Goal: Task Accomplishment & Management: Contribute content

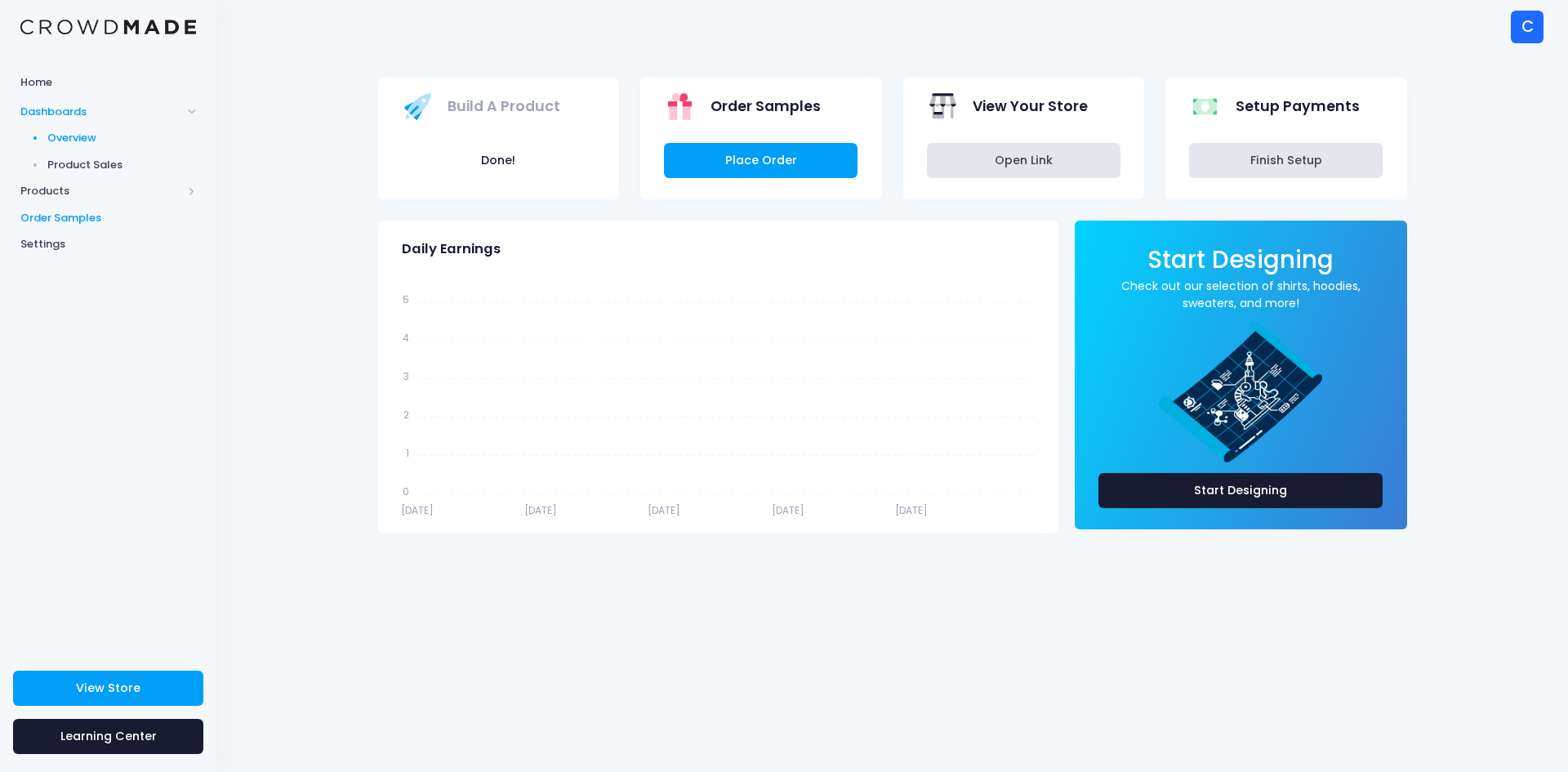
click at [66, 212] on span "Order Samples" at bounding box center [108, 217] width 175 height 16
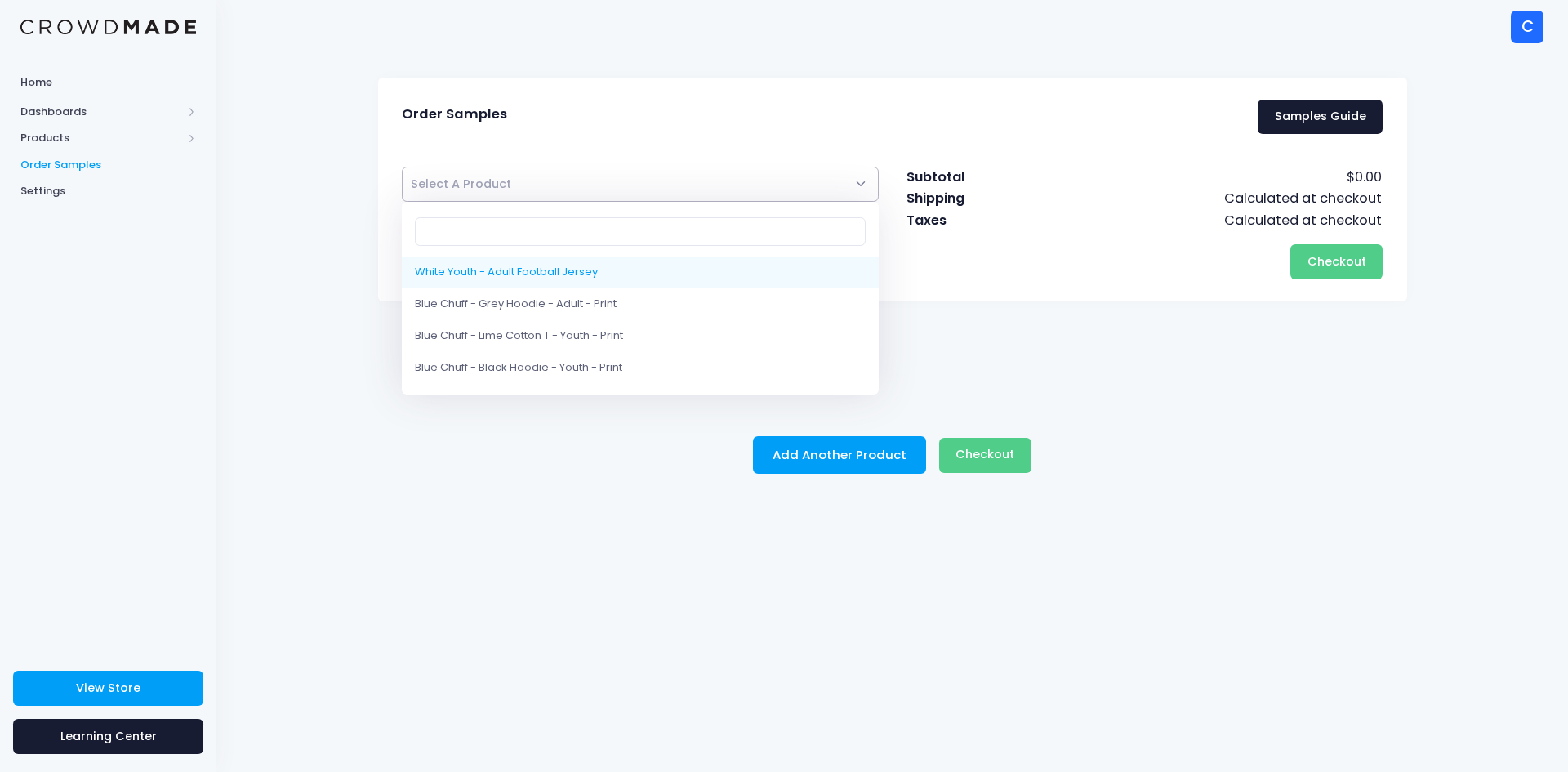
click at [864, 182] on span "Select A Product" at bounding box center [641, 184] width 478 height 35
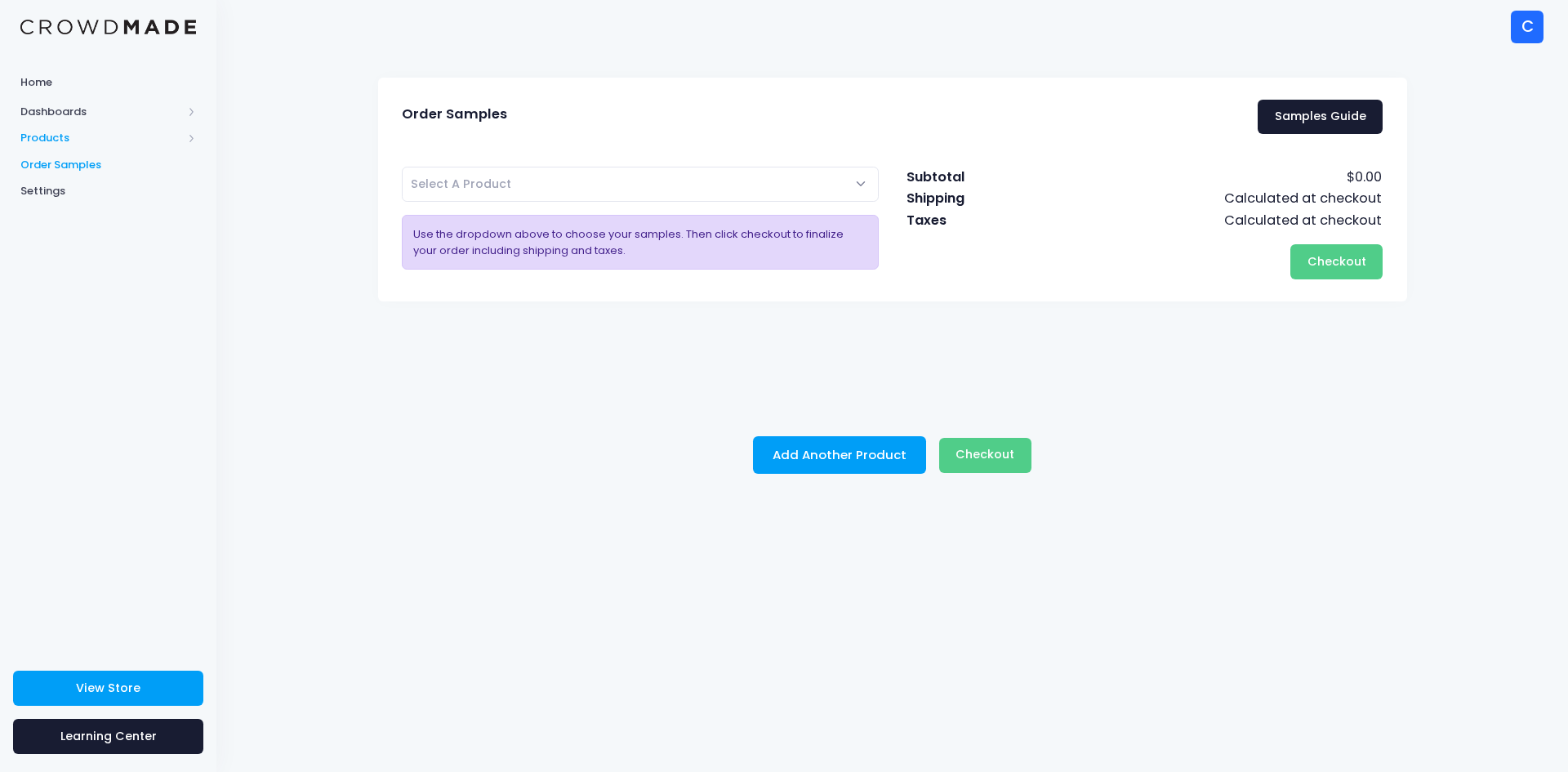
click at [78, 138] on span "Products" at bounding box center [101, 138] width 162 height 16
click at [66, 139] on span "Products" at bounding box center [101, 138] width 162 height 16
click at [87, 158] on span "Product Builder" at bounding box center [122, 164] width 150 height 16
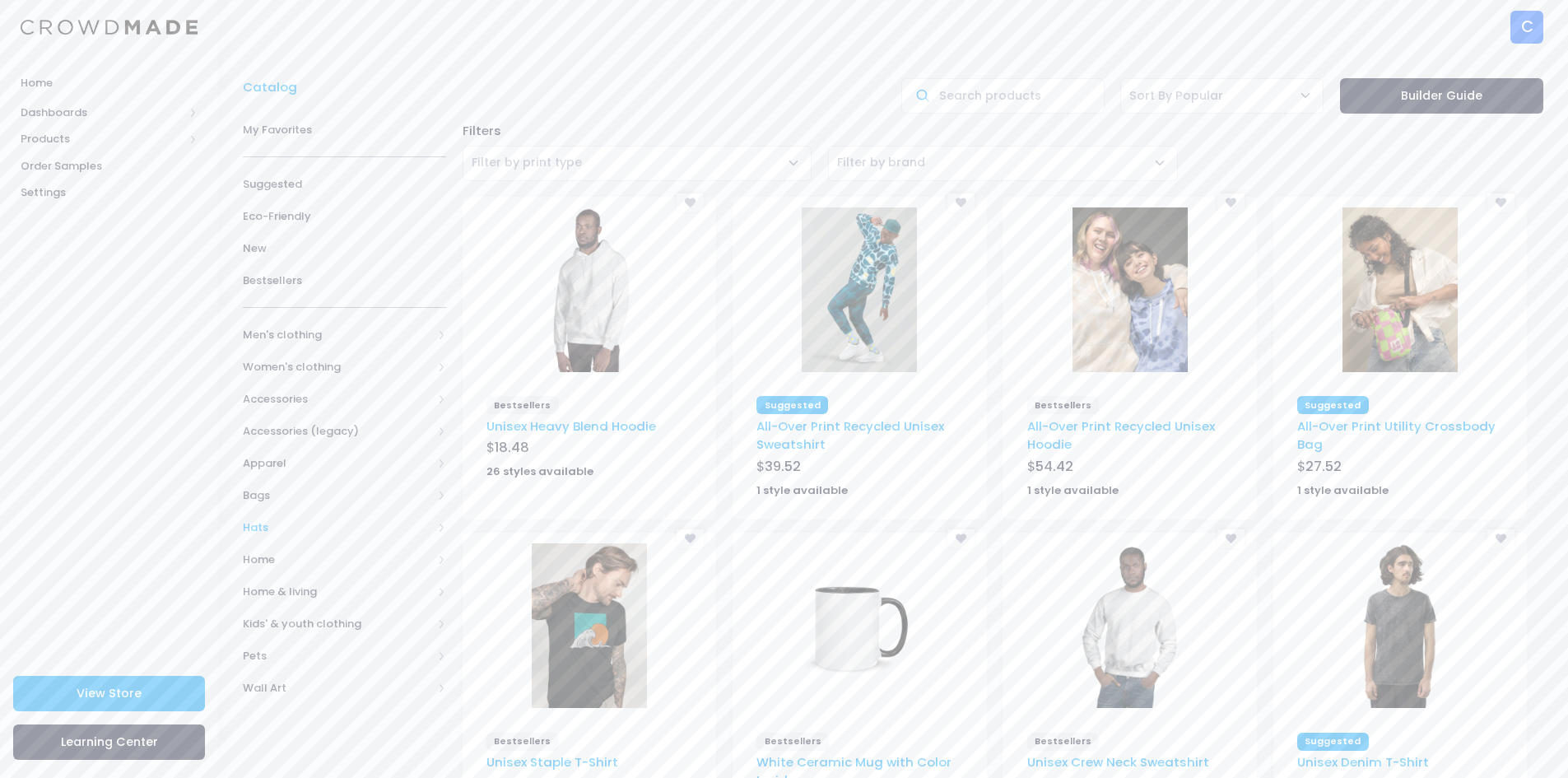
click at [261, 525] on span "Hats" at bounding box center [338, 527] width 189 height 16
click at [421, 591] on span at bounding box center [422, 591] width 9 height 9
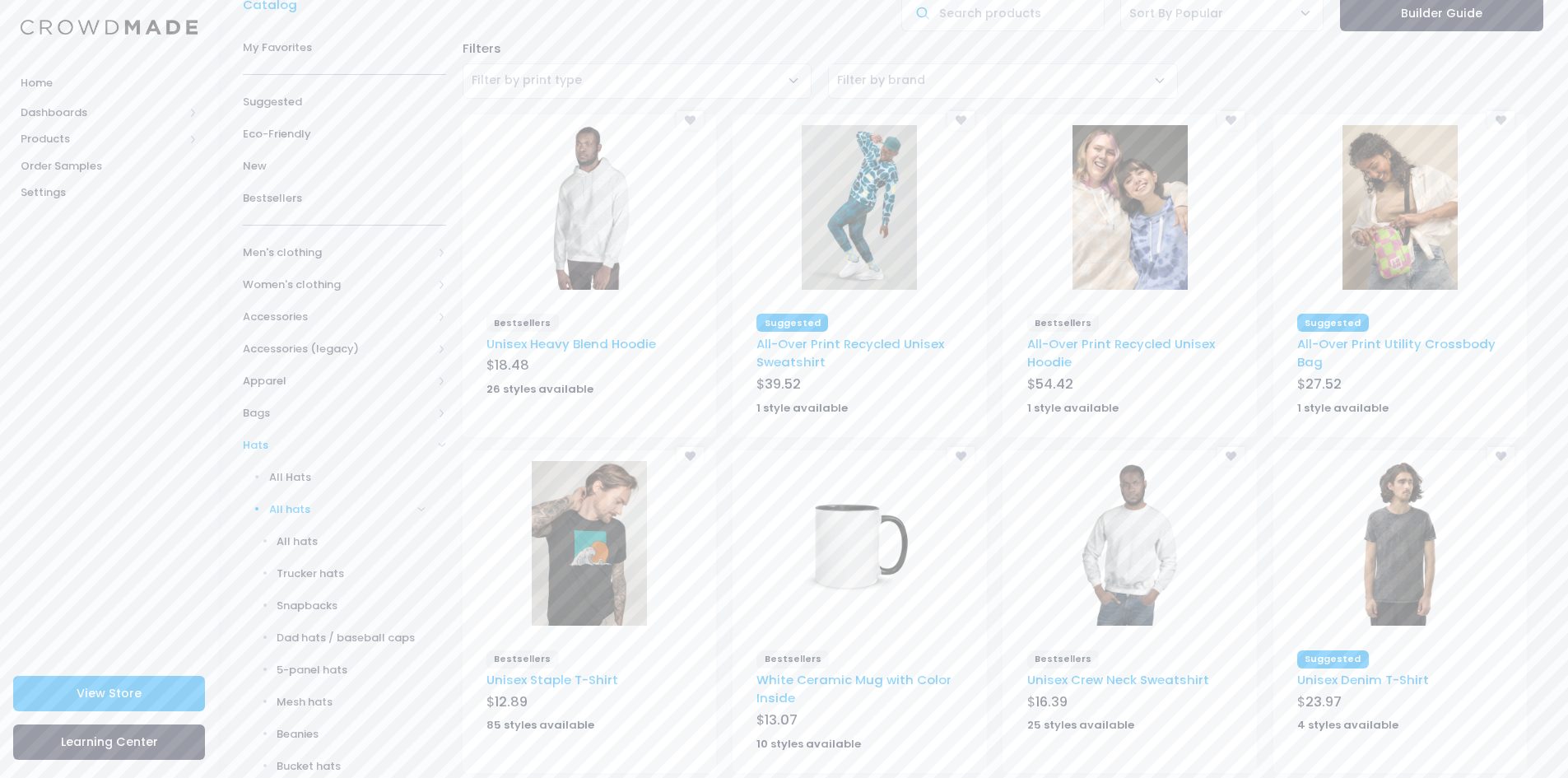
click at [279, 505] on span "All hats" at bounding box center [341, 508] width 143 height 16
click at [294, 475] on span "All Hats" at bounding box center [348, 477] width 157 height 16
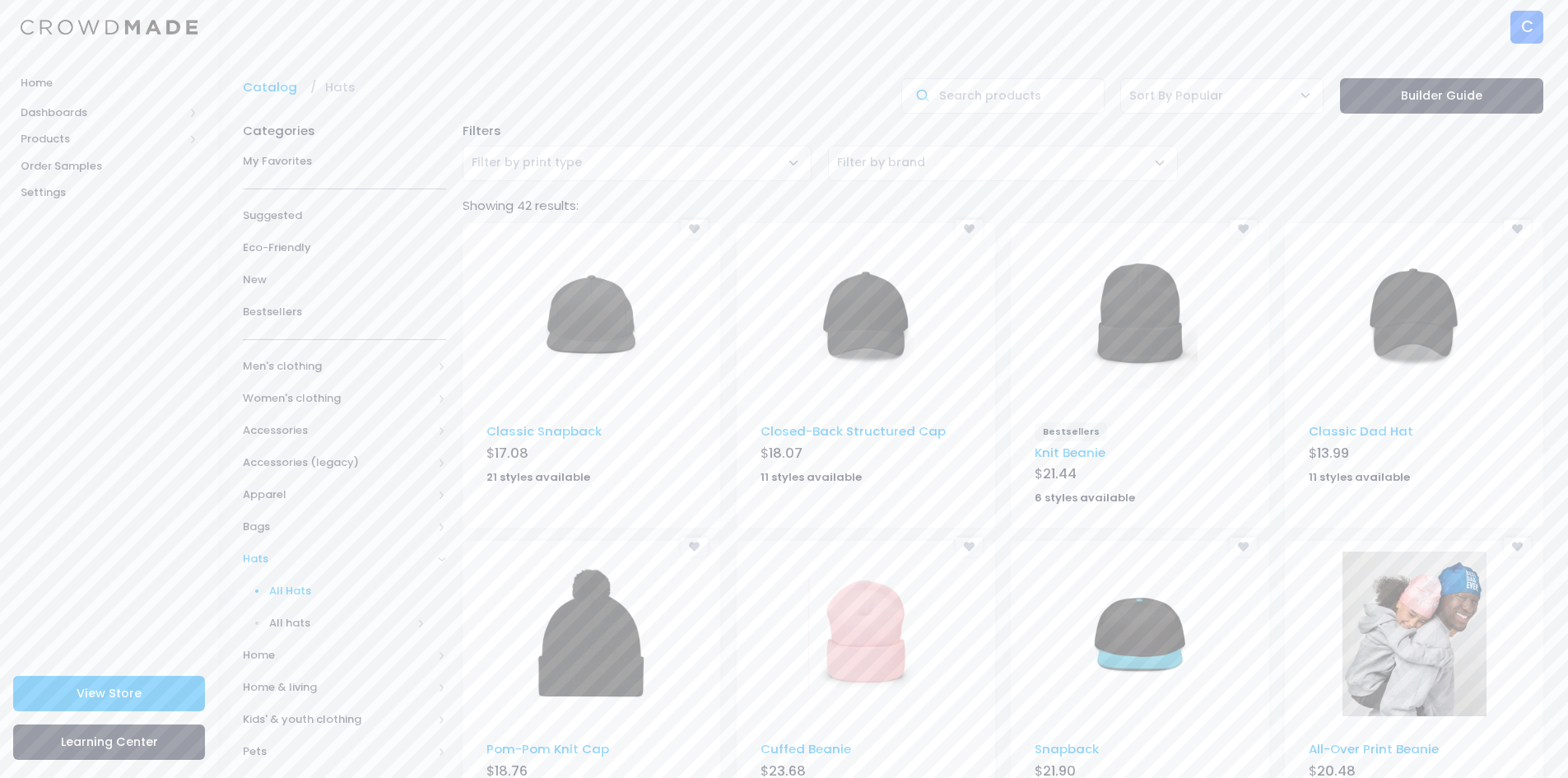
click at [788, 162] on span "Filter by print type" at bounding box center [638, 162] width 350 height 35
select select "EMBROIDERY"
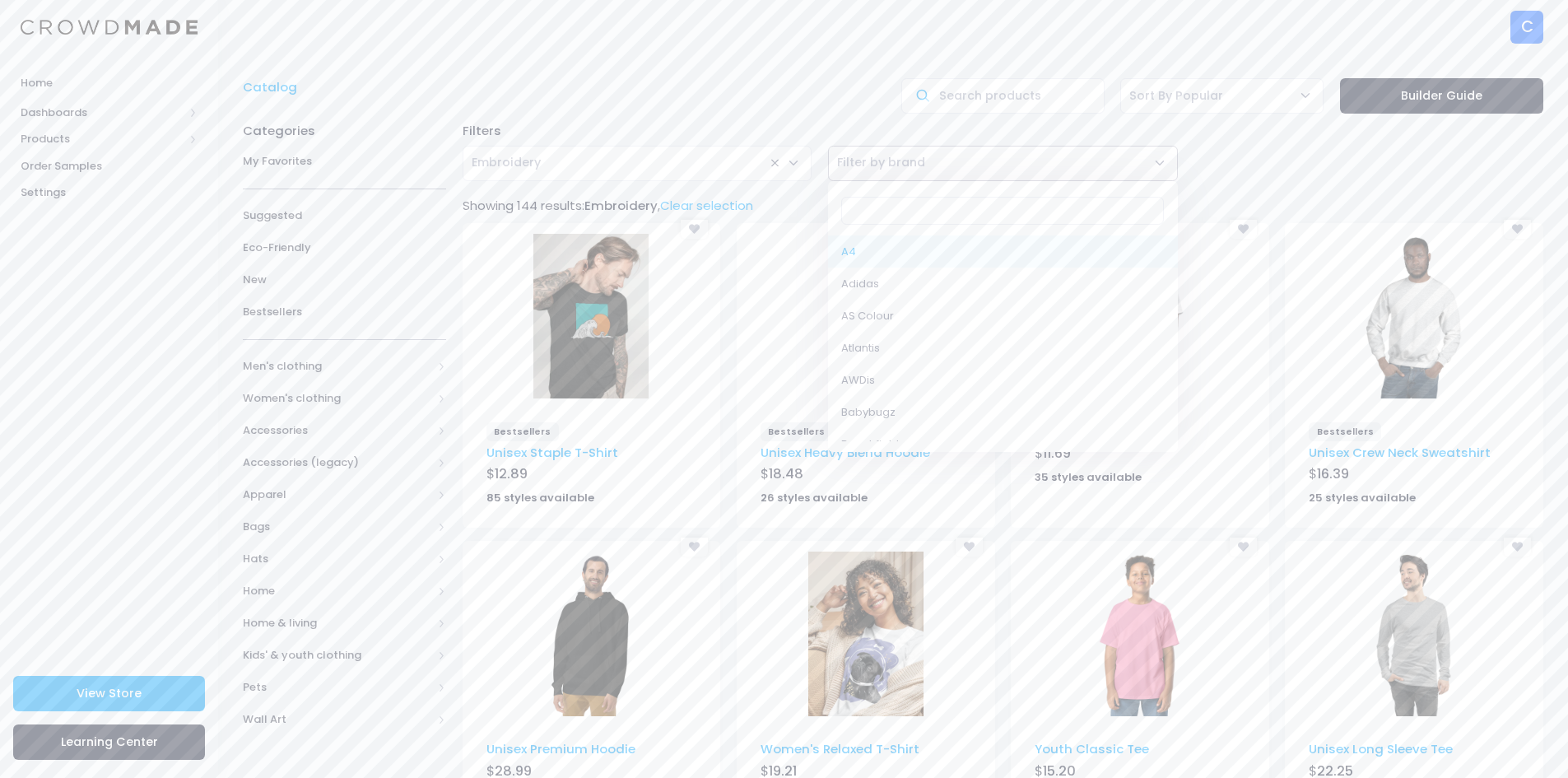
click at [1161, 163] on span "Filter by brand" at bounding box center [1003, 162] width 350 height 35
click at [798, 164] on span "× Embroidery" at bounding box center [638, 162] width 350 height 35
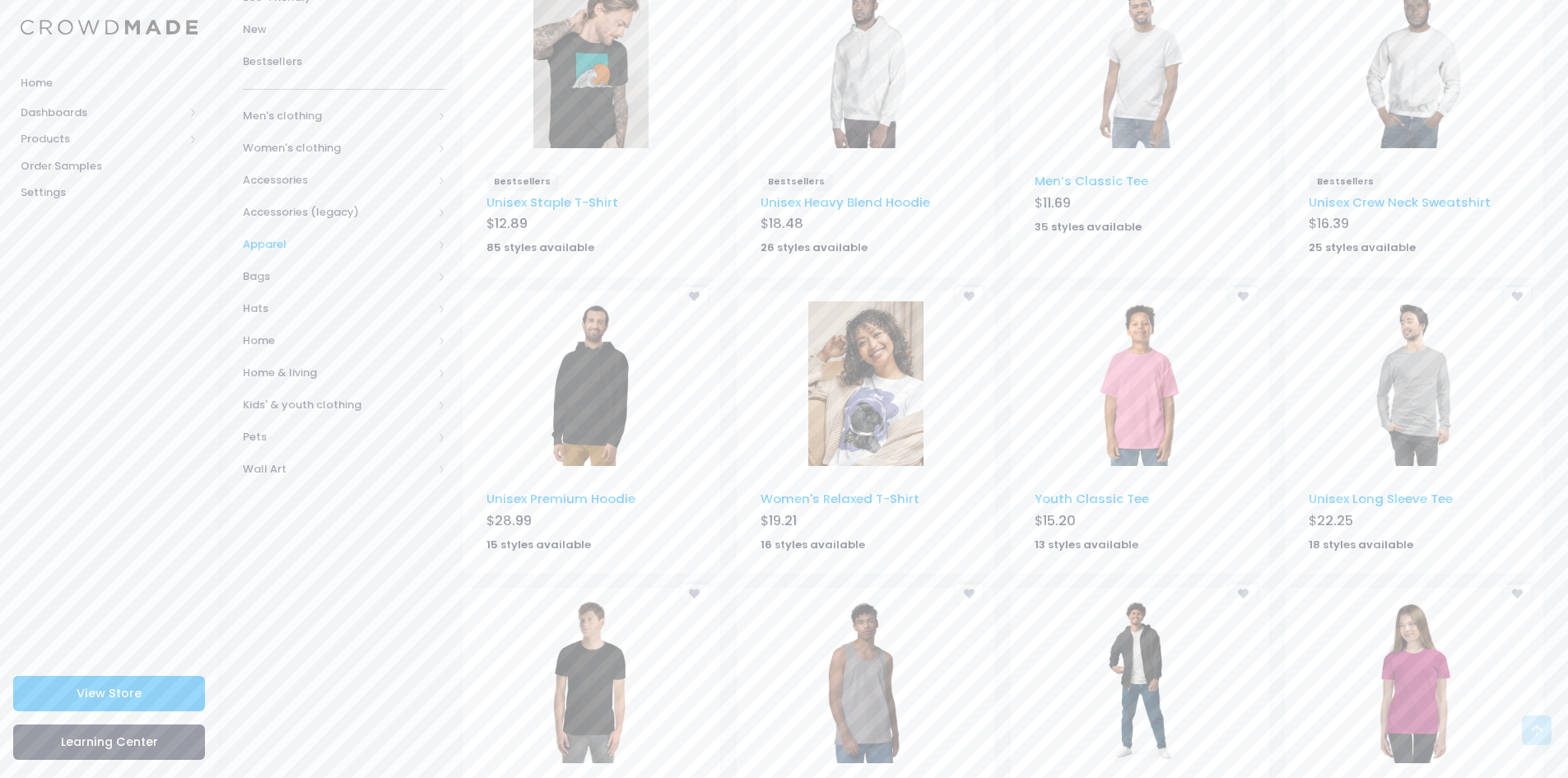
scroll to position [234, 0]
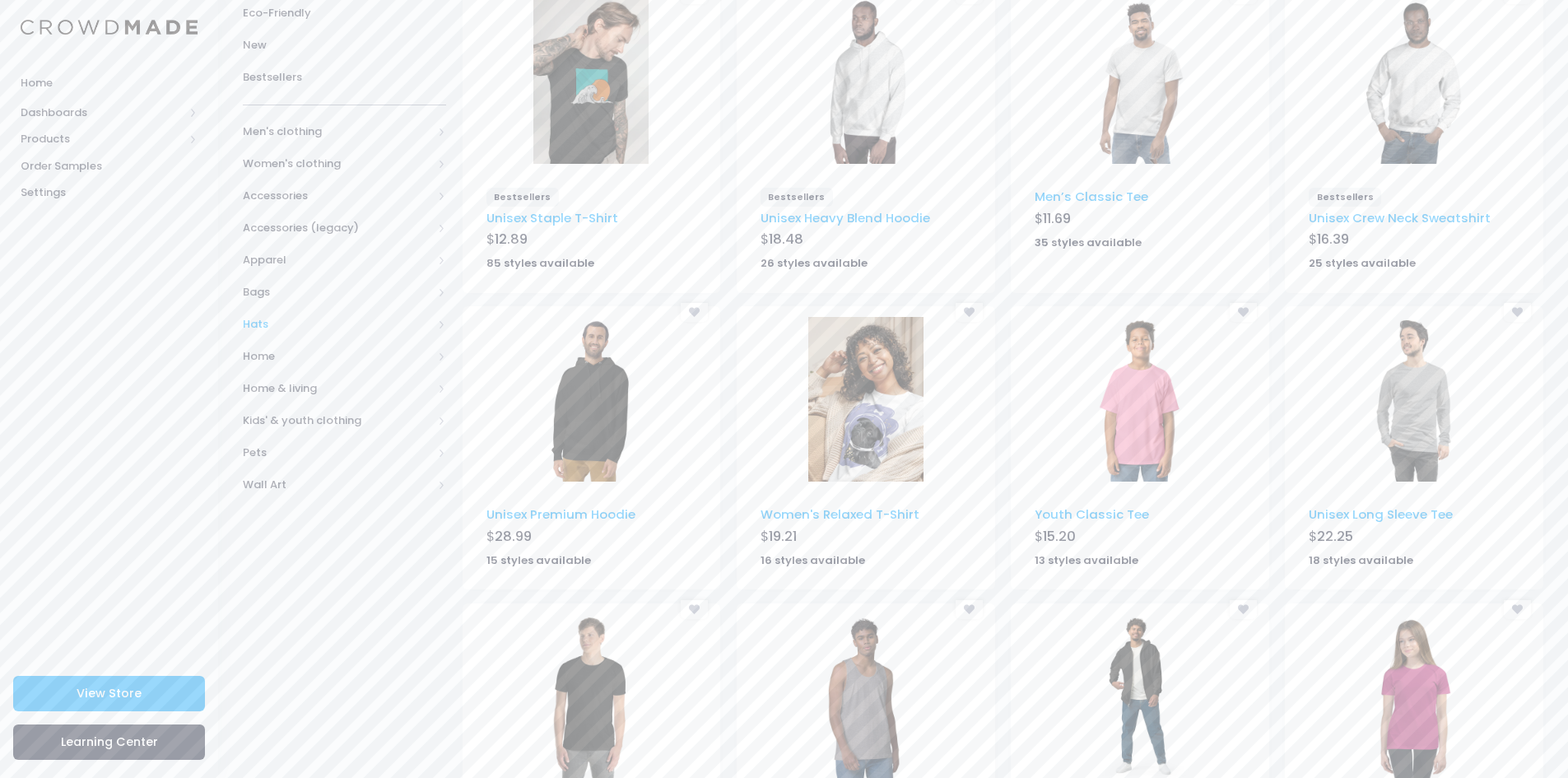
click at [290, 321] on span "Hats" at bounding box center [338, 324] width 189 height 16
click at [303, 353] on span "All Hats" at bounding box center [348, 356] width 157 height 16
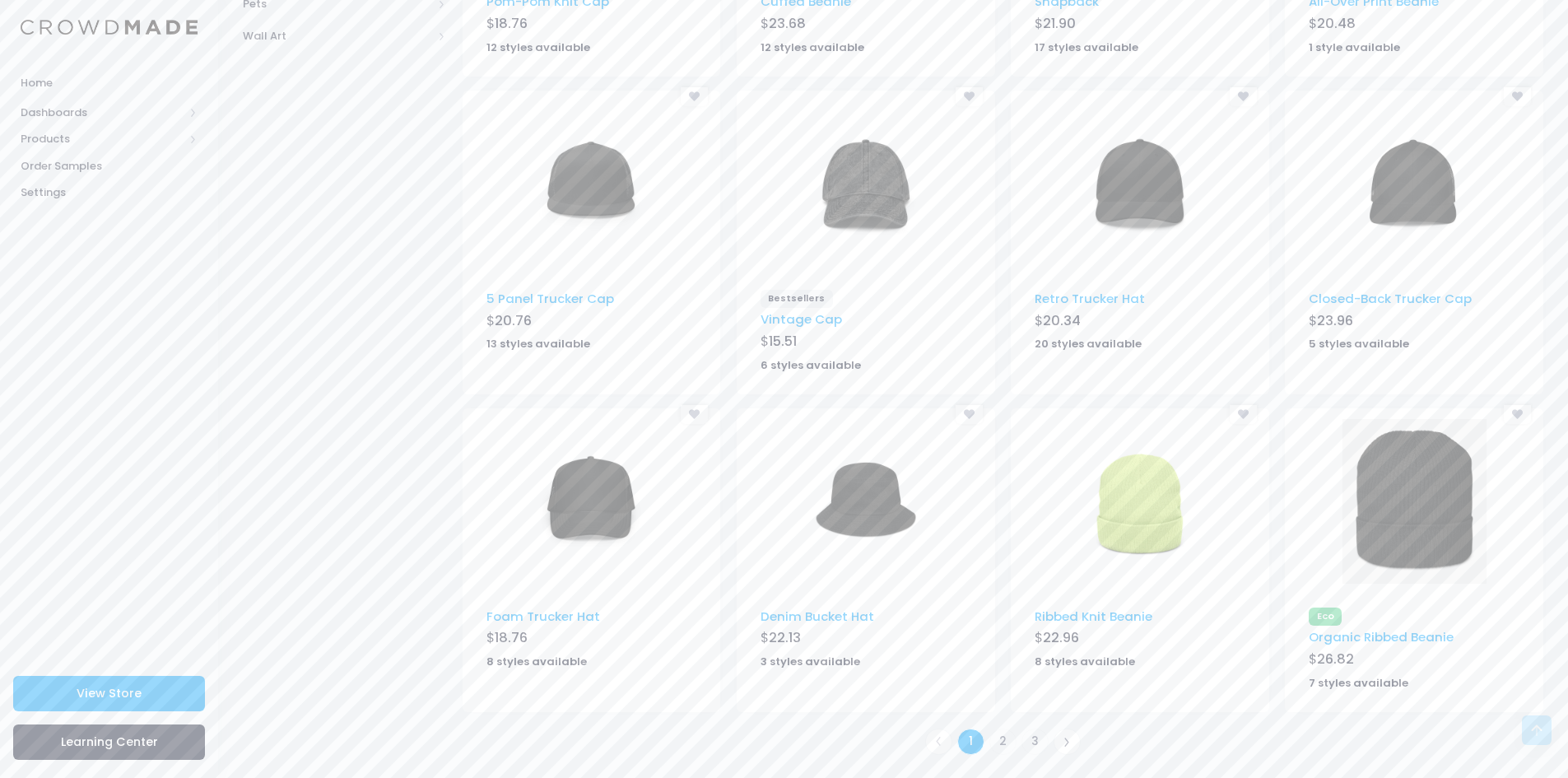
scroll to position [751, 0]
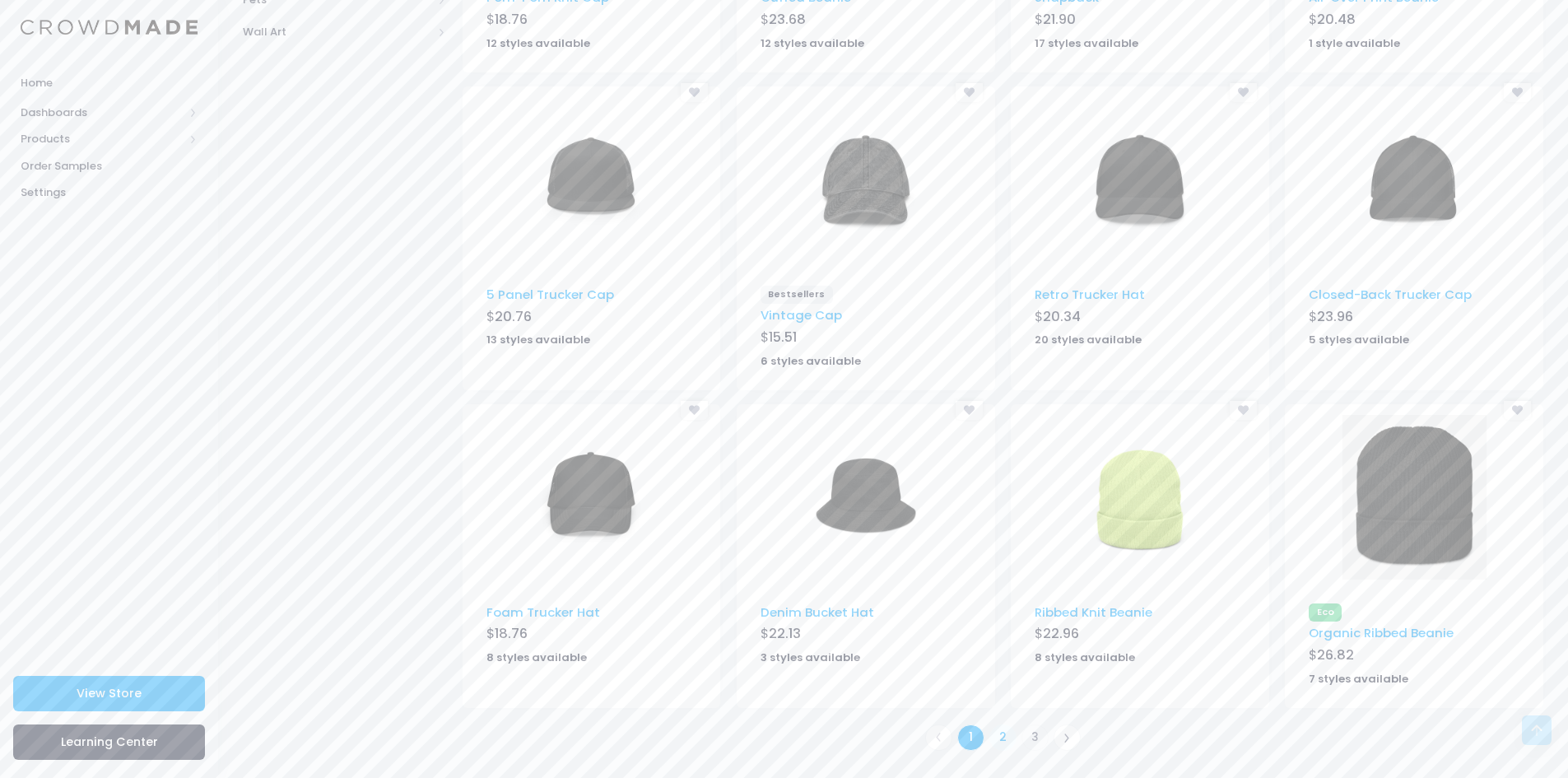
click at [1005, 730] on link "2" at bounding box center [1003, 738] width 27 height 27
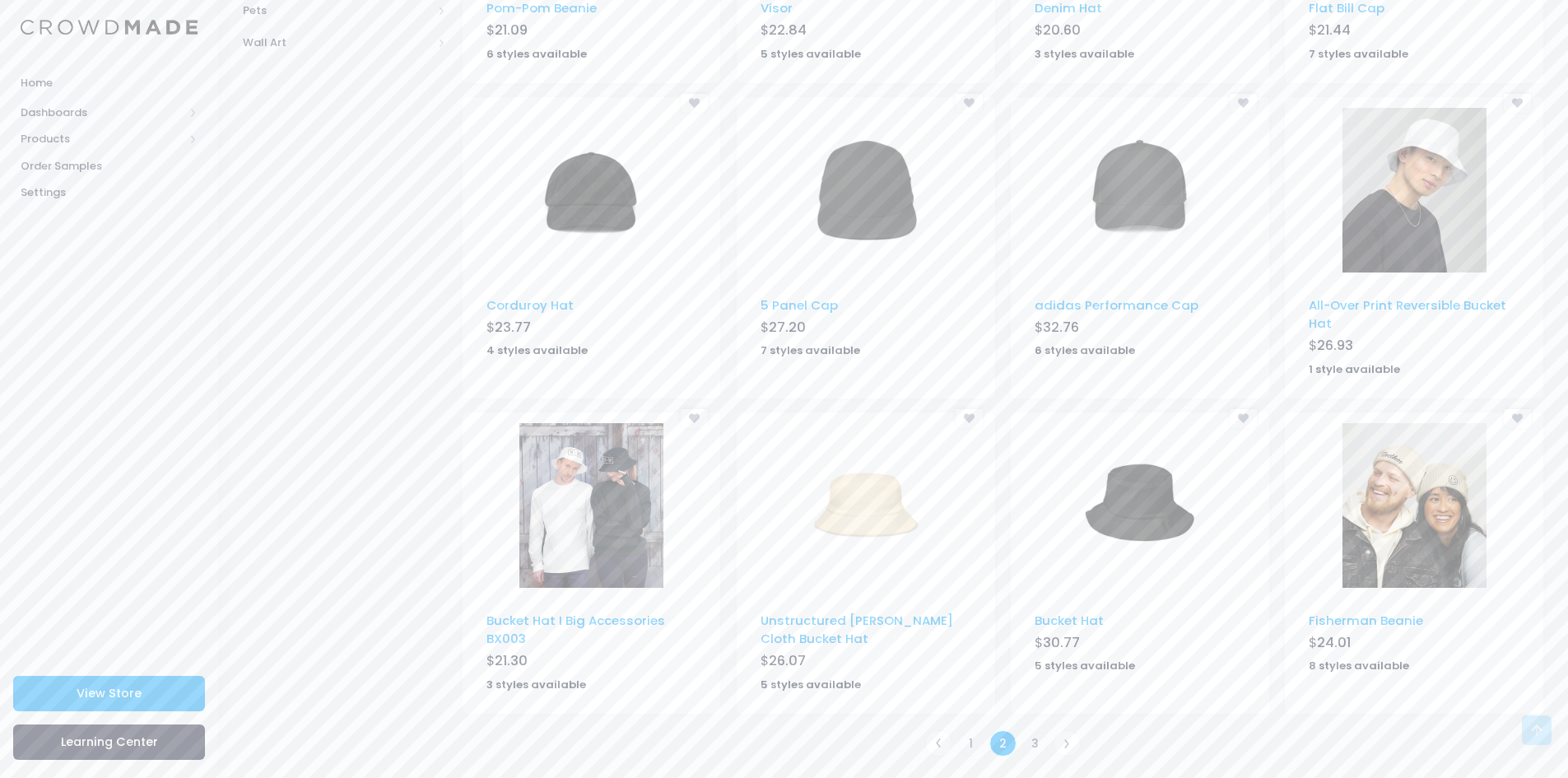
scroll to position [747, 0]
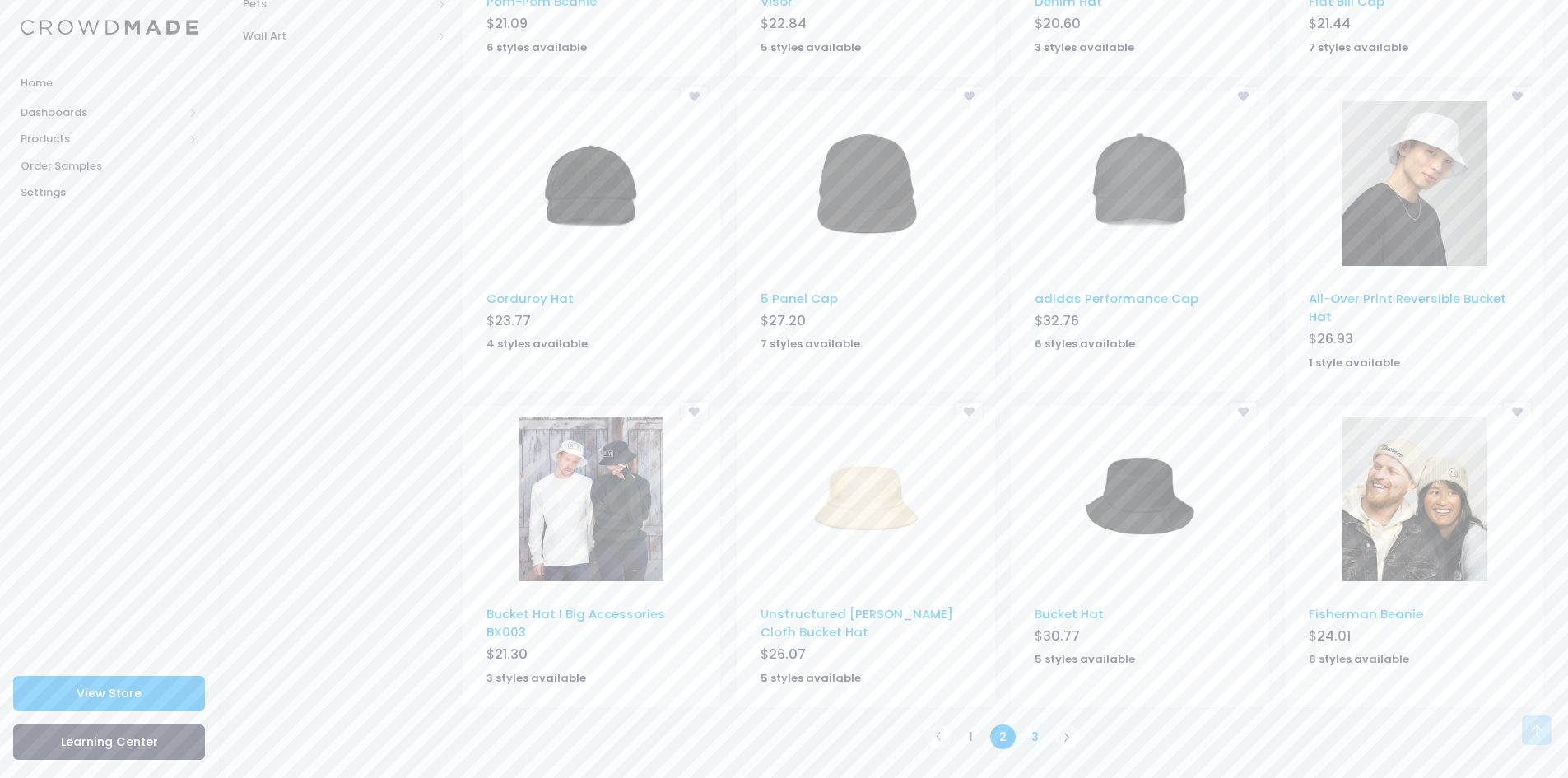
click at [1037, 732] on link "3" at bounding box center [1035, 737] width 27 height 27
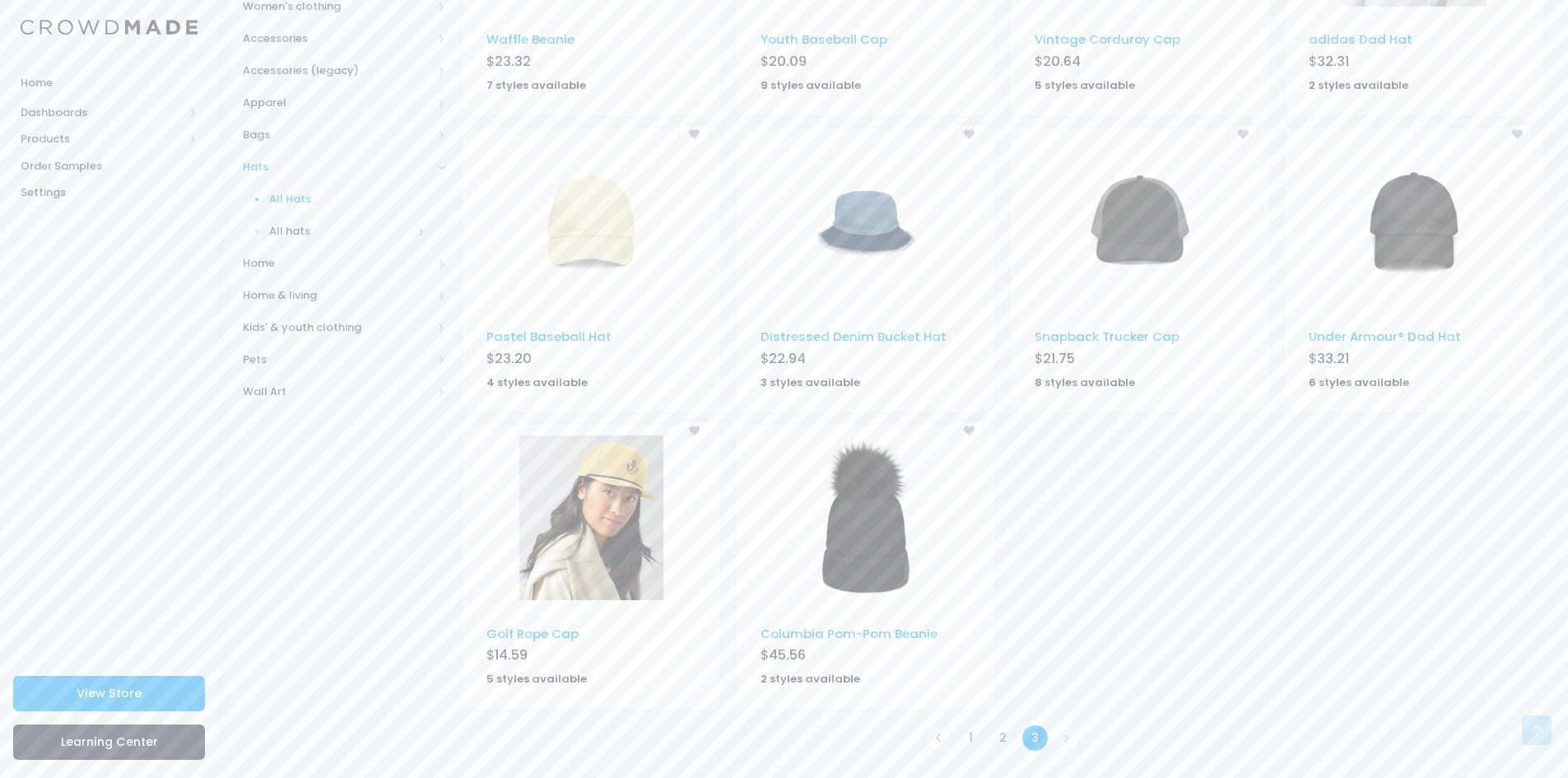
scroll to position [393, 0]
click at [965, 737] on link "1" at bounding box center [970, 737] width 27 height 27
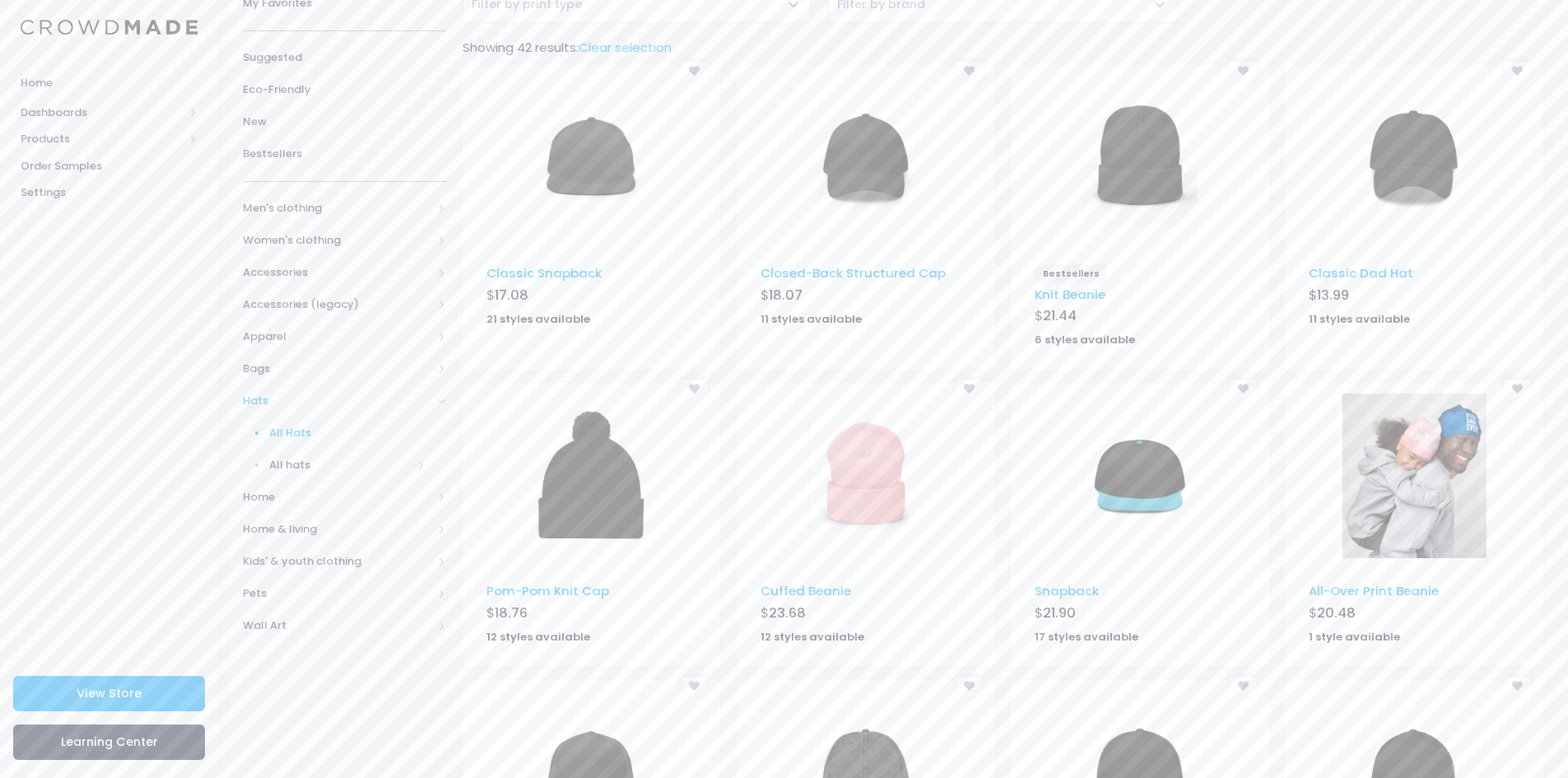
scroll to position [164, 0]
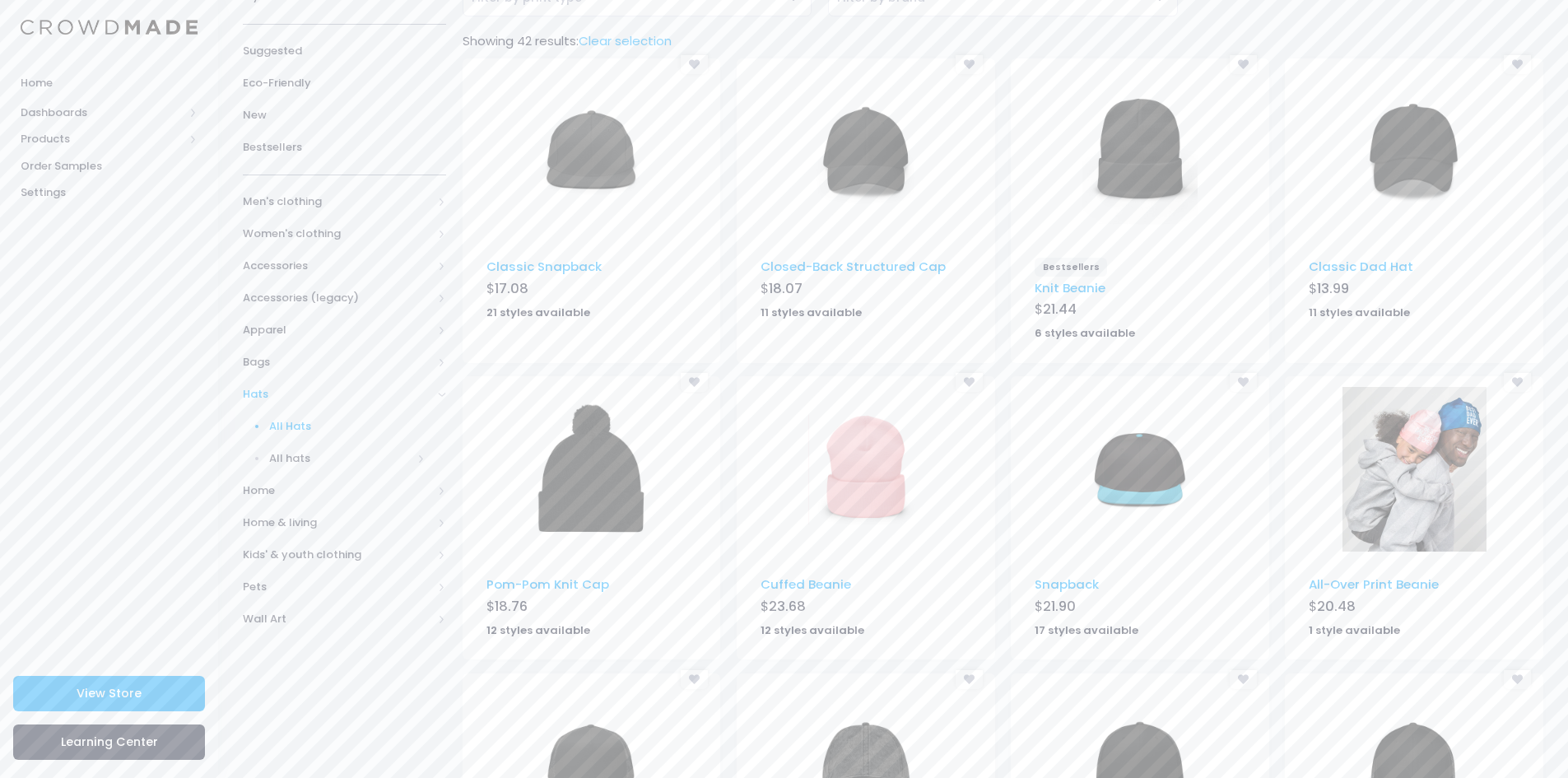
click at [1151, 471] on img at bounding box center [1140, 469] width 116 height 164
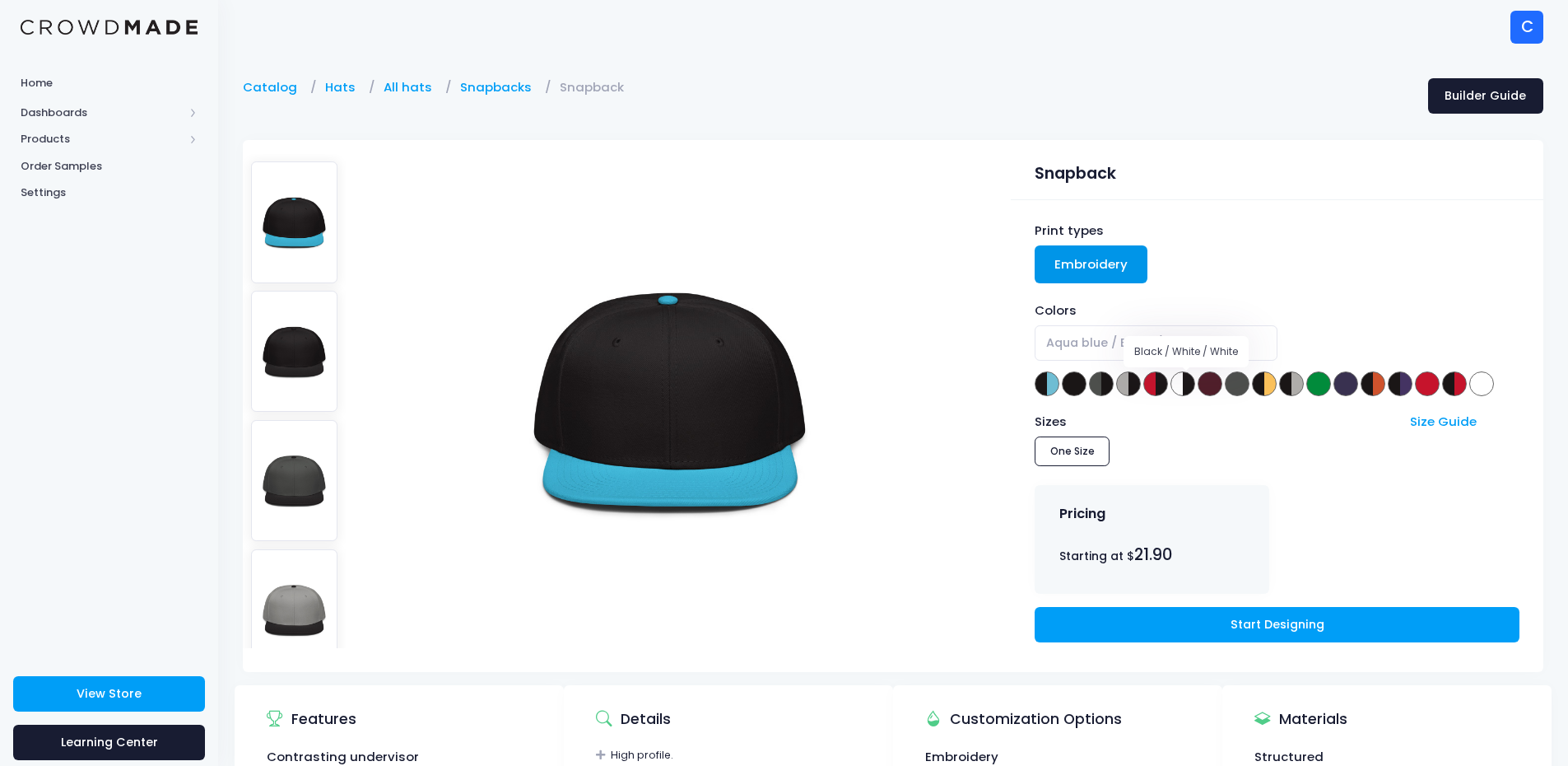
click at [1183, 381] on span at bounding box center [1184, 383] width 25 height 25
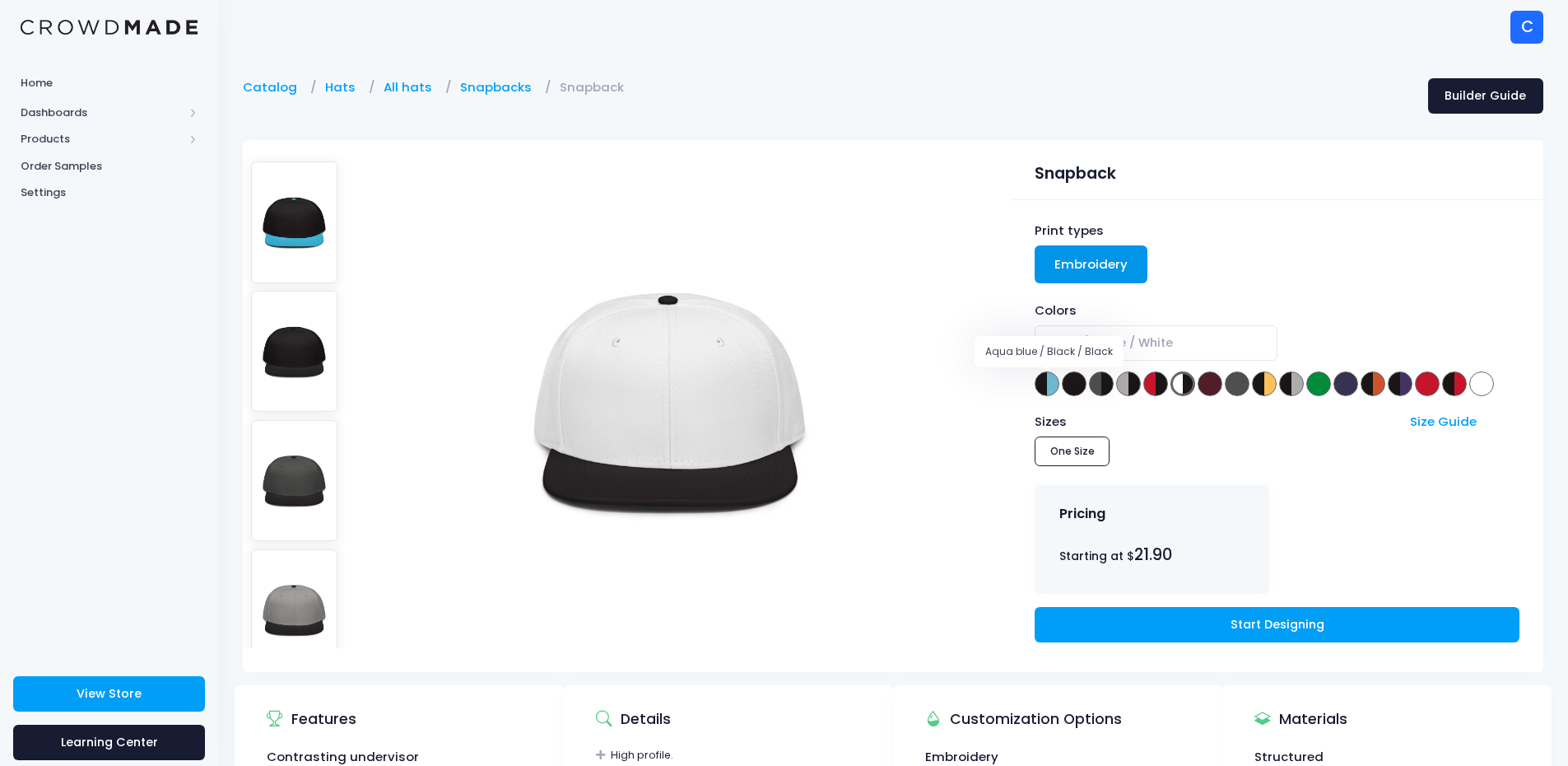
click at [1040, 383] on span at bounding box center [1047, 383] width 25 height 25
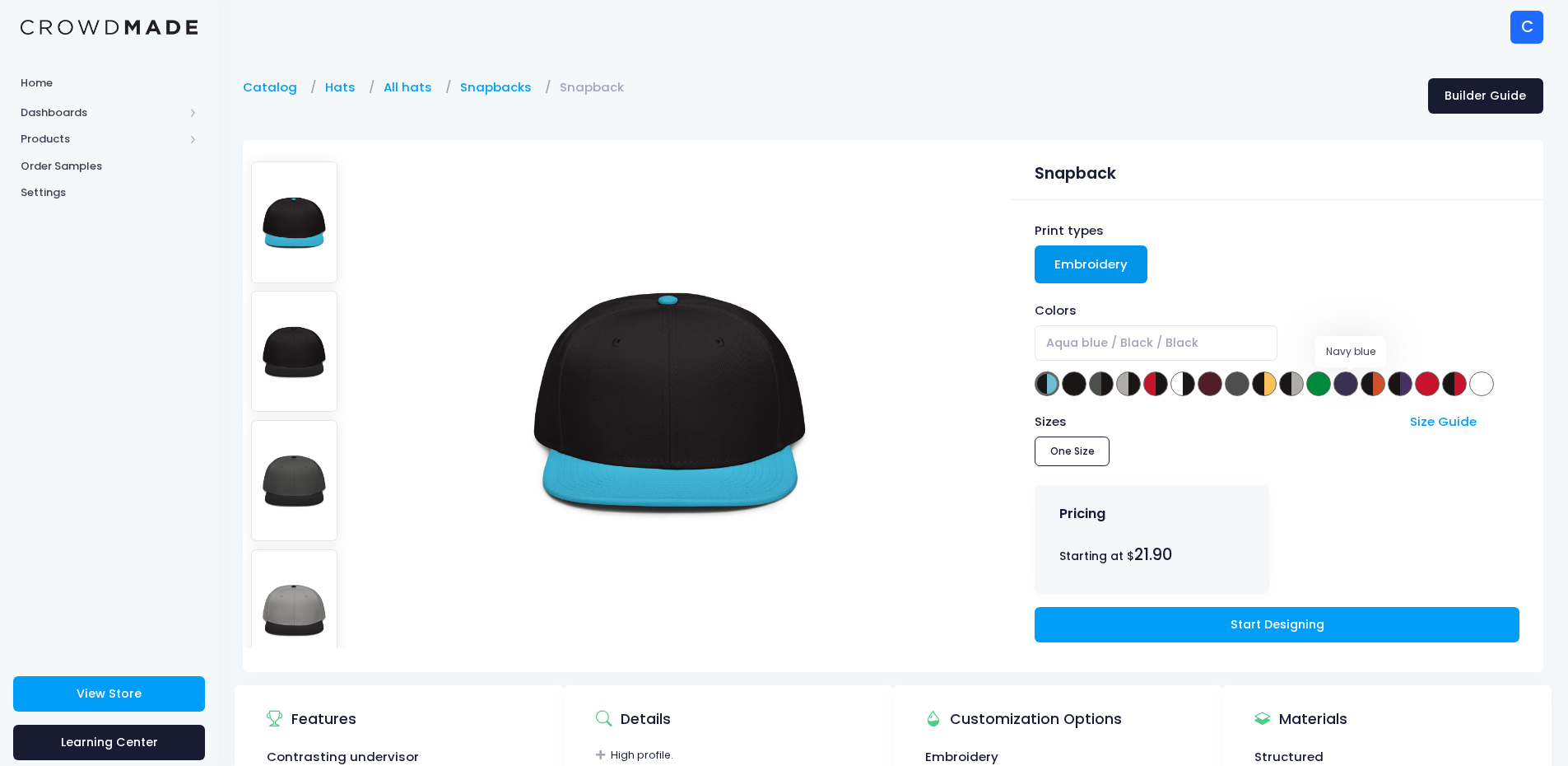
click at [1353, 383] on span at bounding box center [1346, 383] width 25 height 25
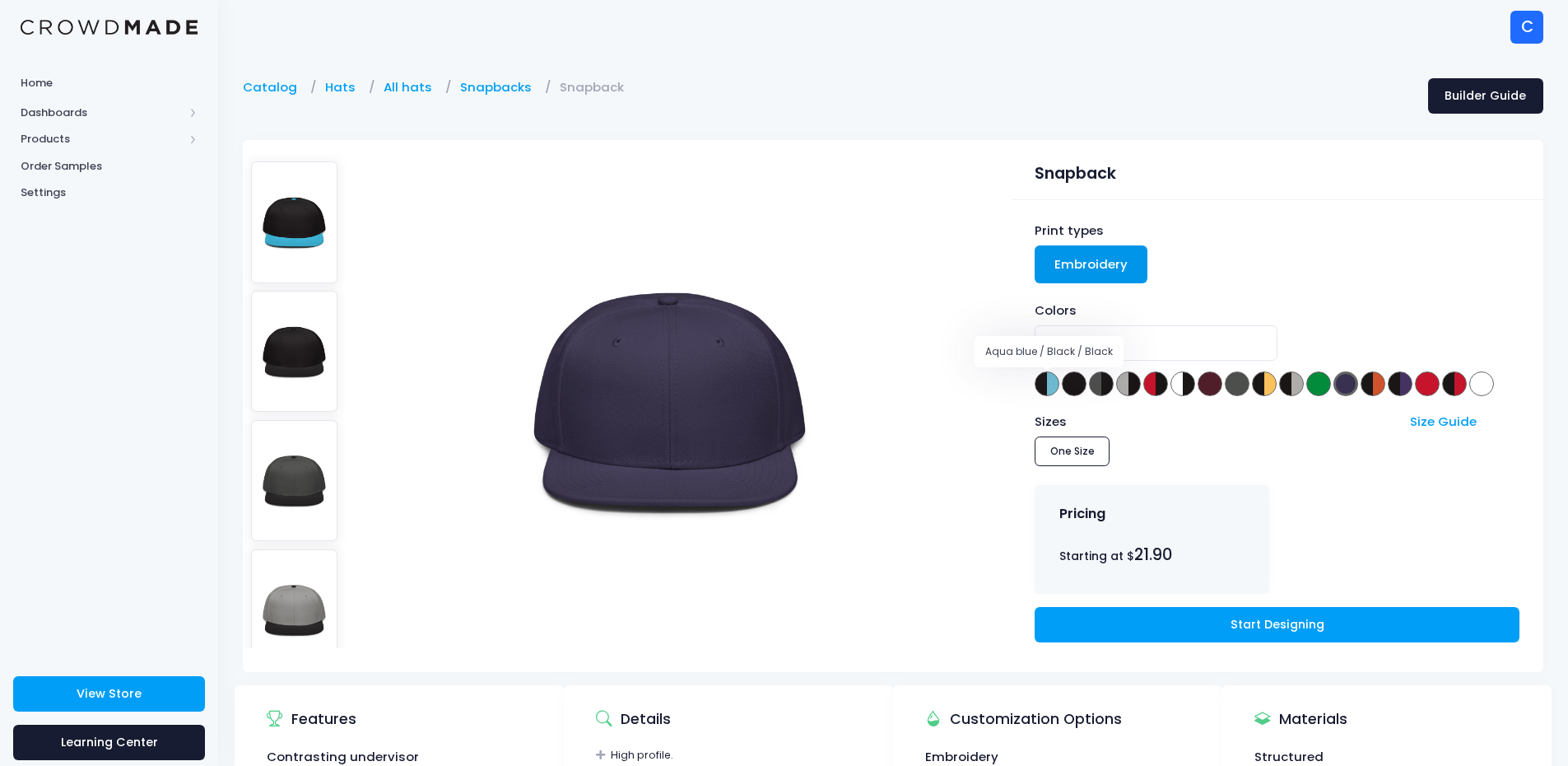
click at [1047, 383] on span at bounding box center [1047, 383] width 25 height 25
select select "Aqua blue / Black / Black"
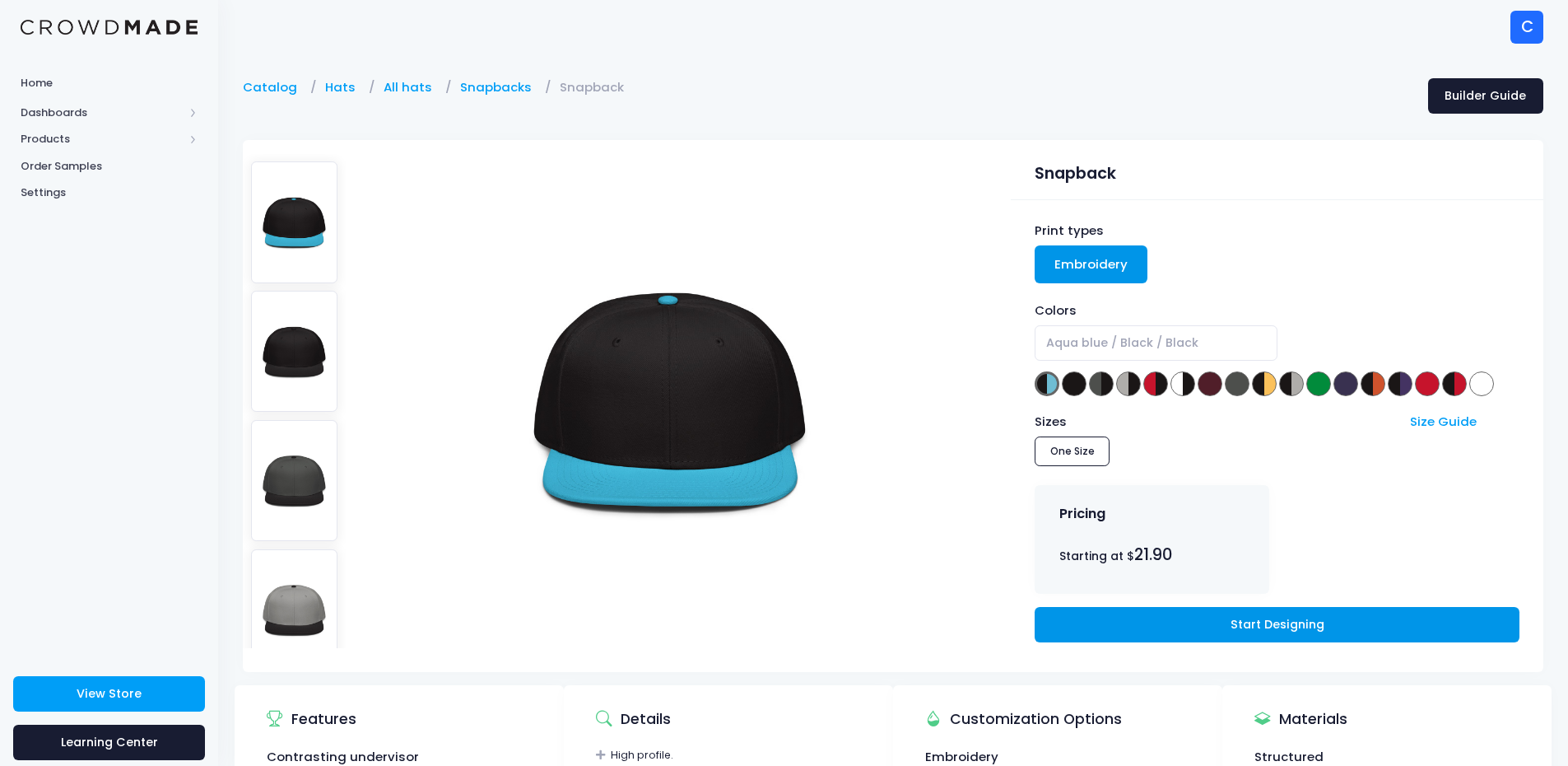
click at [1187, 620] on link "Start Designing" at bounding box center [1276, 624] width 484 height 35
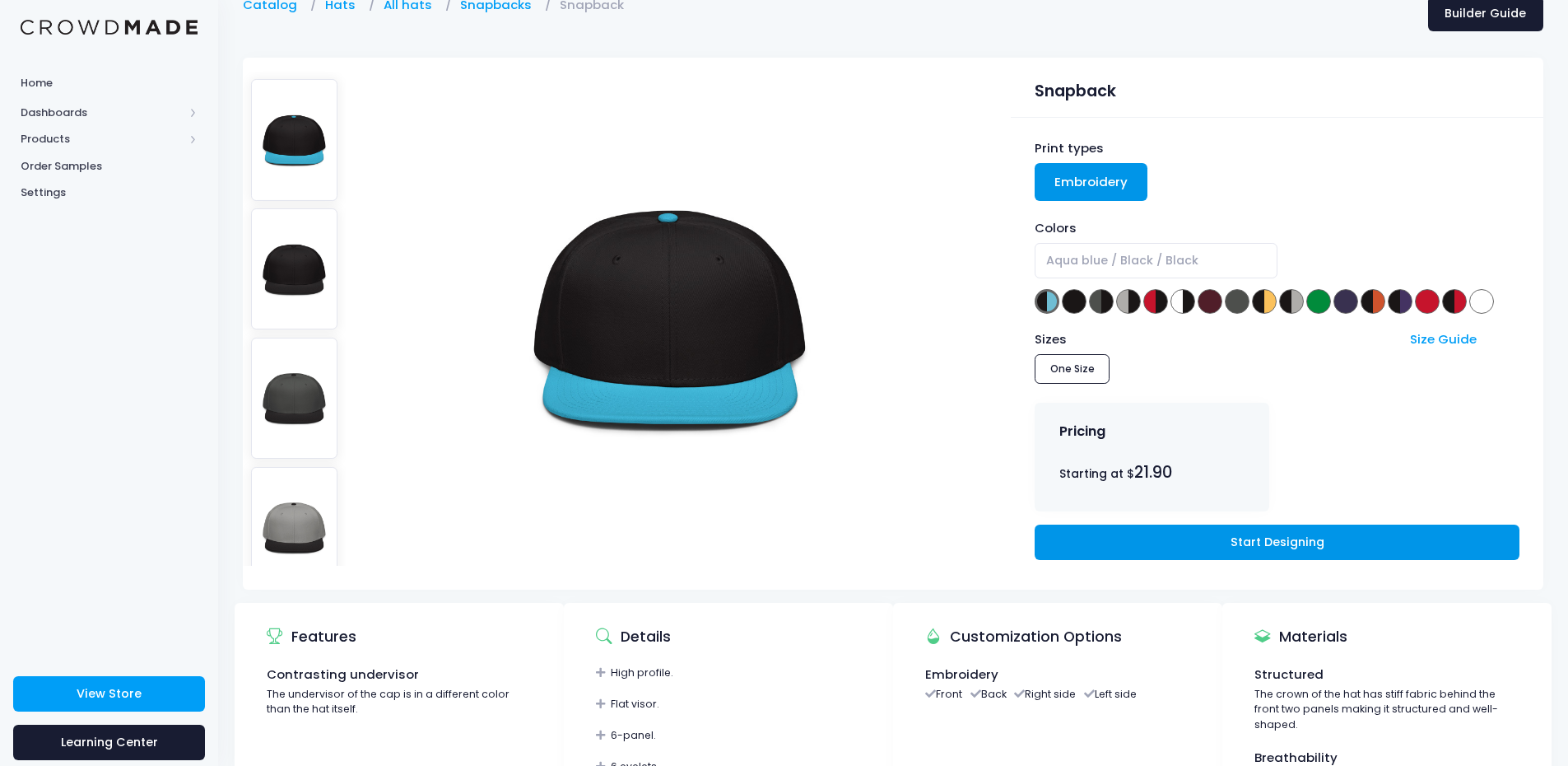
click at [1212, 539] on link "Start Designing" at bounding box center [1276, 542] width 484 height 35
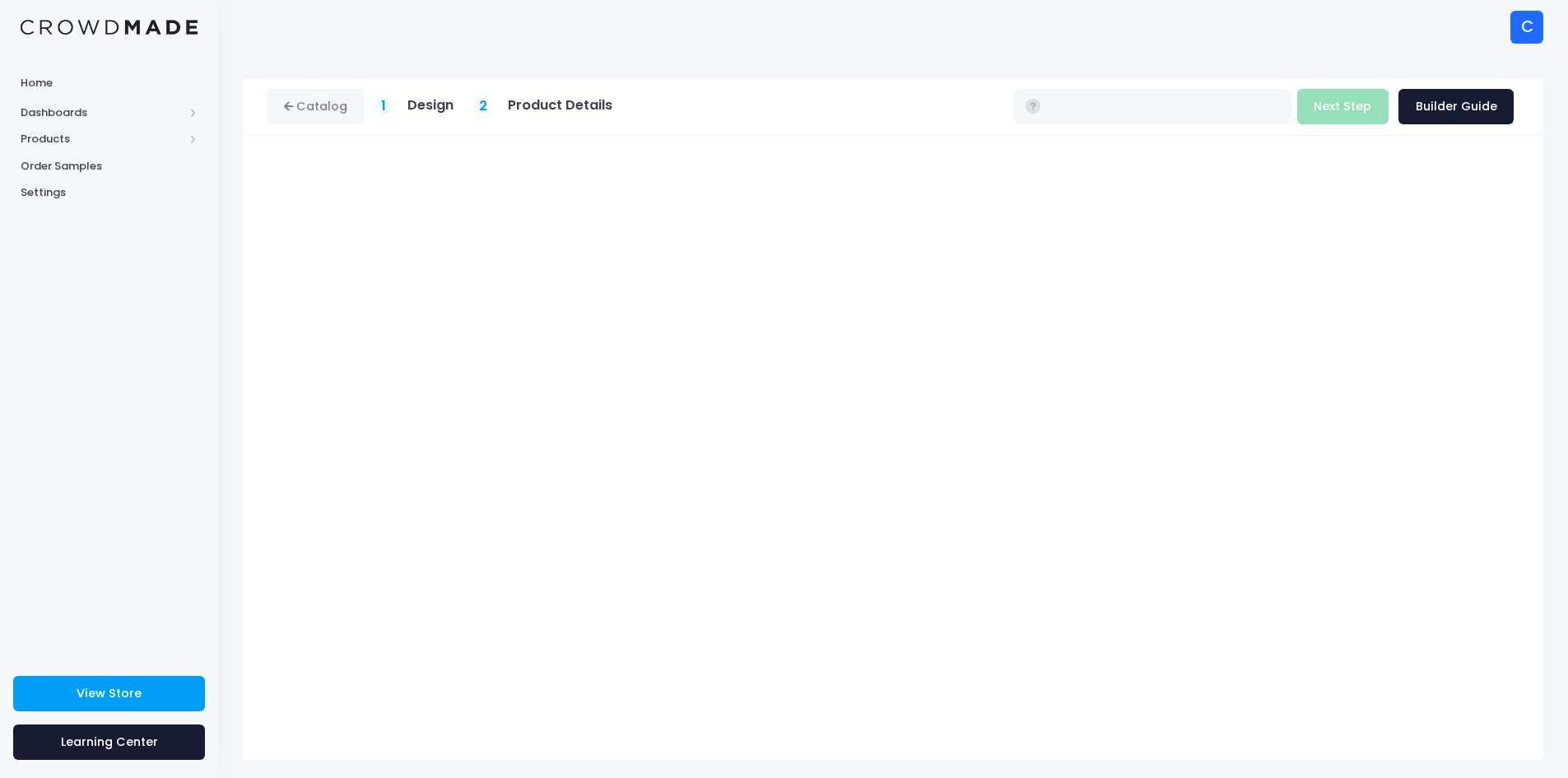
type input "$23.20"
click at [325, 107] on link "Catalog" at bounding box center [316, 106] width 98 height 35
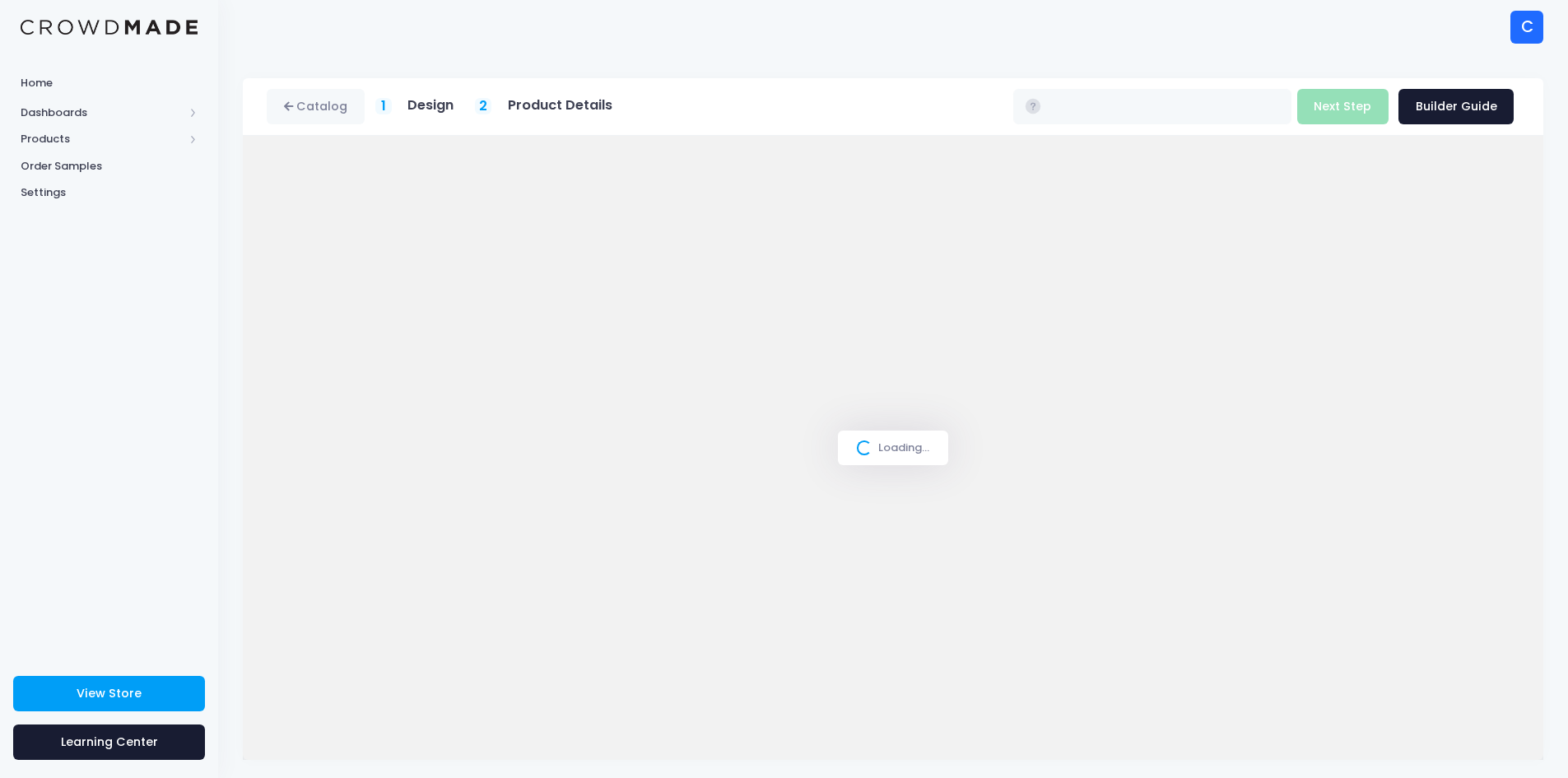
type input "$23.20"
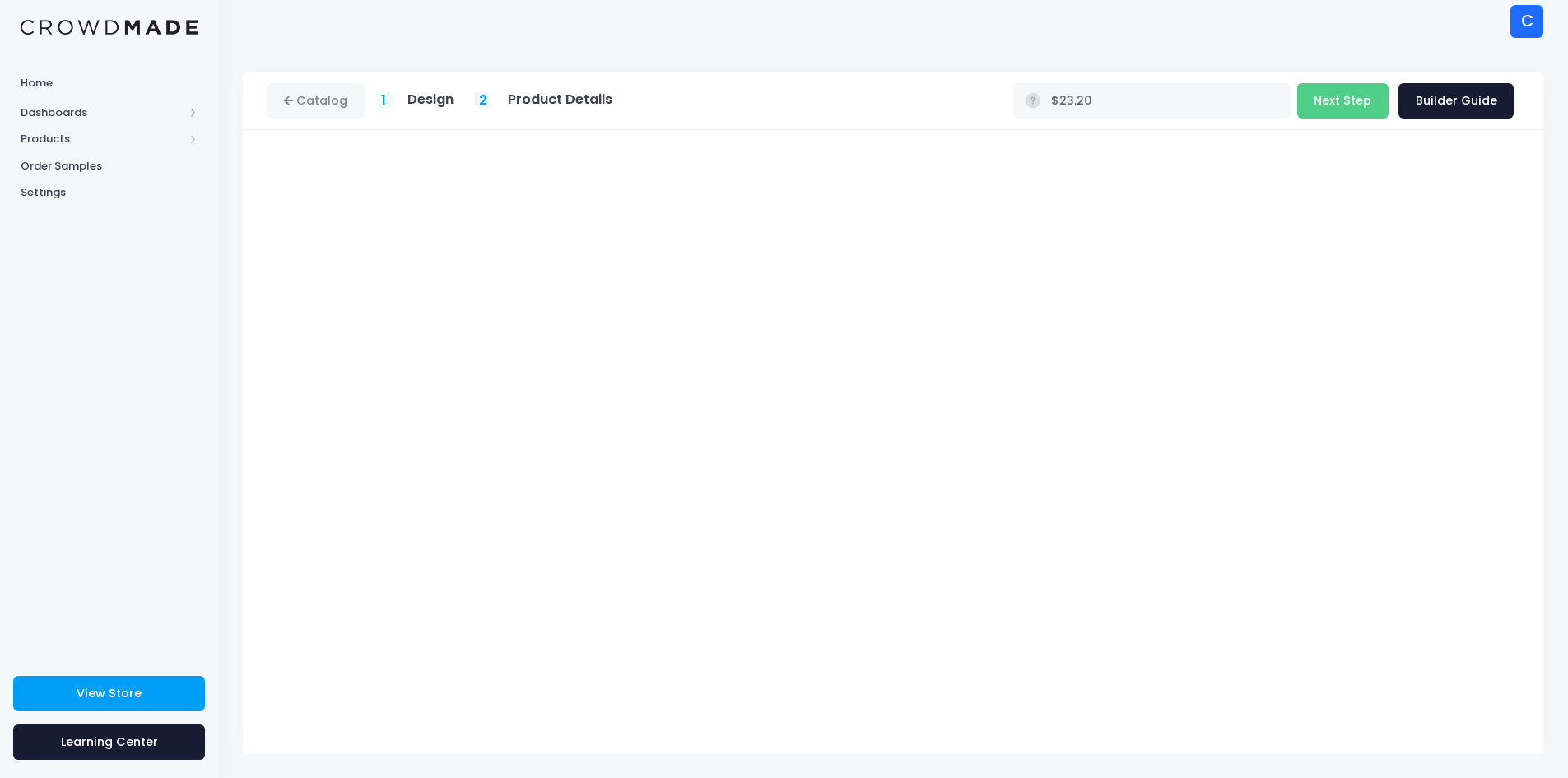
scroll to position [7, 0]
click at [325, 101] on link "Catalog" at bounding box center [316, 99] width 98 height 35
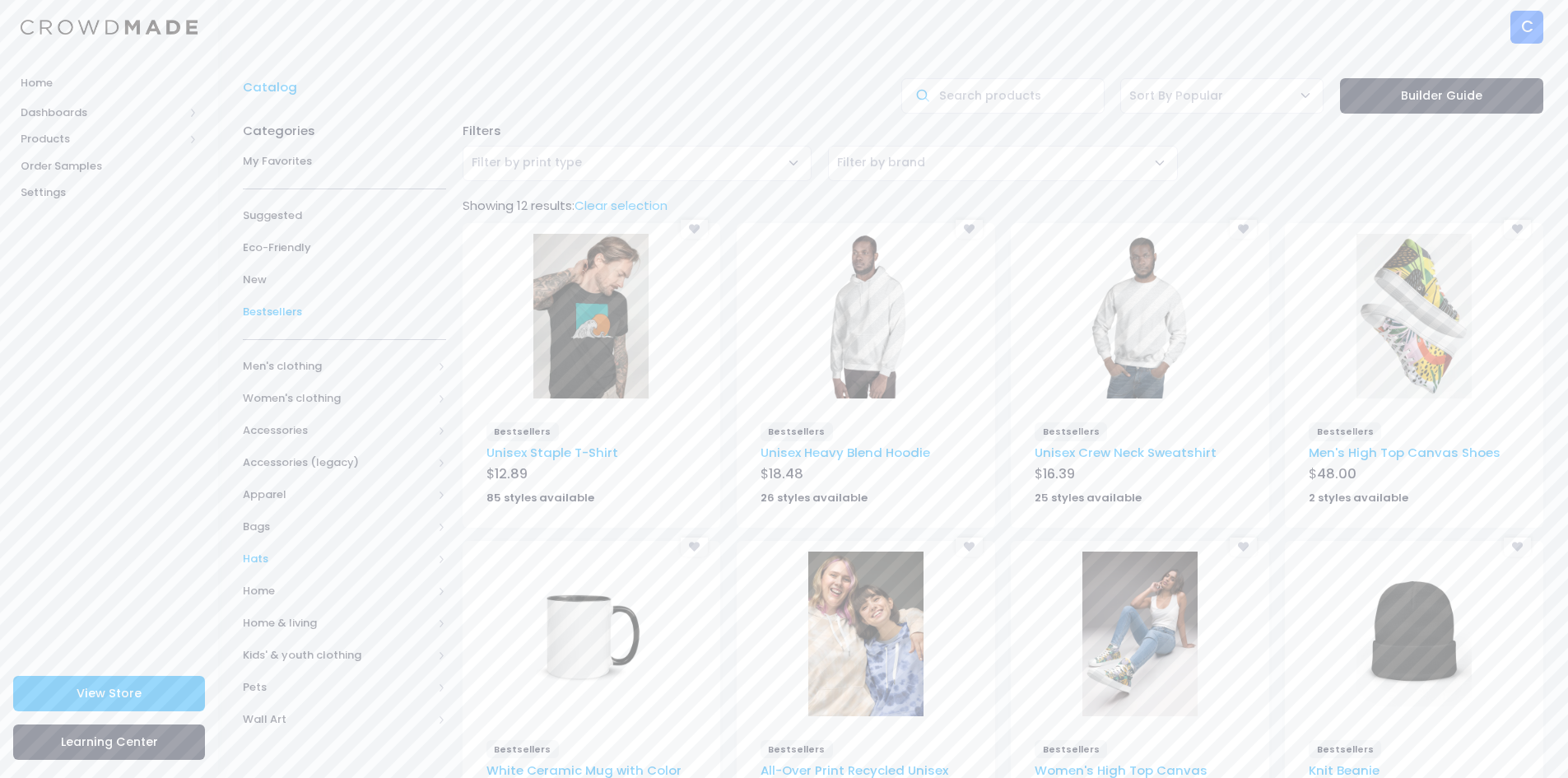
click at [281, 555] on span "Hats" at bounding box center [338, 558] width 189 height 16
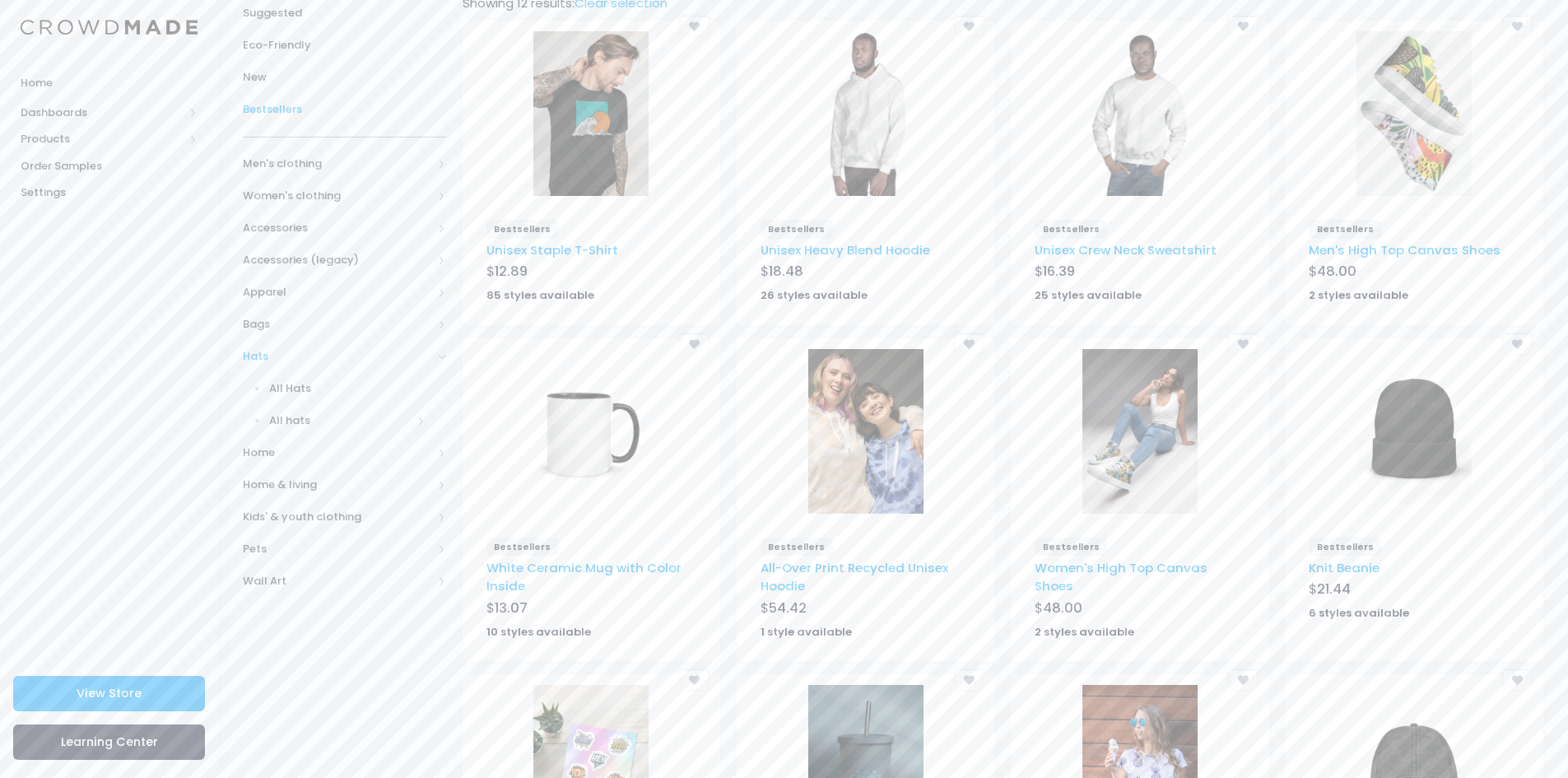
scroll to position [194, 0]
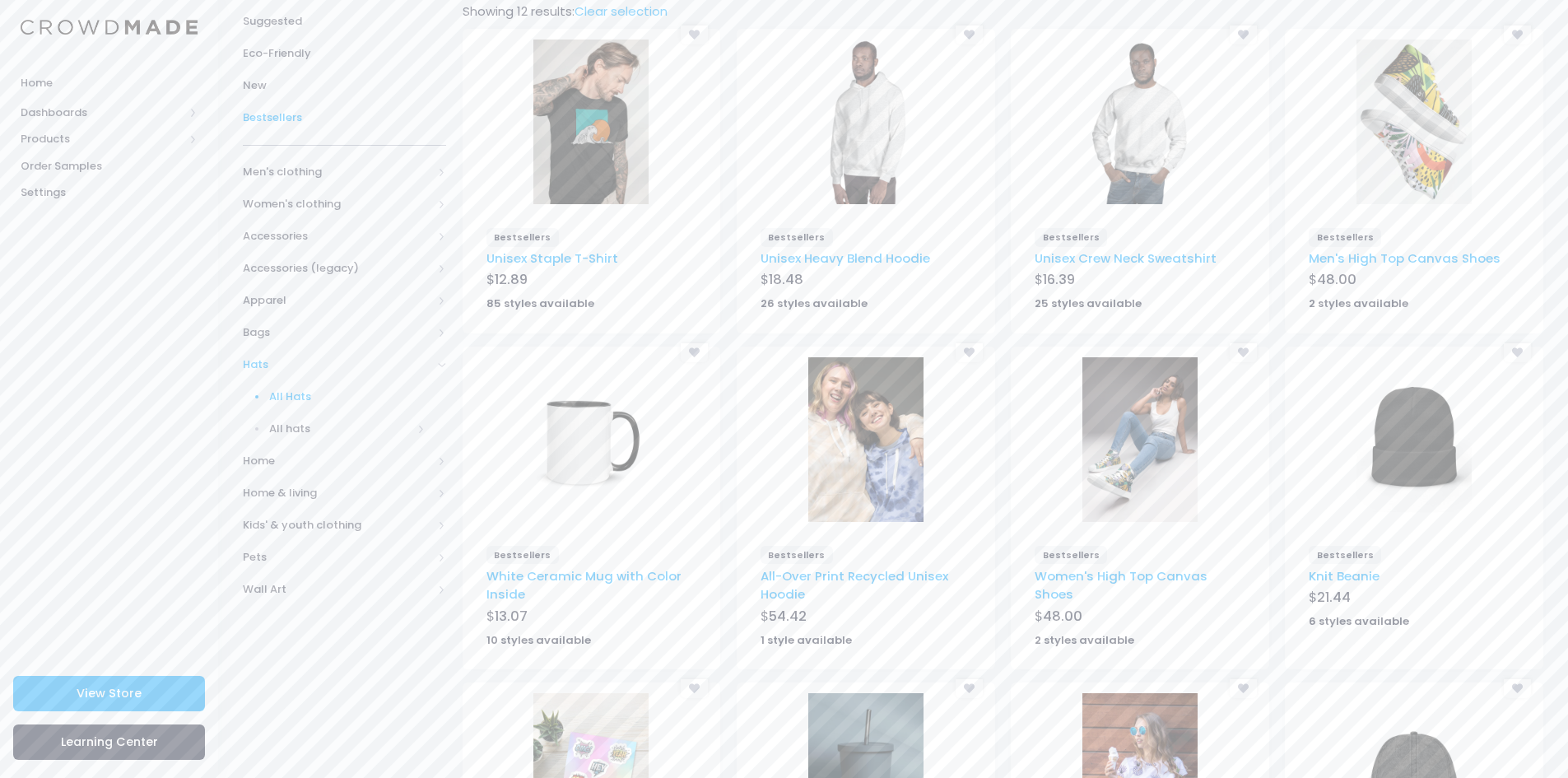
click at [301, 389] on span "All Hats" at bounding box center [348, 396] width 157 height 16
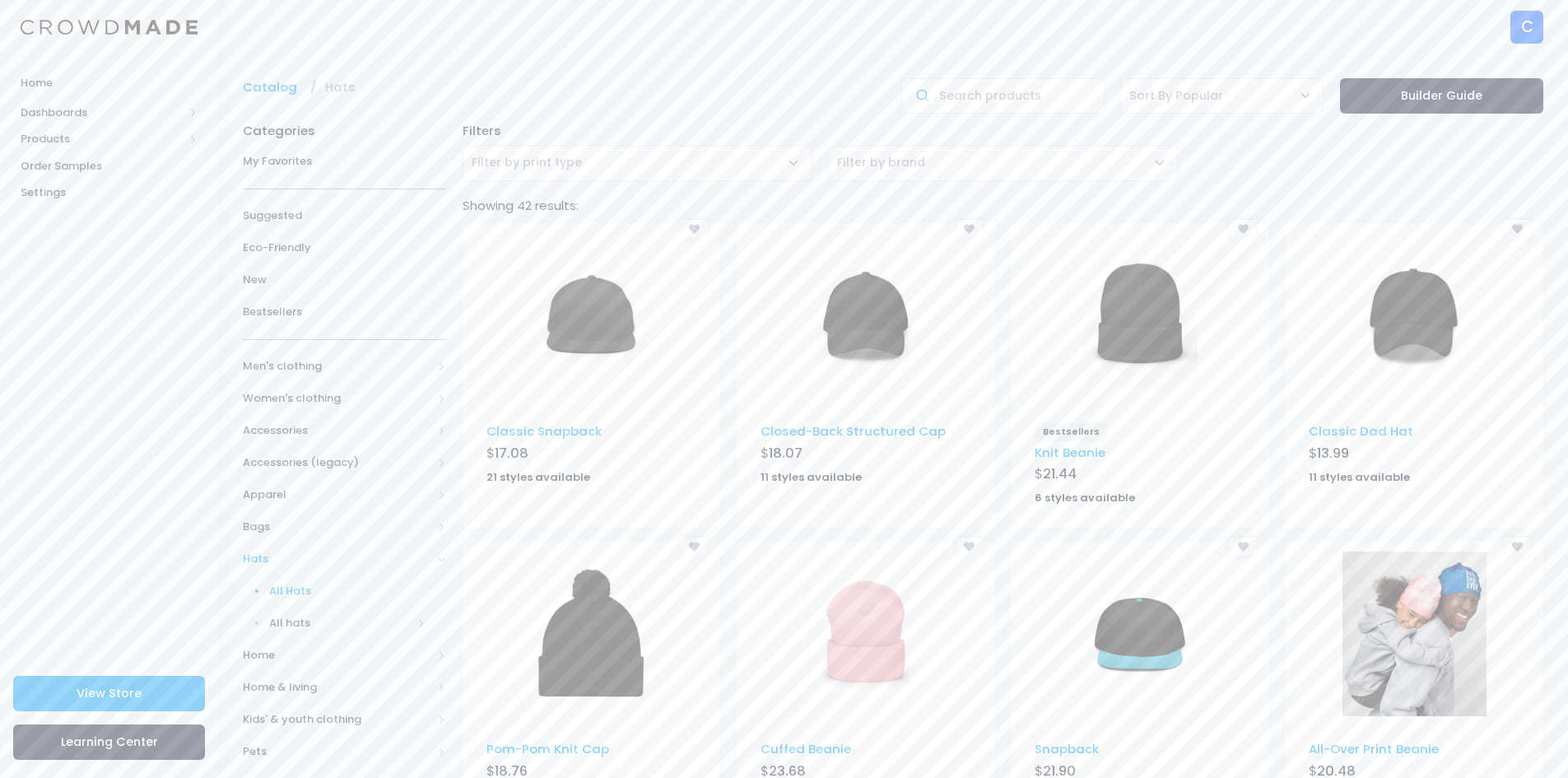
click at [857, 334] on img at bounding box center [866, 316] width 116 height 164
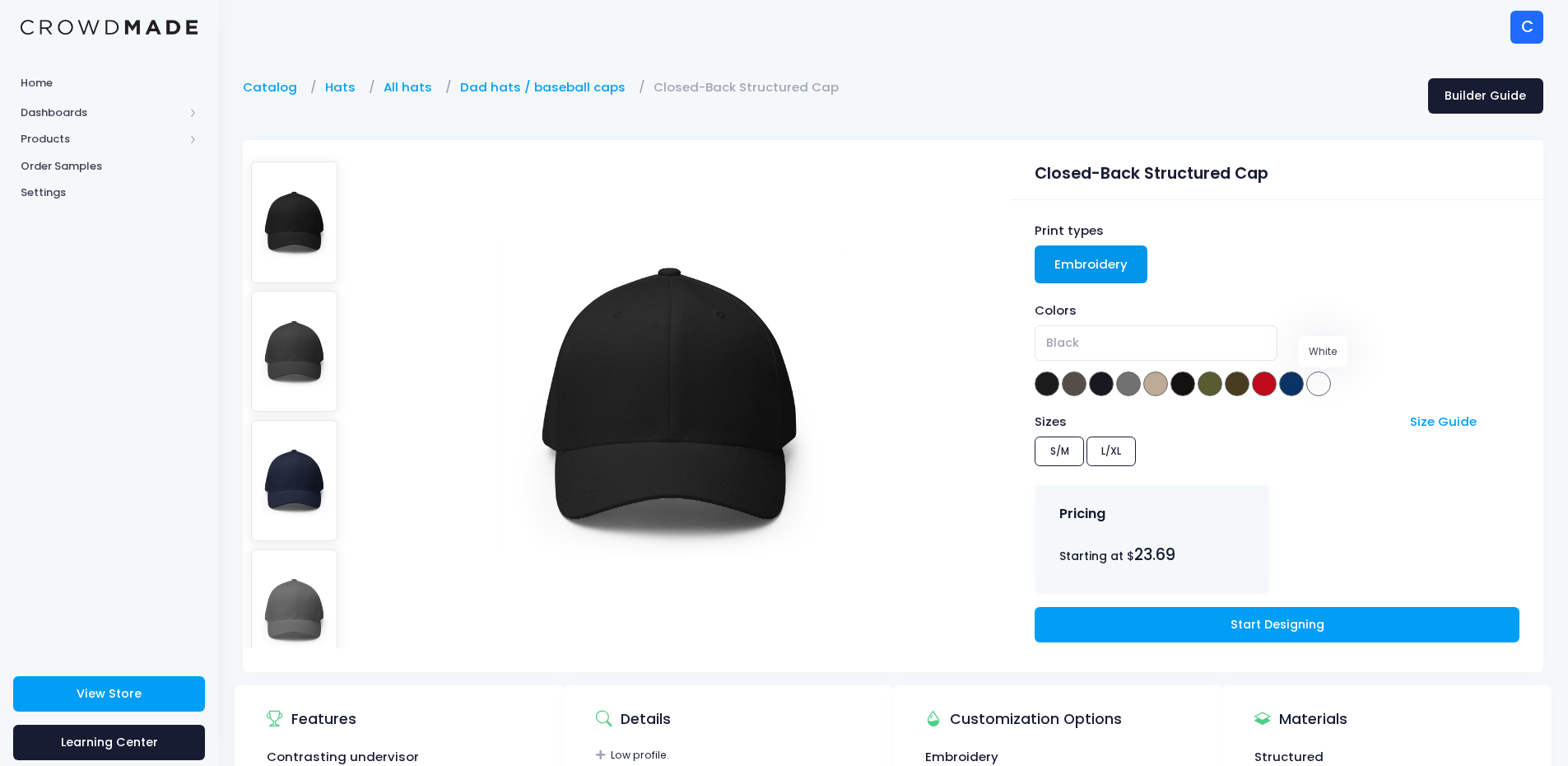
click at [1325, 383] on span at bounding box center [1319, 383] width 25 height 25
select select "White"
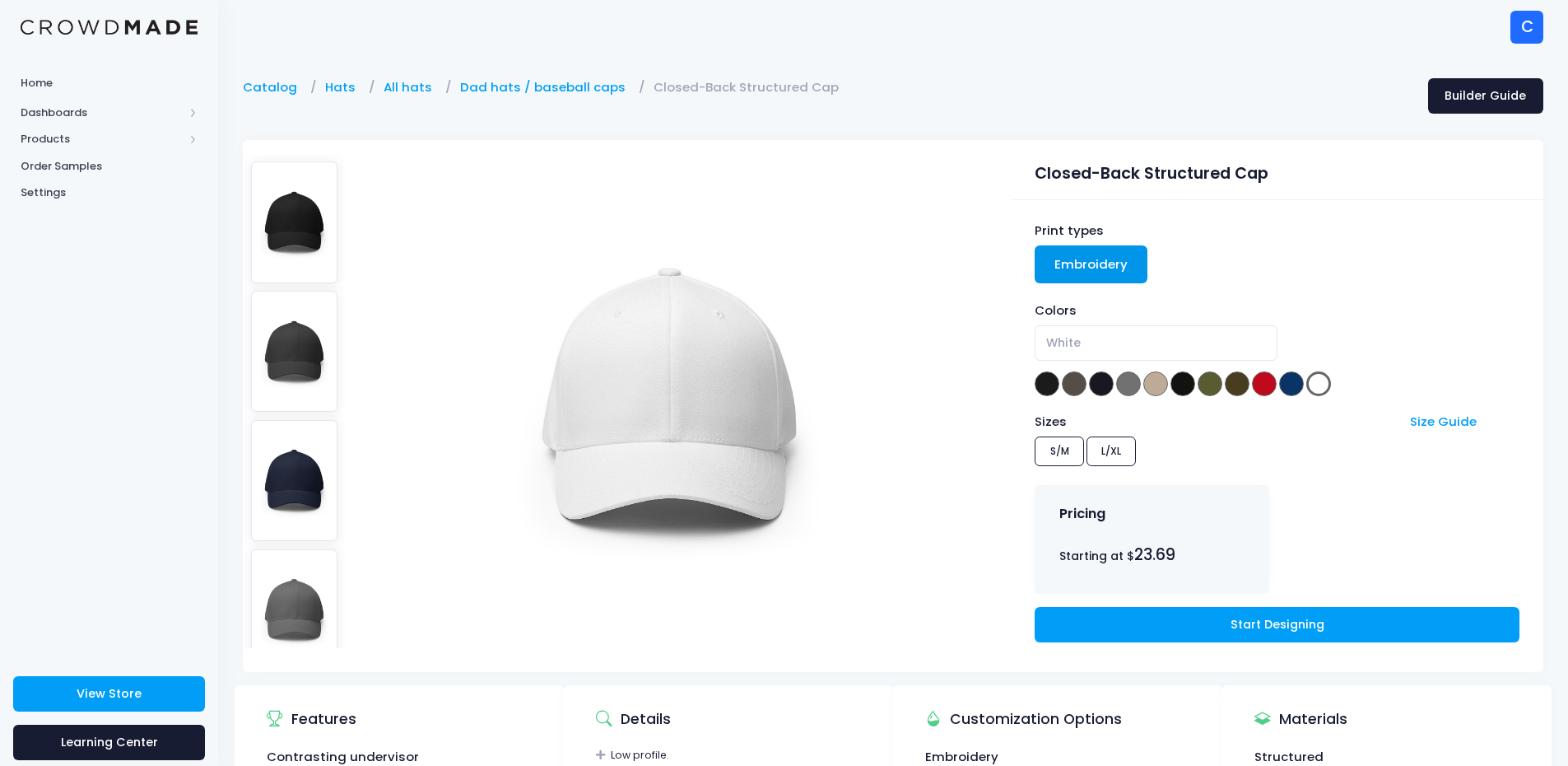
click at [1122, 455] on div "Sizes Size Guide S/M L/XL" at bounding box center [1276, 442] width 484 height 59
click at [1112, 449] on div "Sizes Size Guide S/M L/XL" at bounding box center [1276, 442] width 484 height 59
click at [1236, 621] on link "Start Designing" at bounding box center [1276, 624] width 484 height 35
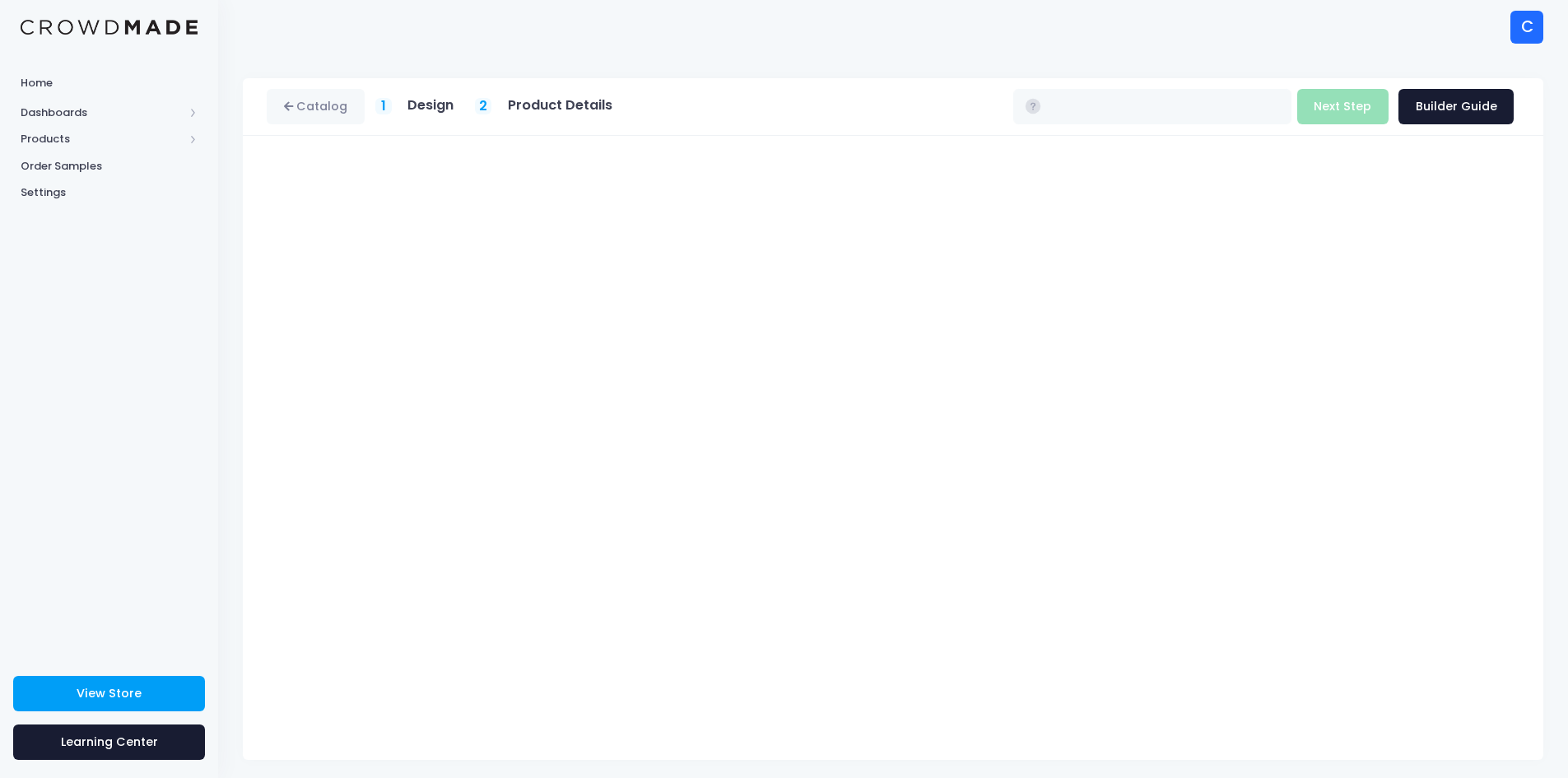
type input "$23.69"
click at [295, 104] on link "Catalog" at bounding box center [316, 106] width 98 height 35
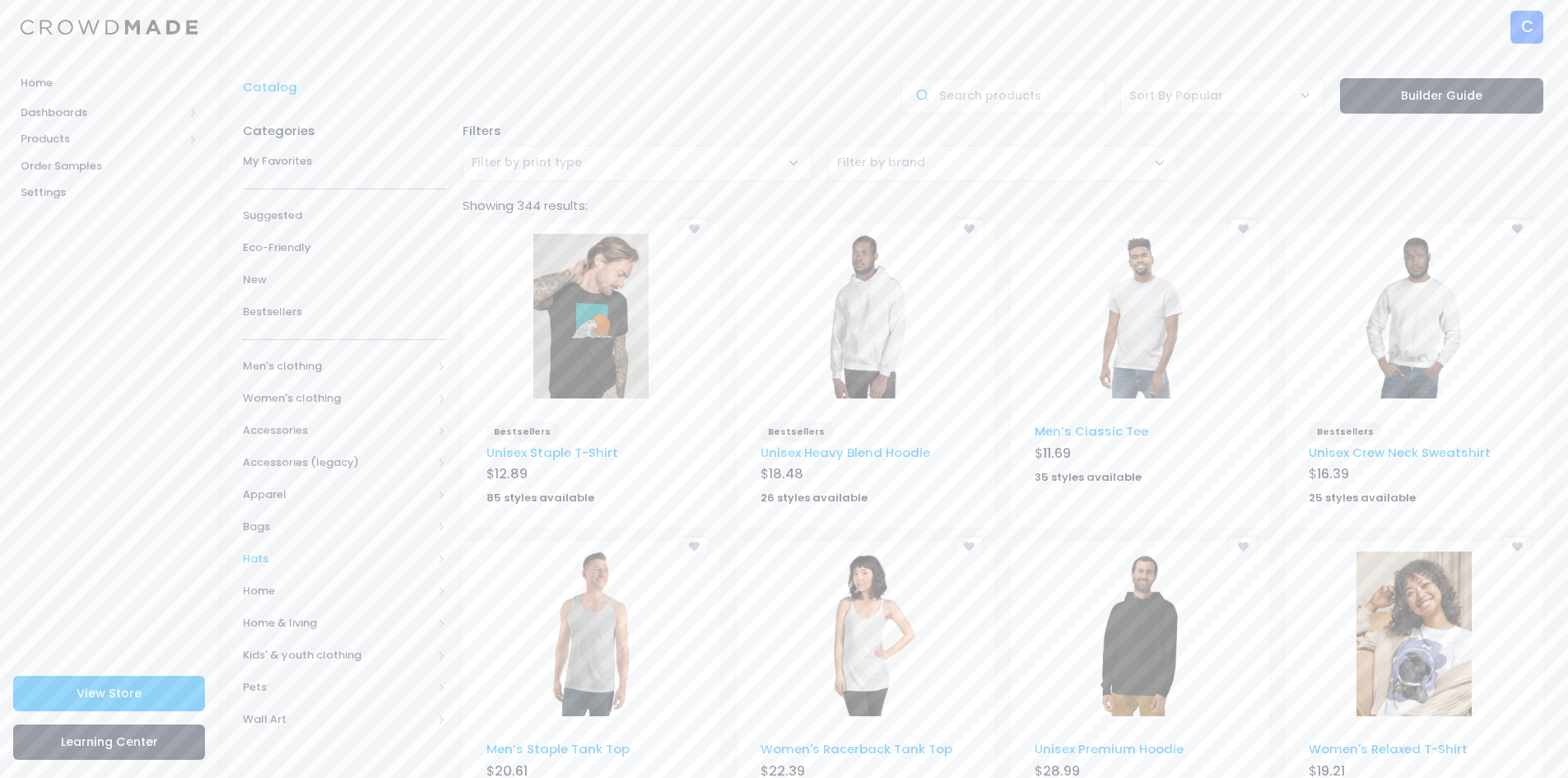
click at [279, 560] on span "Hats" at bounding box center [338, 558] width 189 height 16
click at [313, 588] on span "All Hats" at bounding box center [348, 591] width 157 height 16
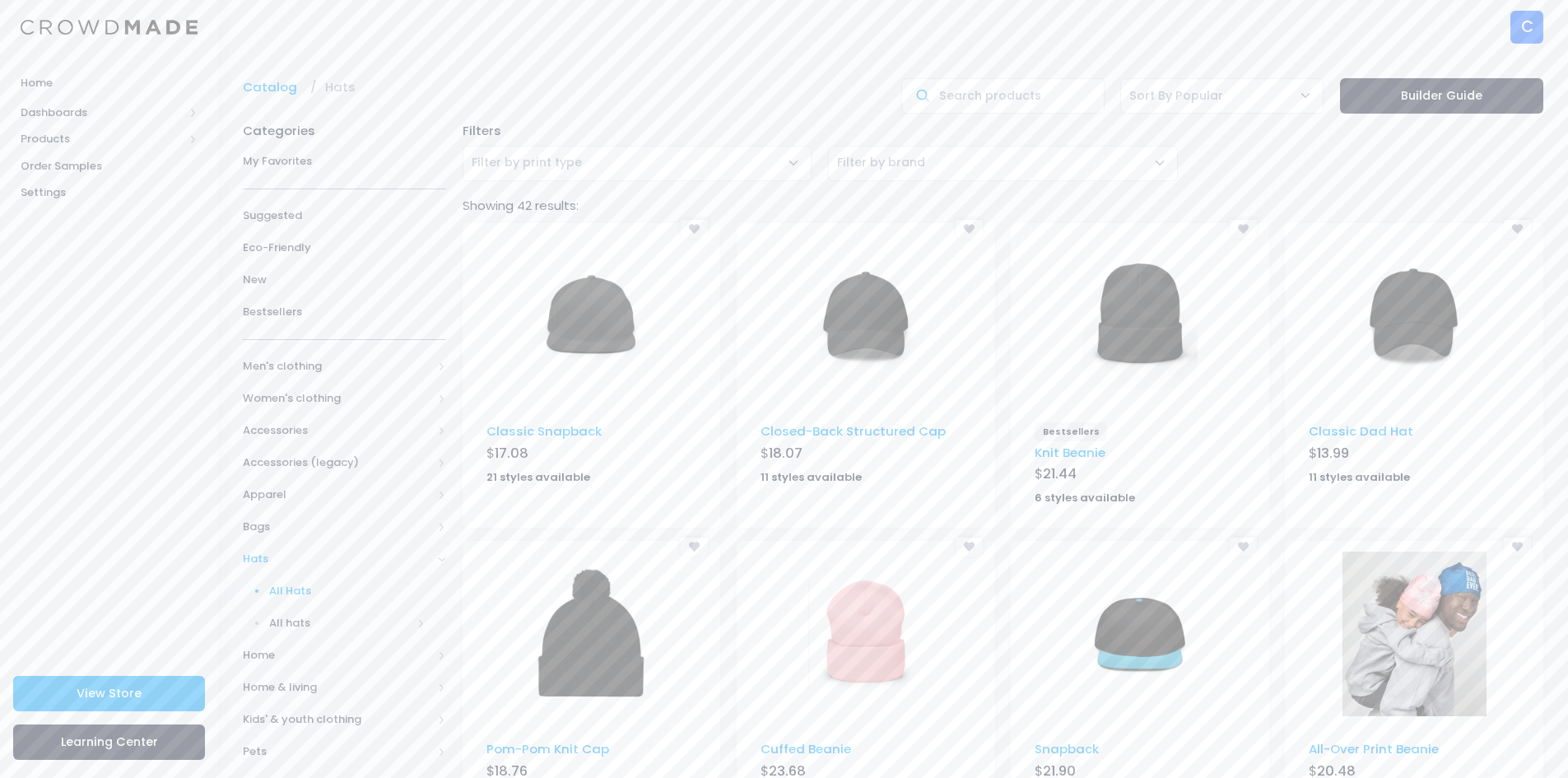
click at [1427, 320] on img at bounding box center [1414, 316] width 116 height 164
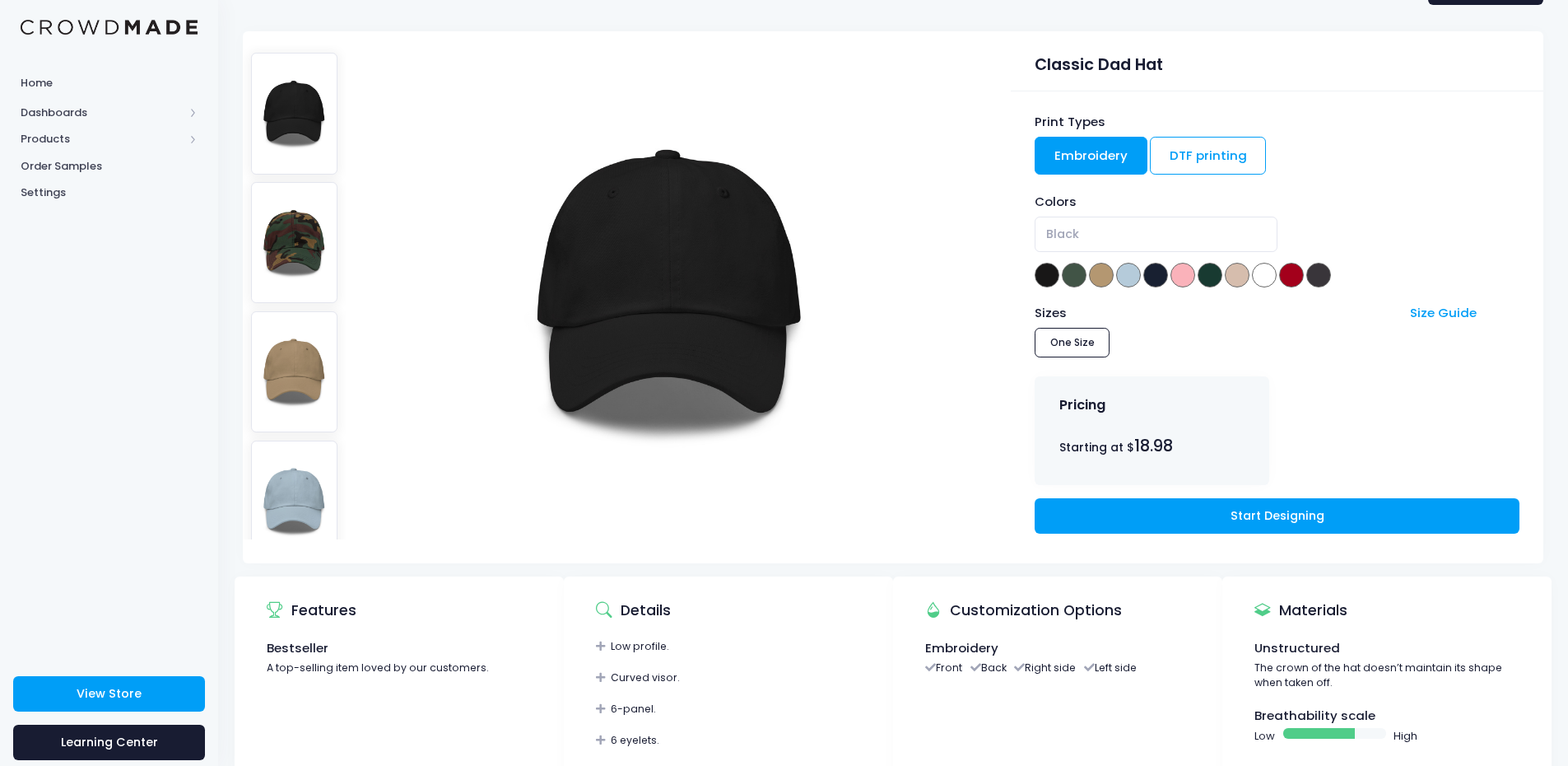
scroll to position [82, 0]
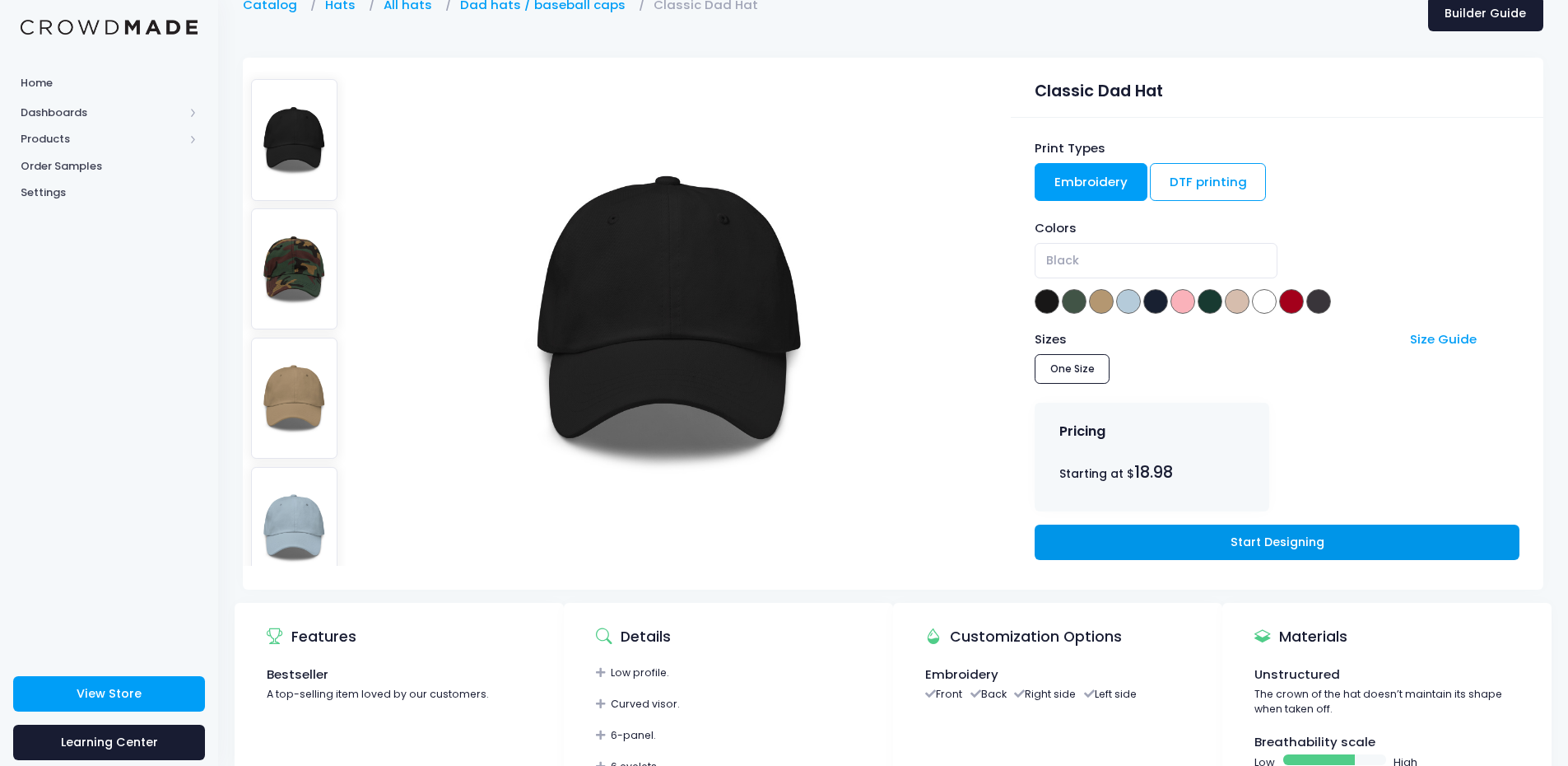
click at [1184, 544] on link "Start Designing" at bounding box center [1276, 542] width 484 height 35
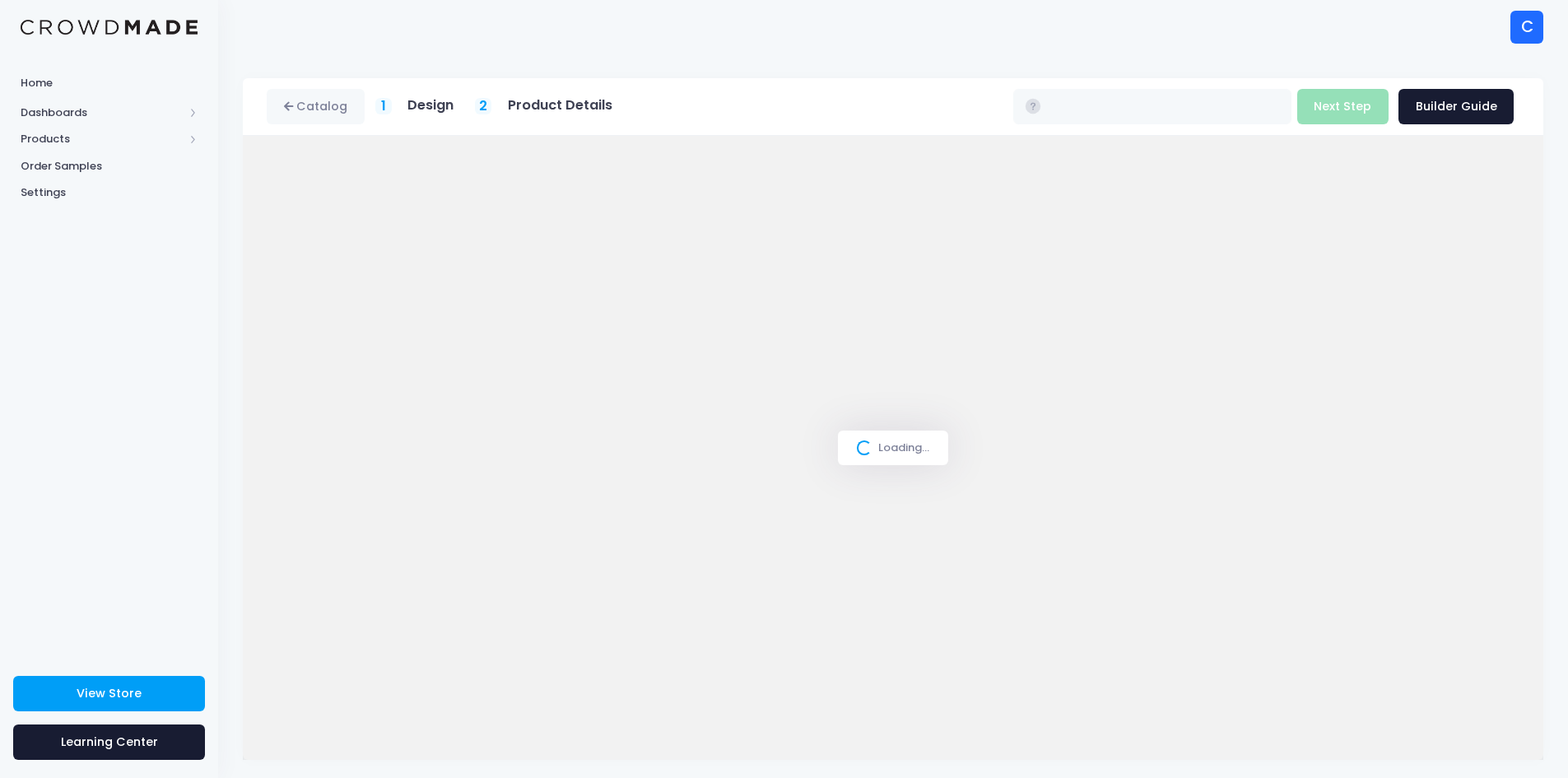
type input "$24.87"
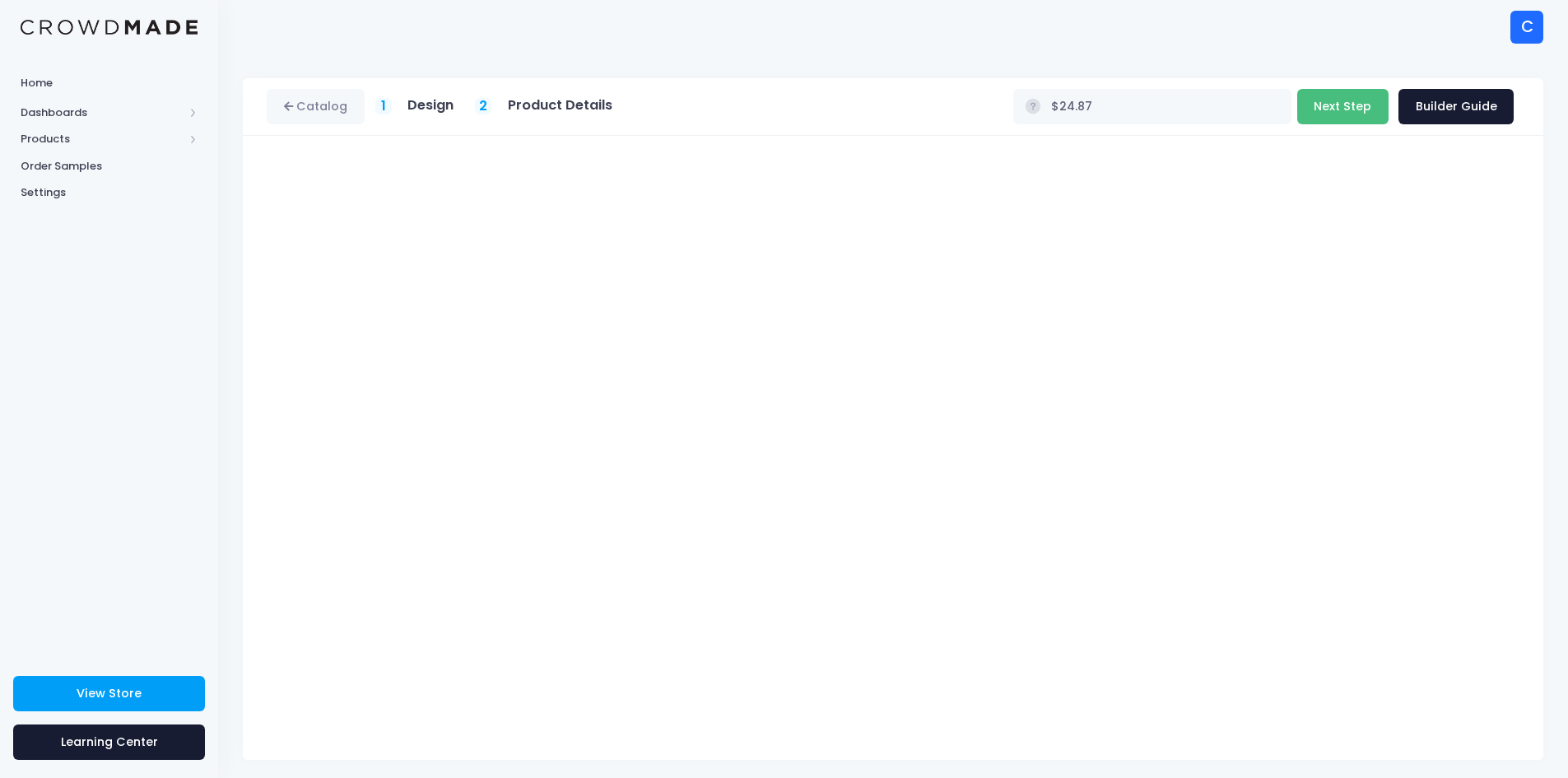
click at [1330, 113] on button "Next Step" at bounding box center [1343, 106] width 92 height 35
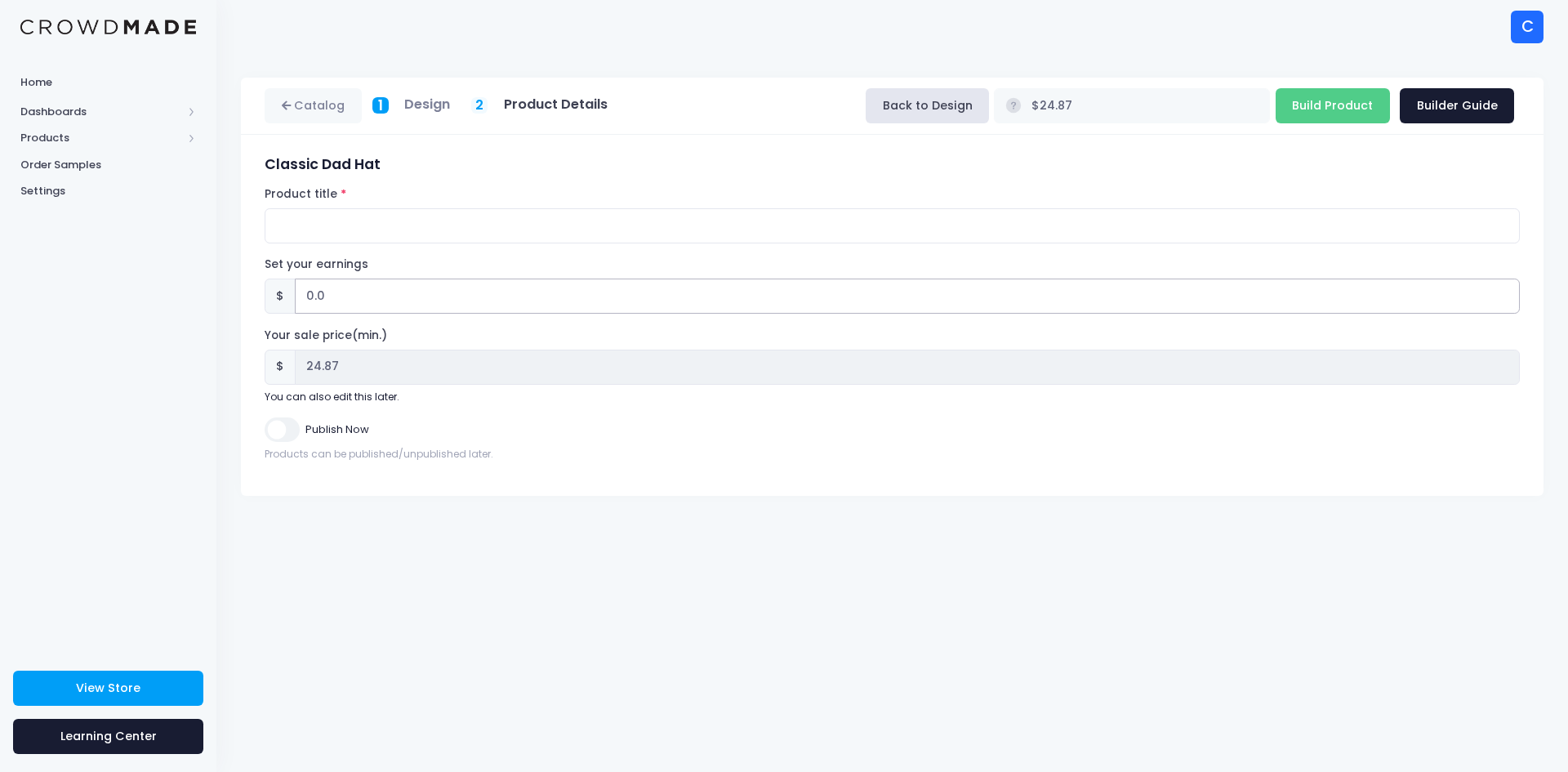
click at [331, 295] on input "0.0" at bounding box center [908, 296] width 1226 height 35
click at [1344, 101] on input "Build Product" at bounding box center [1333, 105] width 115 height 35
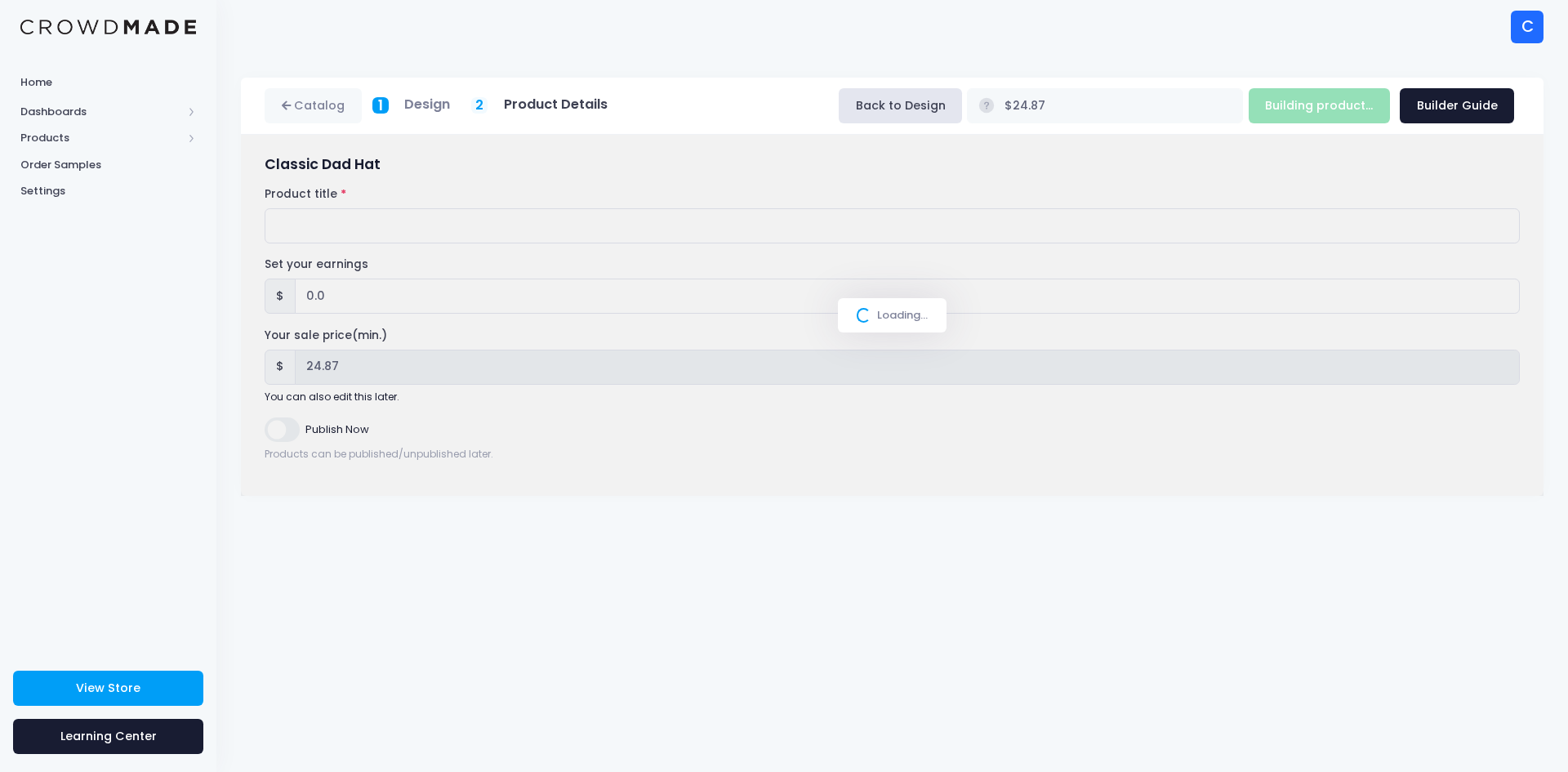
type input "Build Product"
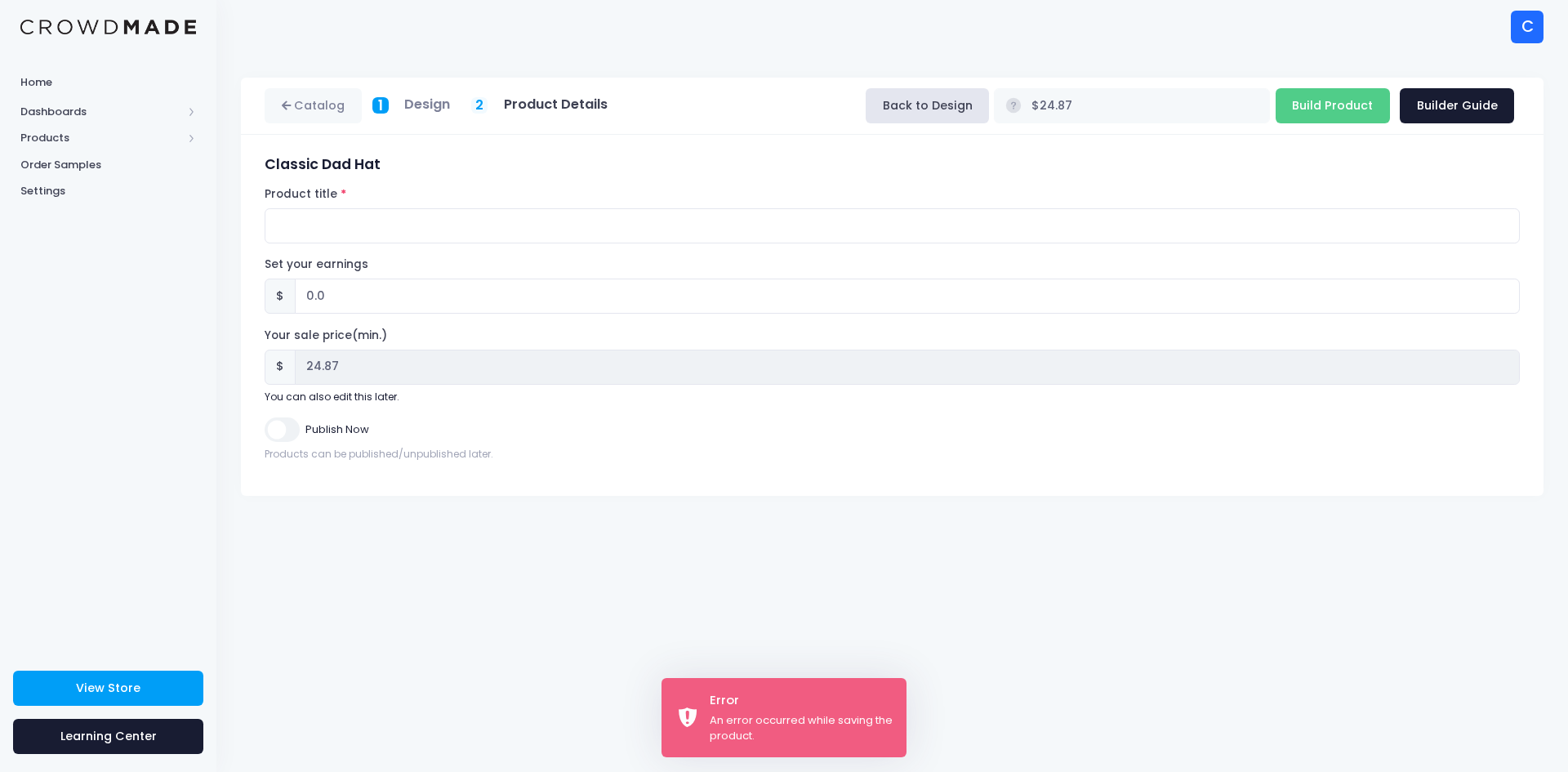
click at [636, 434] on div "Publish Now" at bounding box center [893, 429] width 1256 height 24
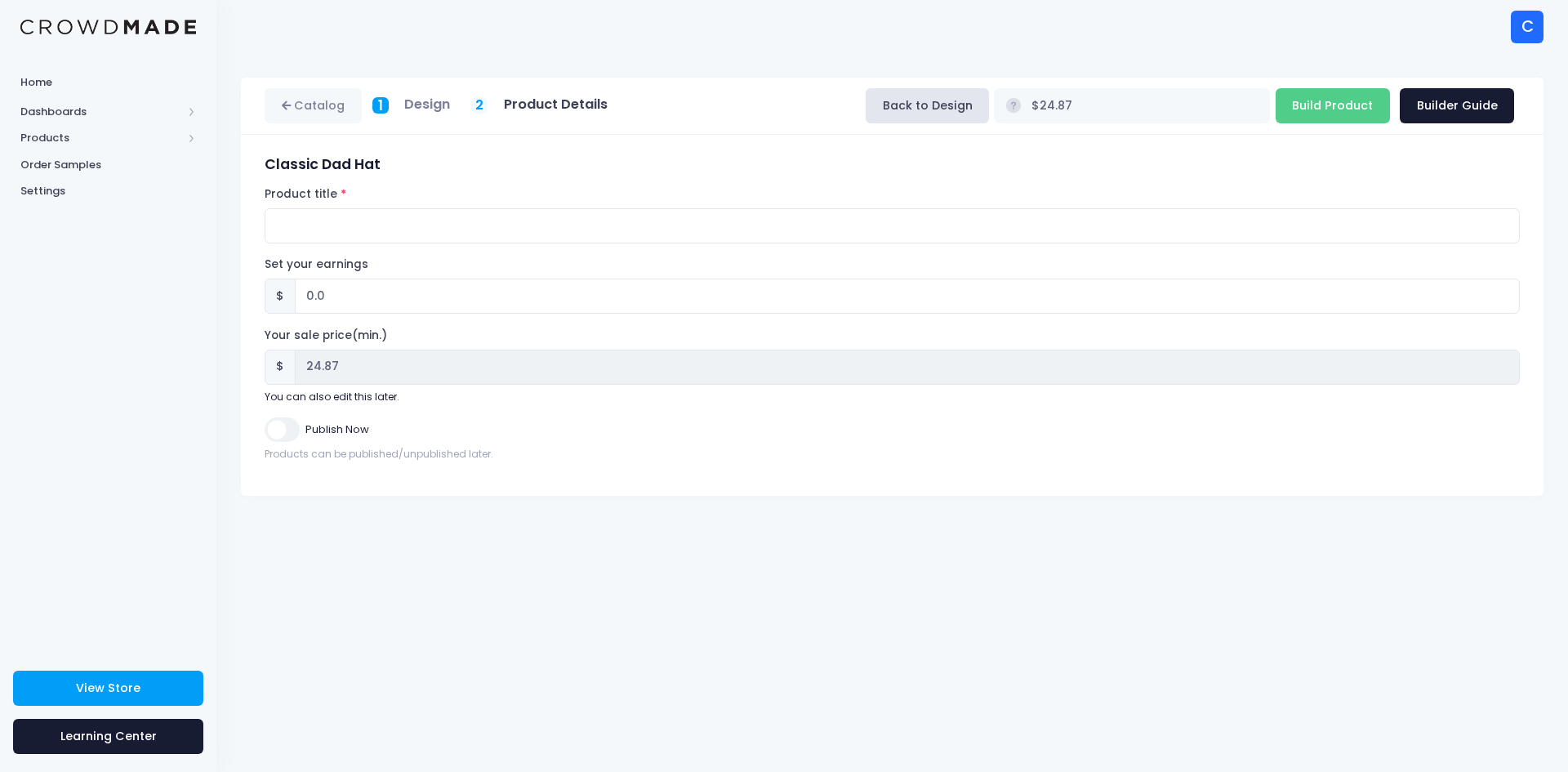
click at [346, 426] on label "Publish Now" at bounding box center [337, 429] width 64 height 16
click at [299, 426] on input "Publish Now" at bounding box center [282, 429] width 34 height 24
click at [346, 427] on label "Publish Now" at bounding box center [337, 429] width 64 height 16
click at [299, 427] on input "Publish Now" at bounding box center [282, 429] width 34 height 24
checkbox input "false"
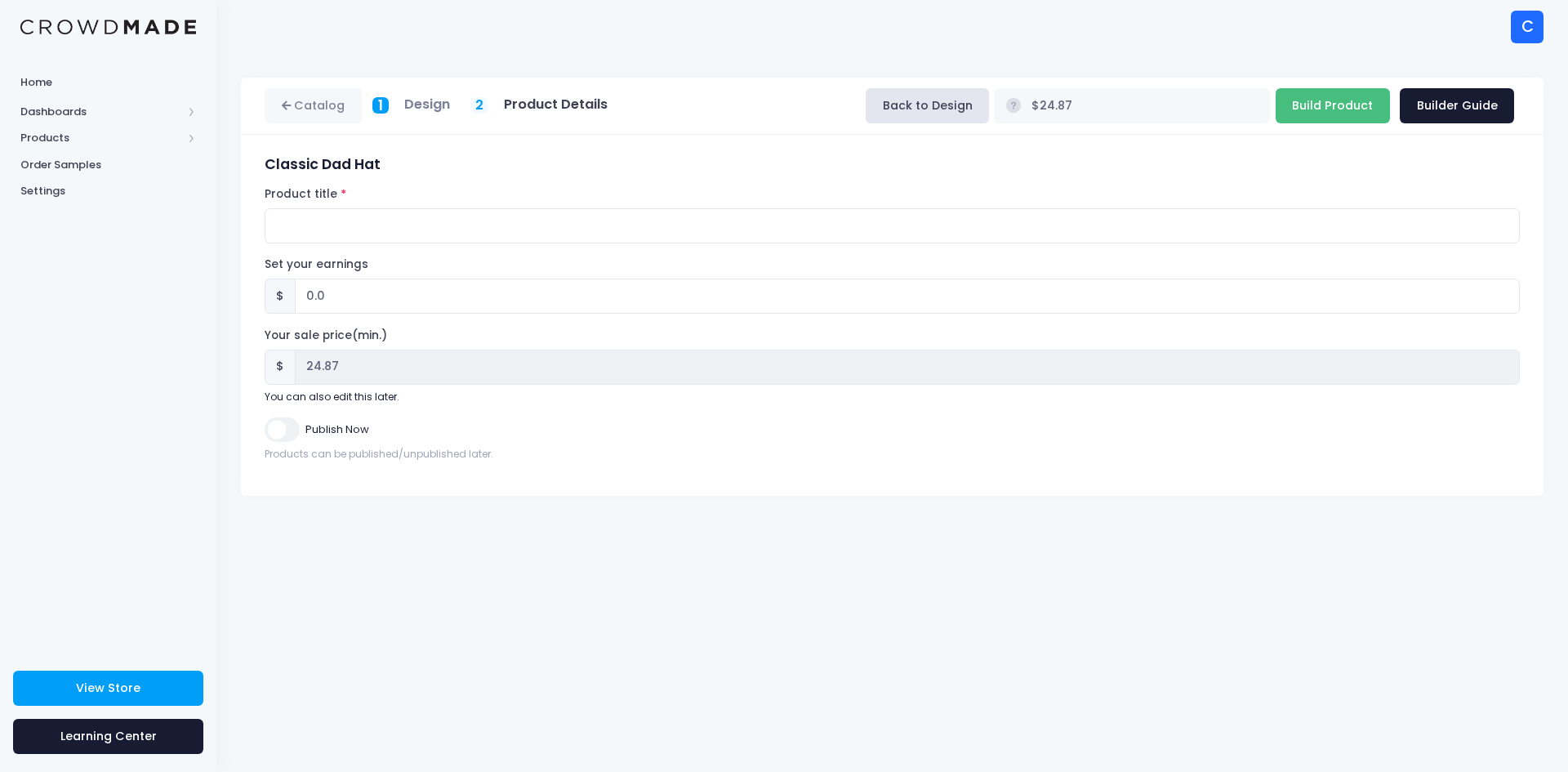
click at [1324, 108] on input "Build Product" at bounding box center [1333, 105] width 115 height 35
type input "Building product..."
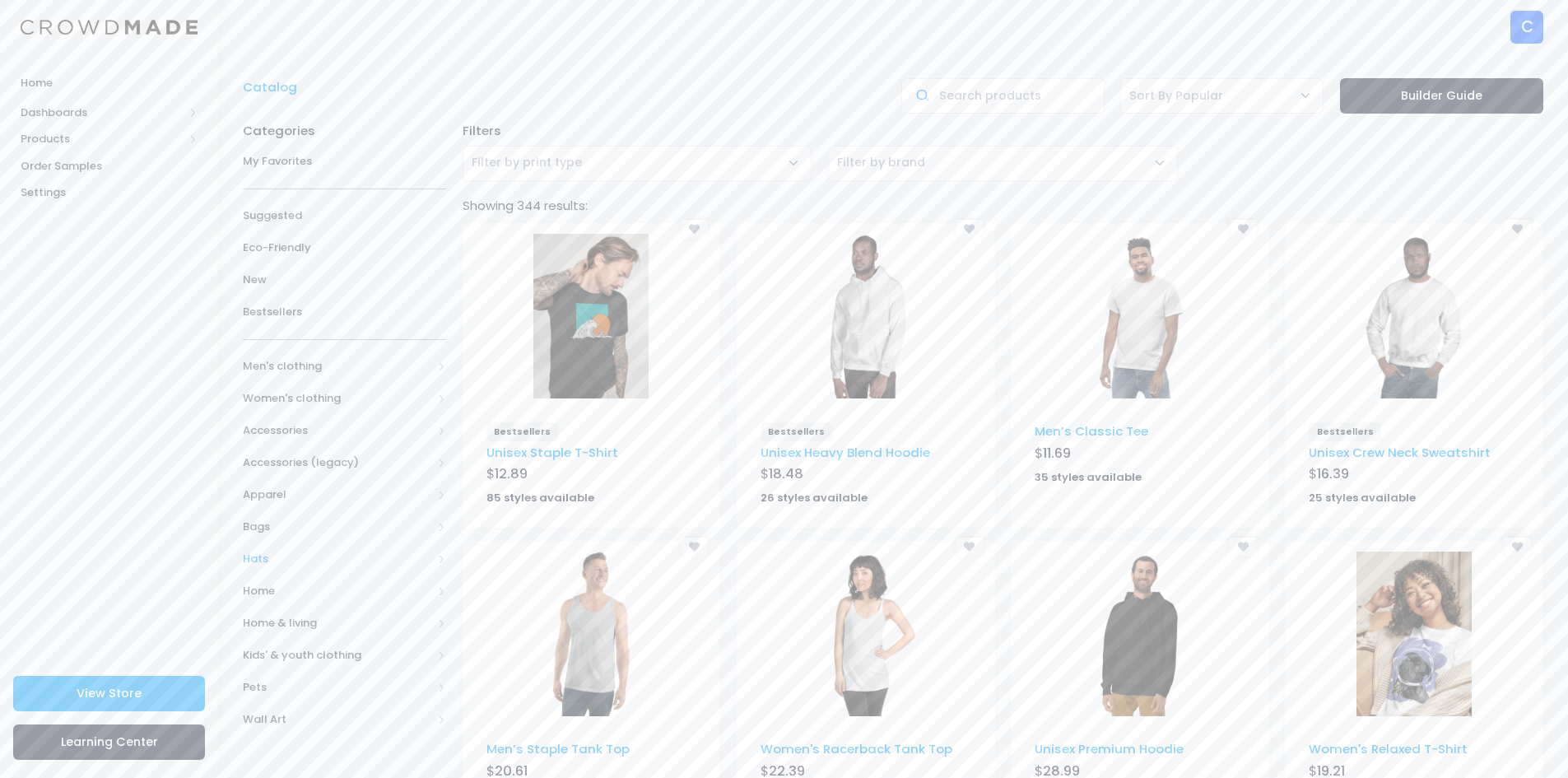
click at [270, 562] on span "Hats" at bounding box center [338, 558] width 189 height 16
click at [297, 585] on span "All Hats" at bounding box center [348, 591] width 157 height 16
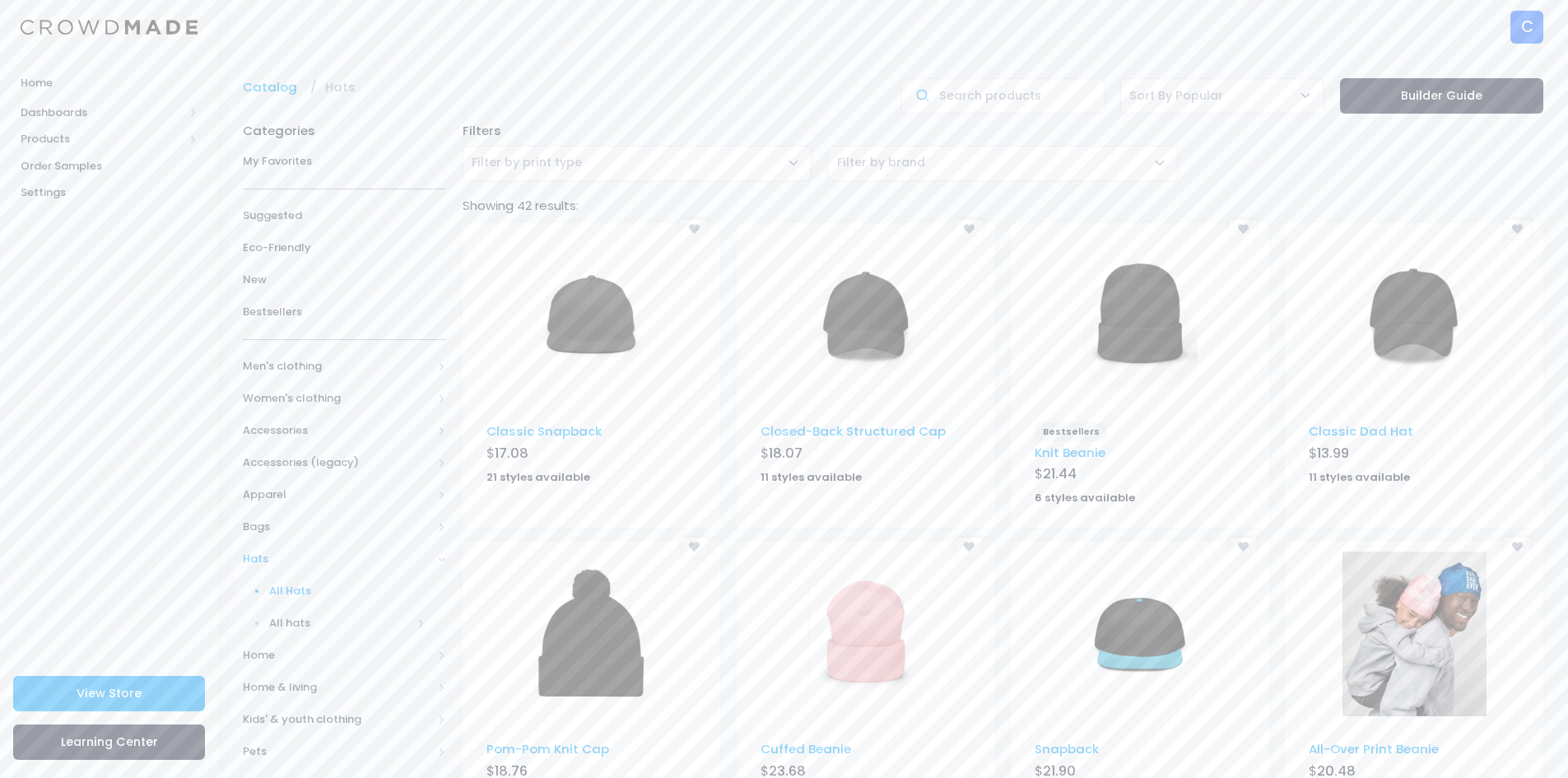
click at [869, 329] on img at bounding box center [866, 316] width 116 height 164
click at [578, 314] on img at bounding box center [591, 316] width 116 height 164
click at [862, 327] on img at bounding box center [866, 316] width 116 height 164
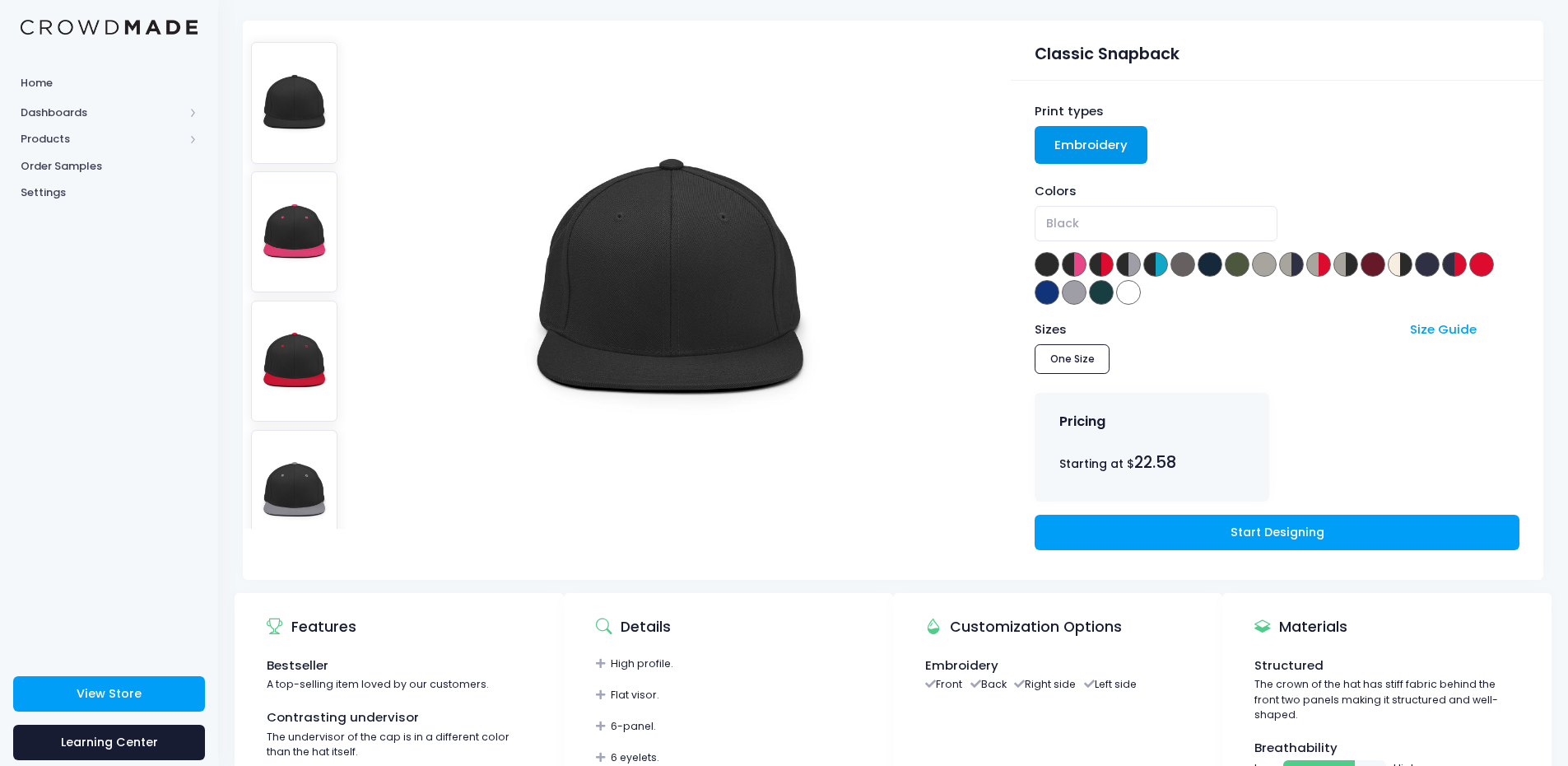
scroll to position [82, 0]
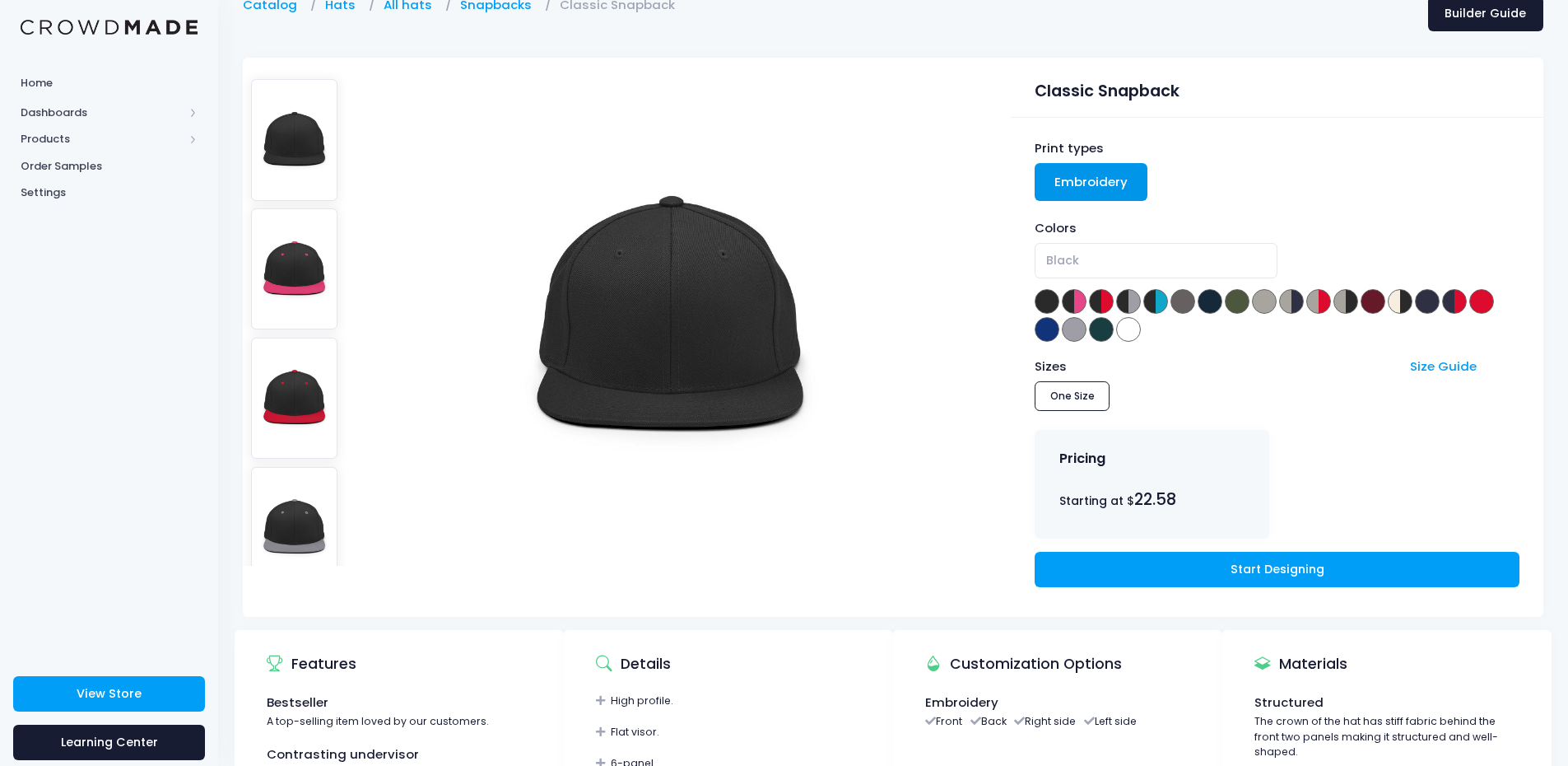
click at [660, 336] on img at bounding box center [670, 318] width 346 height 494
click at [1160, 303] on span at bounding box center [1156, 301] width 25 height 25
select select "Black/ Teal"
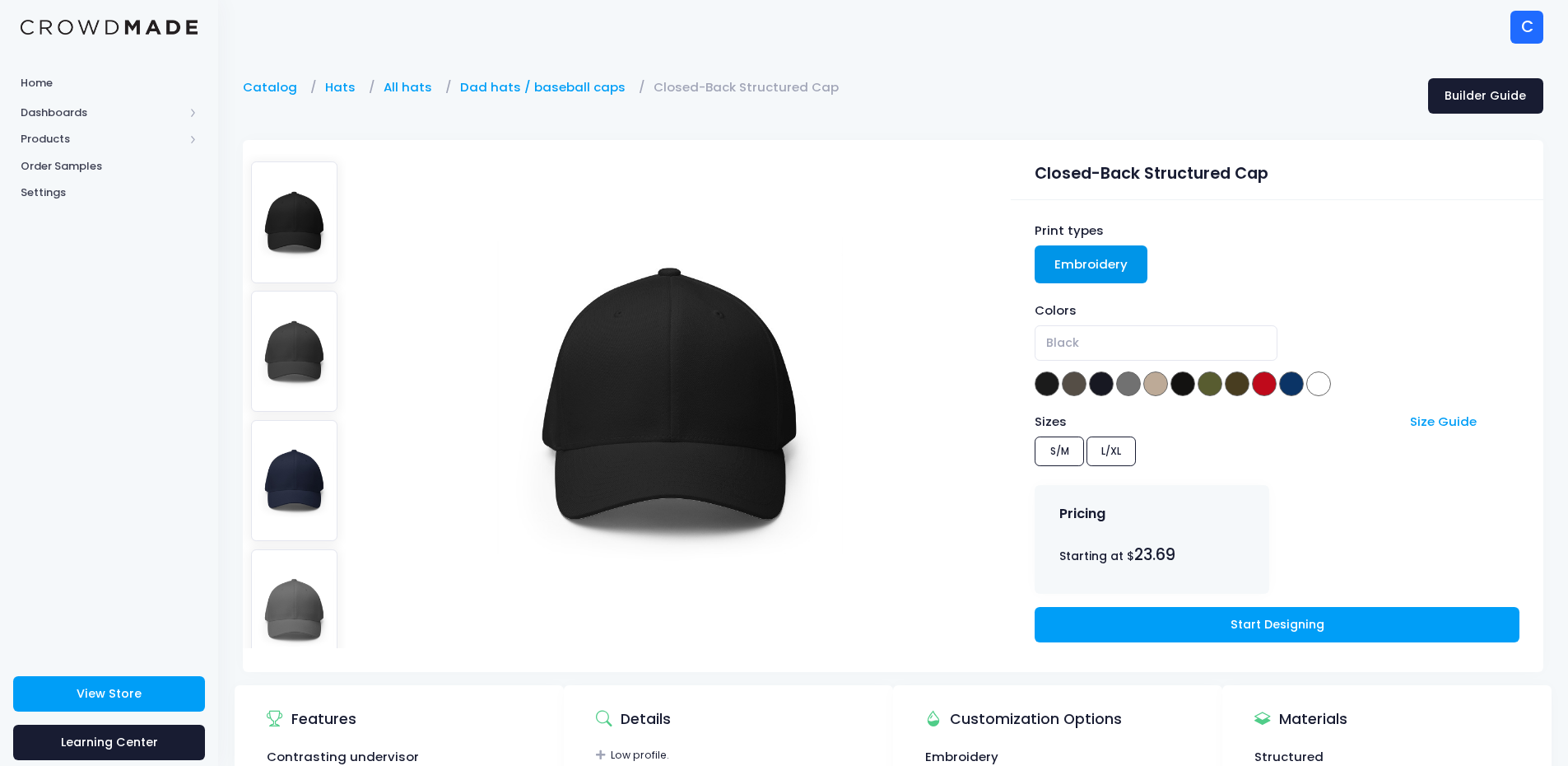
click at [1111, 449] on div "Sizes Size Guide S/M L/XL" at bounding box center [1276, 442] width 484 height 59
click at [1218, 630] on link "Start Designing" at bounding box center [1276, 624] width 484 height 35
click at [1118, 454] on div "Sizes Size Guide S/M L/XL" at bounding box center [1276, 442] width 484 height 59
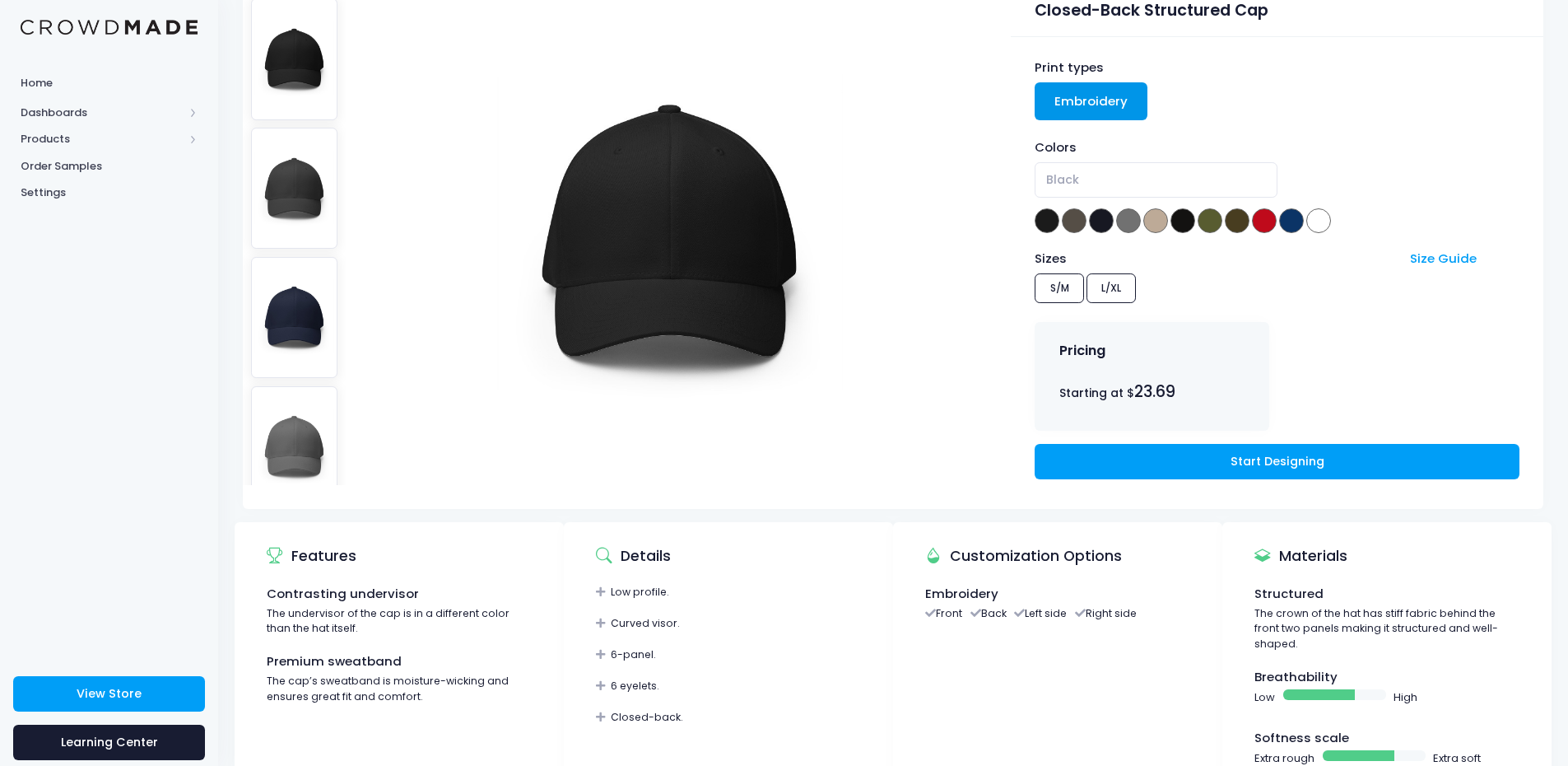
scroll to position [164, 0]
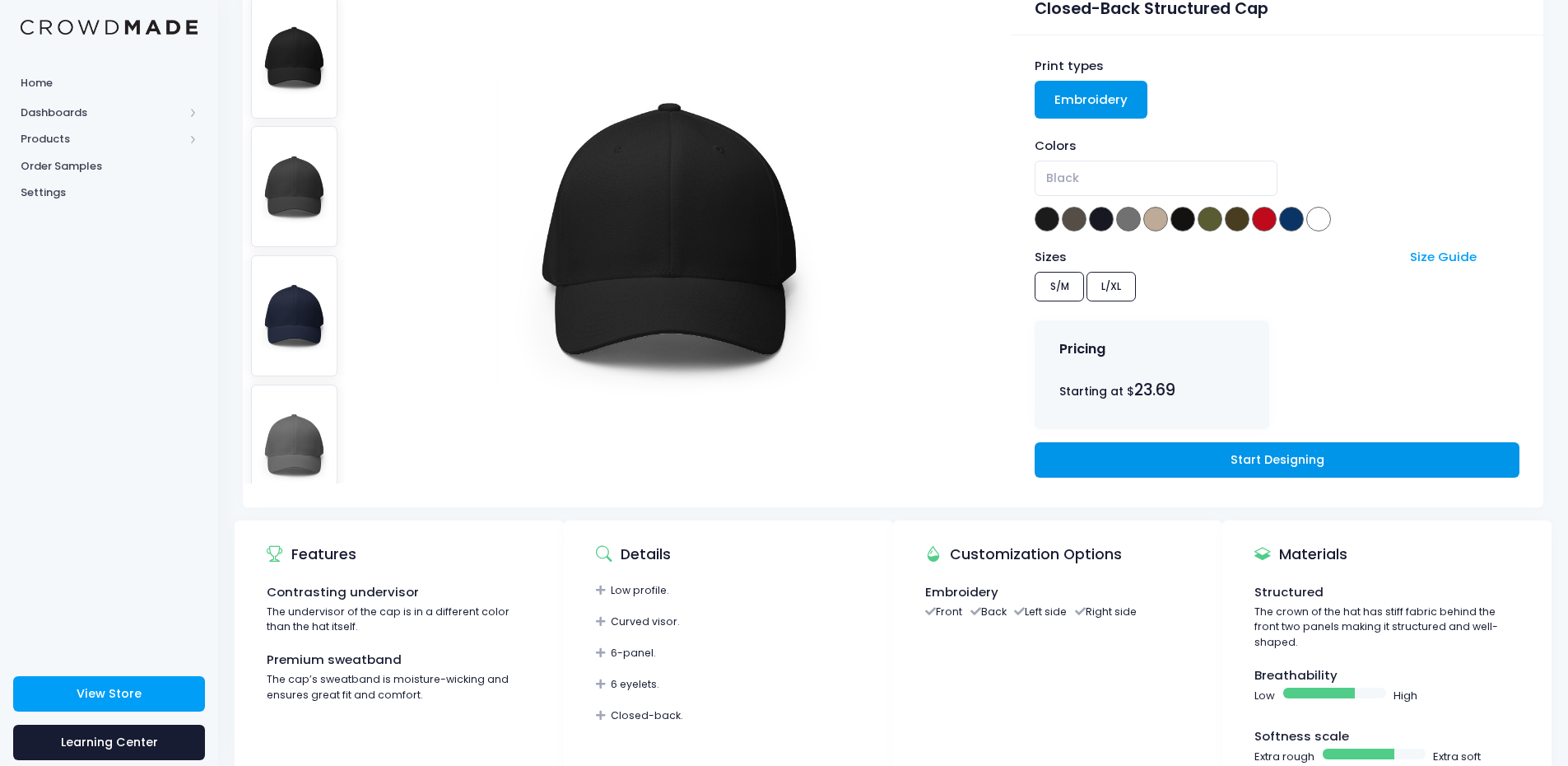
click at [1192, 449] on link "Start Designing" at bounding box center [1276, 459] width 484 height 35
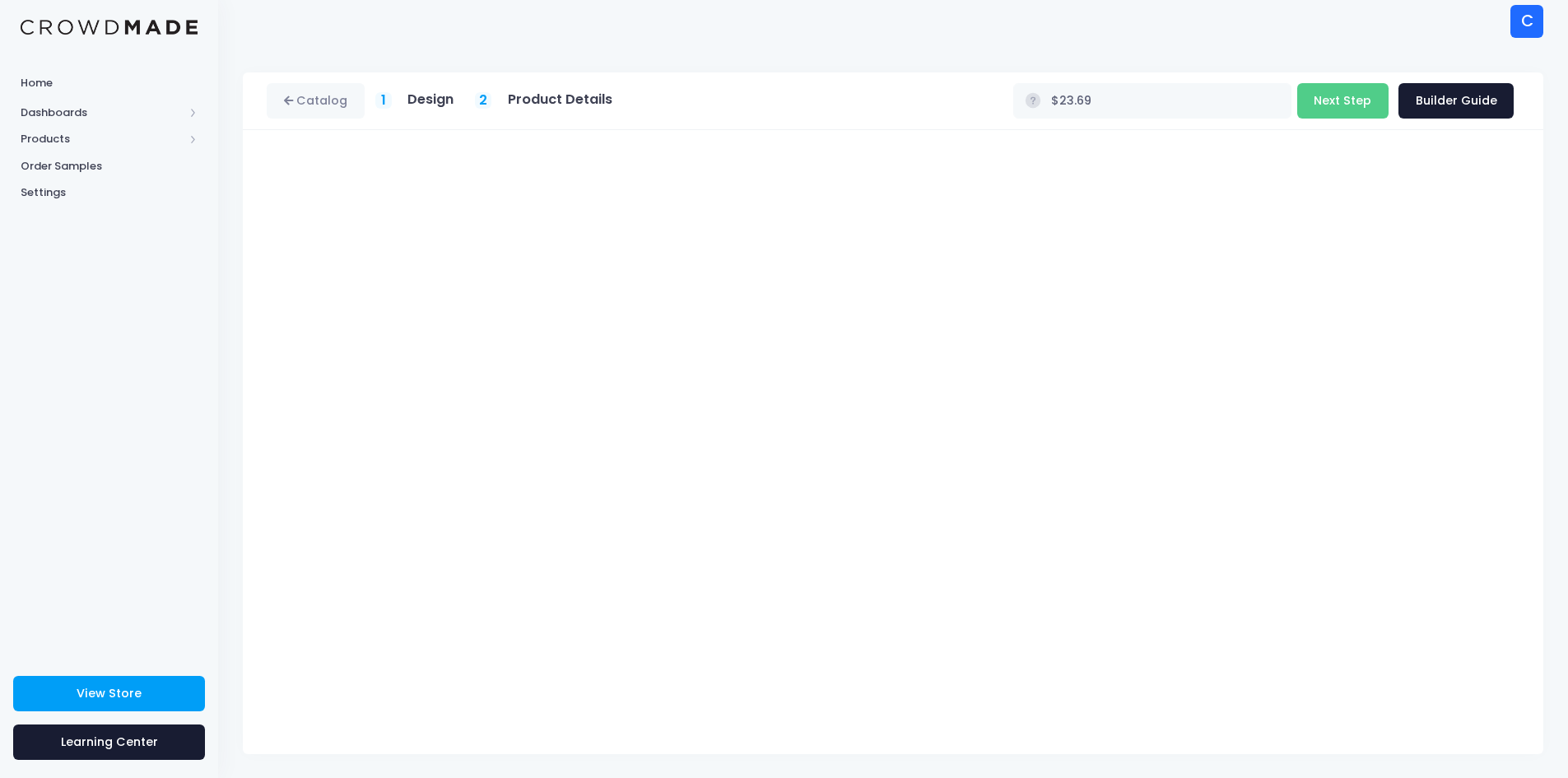
scroll to position [7, 0]
click at [434, 104] on h5 "Design" at bounding box center [430, 98] width 46 height 16
type input "$27.64"
click at [433, 101] on h5 "Design" at bounding box center [430, 98] width 46 height 16
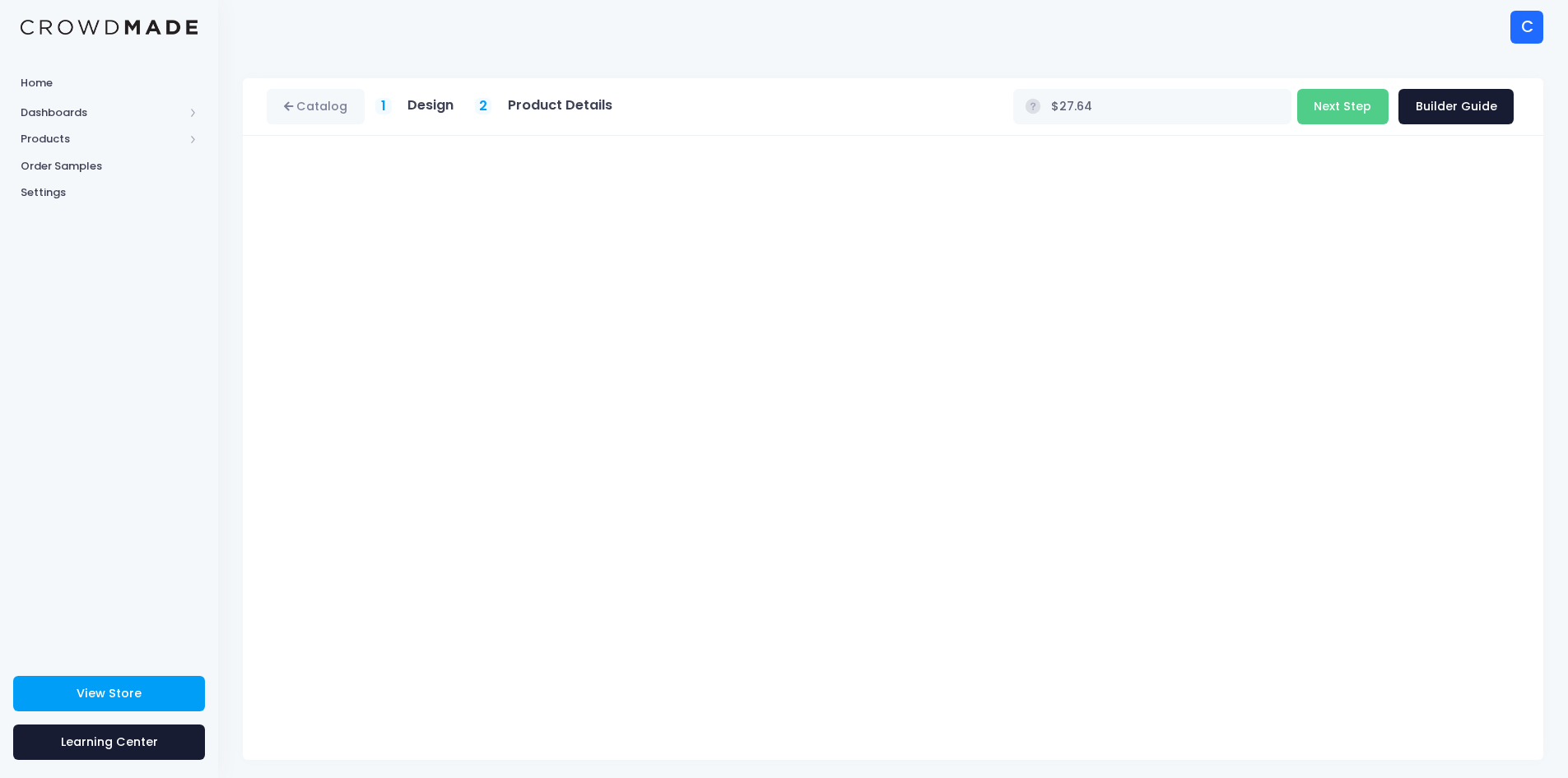
click at [447, 107] on h5 "Design" at bounding box center [430, 105] width 46 height 16
click at [428, 107] on h5 "Design" at bounding box center [430, 105] width 46 height 16
type input "$23.69"
click at [1342, 107] on button "Next Step" at bounding box center [1343, 106] width 92 height 35
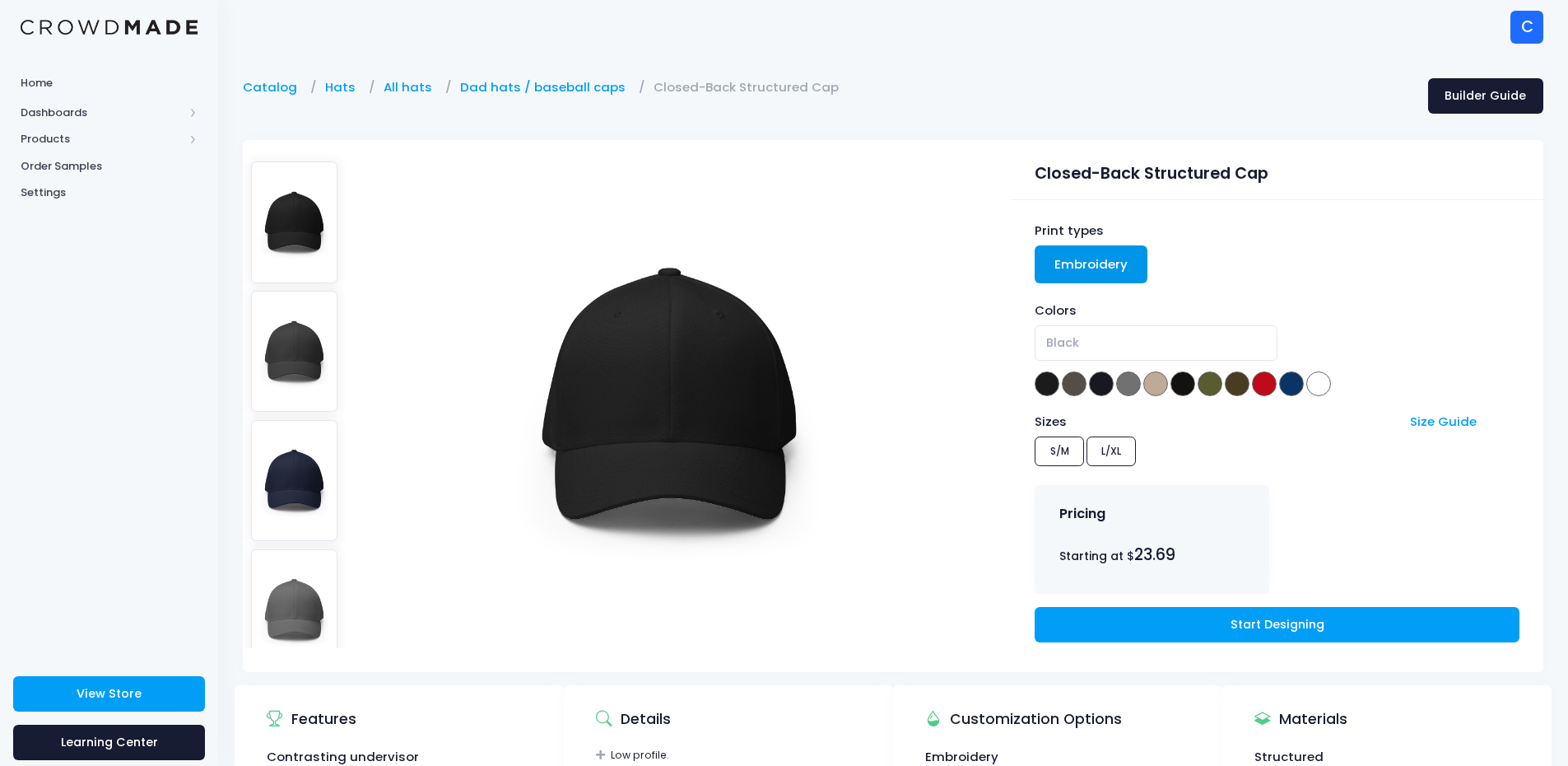
scroll to position [82, 0]
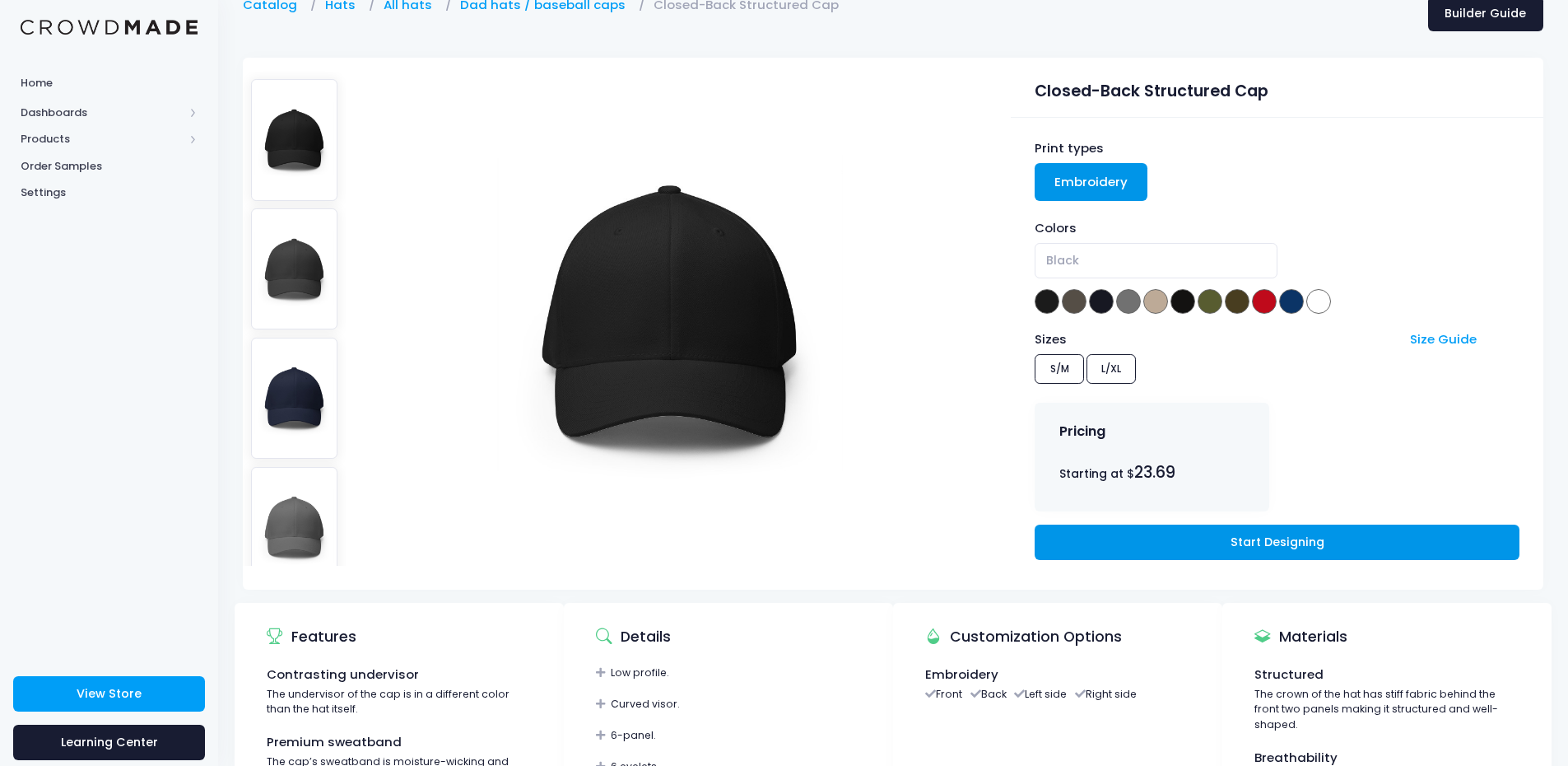
click at [1214, 540] on link "Start Designing" at bounding box center [1276, 542] width 484 height 35
click at [1230, 537] on link "Start Designing" at bounding box center [1276, 542] width 484 height 35
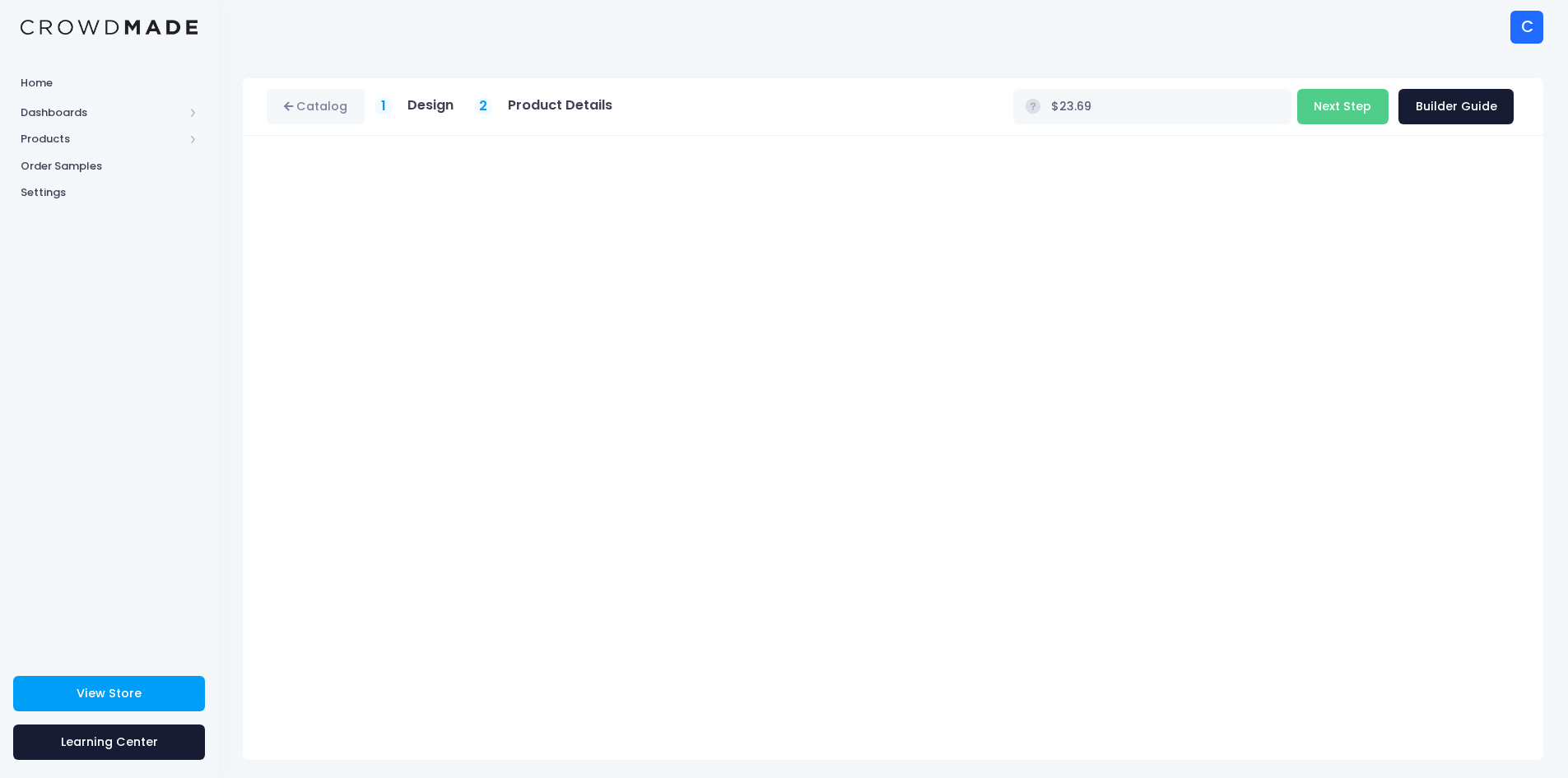
type input "$26.18"
click at [1361, 109] on button "Next Step" at bounding box center [1343, 106] width 92 height 35
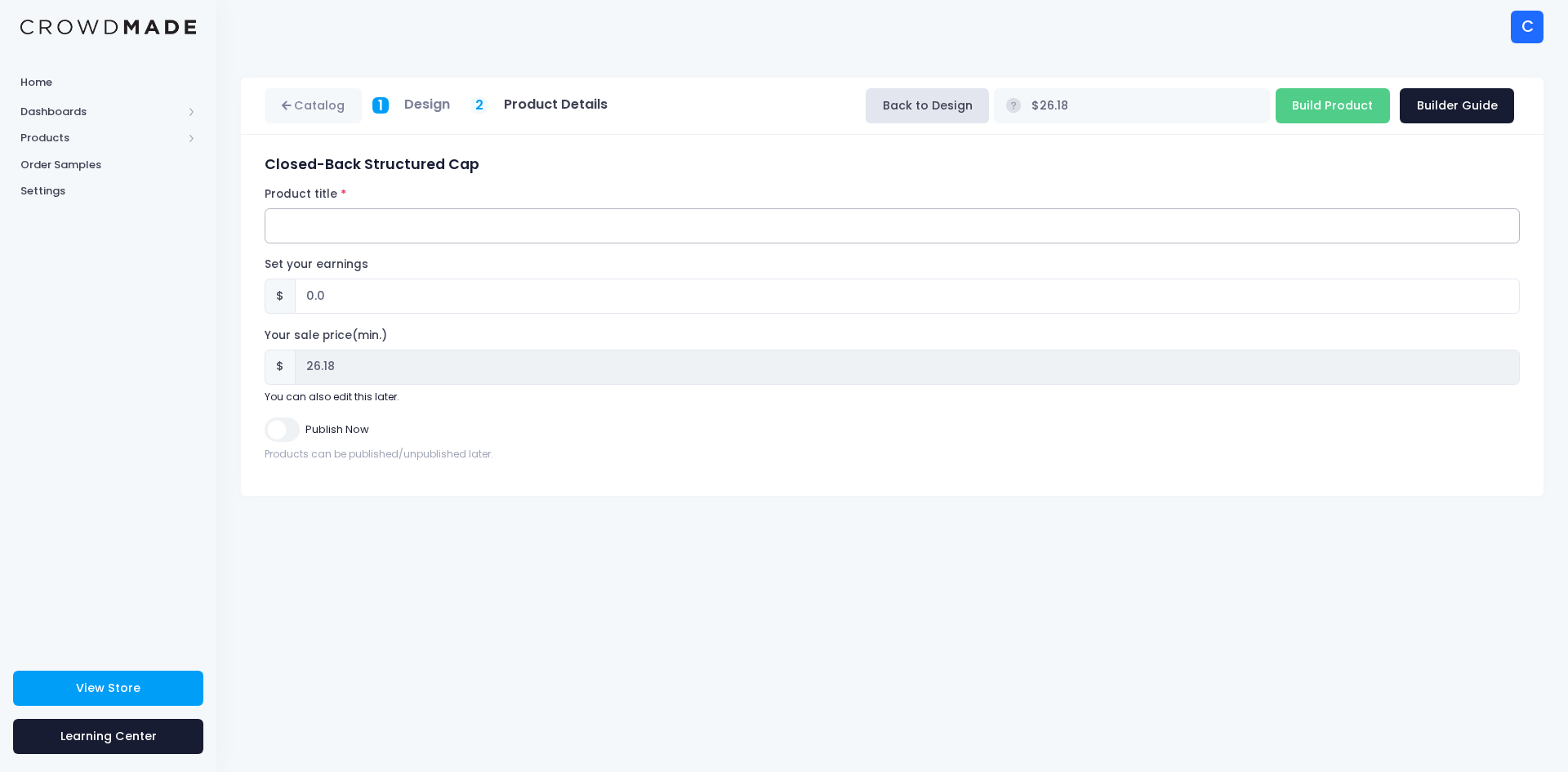
click at [319, 233] on input "Product title" at bounding box center [893, 226] width 1256 height 35
drag, startPoint x: 477, startPoint y: 162, endPoint x: 264, endPoint y: 172, distance: 213.2
click at [264, 172] on div "Closed-Back Structured Cap Product title Chuff Set your earnings $ 0.0 Earnings…" at bounding box center [893, 315] width 1271 height 319
copy h3 "Closed-Back Structured Cap"
click at [323, 225] on input "Chuff" at bounding box center [893, 226] width 1256 height 35
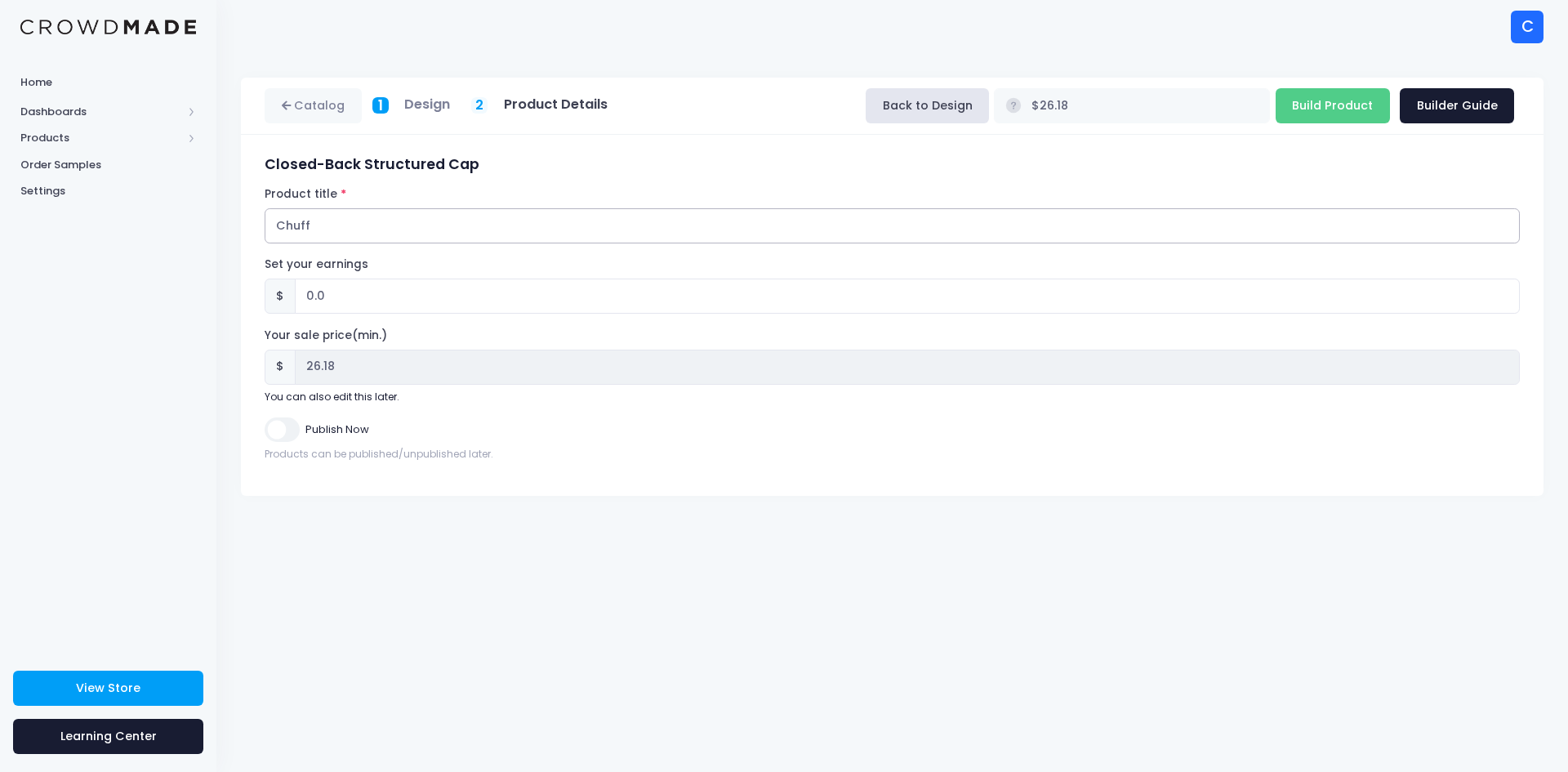
paste input "Closed-Back Structured Cap"
type input "Chuff Closed-Back Structured Cap Black Stylized Front Wordmark & Rear Icon - Em…"
click at [1321, 102] on input "Build Product" at bounding box center [1333, 105] width 115 height 35
type input "Building product..."
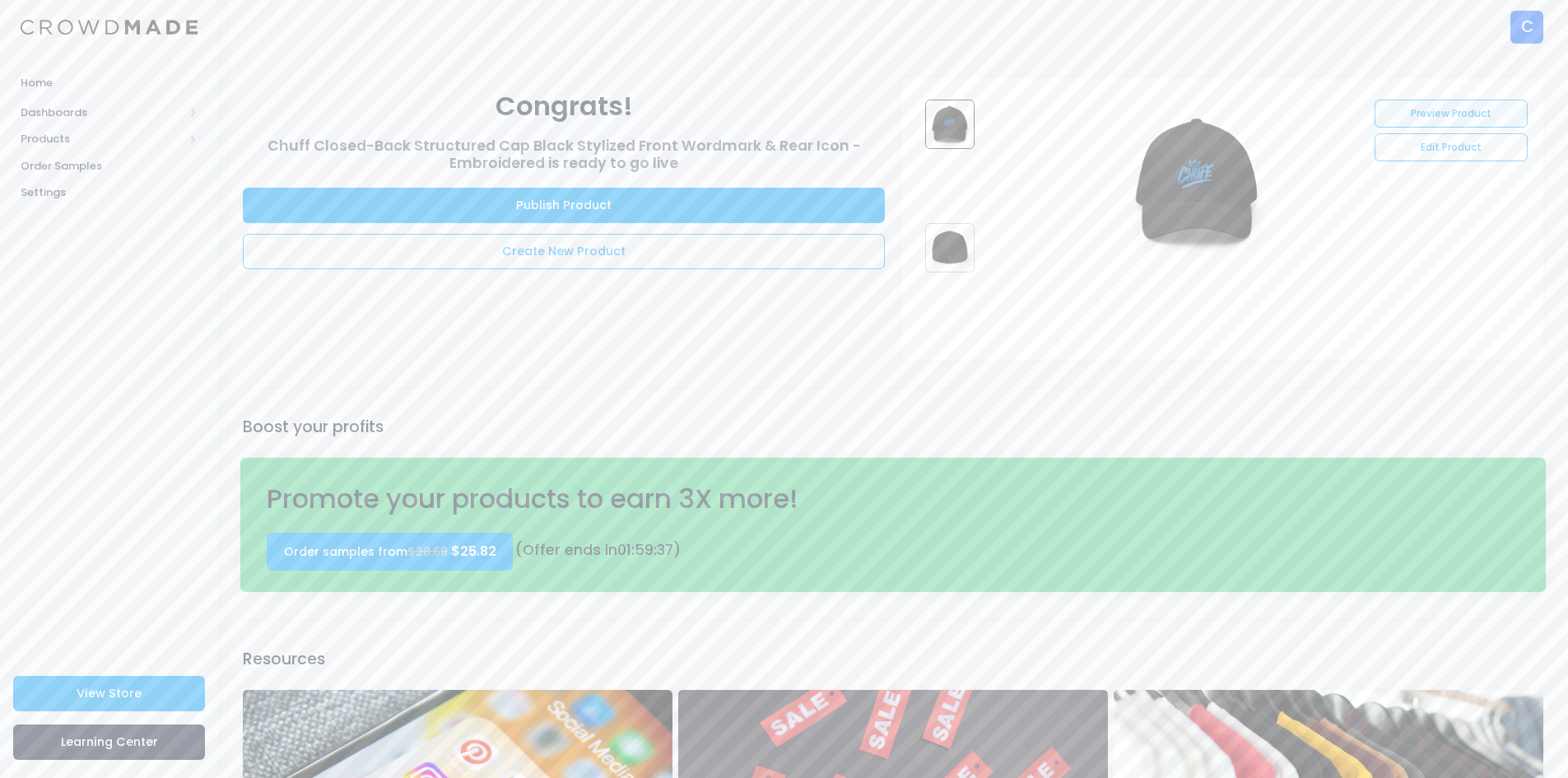
click at [1441, 108] on link "Preview Product" at bounding box center [1450, 113] width 152 height 28
click at [1440, 114] on link "Preview Product" at bounding box center [1450, 113] width 152 height 28
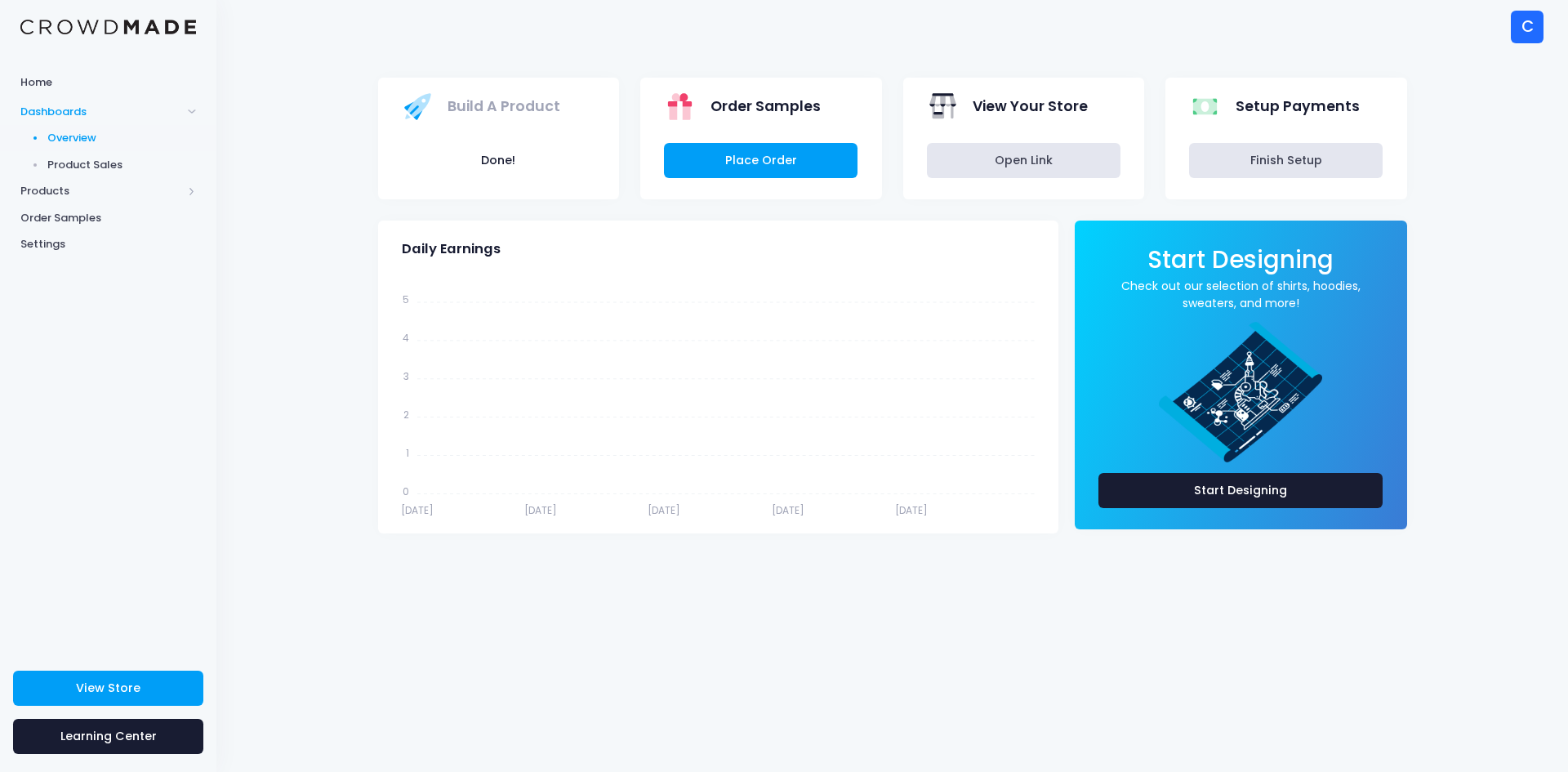
click at [1008, 110] on span "View Your Store" at bounding box center [1030, 106] width 115 height 21
drag, startPoint x: 1001, startPoint y: 99, endPoint x: 1026, endPoint y: 126, distance: 36.8
click at [1002, 100] on span "View Your Store" at bounding box center [1030, 106] width 115 height 21
click at [1015, 101] on span "View Your Store" at bounding box center [1030, 106] width 115 height 21
click at [949, 101] on icon at bounding box center [943, 107] width 32 height 32
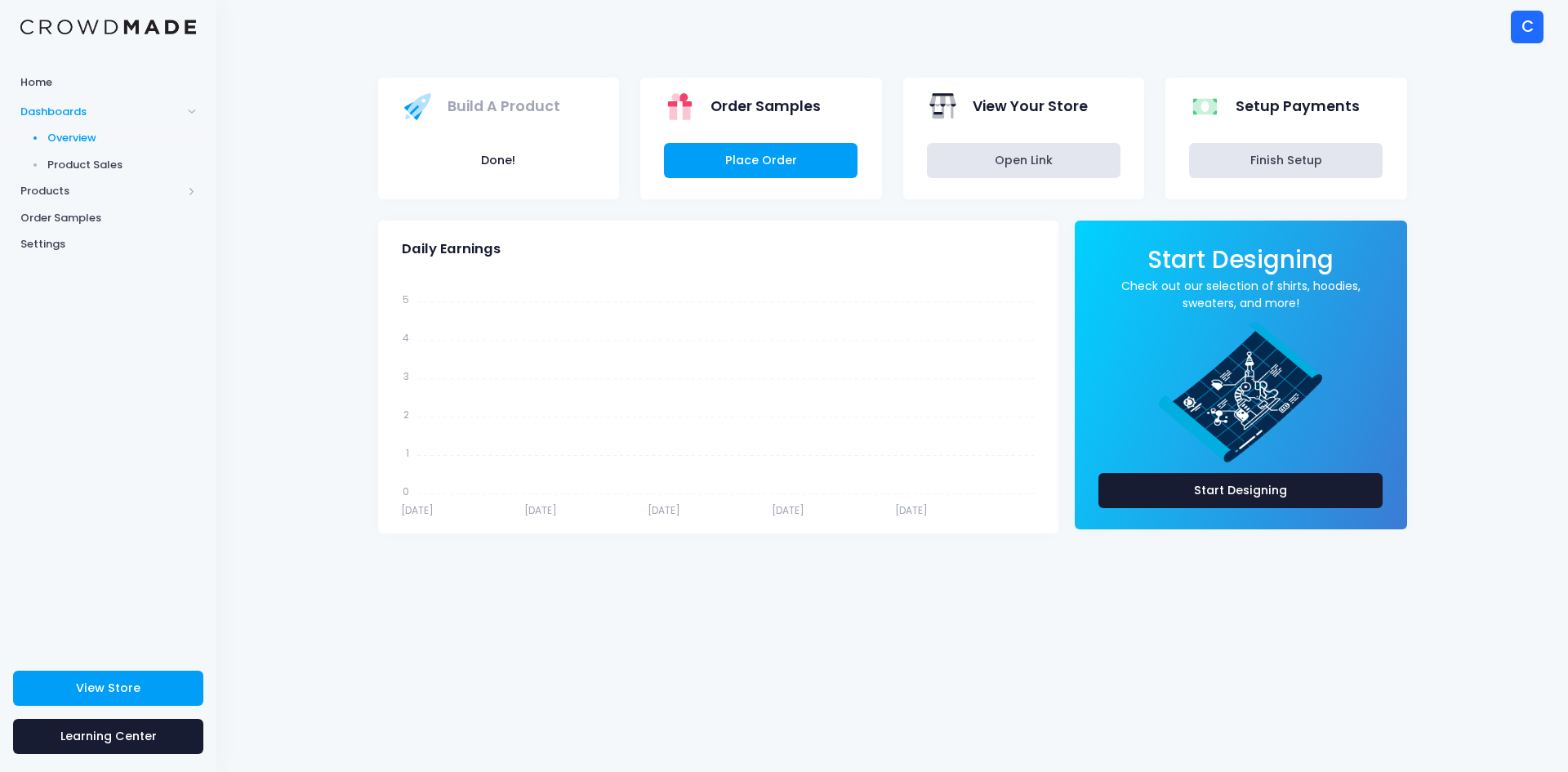
click at [733, 106] on span "Order Samples" at bounding box center [766, 106] width 110 height 21
click at [80, 185] on span "Products" at bounding box center [101, 191] width 162 height 16
click at [57, 136] on span "Products" at bounding box center [101, 138] width 162 height 16
click at [76, 160] on span "Product Builder" at bounding box center [122, 164] width 150 height 16
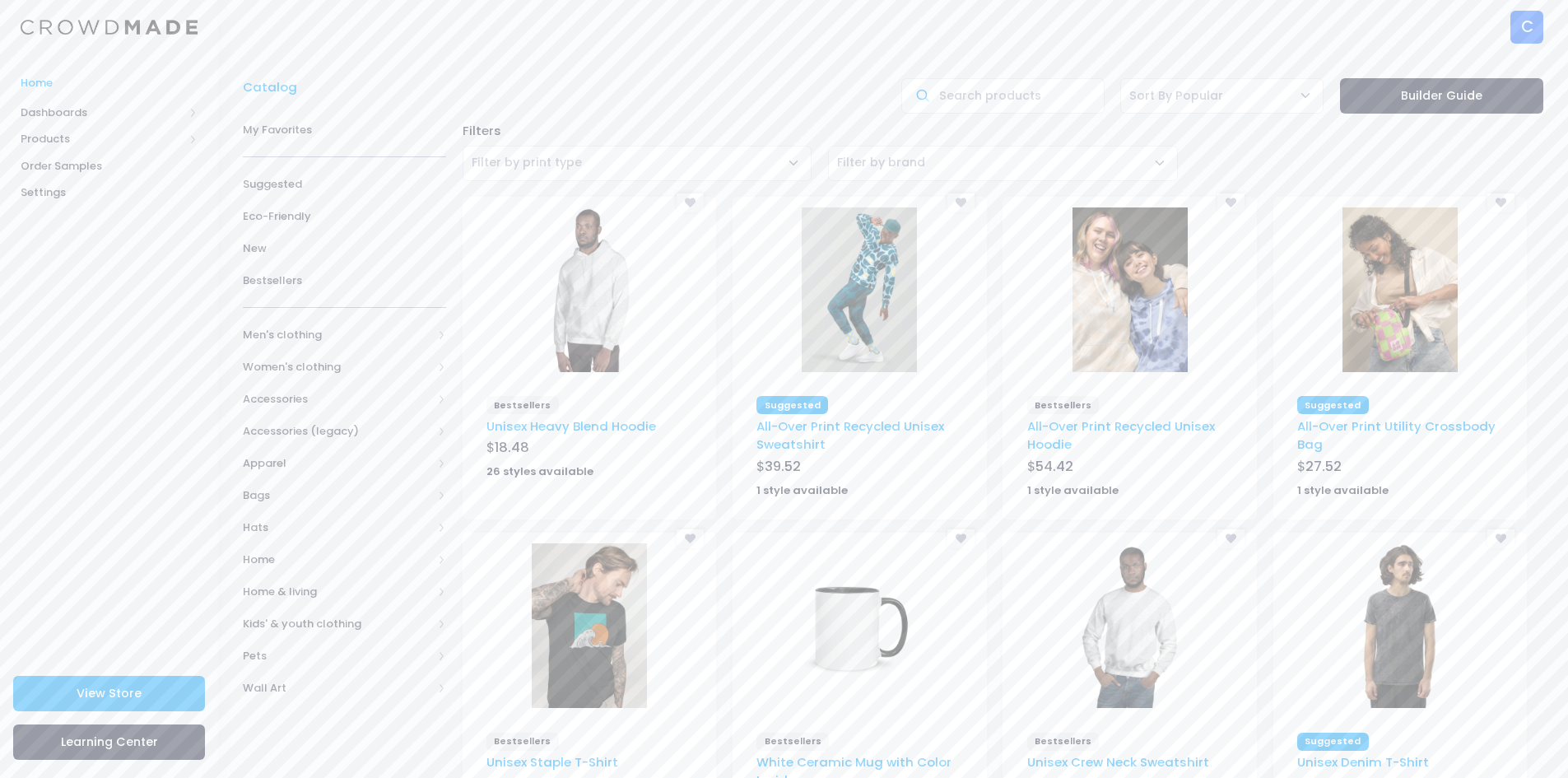
click at [48, 84] on span "Home" at bounding box center [109, 82] width 177 height 16
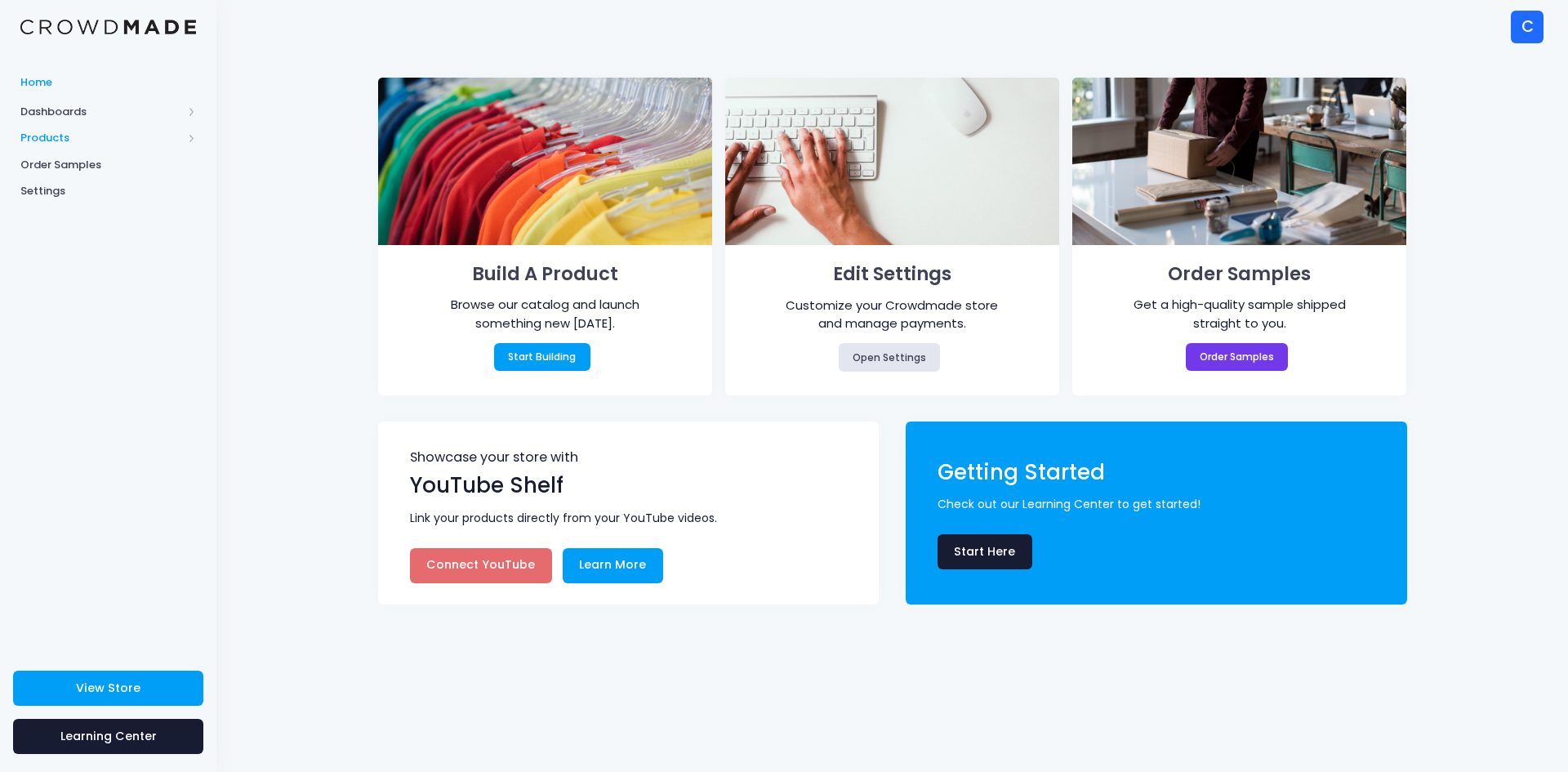
click at [190, 137] on span at bounding box center [192, 138] width 9 height 9
click at [85, 244] on span "Storefront" at bounding box center [122, 244] width 150 height 16
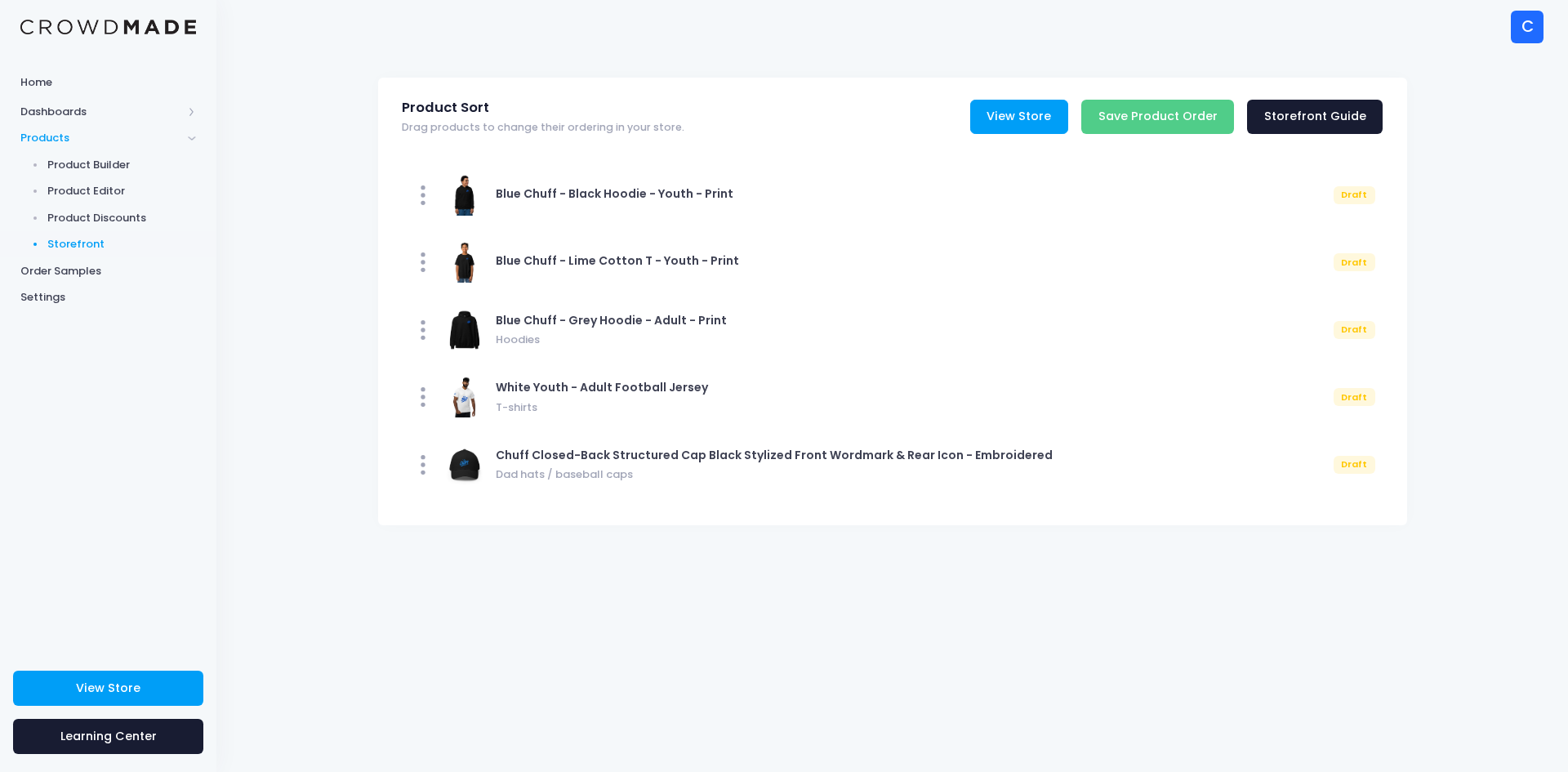
click at [1021, 113] on link "View Store" at bounding box center [1019, 117] width 98 height 35
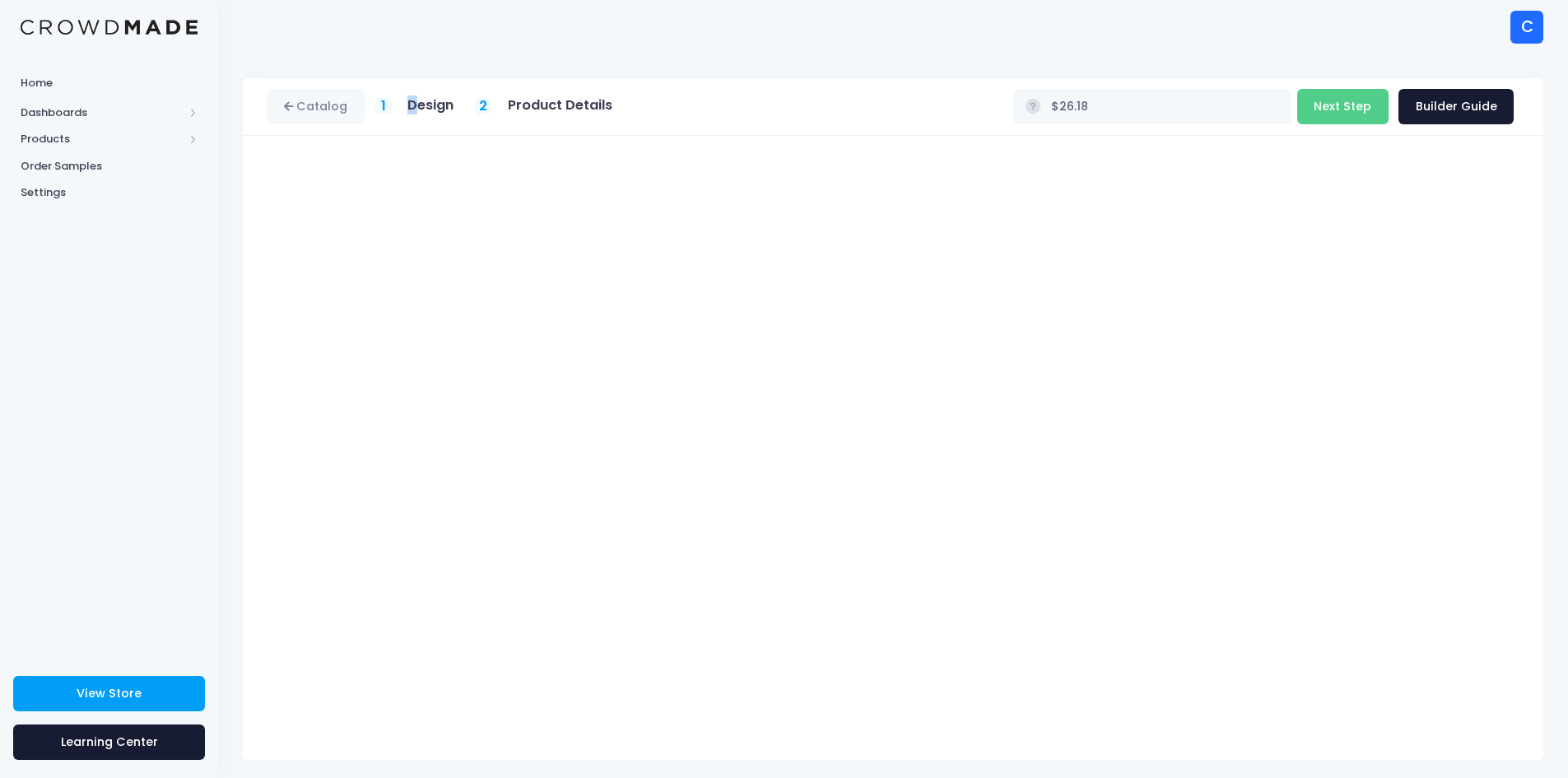
click at [413, 111] on h5 "Design" at bounding box center [430, 105] width 46 height 16
click at [382, 106] on span "1" at bounding box center [383, 106] width 5 height 20
type input "$26.18"
click at [1361, 111] on button "Next Step" at bounding box center [1343, 106] width 92 height 35
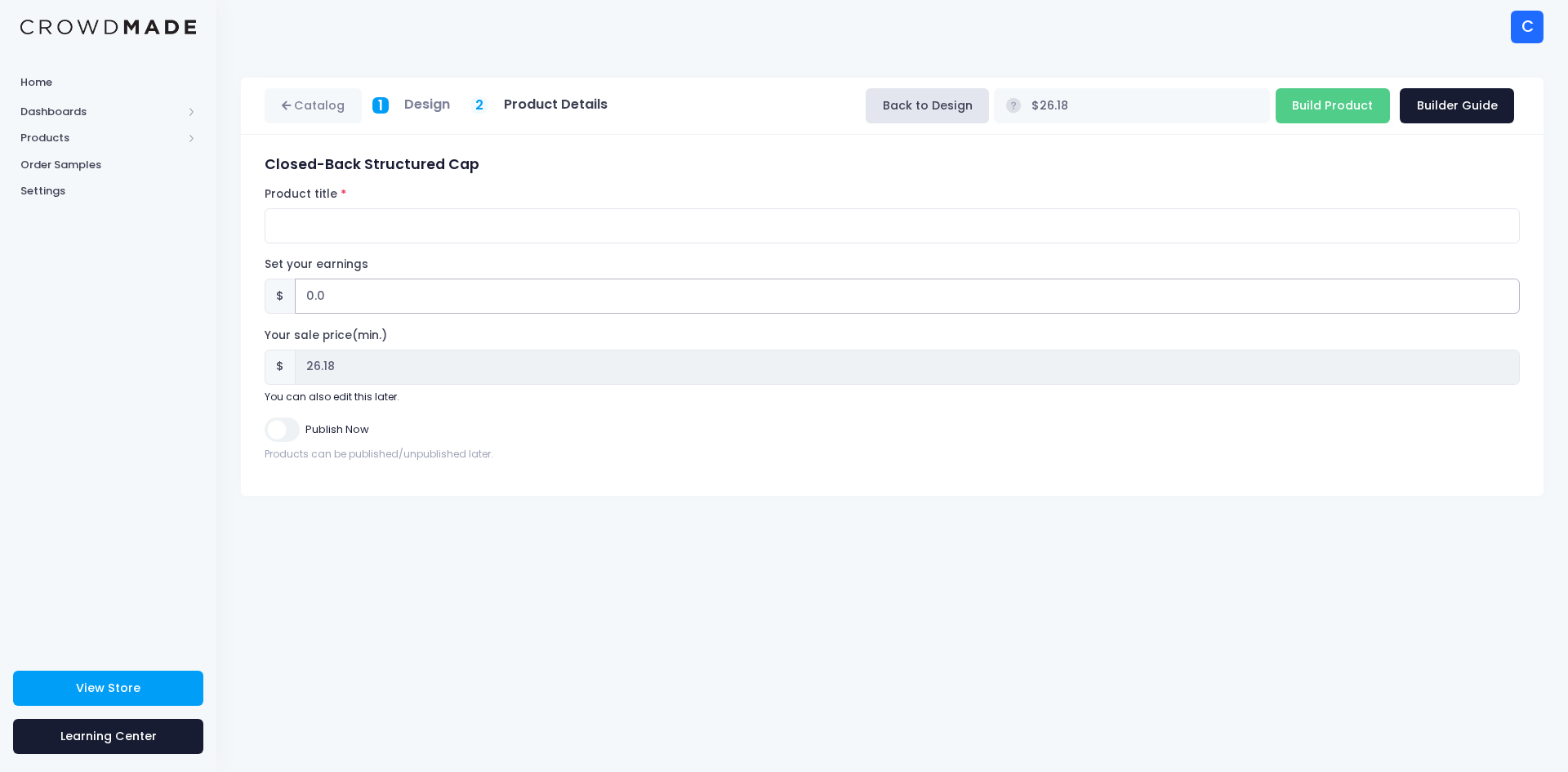
click at [339, 295] on input "0.0" at bounding box center [908, 296] width 1226 height 35
type input "0"
type input "1"
type input "$27.18"
type input "27.18"
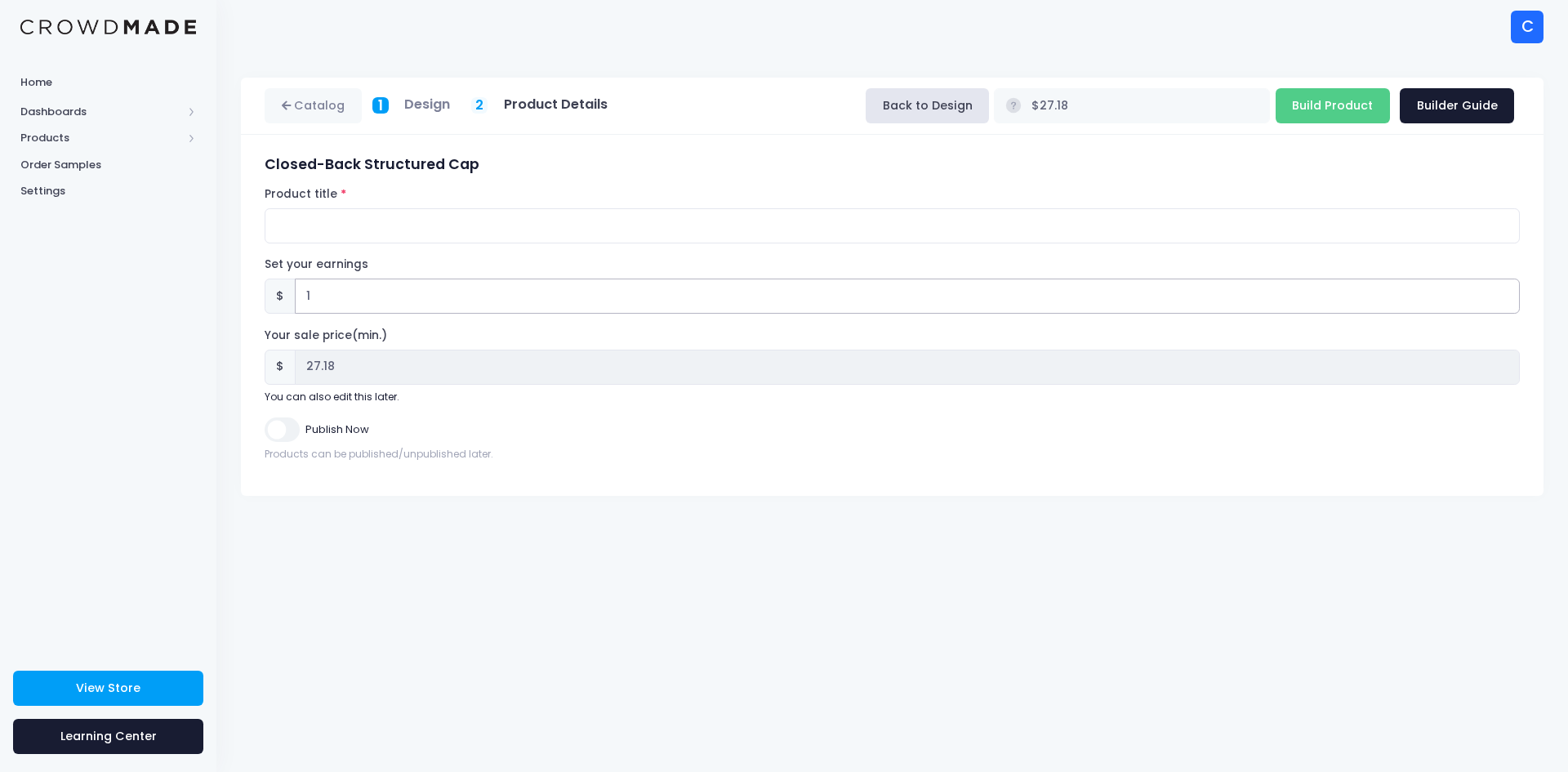
type input "10"
type input "$36.18"
type input "36.18"
type input "1"
type input "$27.18"
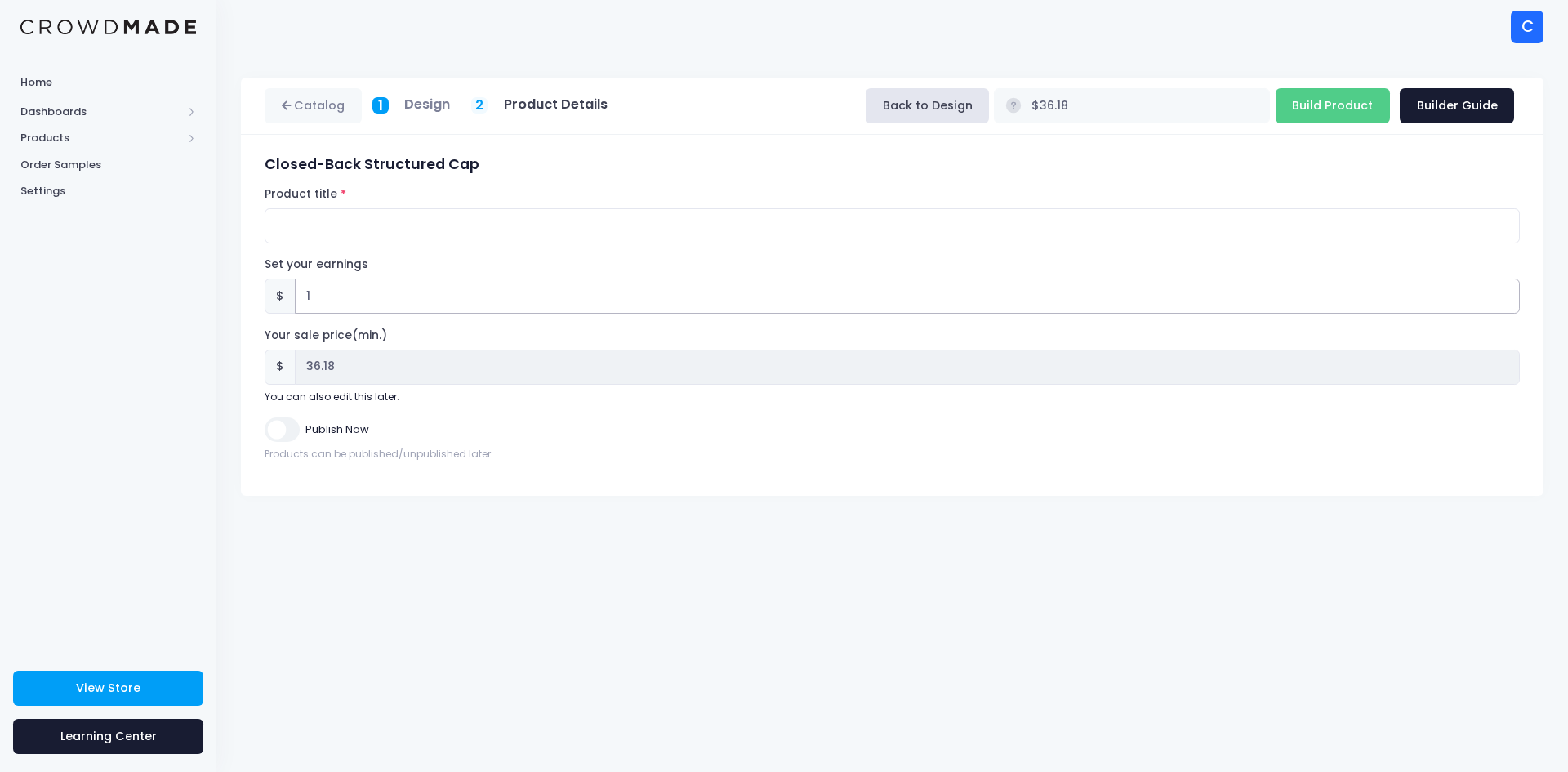
type input "27.18"
type input "$26.18"
type input "26.18"
type input "7"
type input "$33.18"
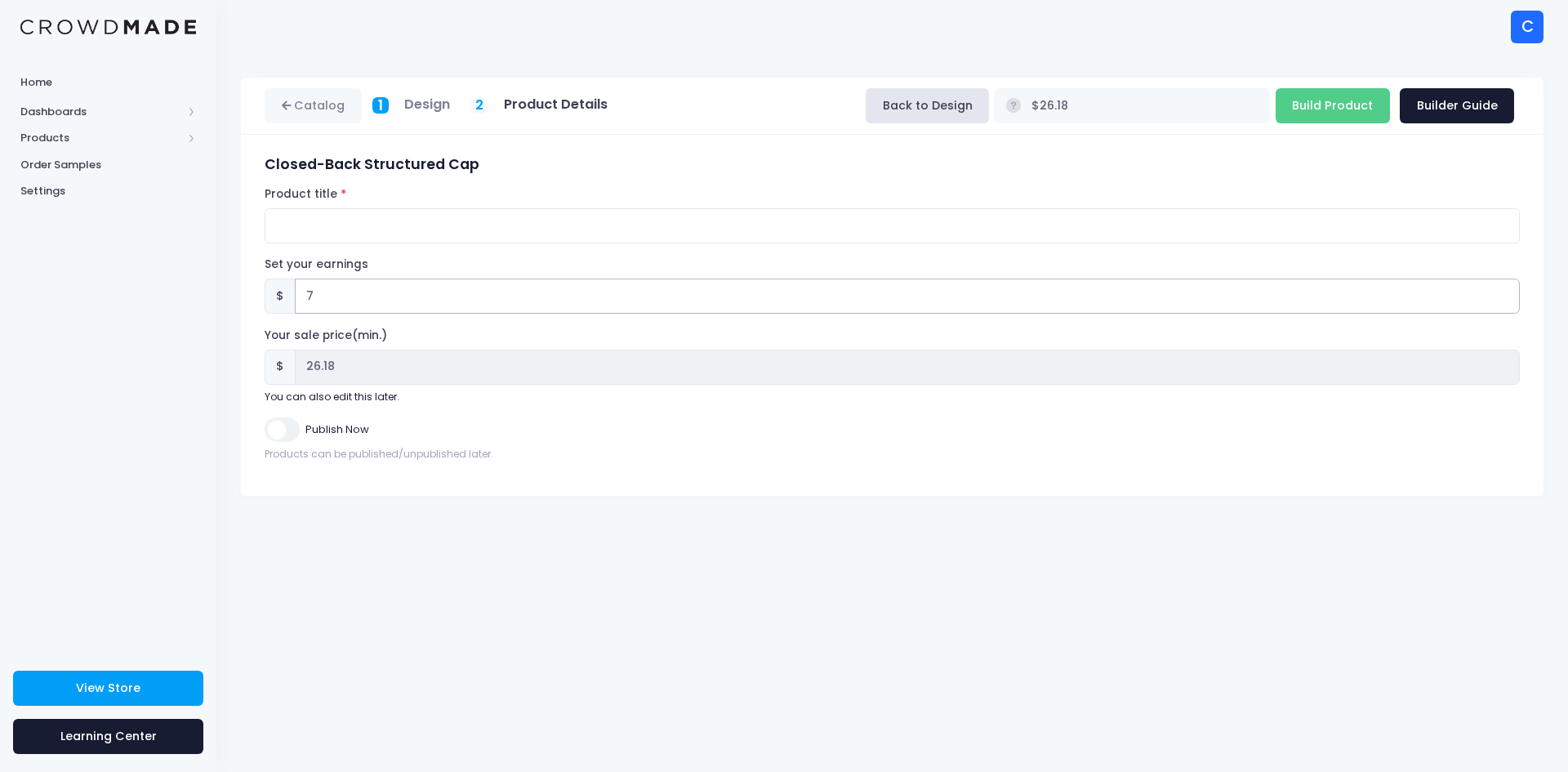
type input "33.18"
type input "7.00"
click at [702, 127] on div "Catalog 1 Design 2 Product Details" at bounding box center [892, 106] width 1302 height 57
drag, startPoint x: 358, startPoint y: 291, endPoint x: 303, endPoint y: 297, distance: 55.3
click at [303, 297] on input "7.00" at bounding box center [908, 296] width 1226 height 35
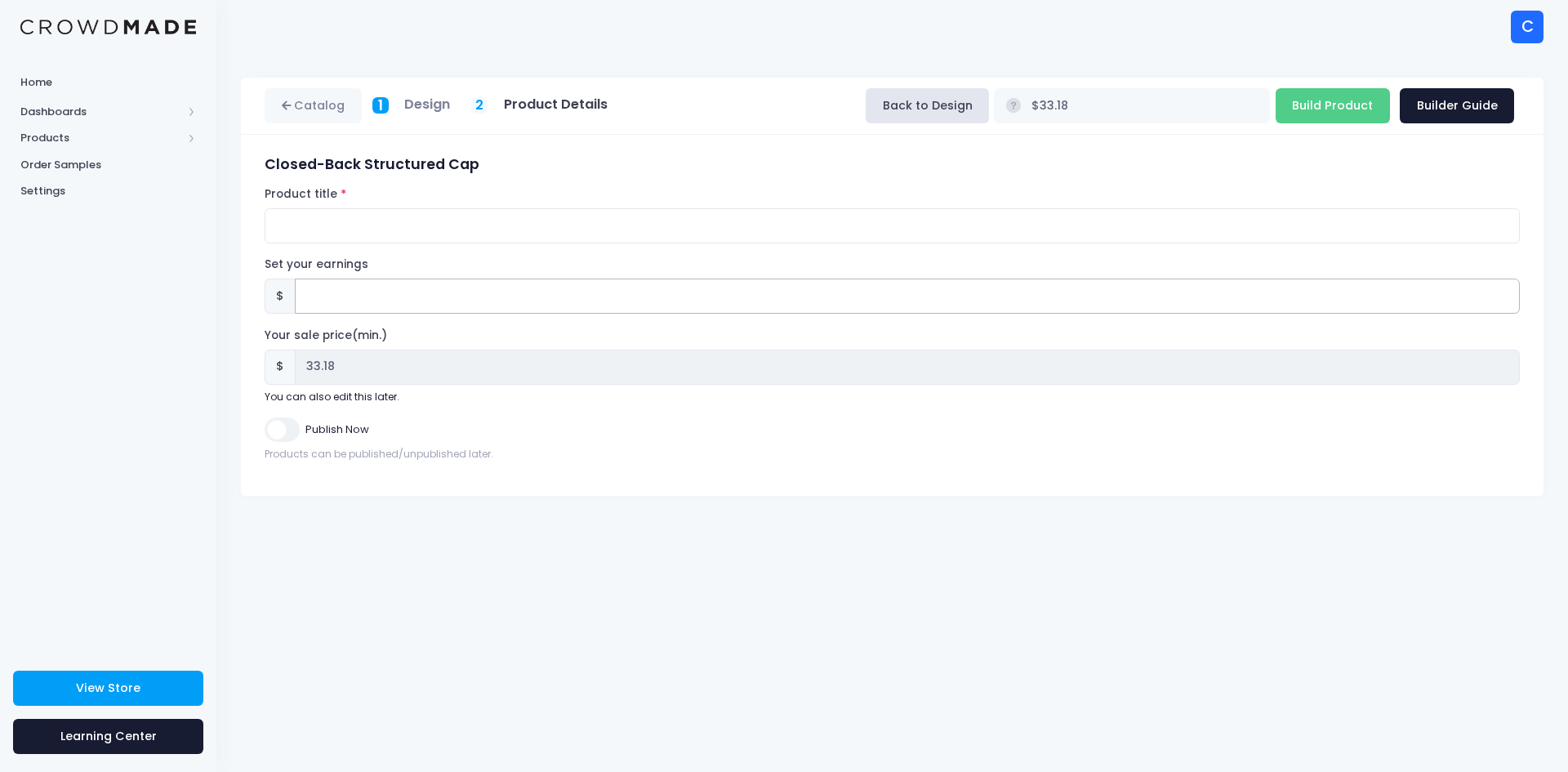
type input "$26.18"
type input "26.18"
click at [624, 298] on input "Set your earnings" at bounding box center [908, 296] width 1226 height 35
type input "0"
click at [626, 237] on input "Product title" at bounding box center [893, 226] width 1256 height 35
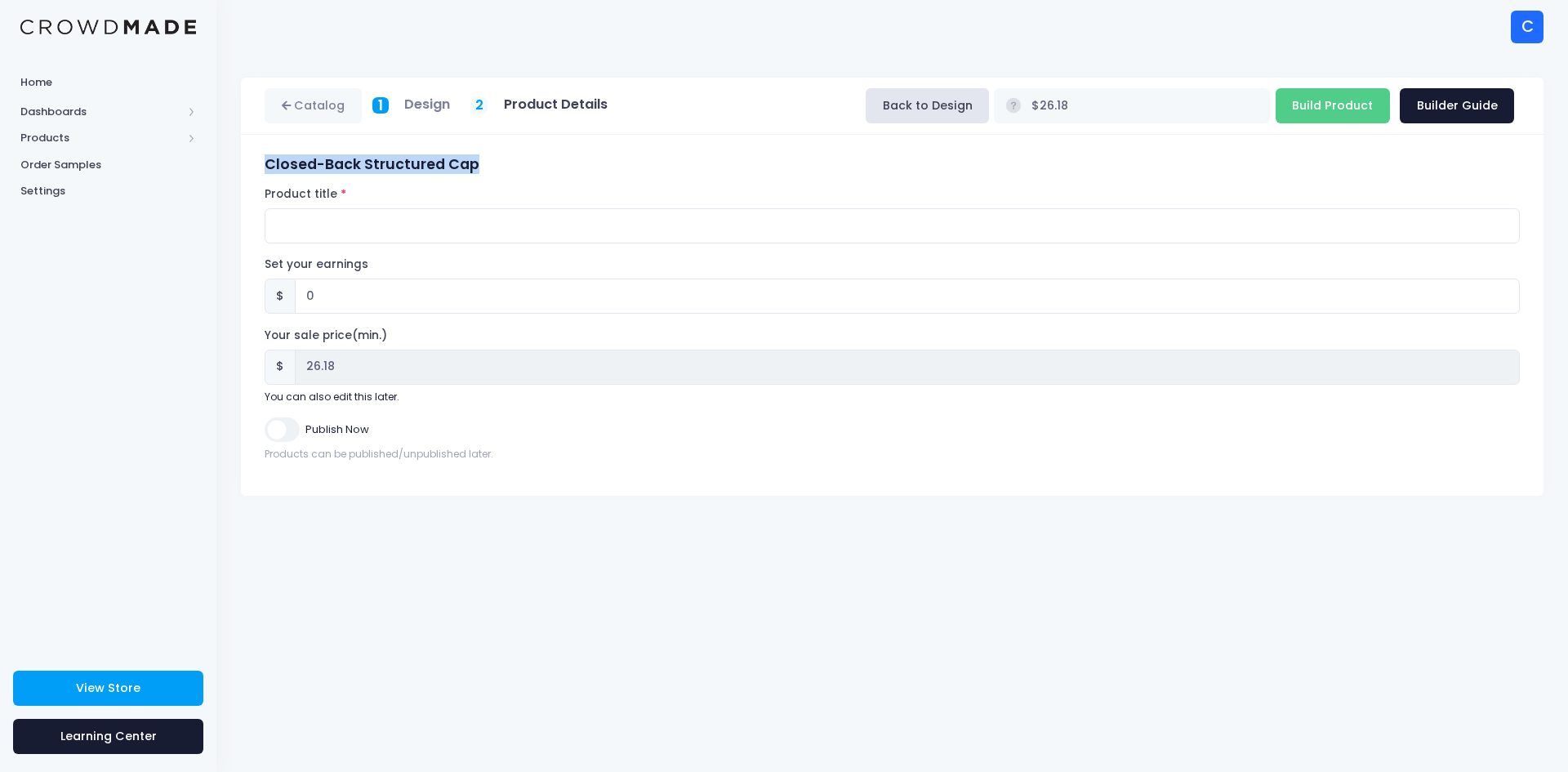
drag, startPoint x: 478, startPoint y: 162, endPoint x: 262, endPoint y: 152, distance: 216.2
click at [262, 152] on div "Closed-Back Structured Cap Product title Set your earnings $ 0 Earnings can't b…" at bounding box center [892, 315] width 1302 height 361
copy h3 "Closed-Back Structured Cap"
click at [547, 200] on div "Product title" at bounding box center [893, 214] width 1256 height 57
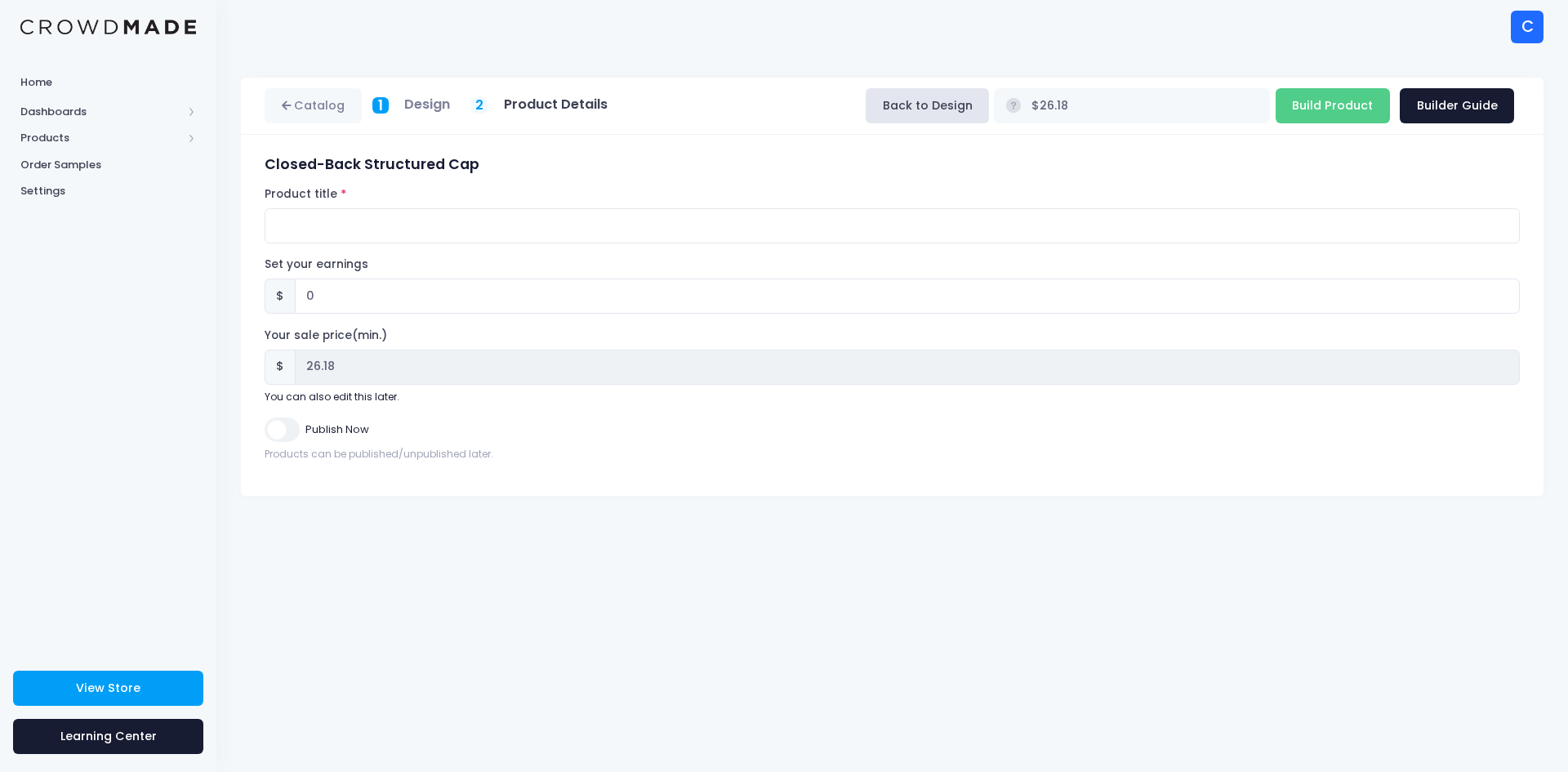
click at [489, 163] on h3 "Closed-Back Structured Cap" at bounding box center [893, 164] width 1256 height 17
click at [327, 228] on input "Product title" at bounding box center [893, 226] width 1256 height 35
paste input "Chuff Closed-Back Structured Cap Black Stylized Front Wordmark & Rear Icon - Em…"
drag, startPoint x: 663, startPoint y: 222, endPoint x: 602, endPoint y: 225, distance: 61.1
click at [602, 225] on input "Chuff Closed-Back Structured Cap Black Stylized Front Wordmark & Rear Icon - Em…" at bounding box center [893, 226] width 1256 height 35
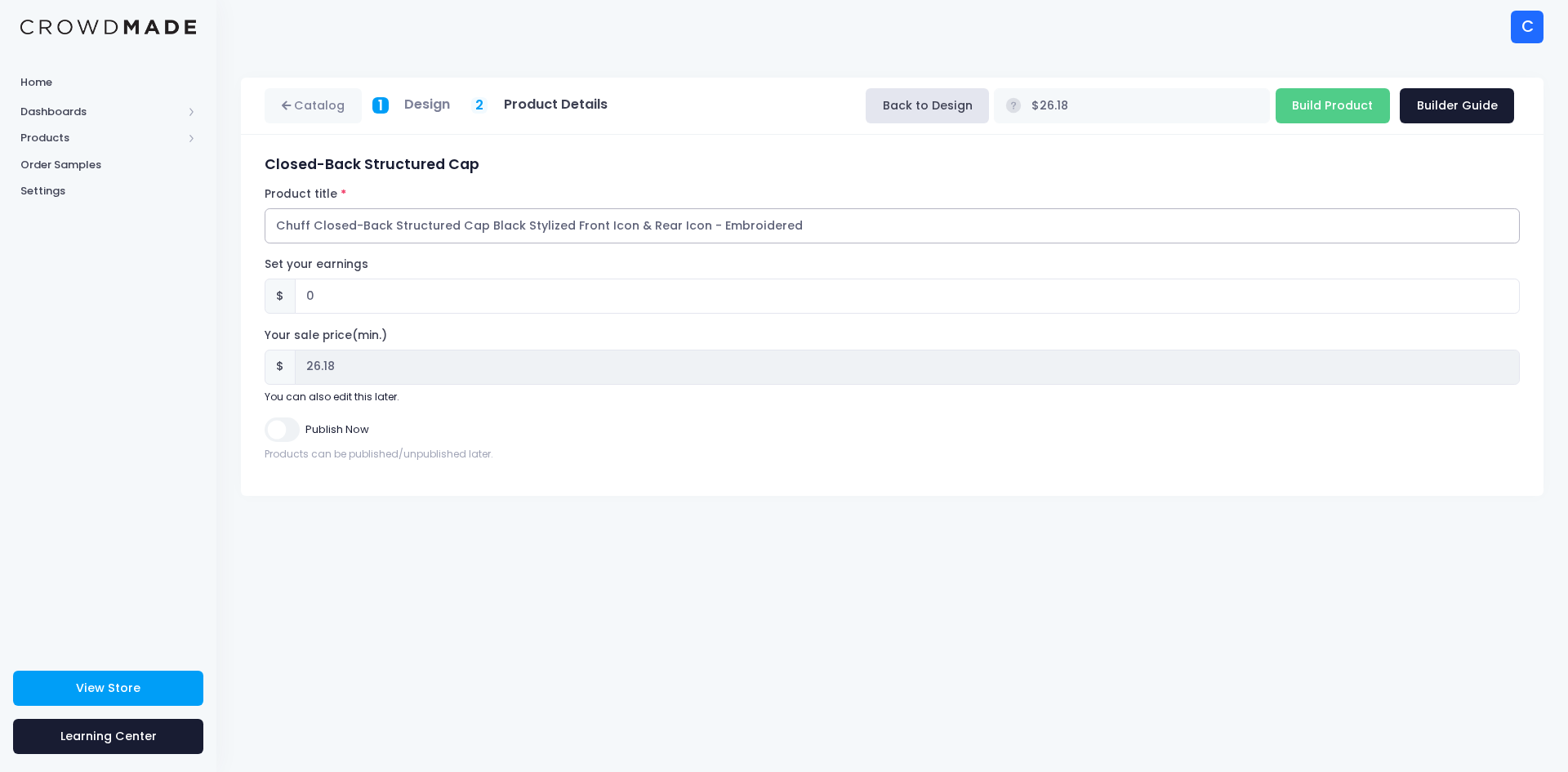
drag, startPoint x: 694, startPoint y: 224, endPoint x: 671, endPoint y: 226, distance: 23.1
click at [671, 226] on input "Chuff Closed-Back Structured Cap Black Stylized Front Icon & Rear Icon - Embroi…" at bounding box center [893, 226] width 1256 height 35
drag, startPoint x: 517, startPoint y: 221, endPoint x: 484, endPoint y: 223, distance: 33.1
click at [484, 223] on input "Chuff Closed-Back Structured Cap Black Stylized Front Icon & Rear Wordmark - Em…" at bounding box center [893, 226] width 1256 height 35
type input "Chuff Closed-Back Structured Cap Stylized Front Icon & Rear Wordmark - Embroide…"
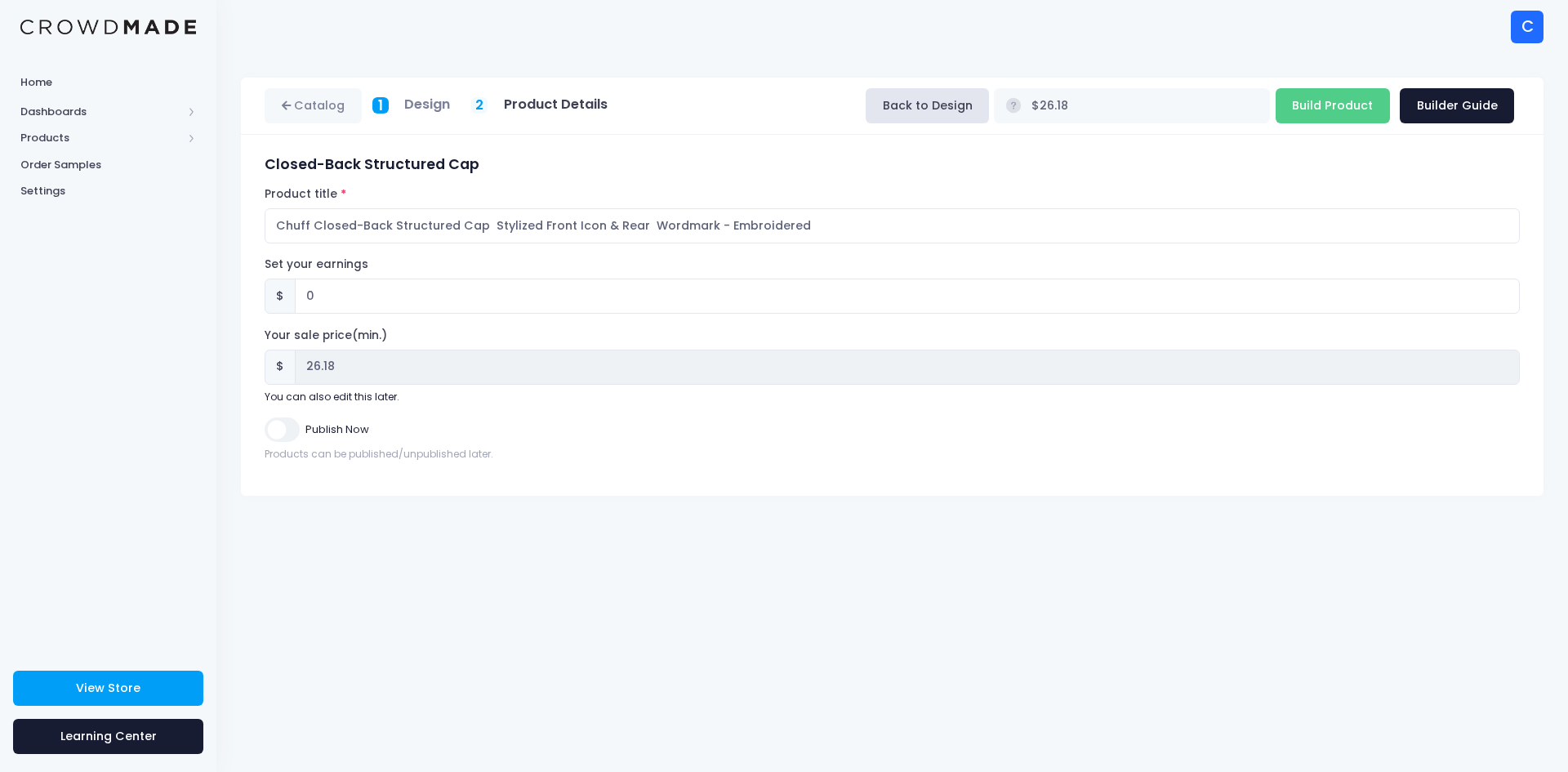
click at [433, 109] on h5 "Design" at bounding box center [427, 104] width 46 height 16
click at [989, 101] on button "Back to Design" at bounding box center [928, 105] width 123 height 35
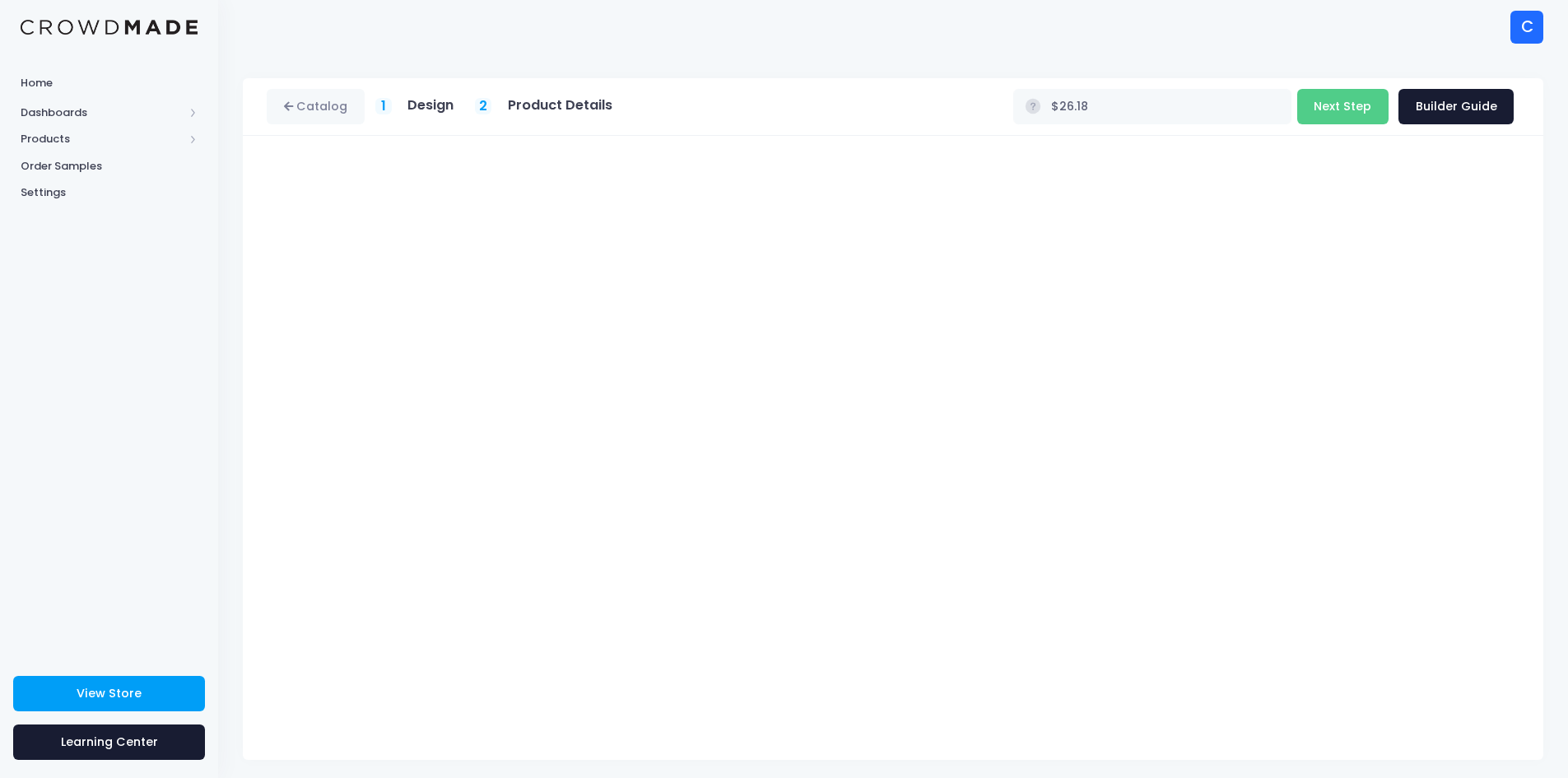
click at [433, 111] on h5 "Design" at bounding box center [430, 105] width 46 height 16
click at [425, 99] on h5 "Design" at bounding box center [430, 98] width 46 height 16
type input "$27.64"
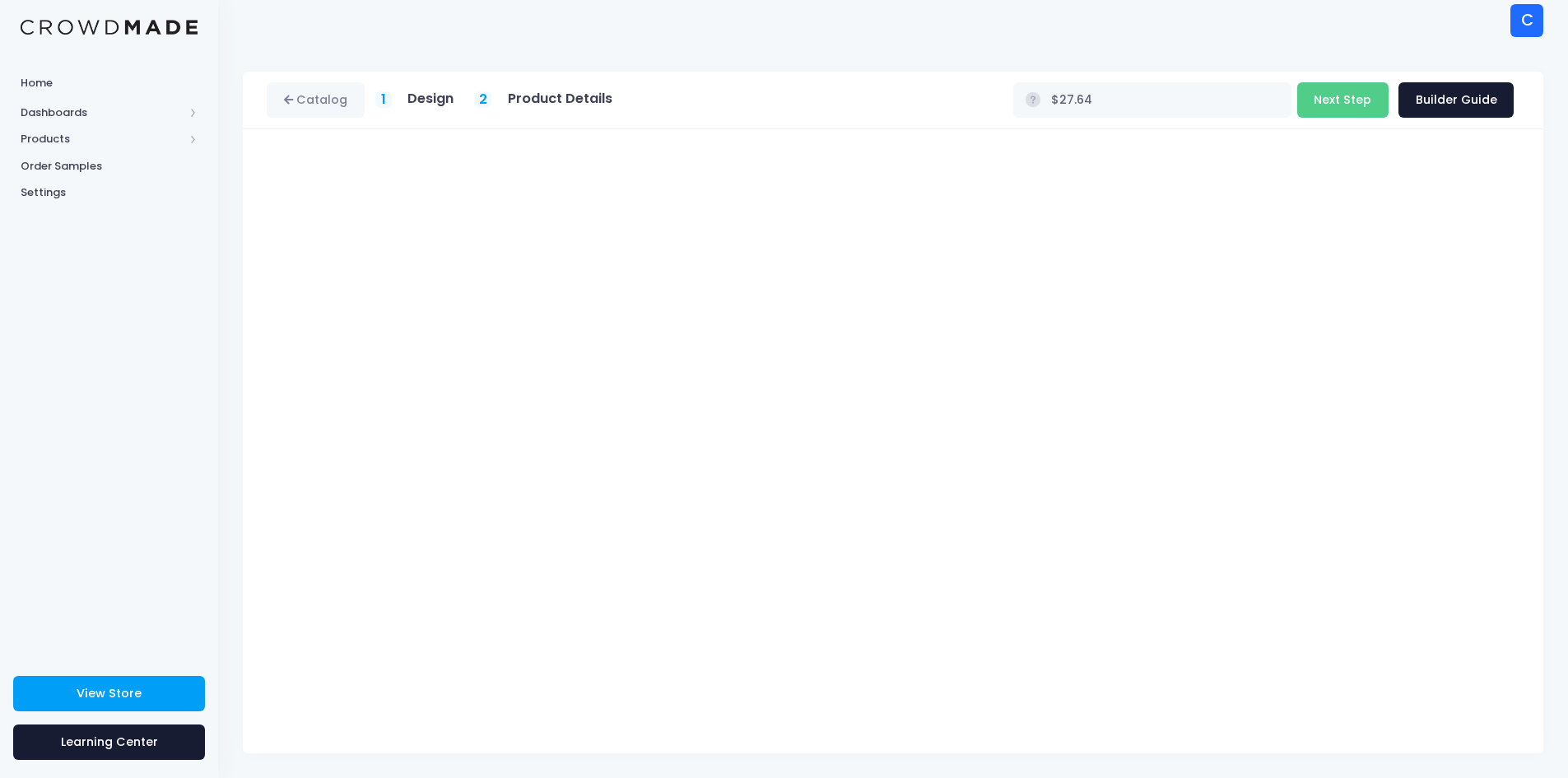
drag, startPoint x: 786, startPoint y: 117, endPoint x: 726, endPoint y: 149, distance: 68.0
click at [786, 118] on div "Catalog 1 Design 2 Product Details" at bounding box center [893, 100] width 1301 height 57
click at [433, 102] on h5 "Design" at bounding box center [430, 98] width 46 height 16
click at [379, 96] on div "1" at bounding box center [383, 99] width 16 height 16
click at [320, 98] on link "Catalog" at bounding box center [316, 99] width 98 height 35
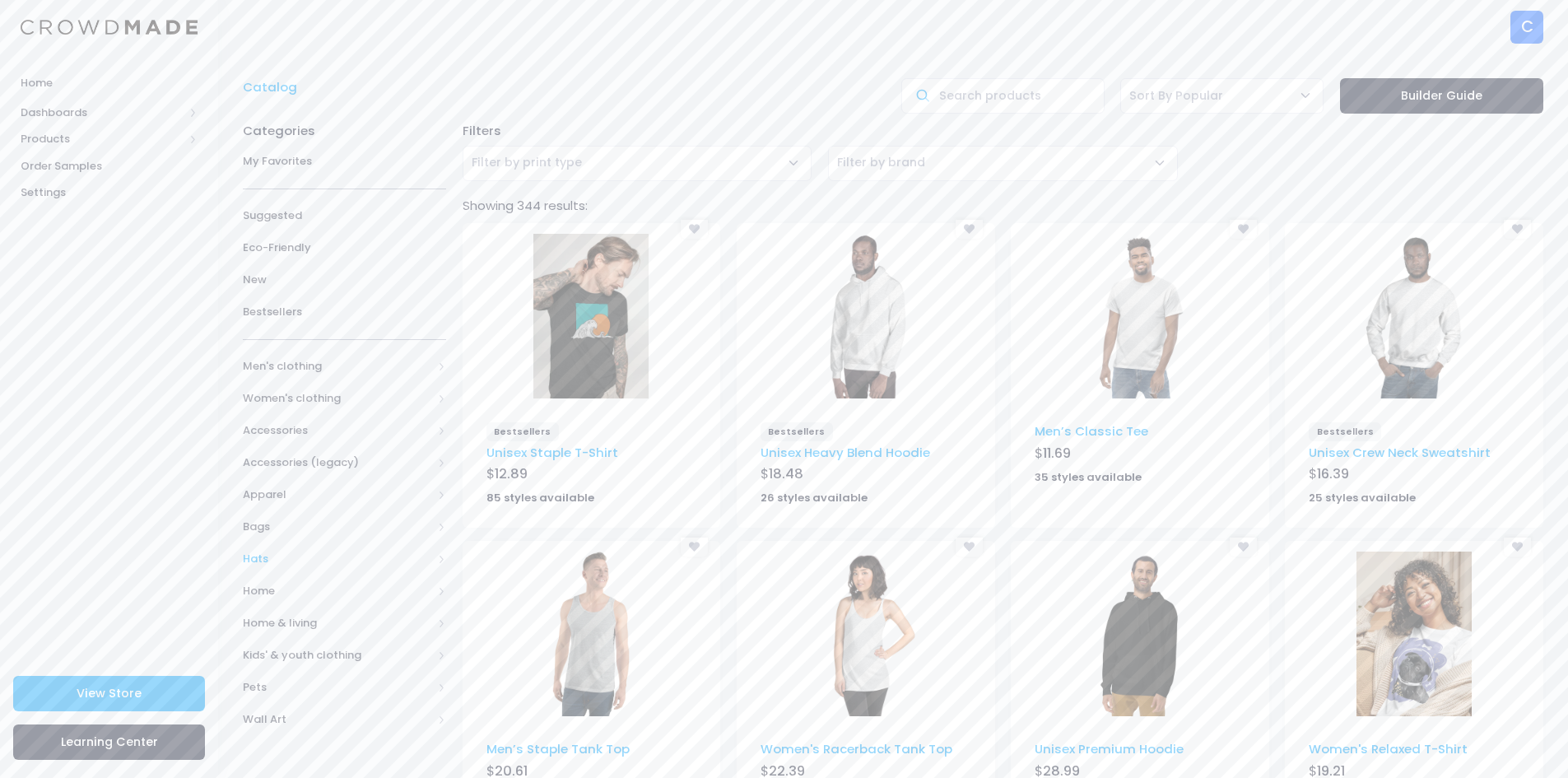
click at [273, 554] on span "Hats" at bounding box center [338, 558] width 189 height 16
click at [299, 587] on span "All Hats" at bounding box center [348, 591] width 157 height 16
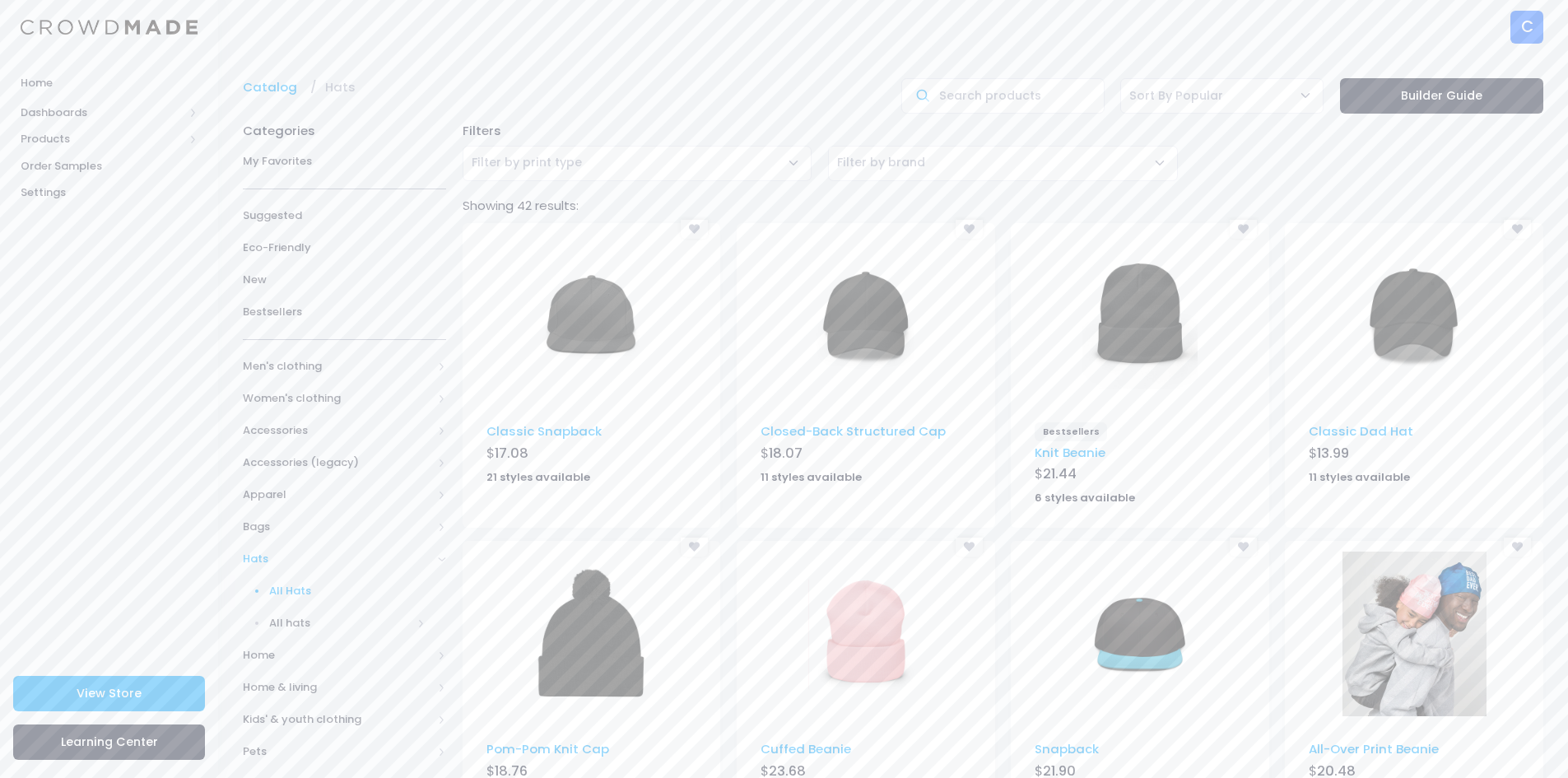
click at [877, 312] on img at bounding box center [866, 316] width 116 height 164
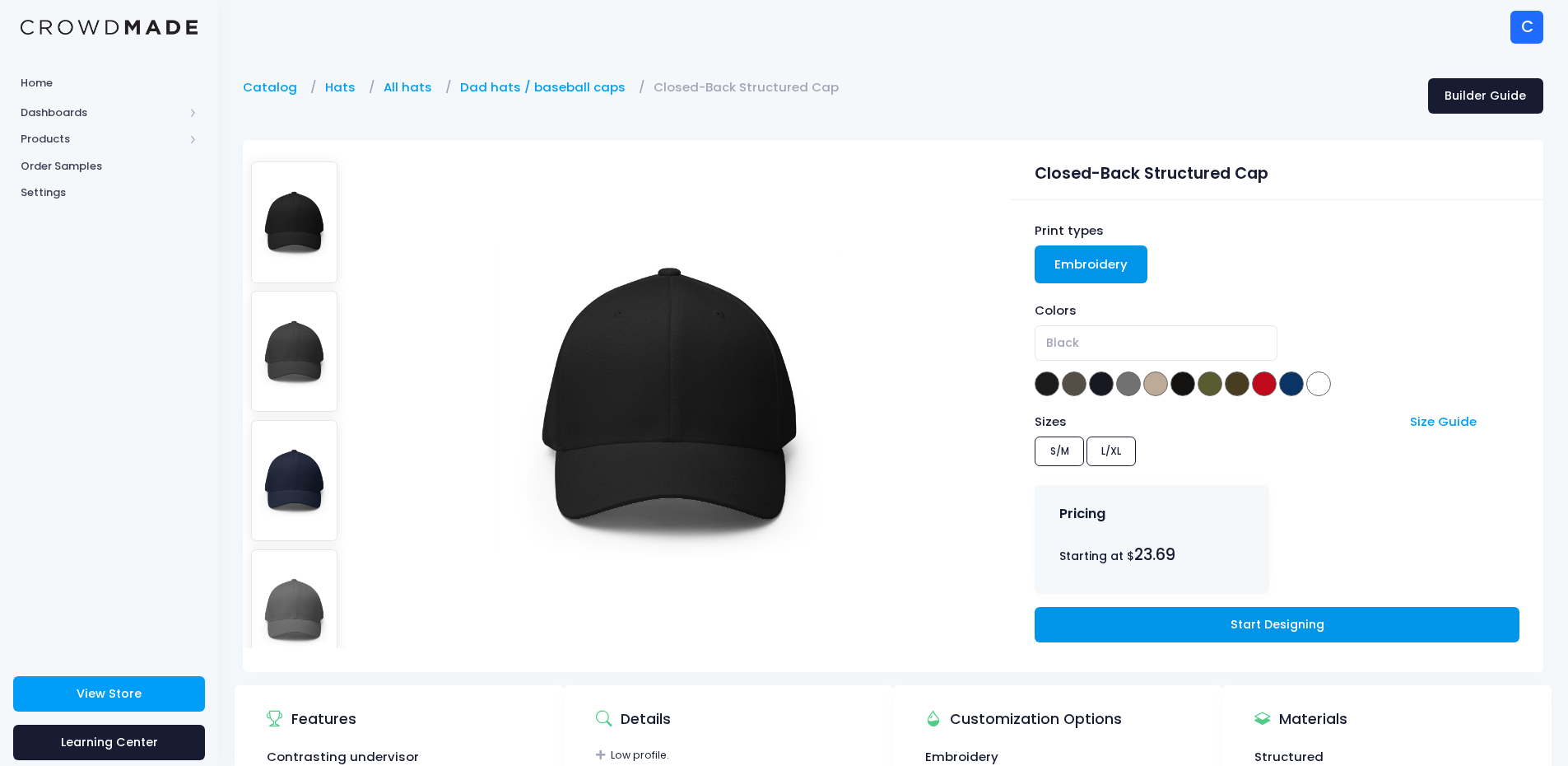
click at [1216, 625] on link "Start Designing" at bounding box center [1276, 624] width 484 height 35
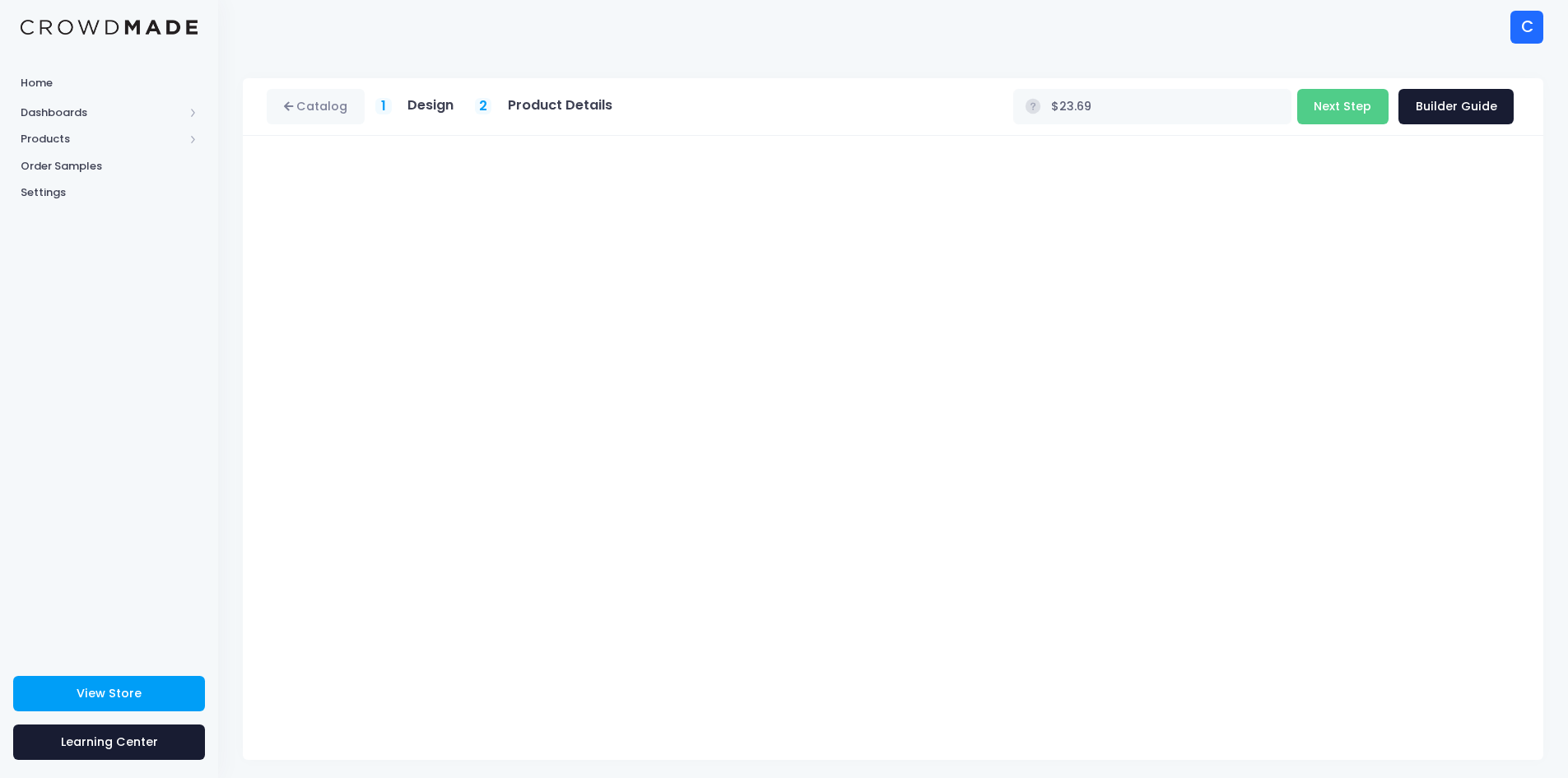
type input "$26.18"
click at [1331, 109] on button "Next Step" at bounding box center [1343, 106] width 92 height 35
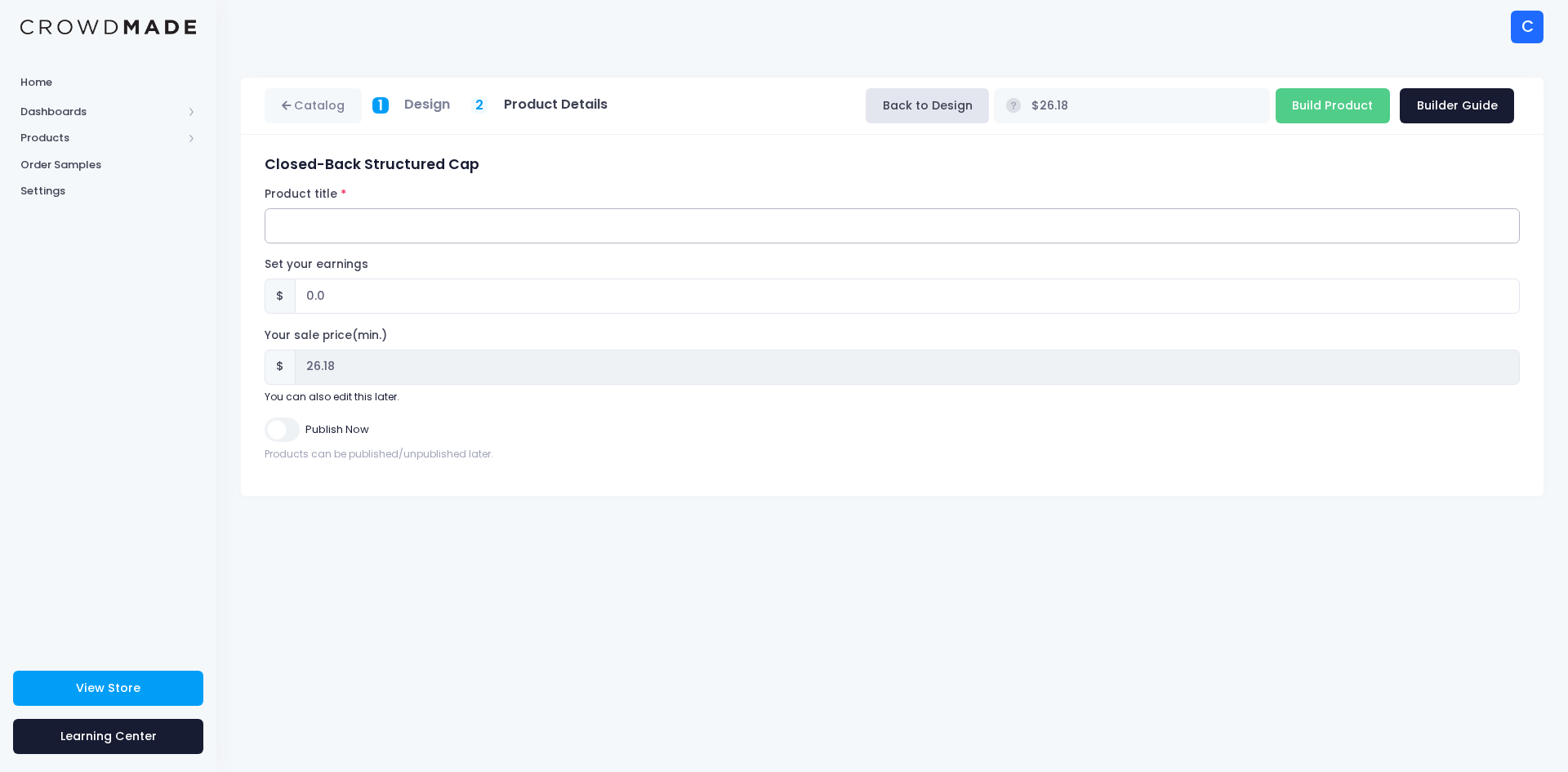
click at [282, 213] on input "Product title" at bounding box center [893, 226] width 1256 height 35
paste input "Chuff Closed-Back Structured Cap Black Stylized Front Wordmark & Rear Icon - Em…"
type input "Chuff Closed-Back Structured Cap Black Stylized Front Wordmark & Rear Icon - St…"
click at [1320, 104] on input "Build Product" at bounding box center [1333, 105] width 115 height 35
type input "Building product..."
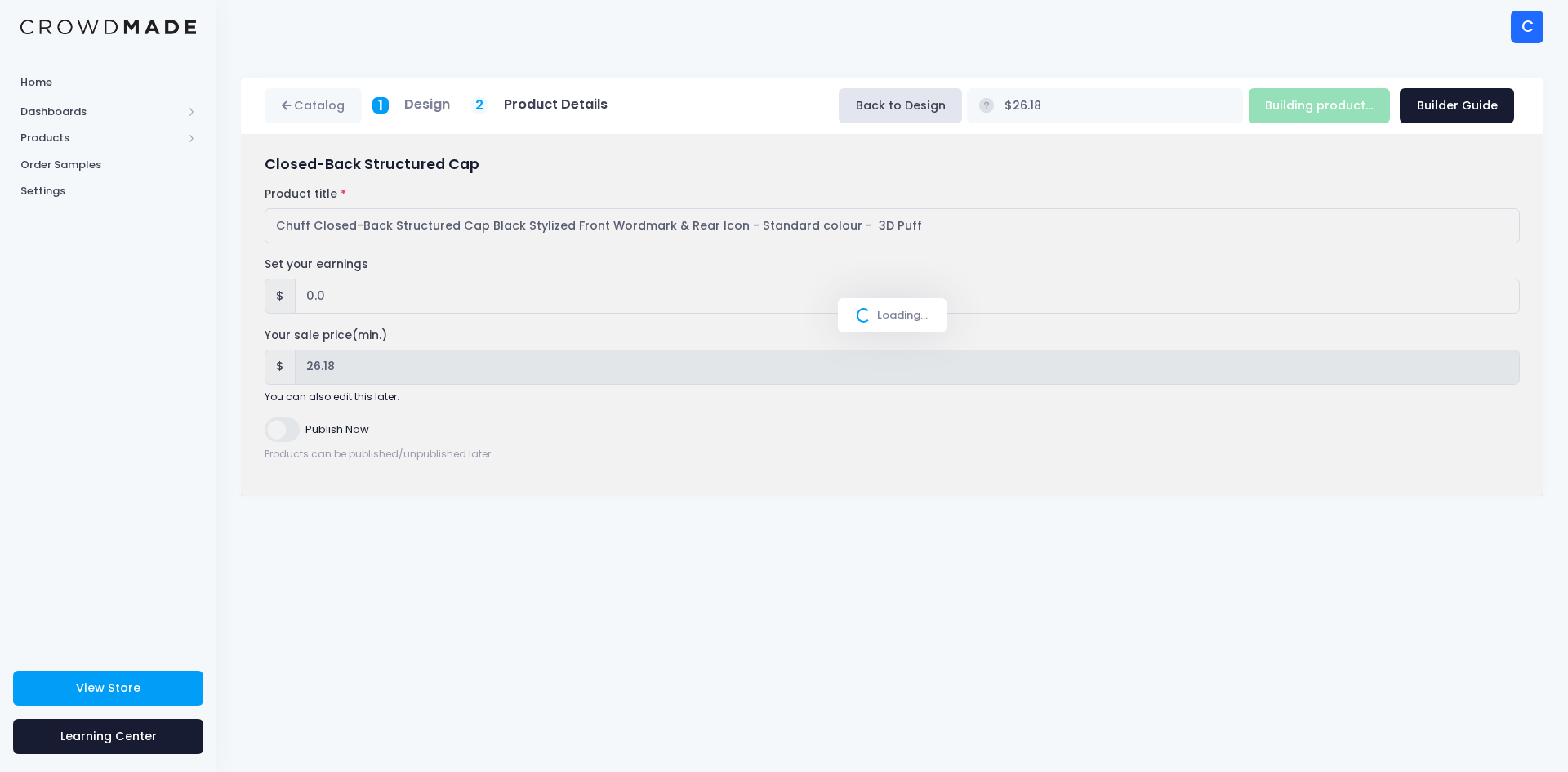
drag, startPoint x: 914, startPoint y: 224, endPoint x: 653, endPoint y: 223, distance: 261.0
click at [653, 223] on div "Loading..." at bounding box center [892, 315] width 1302 height 361
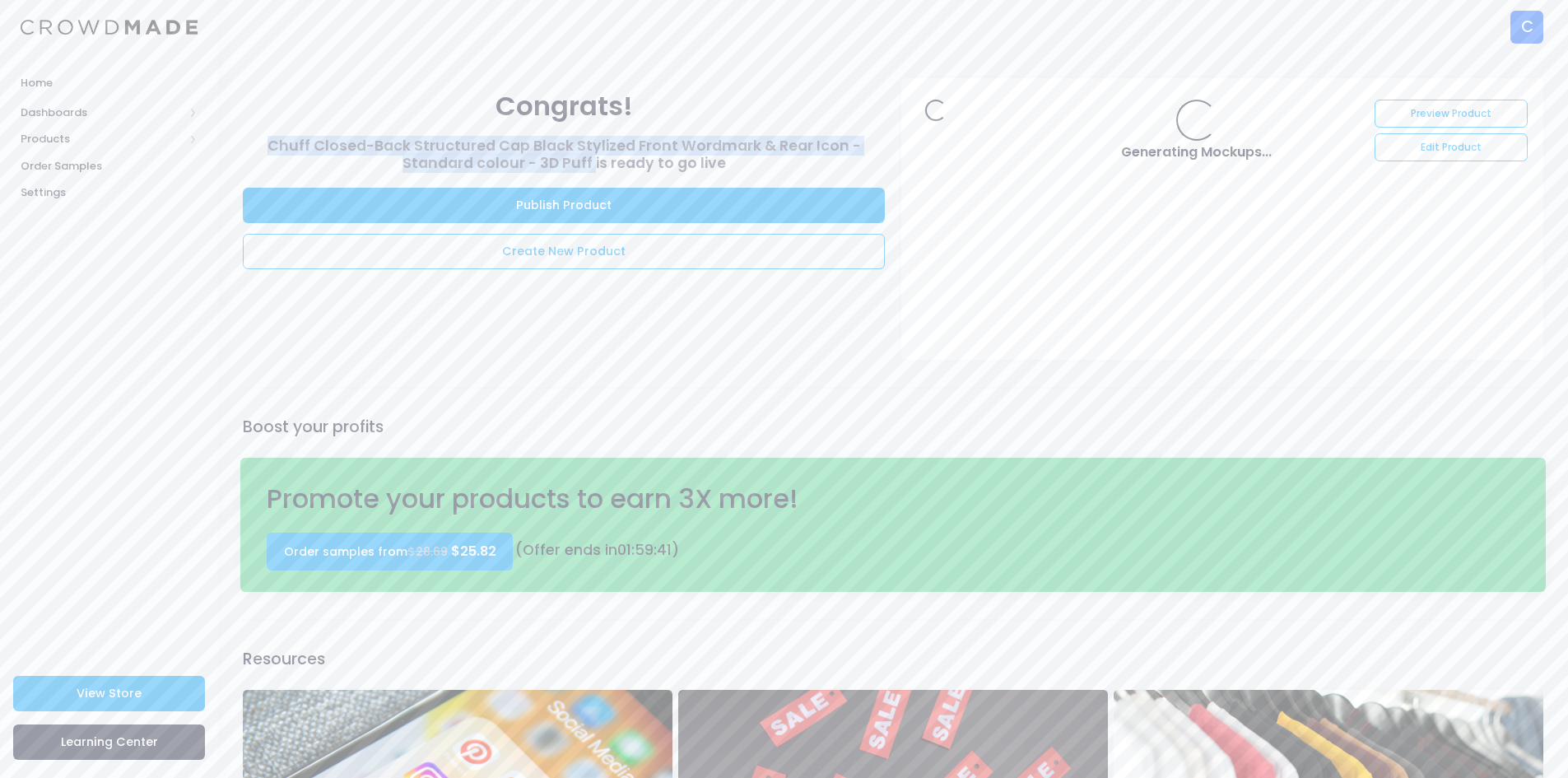
drag, startPoint x: 593, startPoint y: 161, endPoint x: 238, endPoint y: 151, distance: 355.1
click at [238, 151] on div "Congrats! Chuff Closed-Back Structured Cap Black Stylized Front Wordmark & Rear…" at bounding box center [563, 173] width 659 height 210
copy h3 "Chuff Closed-Back Structured Cap Black Stylized Front Wordmark & Rear Icon - St…"
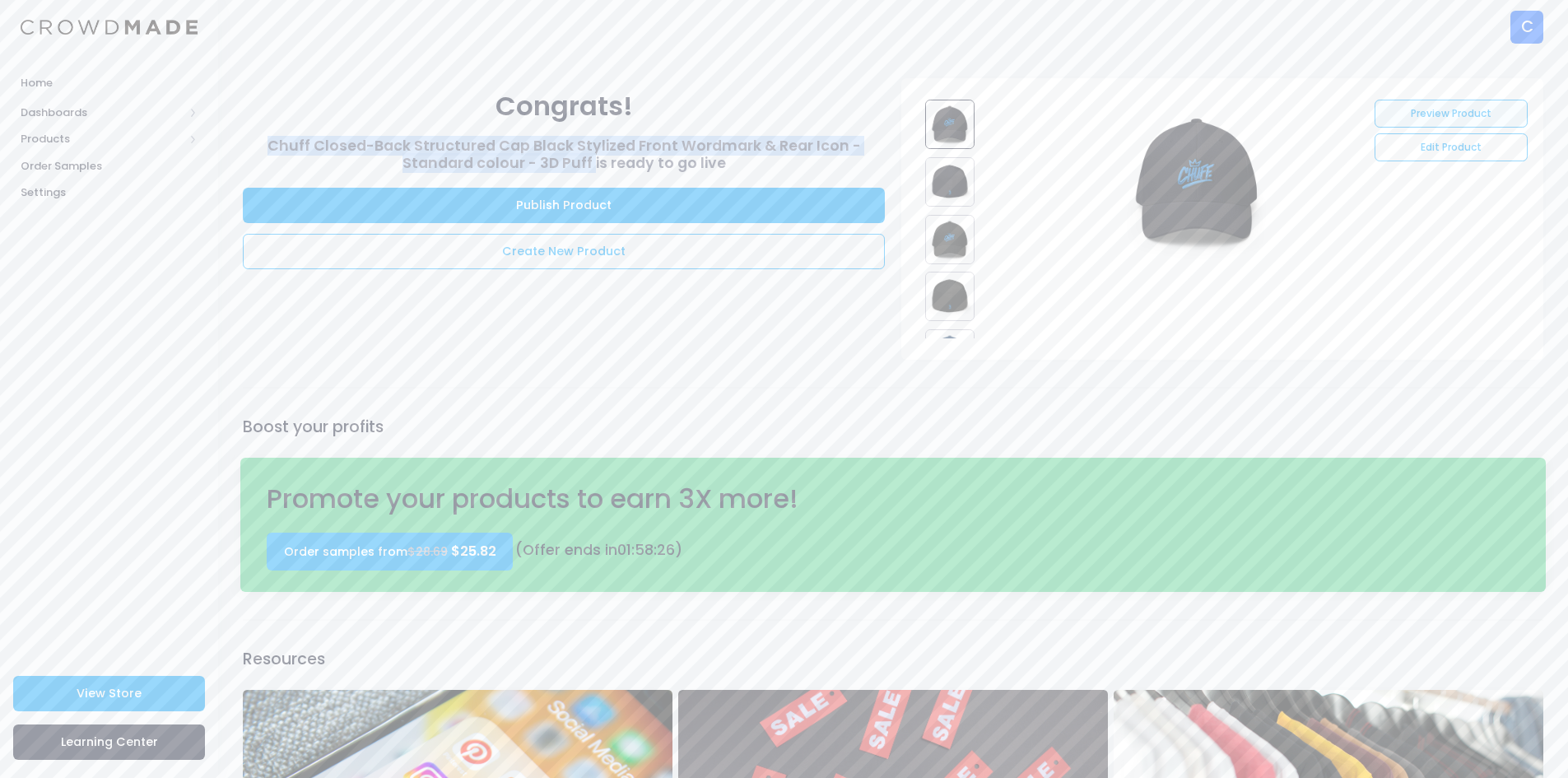
click at [1473, 111] on link "Preview Product" at bounding box center [1450, 113] width 152 height 28
click at [583, 257] on link "Create New Product" at bounding box center [564, 251] width 642 height 35
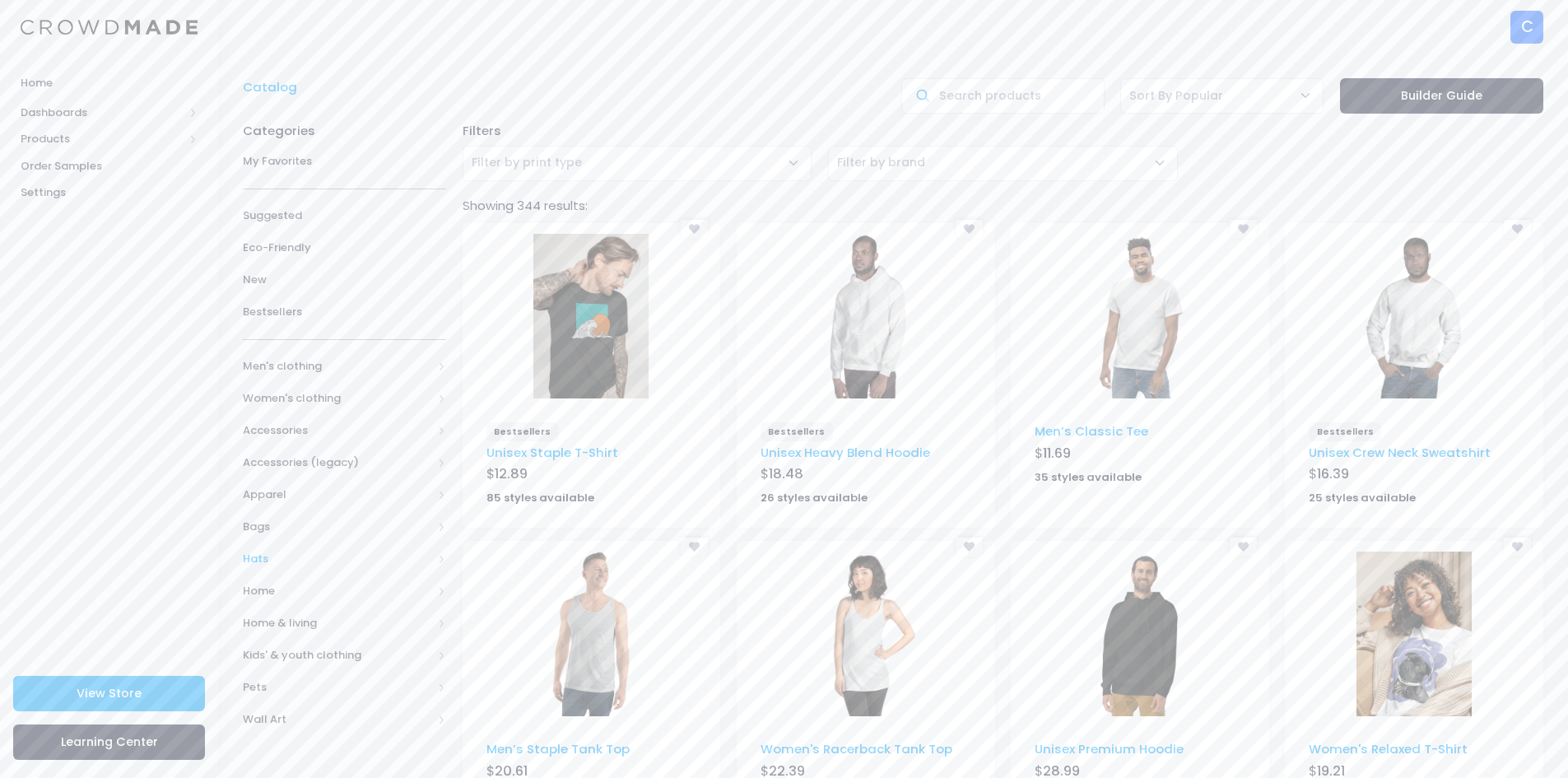
click at [276, 553] on span "Hats" at bounding box center [338, 558] width 189 height 16
click at [304, 581] on link "All Hats" at bounding box center [334, 592] width 225 height 32
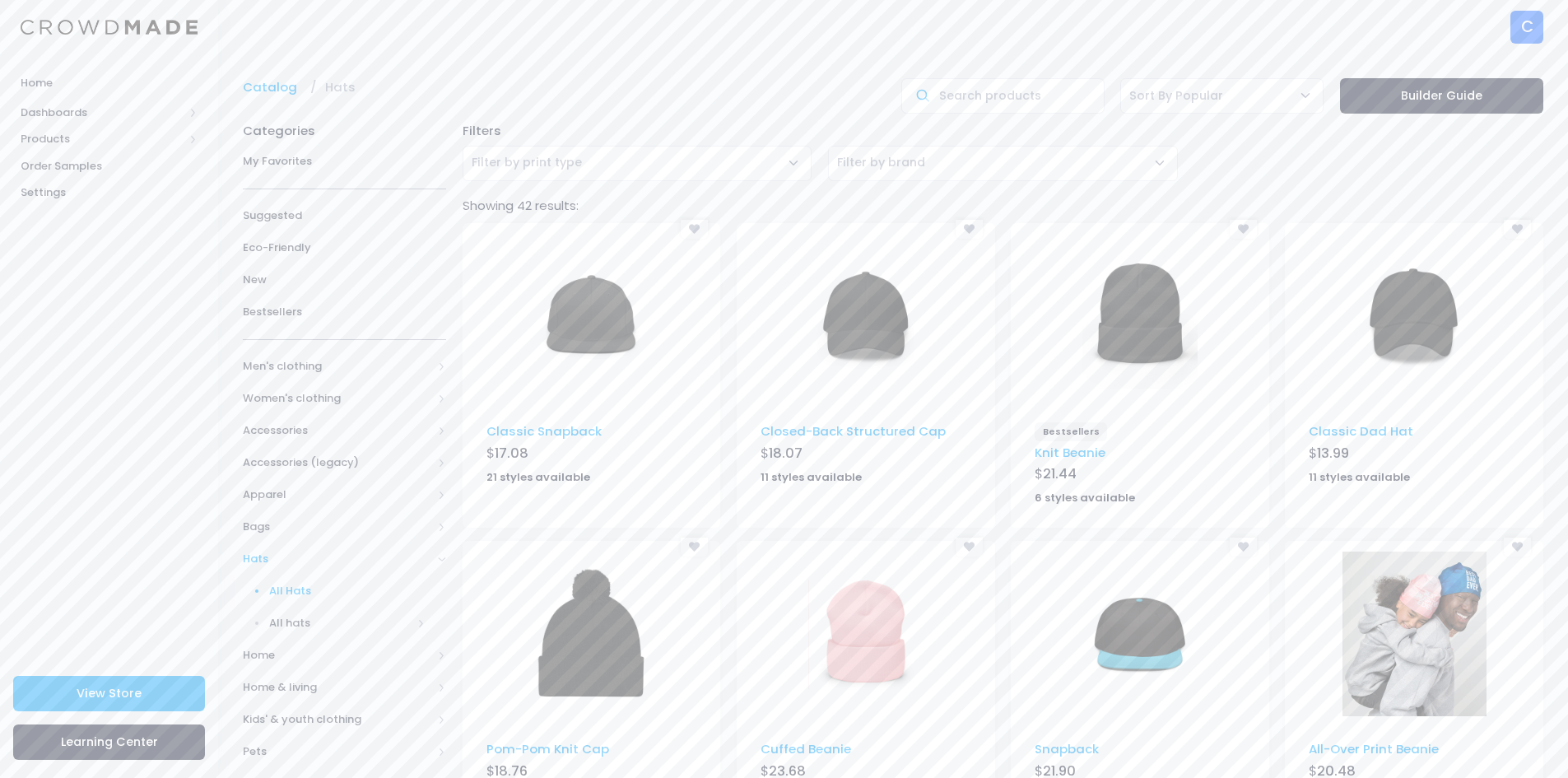
click at [866, 323] on img at bounding box center [866, 316] width 116 height 164
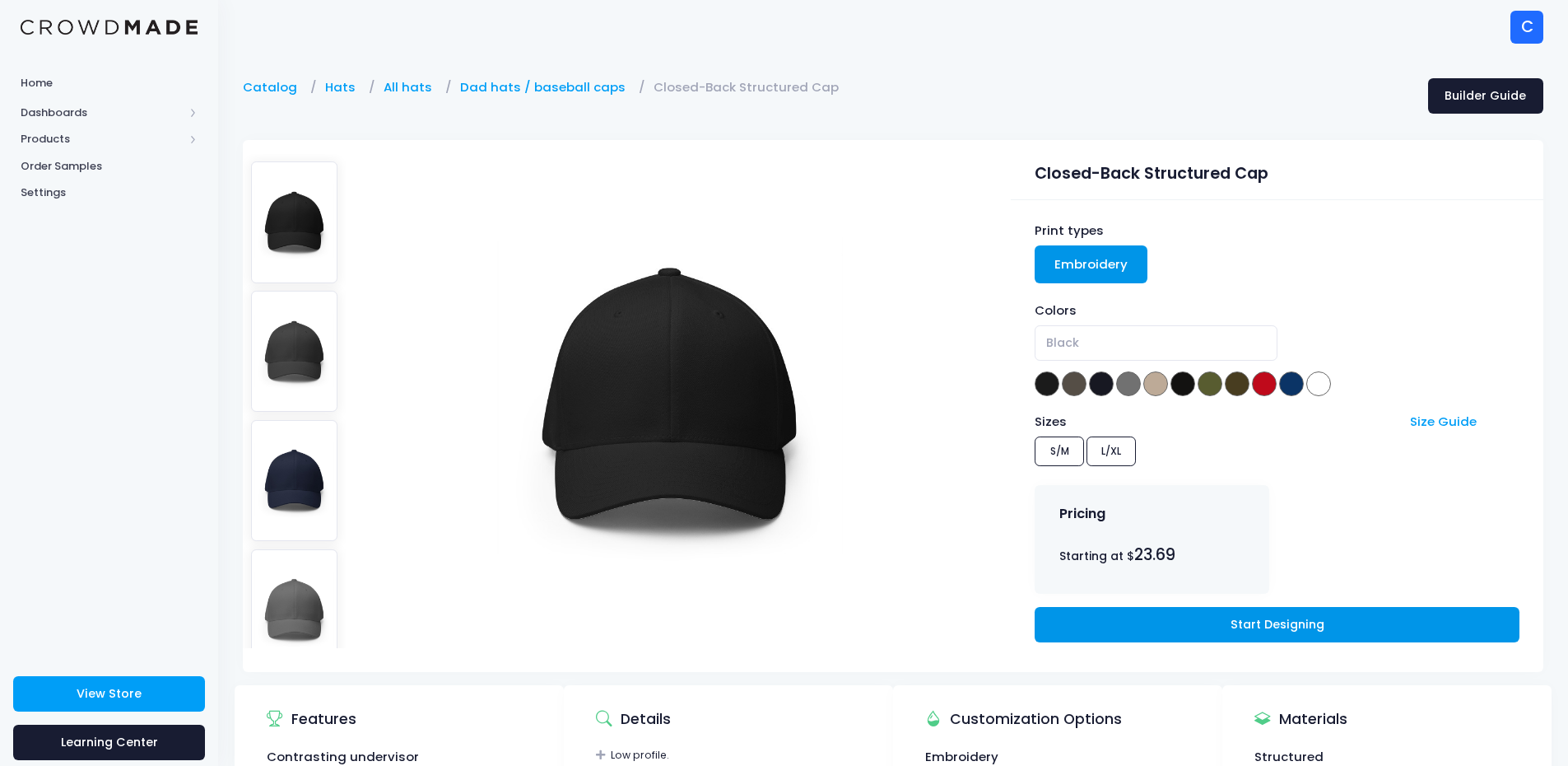
click at [1244, 621] on link "Start Designing" at bounding box center [1276, 624] width 484 height 35
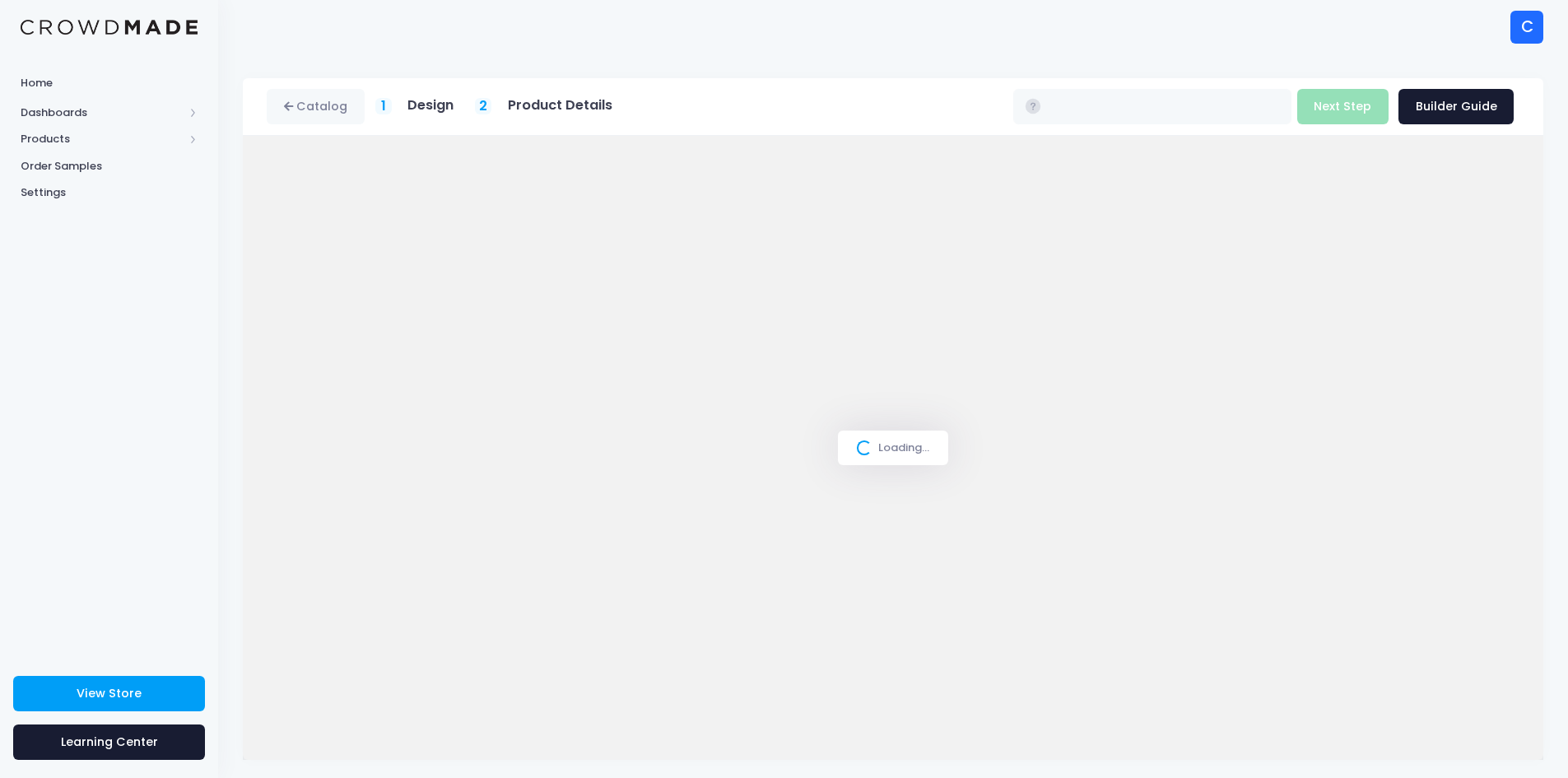
type input "$23.69"
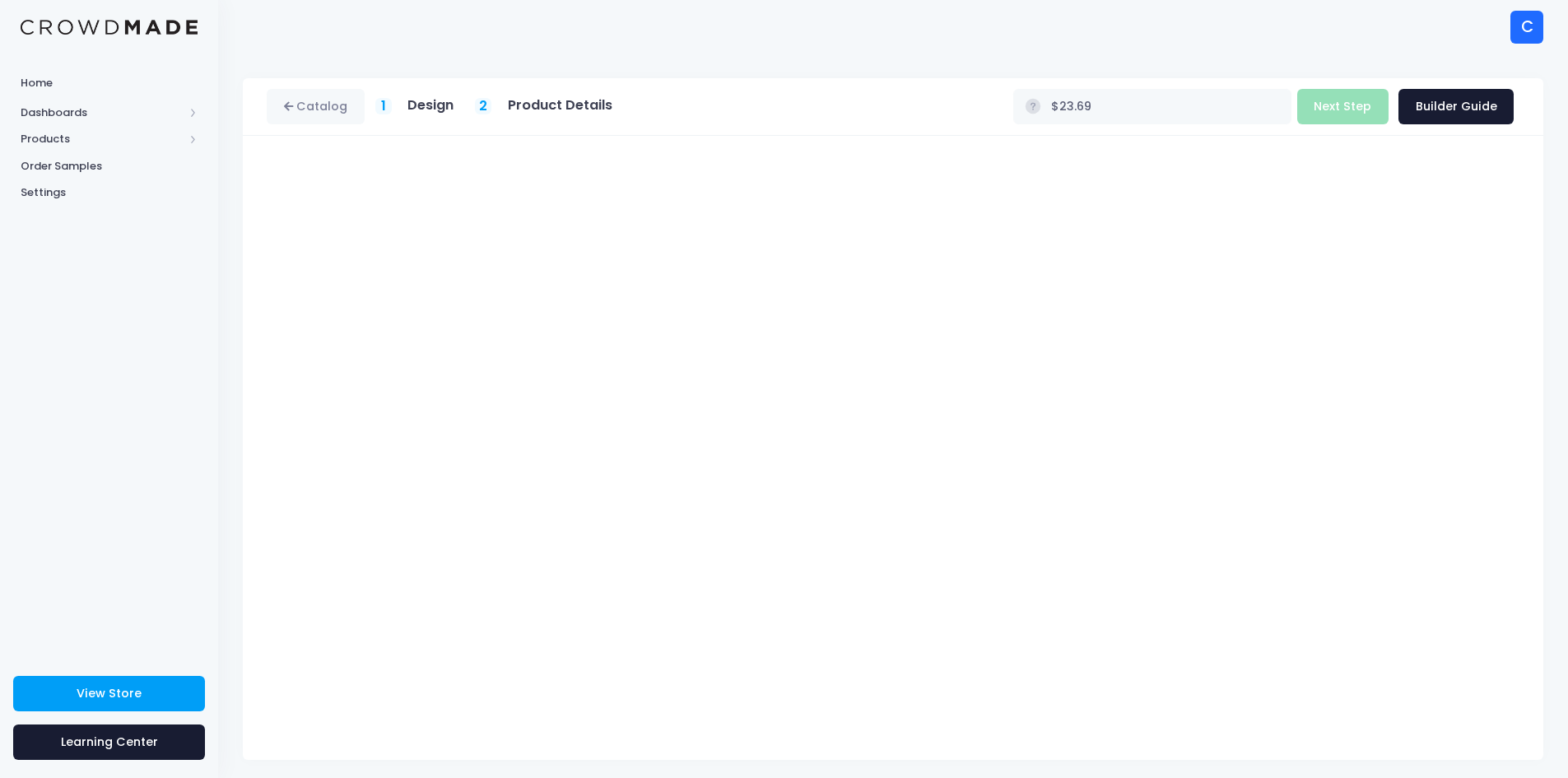
scroll to position [7, 0]
drag, startPoint x: 845, startPoint y: 52, endPoint x: 857, endPoint y: 52, distance: 12.0
click at [845, 52] on div "Catalog 1 Design 2 Product Details" at bounding box center [893, 412] width 1350 height 731
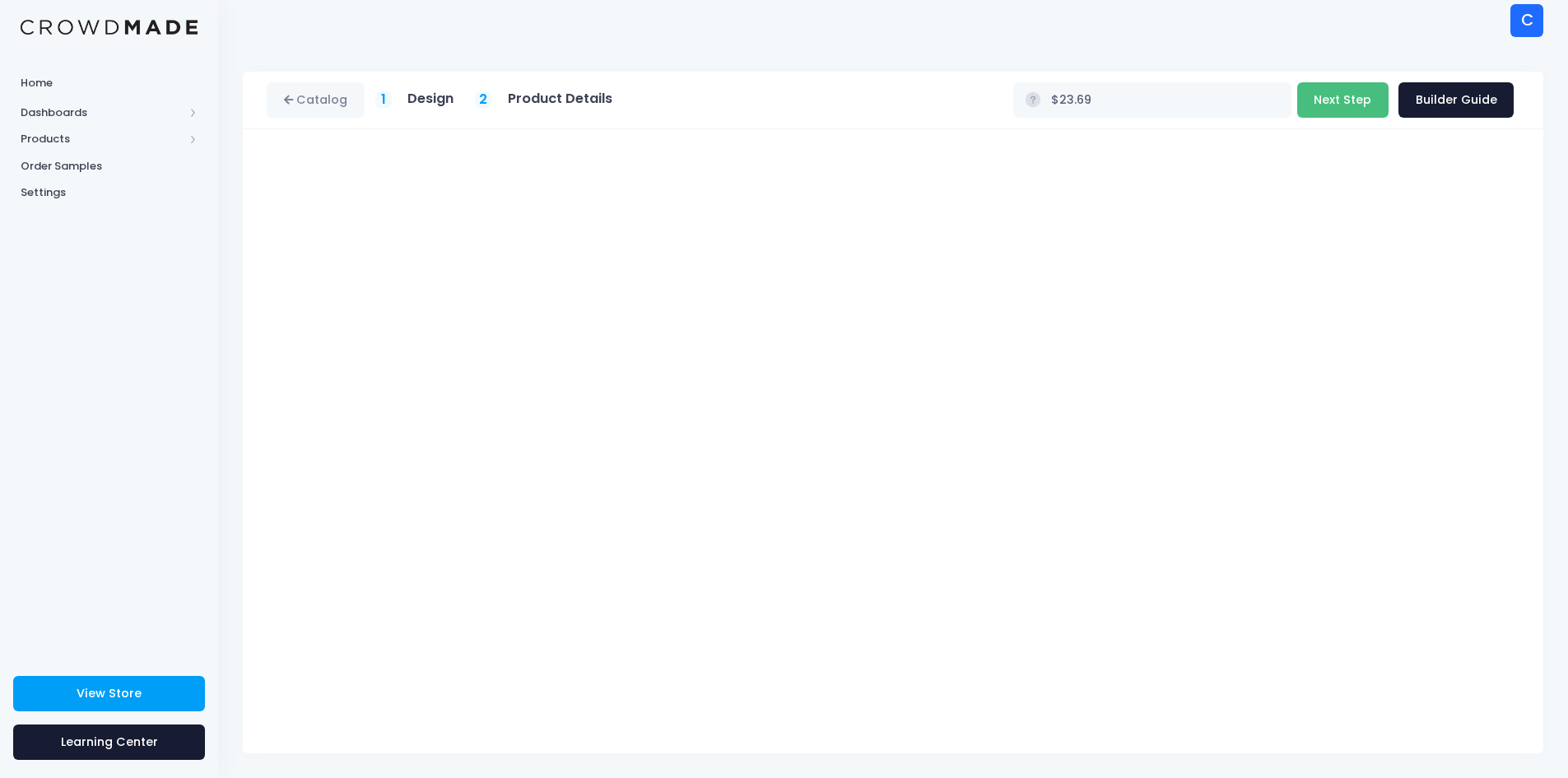
click at [1337, 97] on button "Next Step" at bounding box center [1343, 99] width 92 height 35
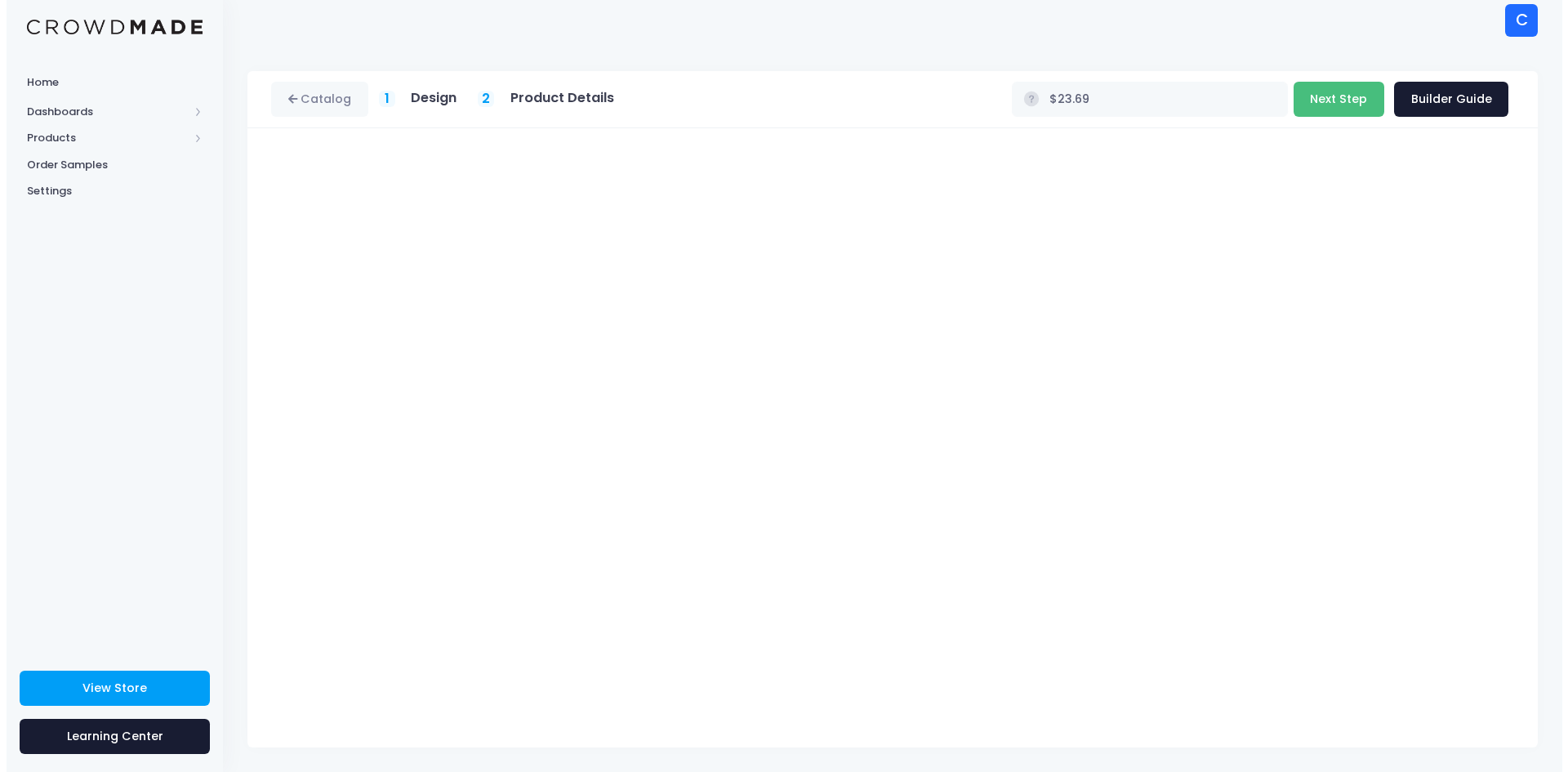
scroll to position [0, 0]
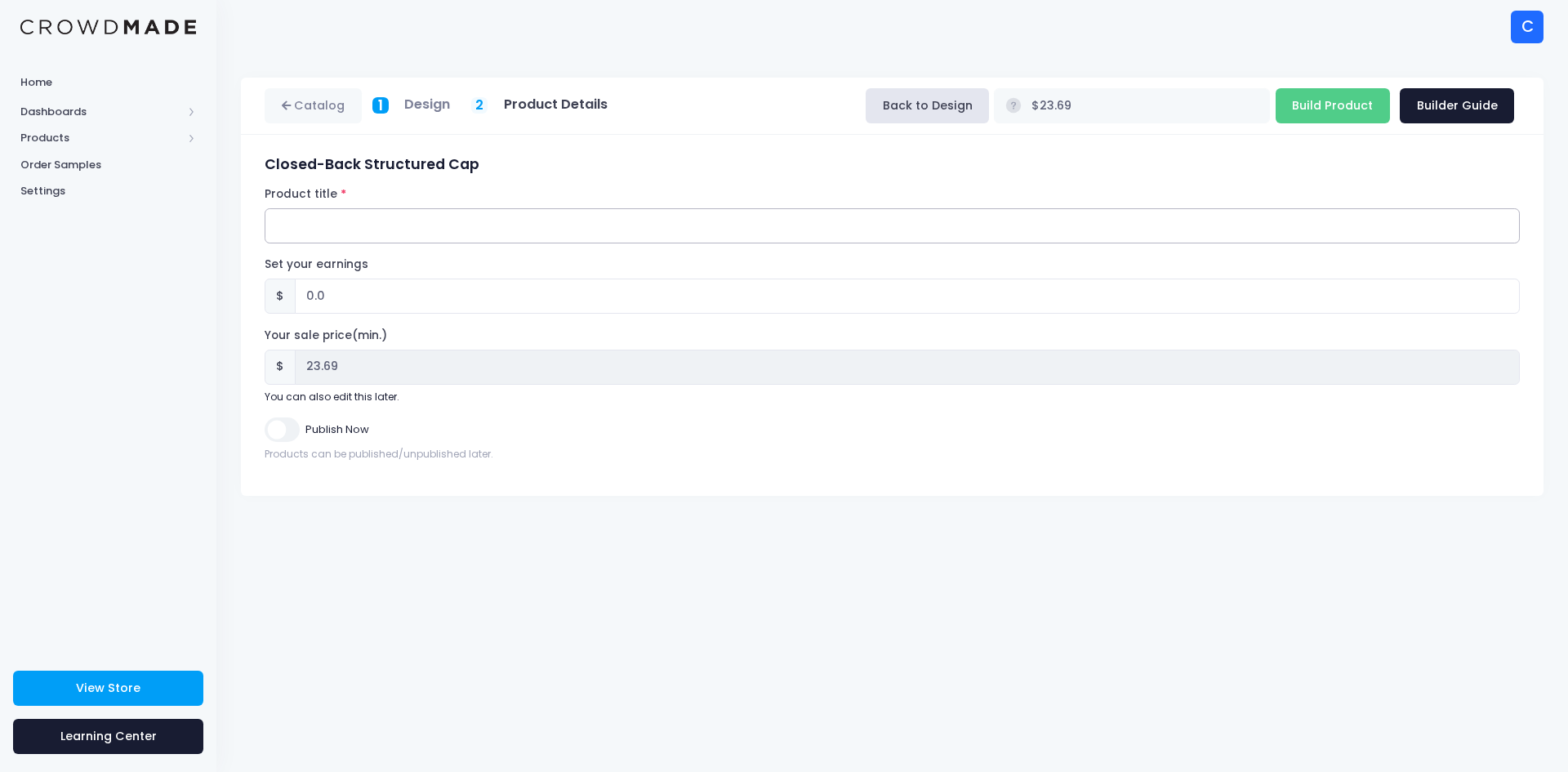
click at [821, 238] on input "Product title" at bounding box center [893, 226] width 1256 height 35
click at [305, 221] on input "Product title" at bounding box center [893, 226] width 1256 height 35
paste input "Chuff Closed-Back Structured Cap Stylized Front Wordmark & Rear Icon - Standard…"
drag, startPoint x: 532, startPoint y: 225, endPoint x: 489, endPoint y: 231, distance: 43.4
click at [489, 231] on input "Chuff Closed-Back Structured Cap Stylized Front Wordmark & Rear Icon - Standard…" at bounding box center [893, 226] width 1256 height 35
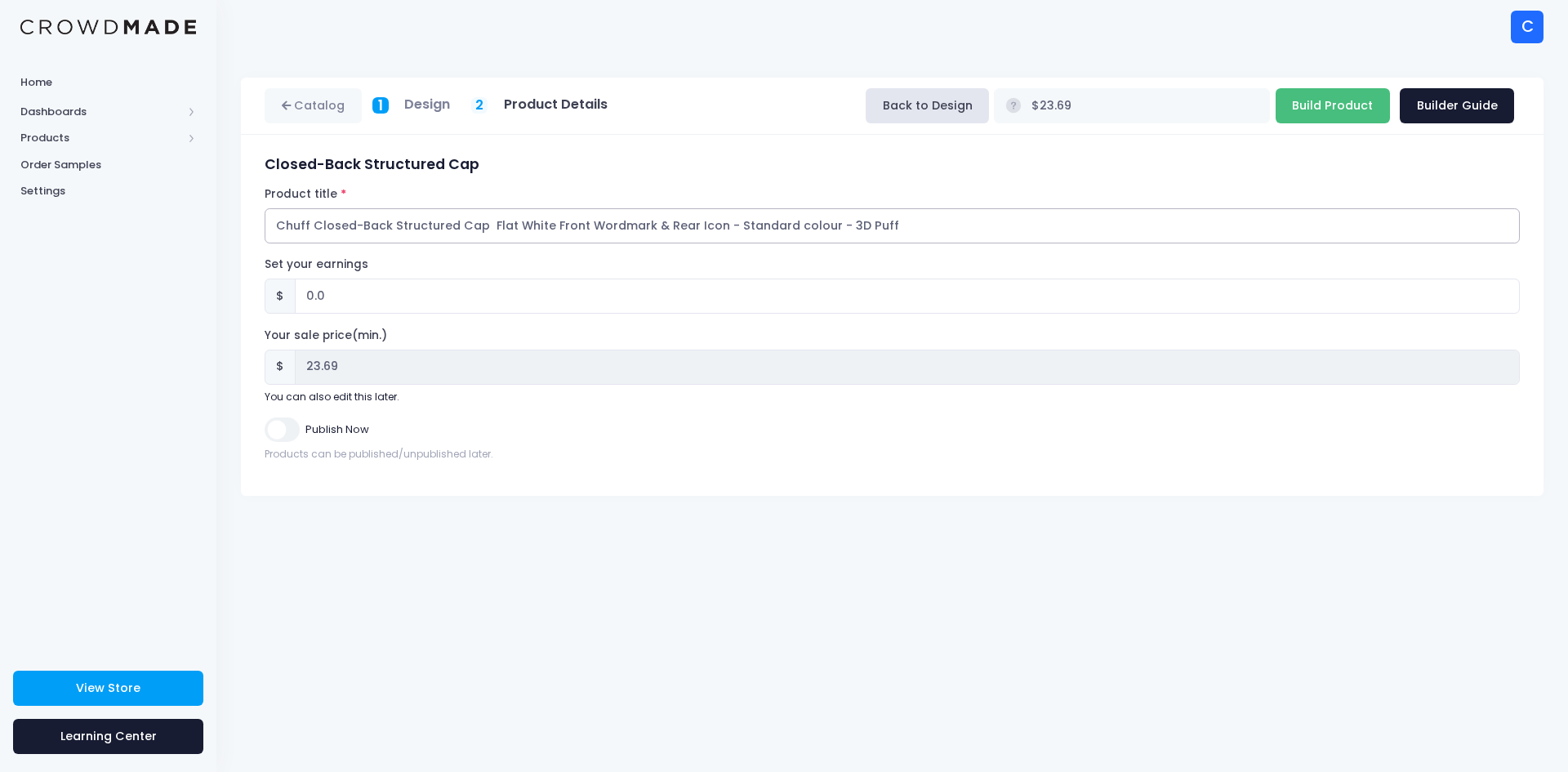
type input "Chuff Closed-Back Structured Cap Flat White Front Wordmark & Rear Icon - Standa…"
click at [1326, 106] on input "Build Product" at bounding box center [1333, 105] width 115 height 35
type input "Building product..."
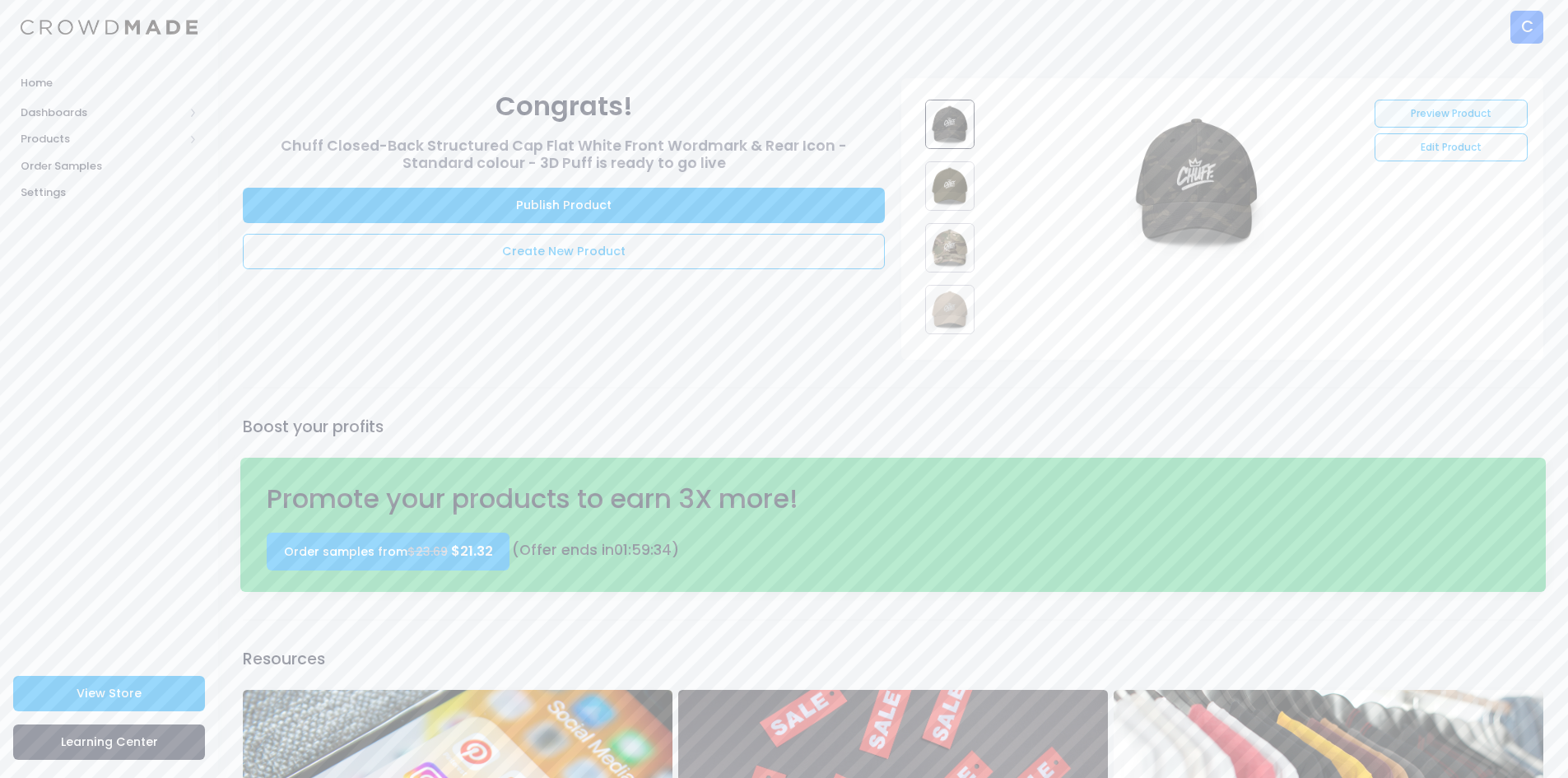
click at [1470, 109] on link "Preview Product" at bounding box center [1450, 113] width 152 height 28
click at [1416, 152] on link "Edit Product" at bounding box center [1450, 147] width 152 height 28
click at [1482, 139] on link "Edit Product" at bounding box center [1450, 147] width 152 height 28
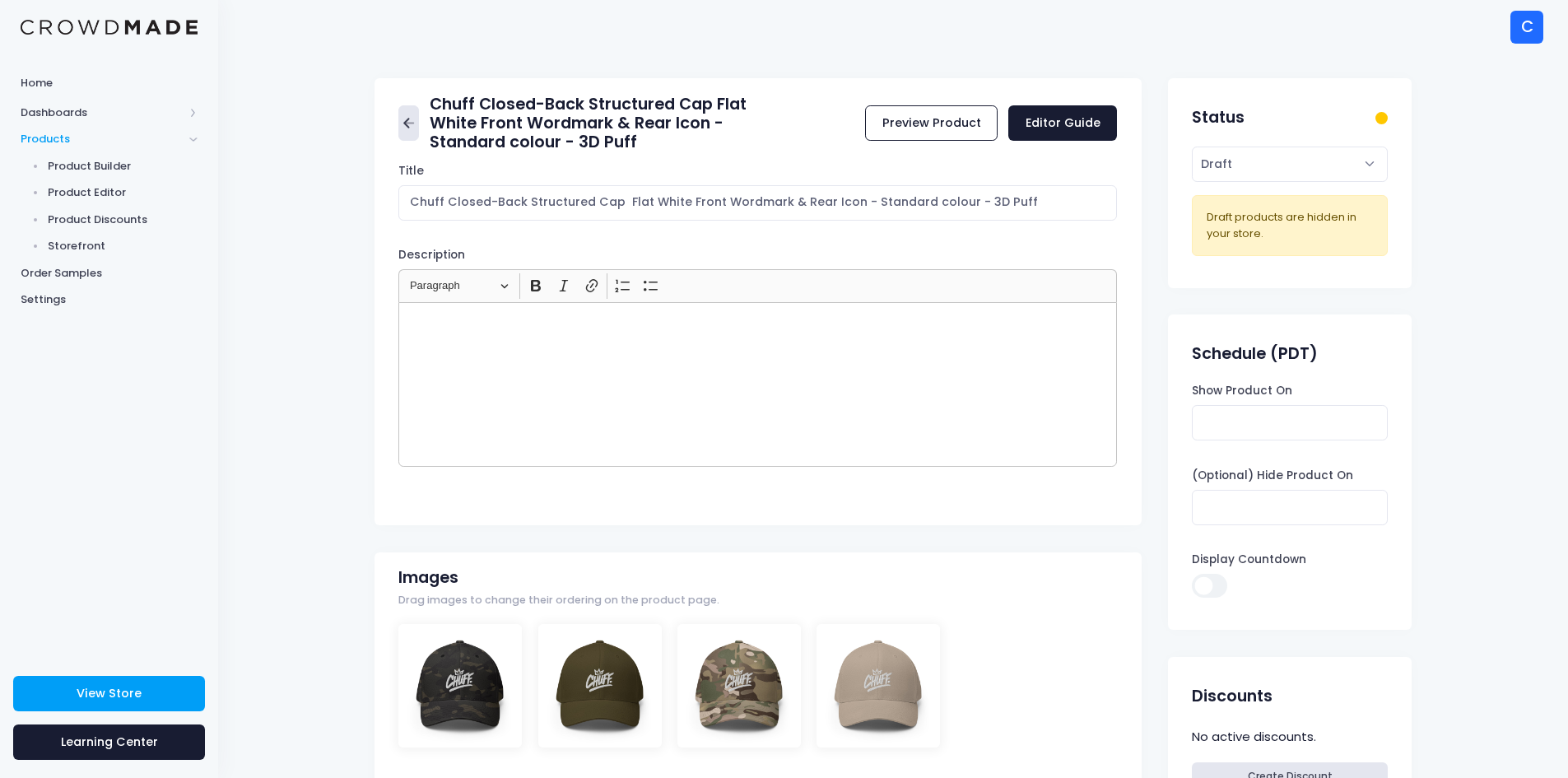
click at [406, 124] on icon at bounding box center [406, 122] width 6 height 10
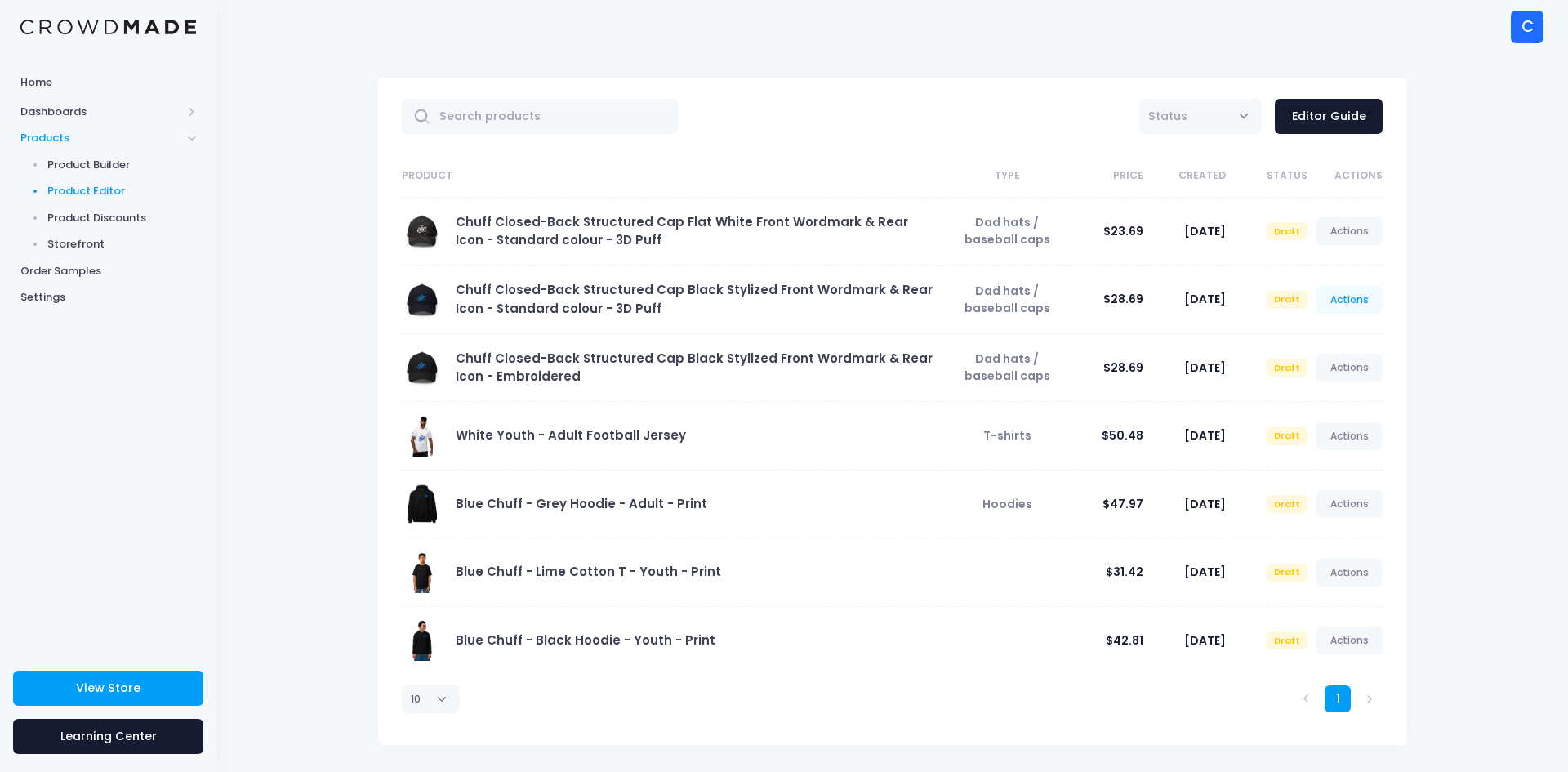
click at [1350, 297] on link "Actions" at bounding box center [1350, 299] width 67 height 28
click at [1320, 333] on link "Edit" at bounding box center [1333, 339] width 86 height 28
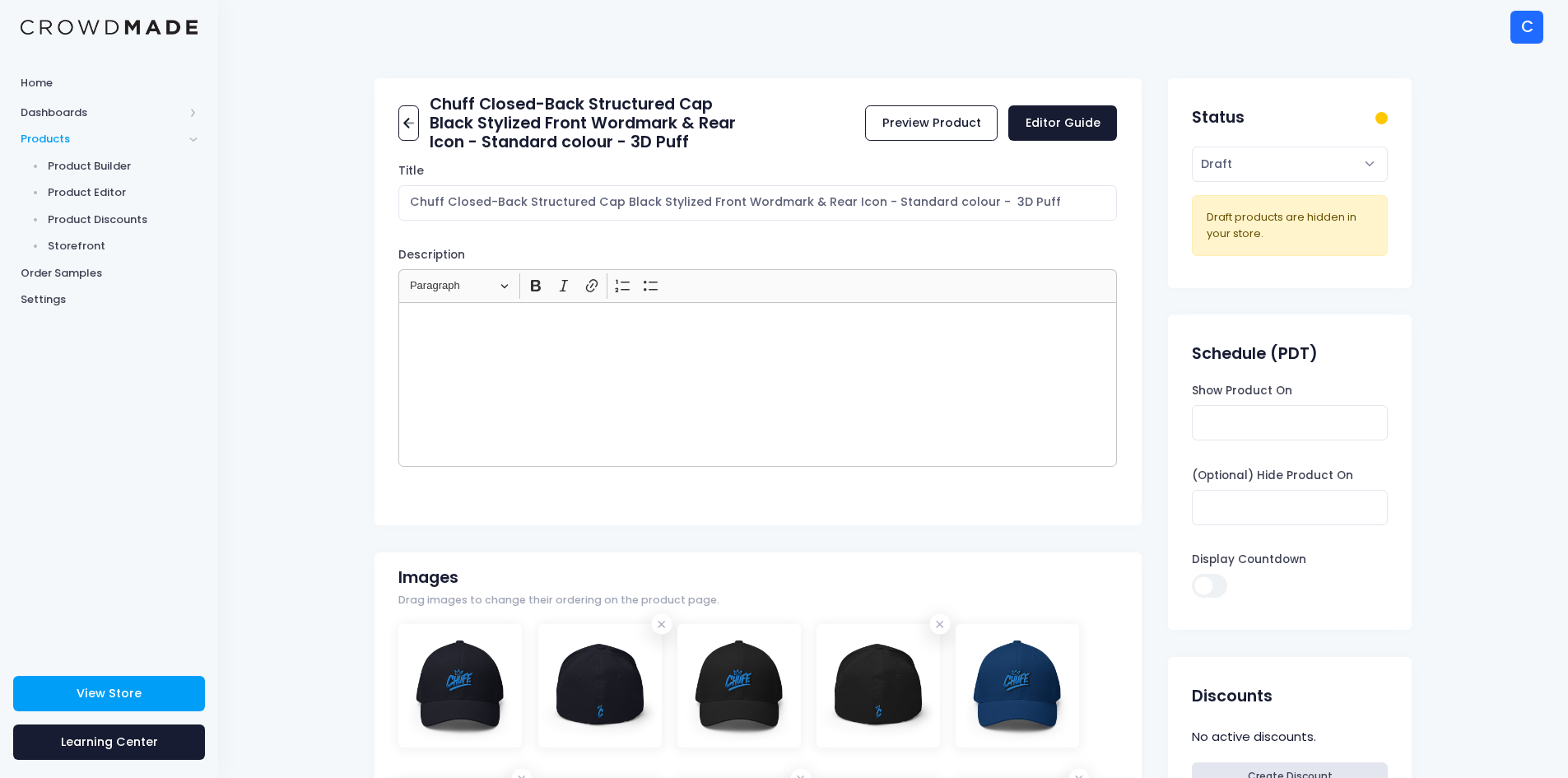
click at [481, 121] on h2 "Chuff Closed-Back Structured Cap Black Stylized Front Wordmark & Rear Icon - St…" at bounding box center [595, 123] width 329 height 57
drag, startPoint x: 477, startPoint y: 121, endPoint x: 450, endPoint y: 122, distance: 27.0
click at [450, 122] on h2 "Chuff Closed-Back Structured Cap Black Stylized Front Wordmark & Rear Icon - St…" at bounding box center [595, 123] width 329 height 57
click at [477, 121] on h2 "Chuff Closed-Back Structured Cap Black Stylized Front Wordmark & Rear Icon - St…" at bounding box center [595, 123] width 329 height 57
click at [472, 122] on h2 "Chuff Closed-Back Structured Cap Black Stylized Front Wordmark & Rear Icon - St…" at bounding box center [595, 123] width 329 height 57
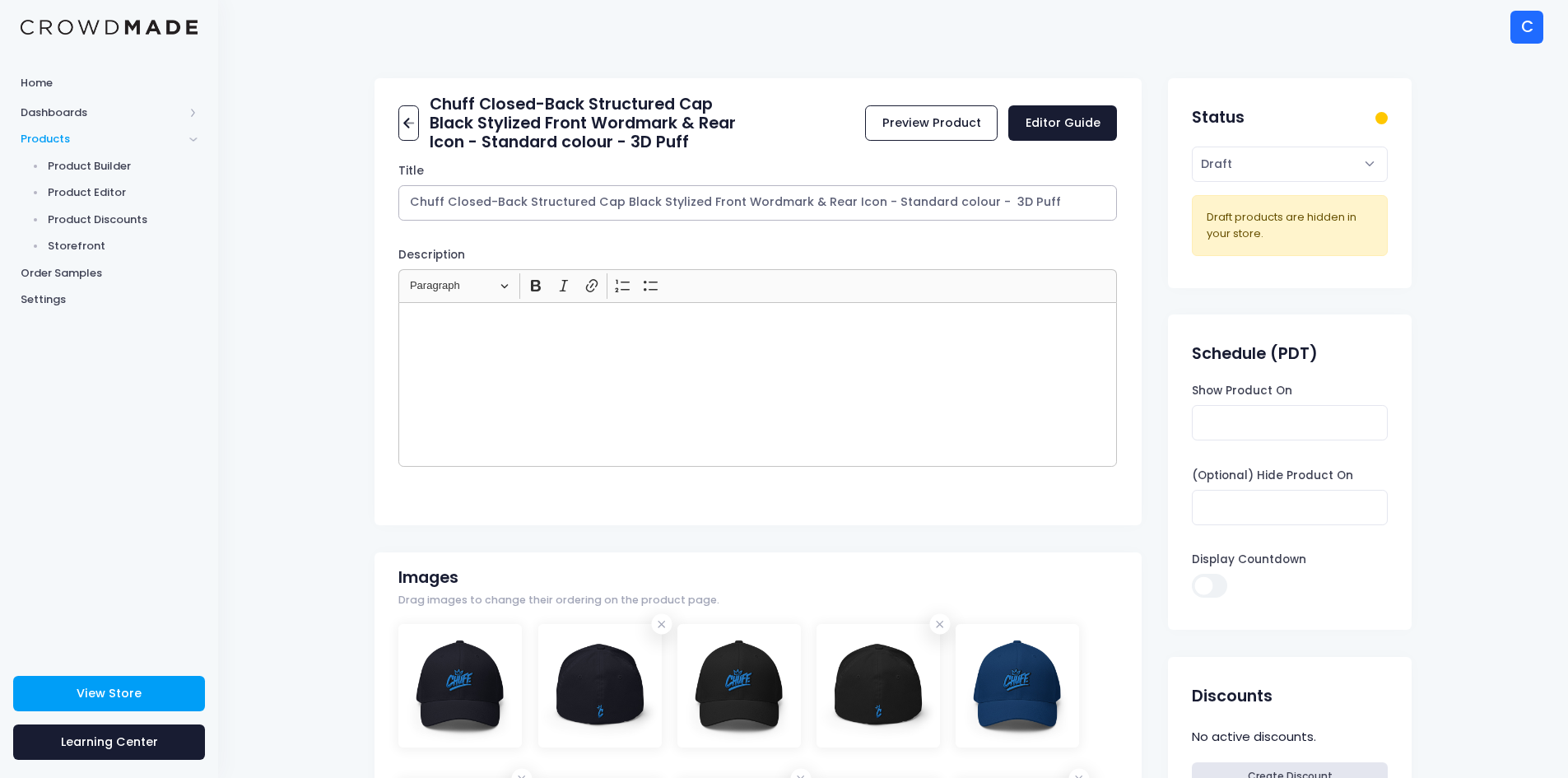
click at [748, 199] on input "Chuff Closed-Back Structured Cap Black Stylized Front Wordmark & Rear Icon - St…" at bounding box center [758, 203] width 719 height 35
drag, startPoint x: 650, startPoint y: 202, endPoint x: 622, endPoint y: 202, distance: 28.0
click at [622, 202] on input "Chuff Closed-Back Structured Cap Black Stylized Front Wordmark & Rear Icon - St…" at bounding box center [758, 203] width 719 height 35
type input "Chuff Closed-Back Structured Cap Stylized Front Wordmark & Rear Icon - Standard…"
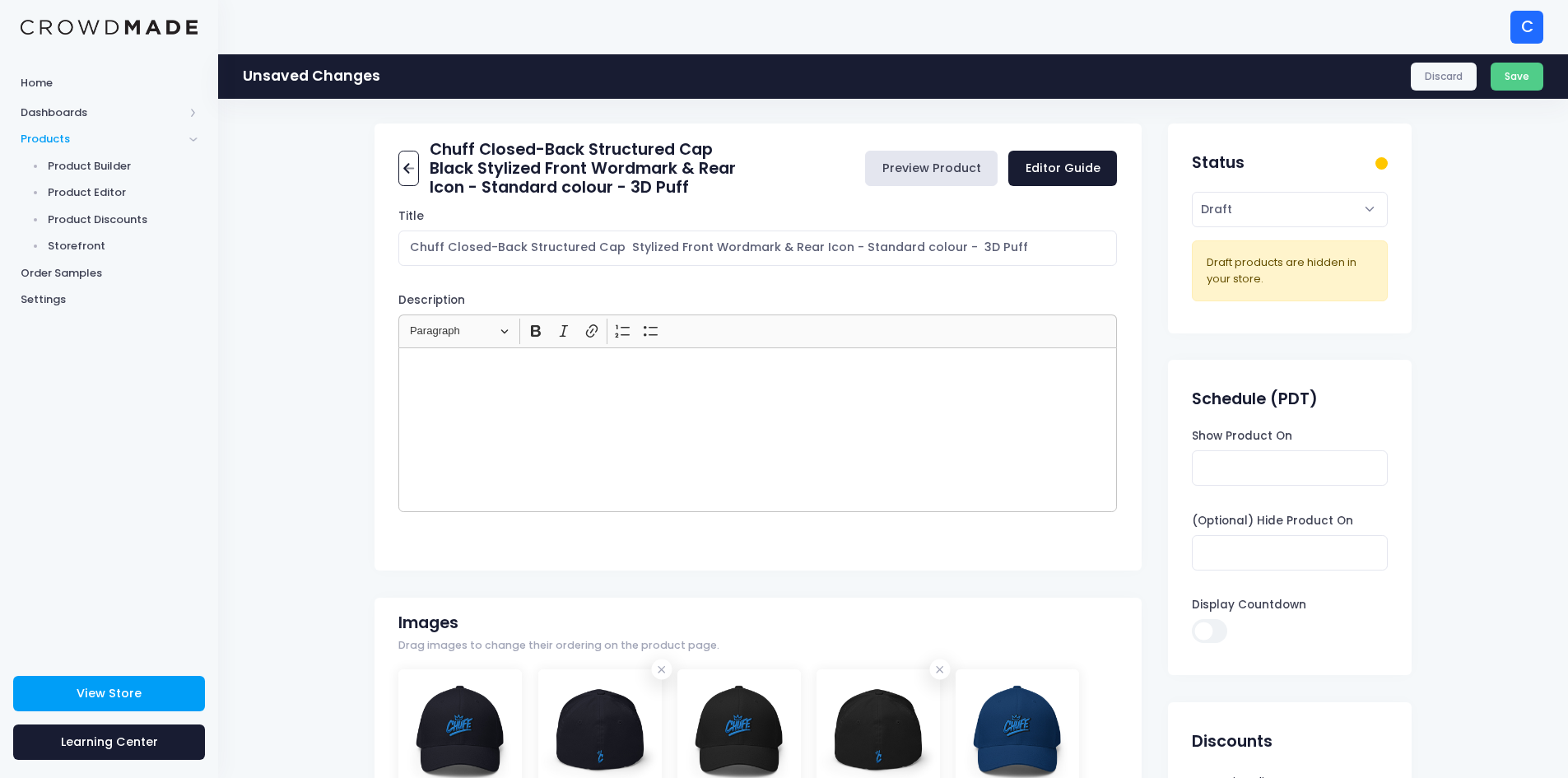
click at [941, 124] on div "Chuff Closed-Back Structured Cap Black Stylized Front Wordmark & Rear Icon - St…" at bounding box center [758, 347] width 768 height 447
click at [1523, 76] on button "Save" at bounding box center [1517, 76] width 54 height 28
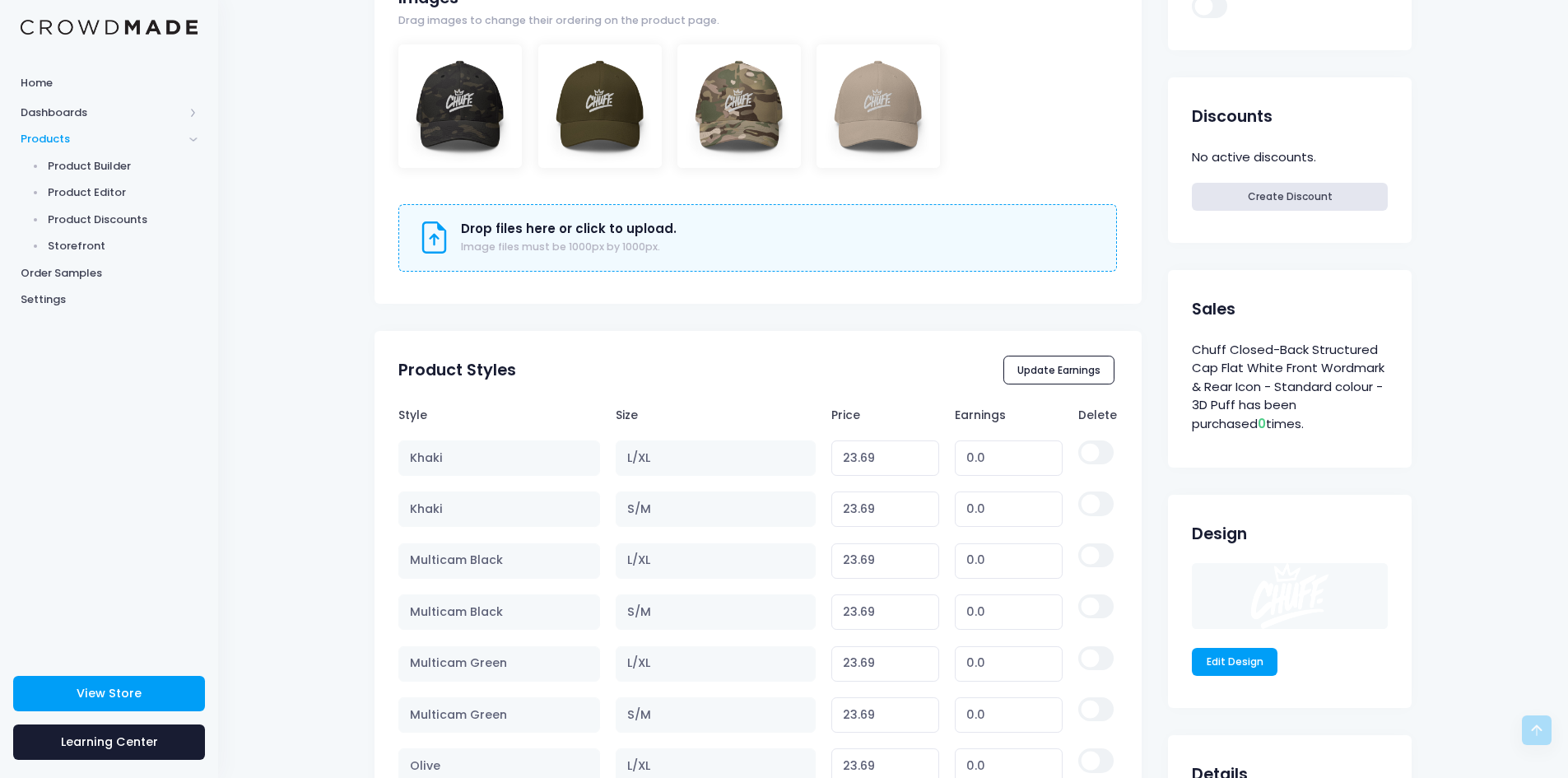
scroll to position [659, 0]
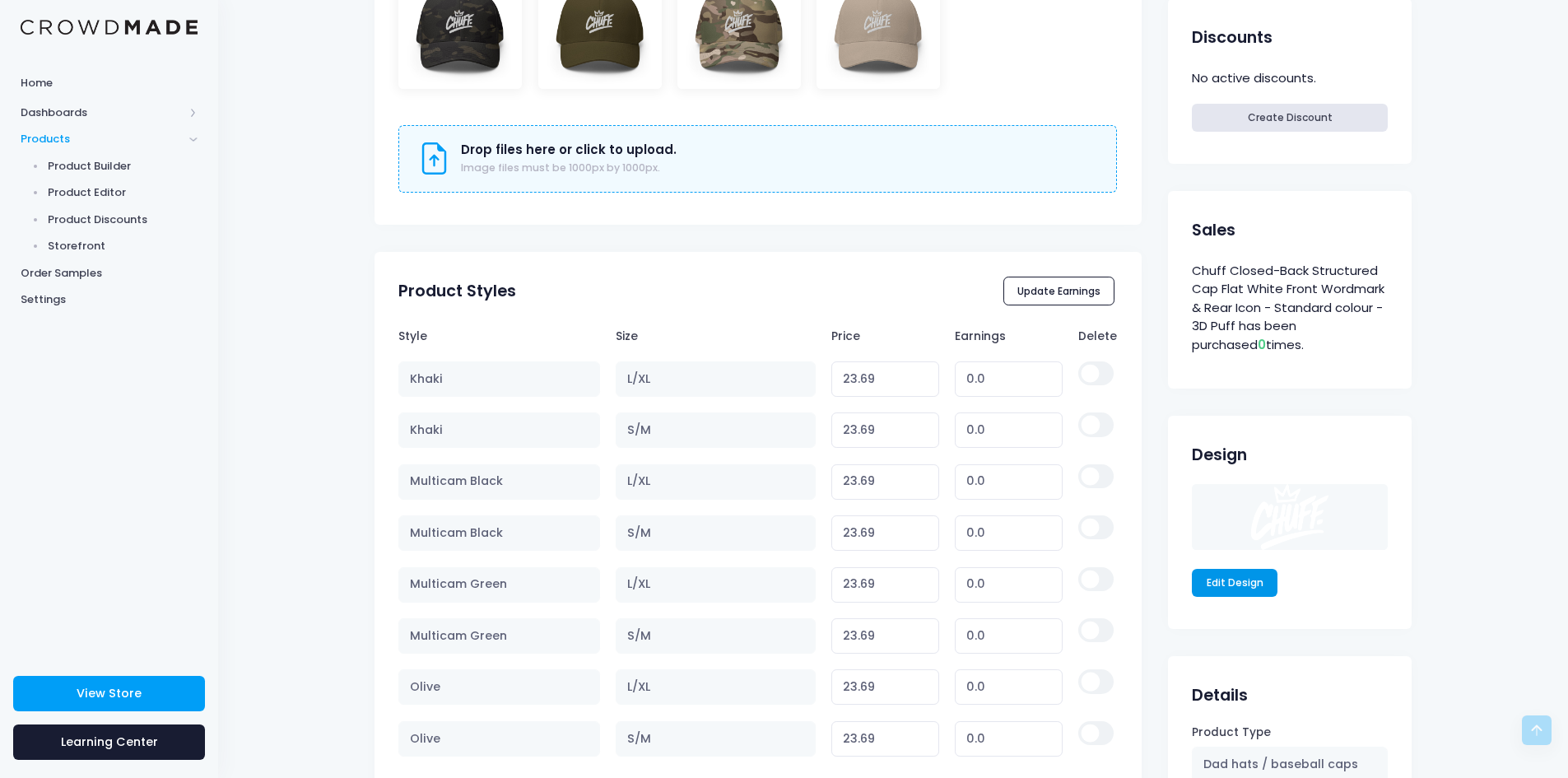
click at [1248, 582] on link "Edit Design" at bounding box center [1235, 582] width 86 height 28
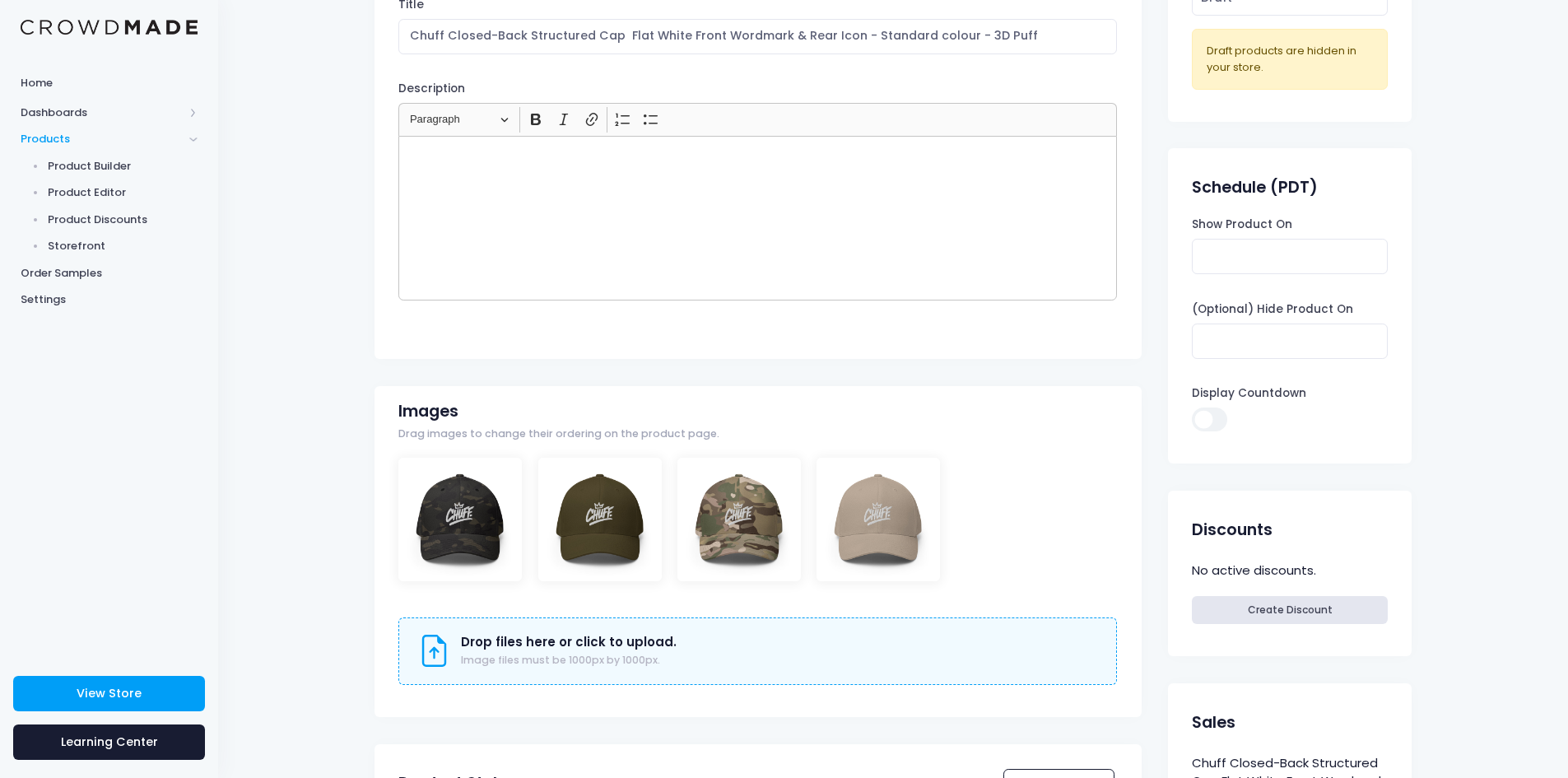
scroll to position [164, 0]
click at [1259, 394] on label "Display Countdown" at bounding box center [1250, 395] width 115 height 16
click at [1227, 409] on input "Display Countdown" at bounding box center [1209, 421] width 34 height 24
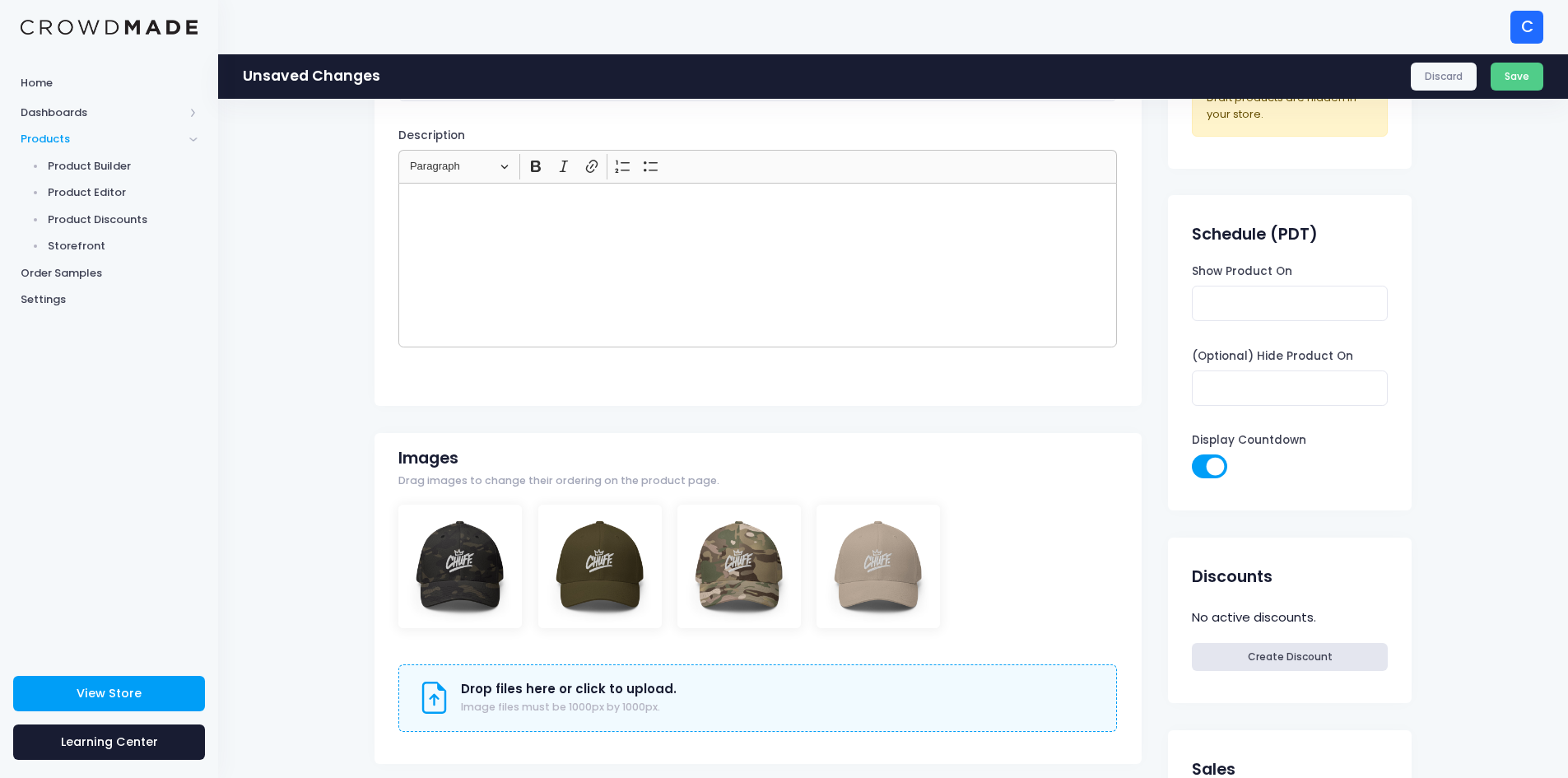
click at [1218, 462] on input "Display Countdown" at bounding box center [1209, 465] width 34 height 24
checkbox input "false"
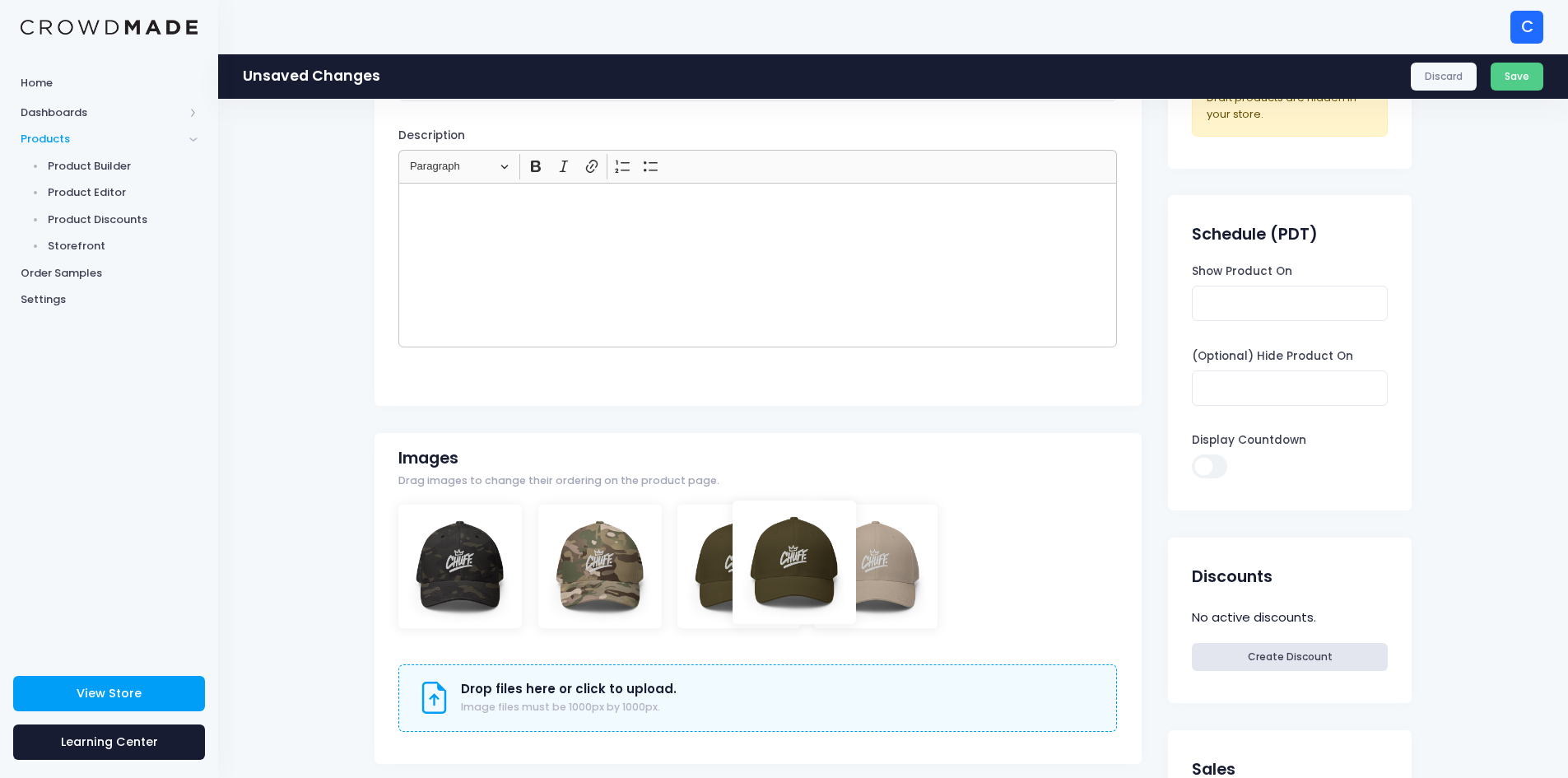
drag, startPoint x: 589, startPoint y: 572, endPoint x: 783, endPoint y: 567, distance: 194.1
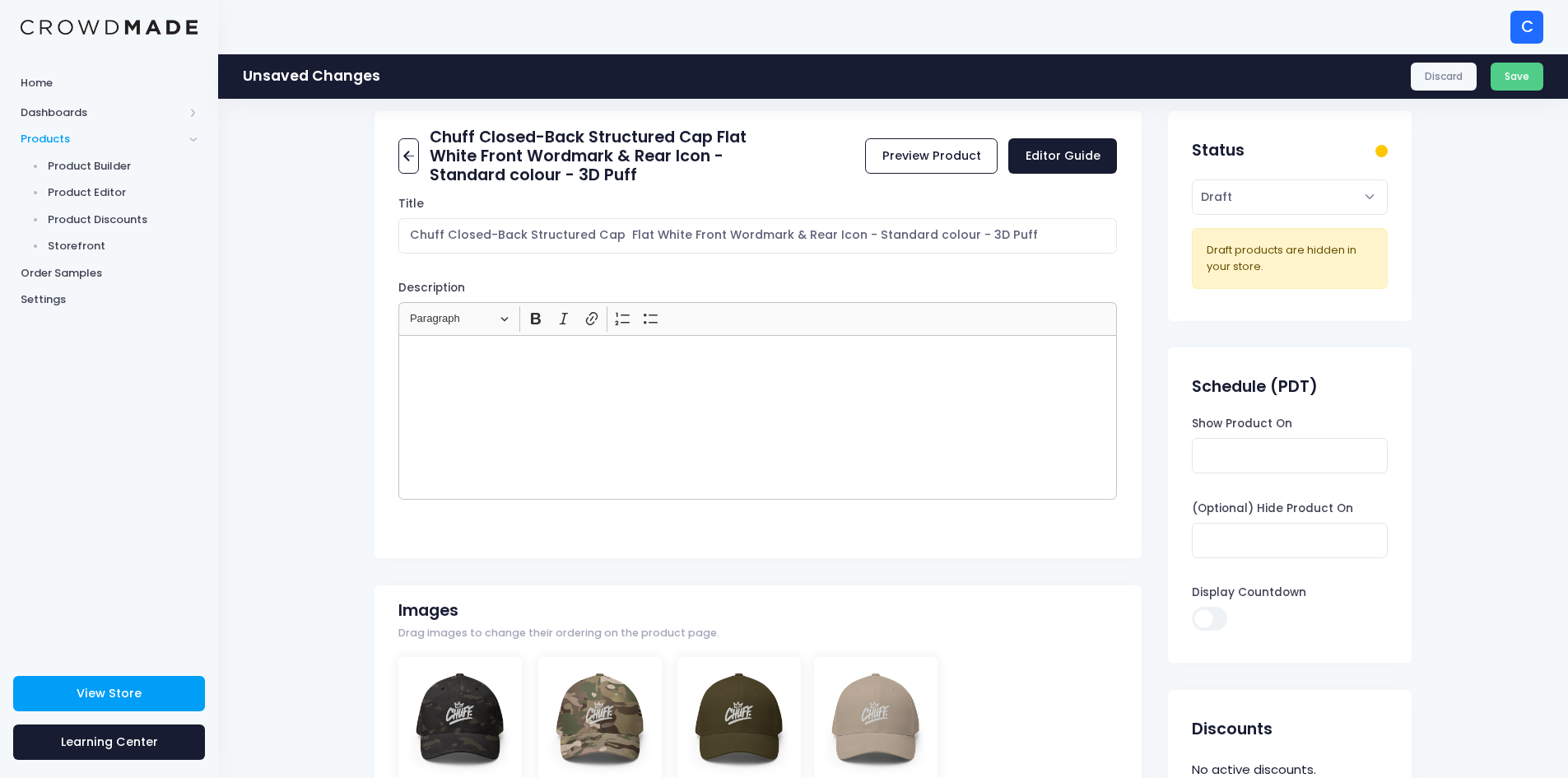
scroll to position [0, 0]
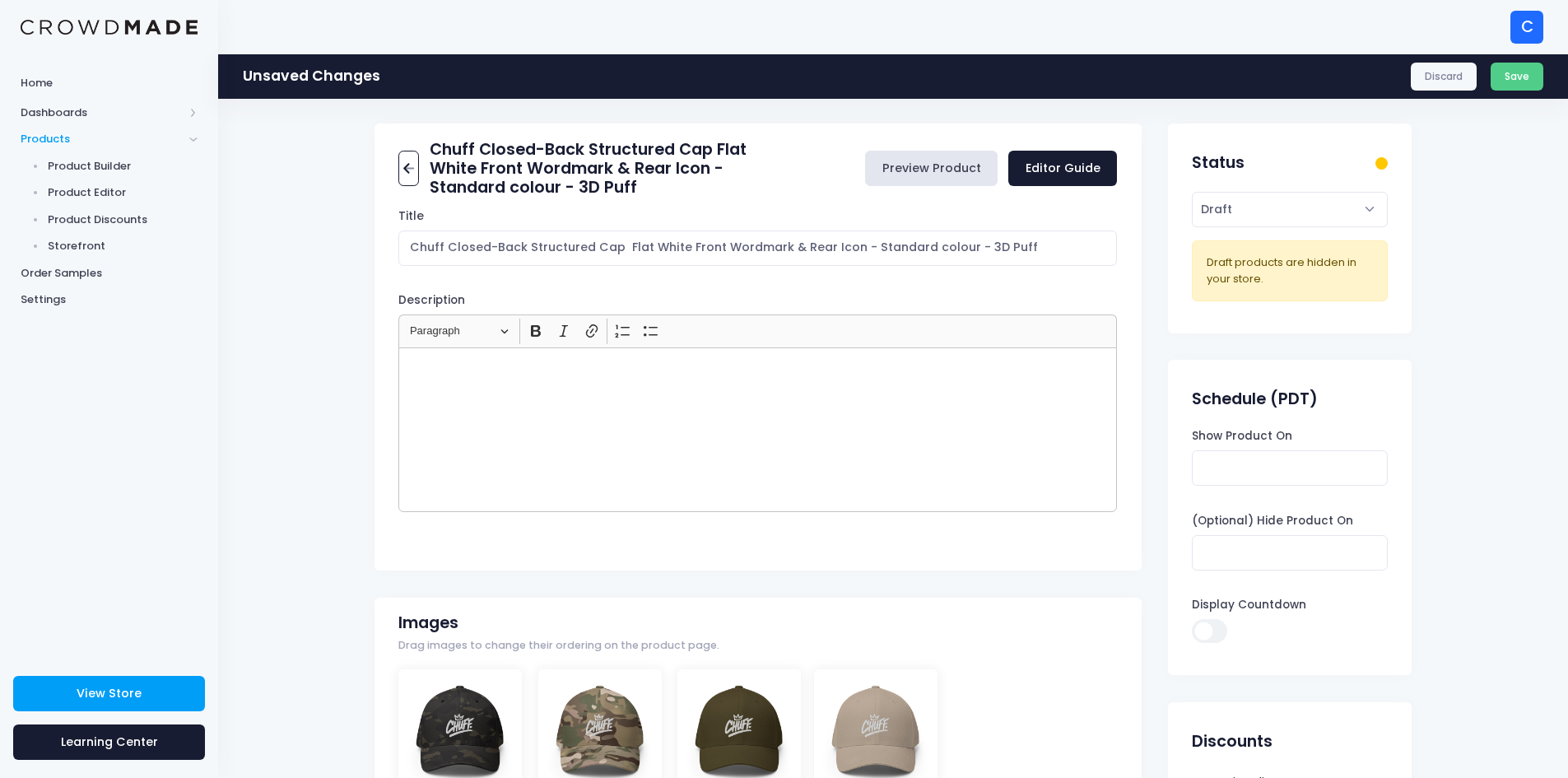
click at [936, 166] on link "Preview Product" at bounding box center [931, 168] width 133 height 35
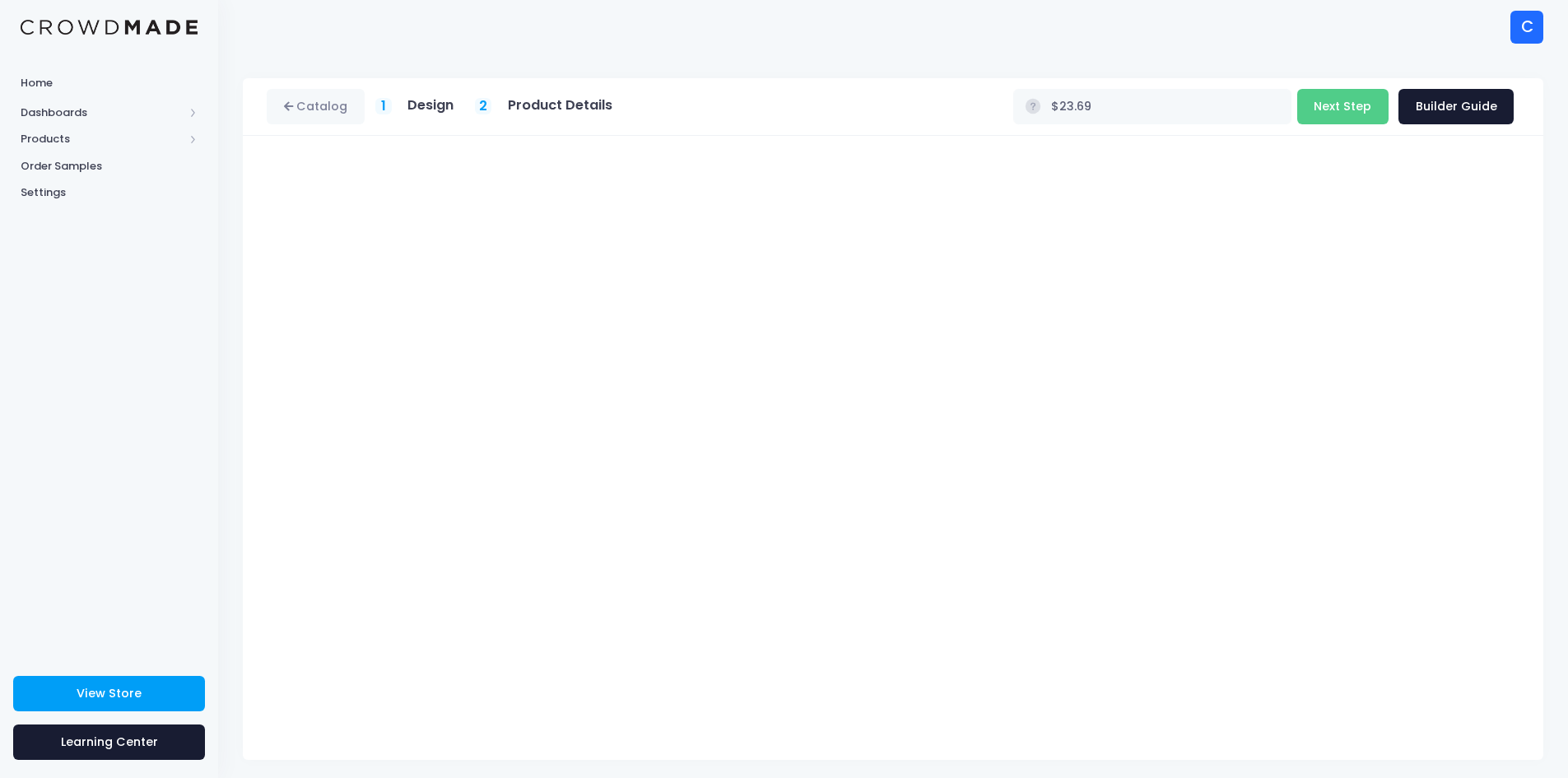
type input "$26.18"
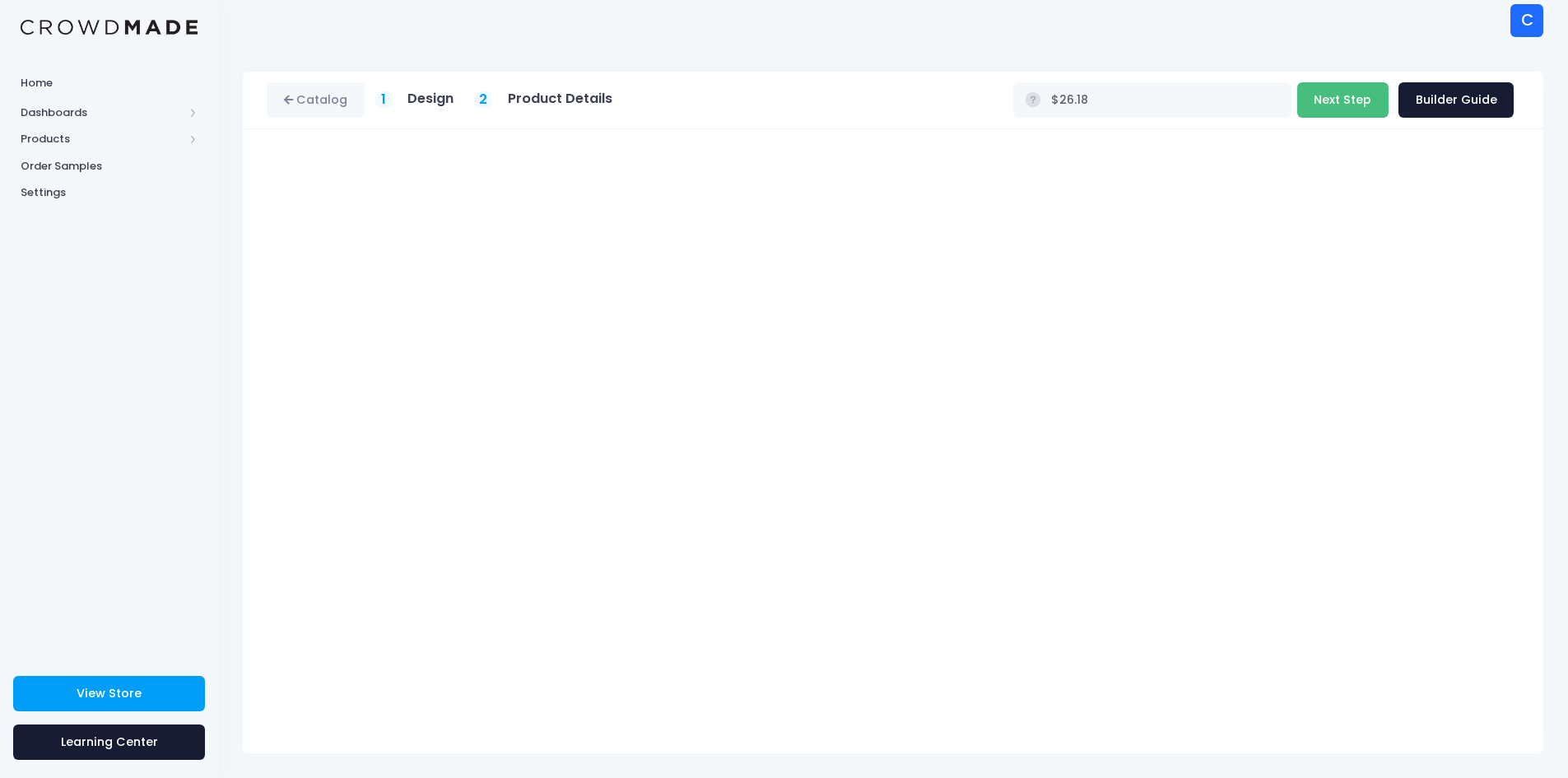
click at [1352, 96] on button "Next Step" at bounding box center [1343, 99] width 92 height 35
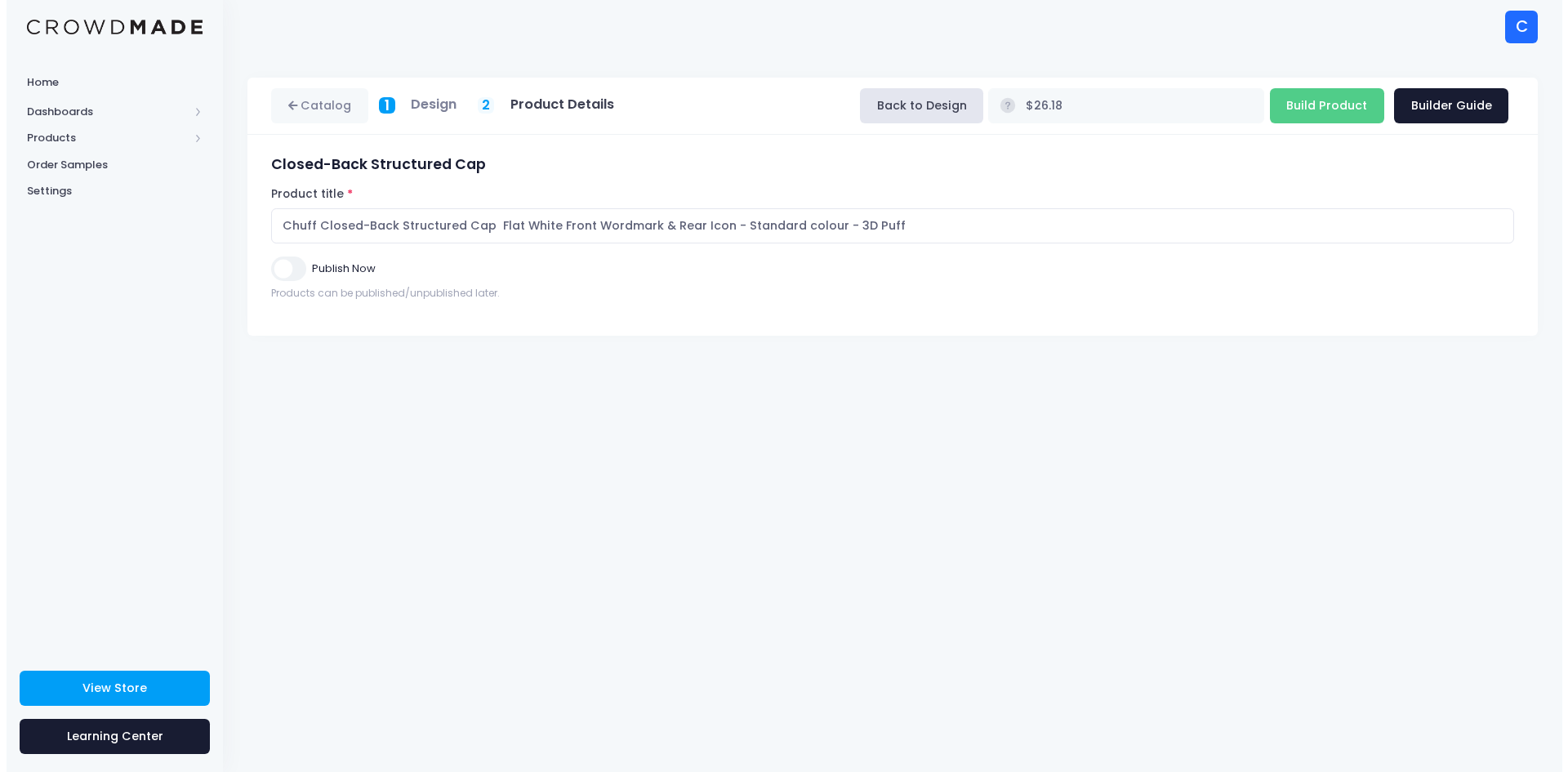
scroll to position [0, 0]
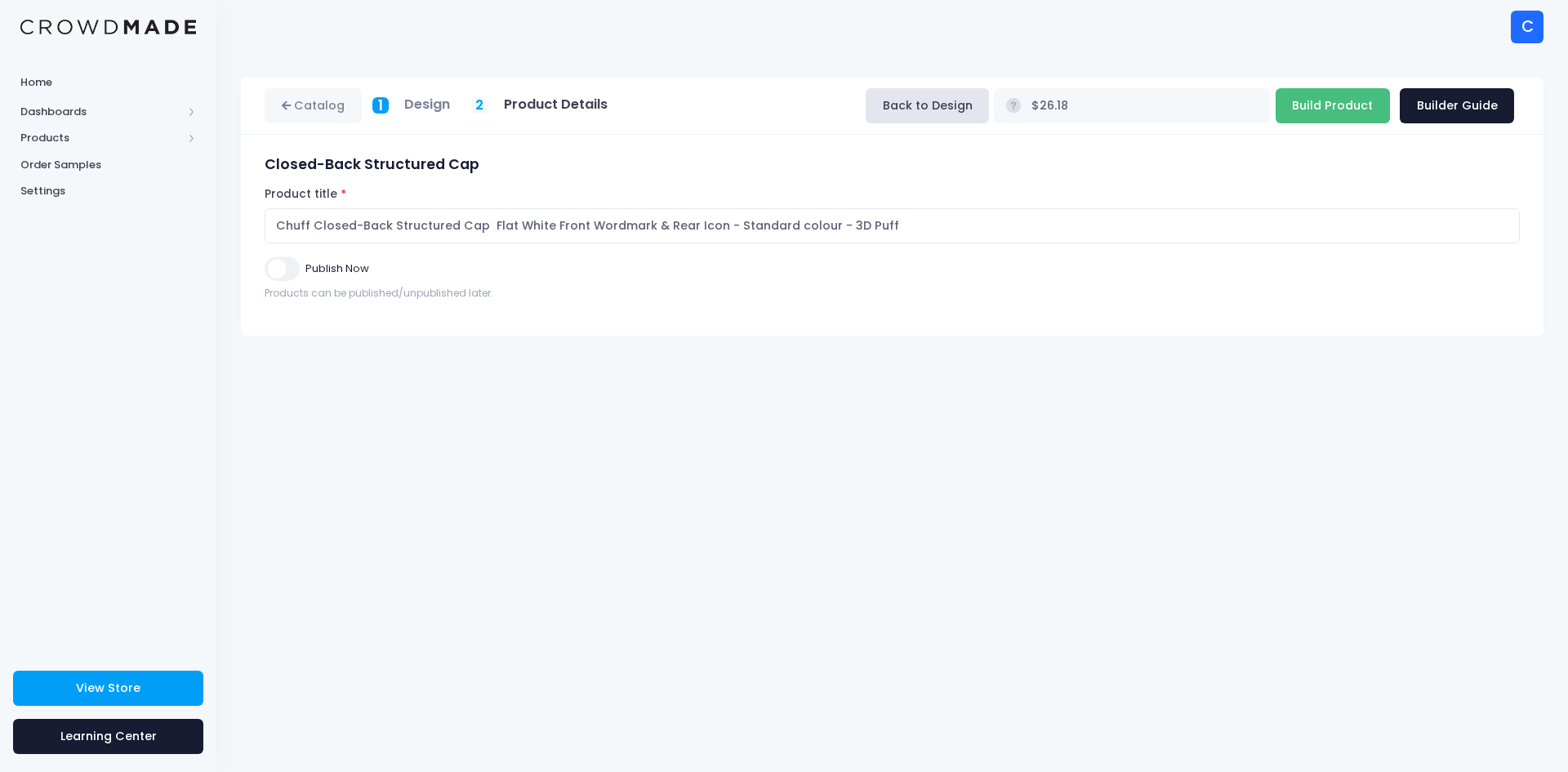
click at [1307, 102] on input "Build Product" at bounding box center [1333, 105] width 115 height 35
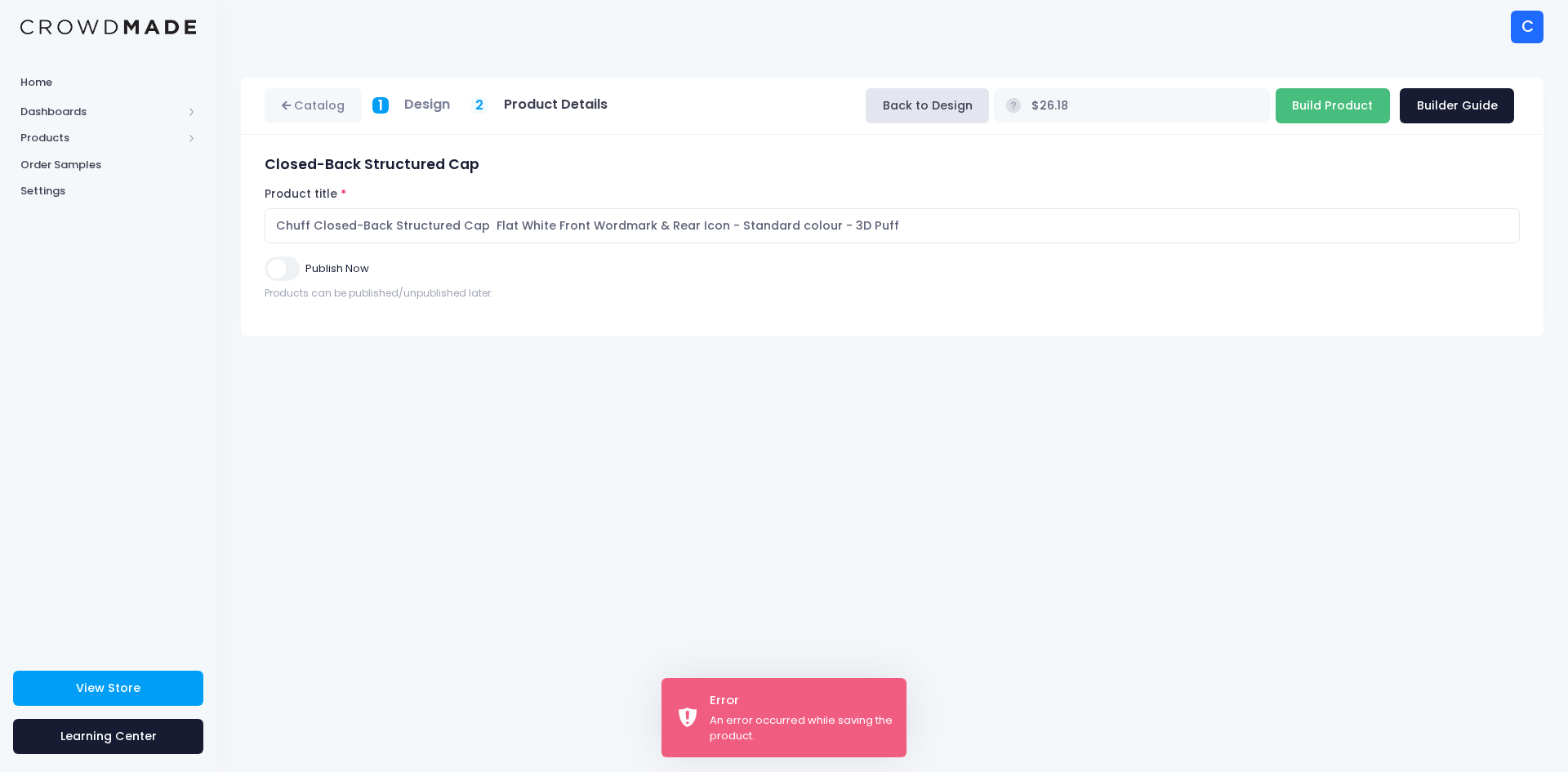
click at [1311, 106] on input "Build Product" at bounding box center [1333, 105] width 115 height 35
type input "Building product..."
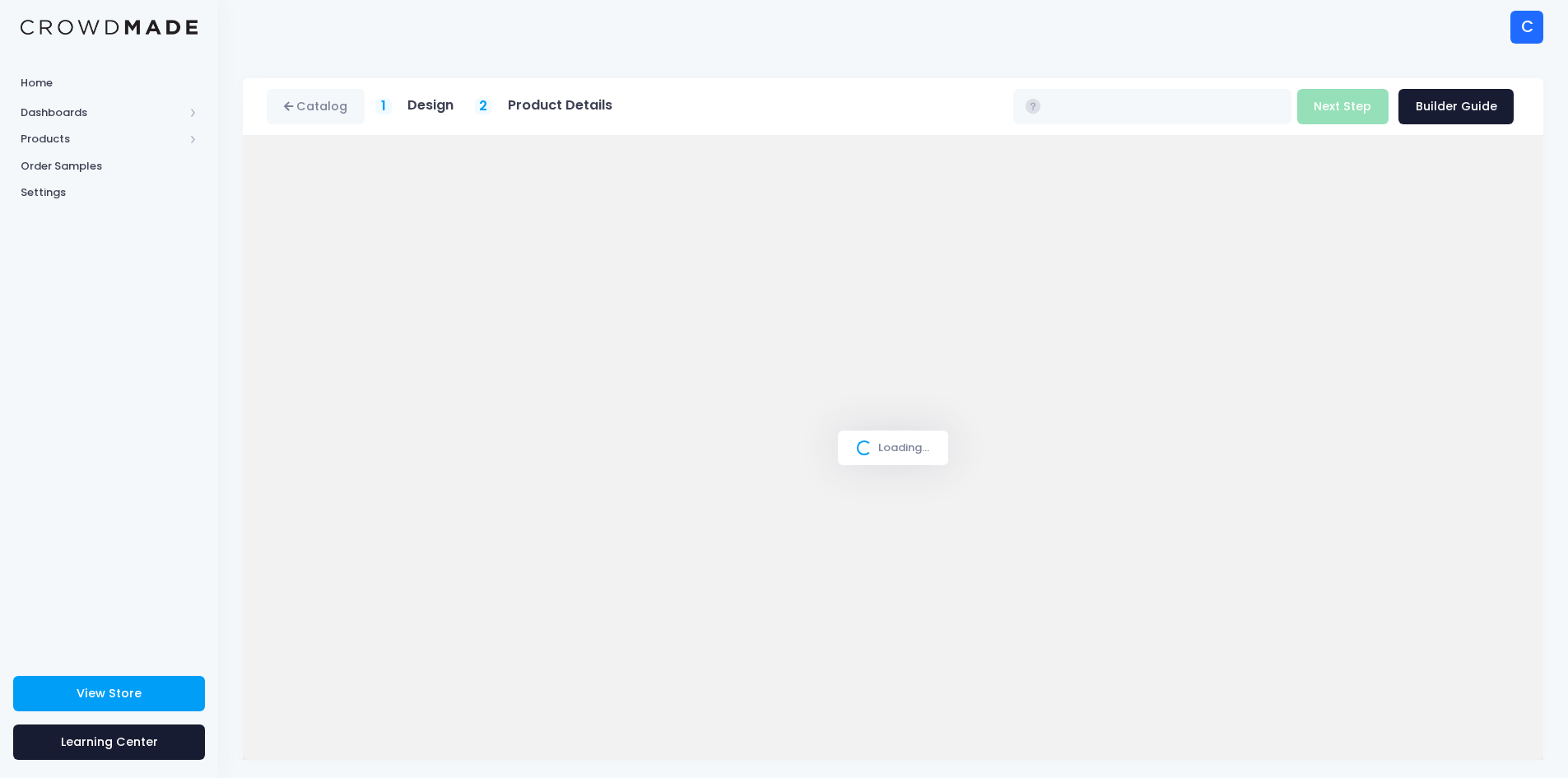
type input "$26.18"
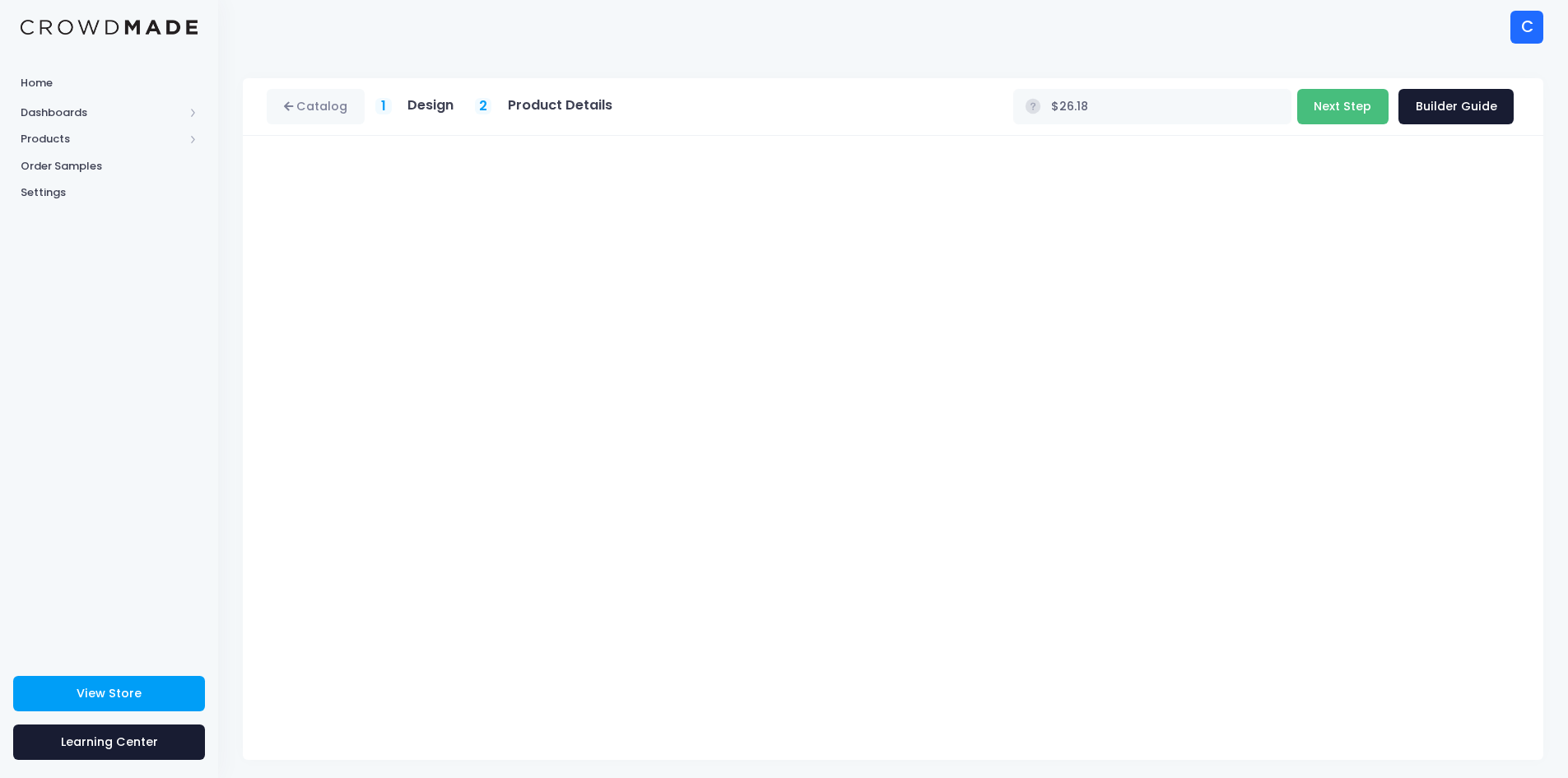
click at [1355, 110] on button "Next Step" at bounding box center [1343, 106] width 92 height 35
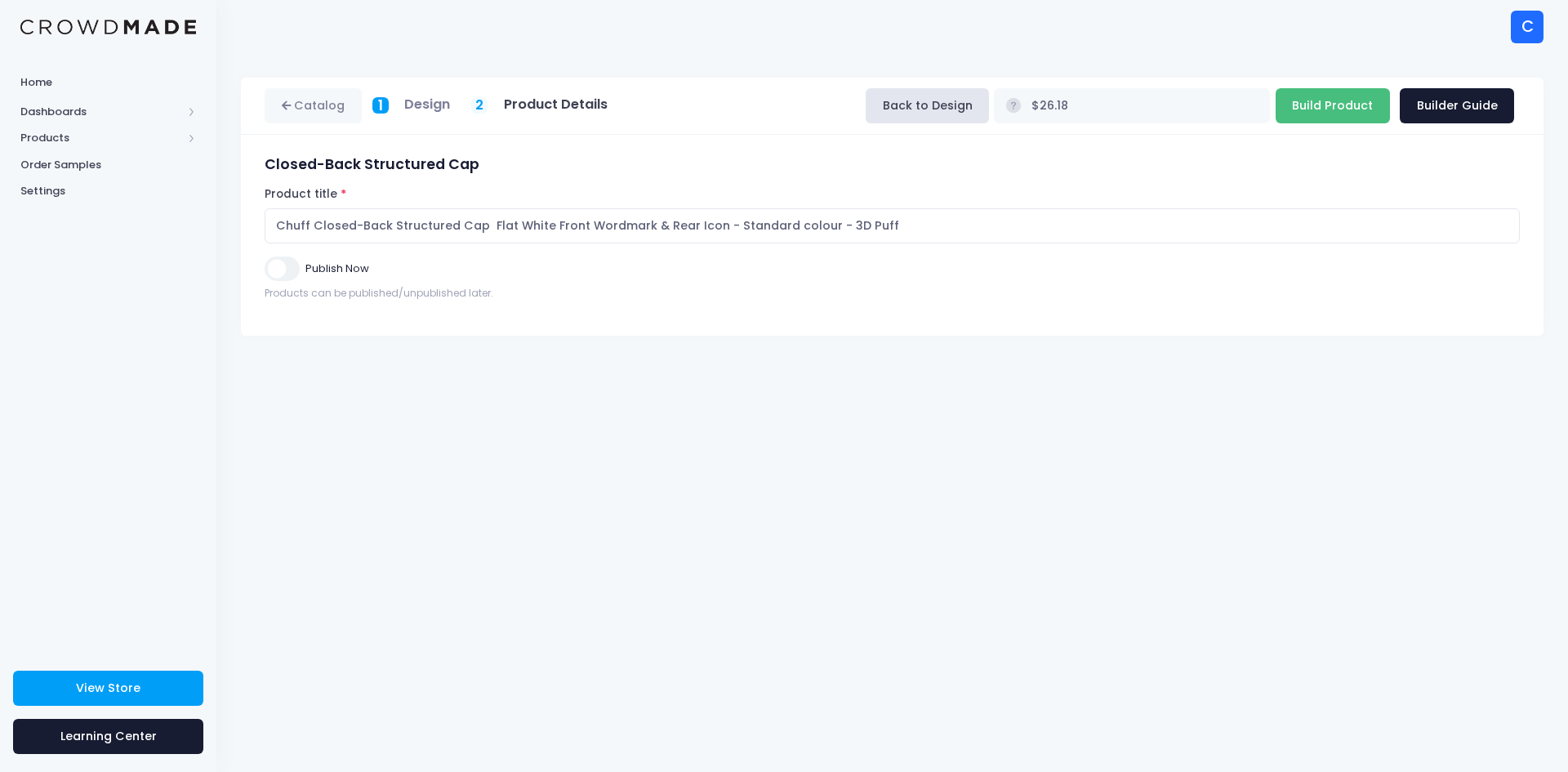
click at [1341, 107] on input "Build Product" at bounding box center [1333, 105] width 115 height 35
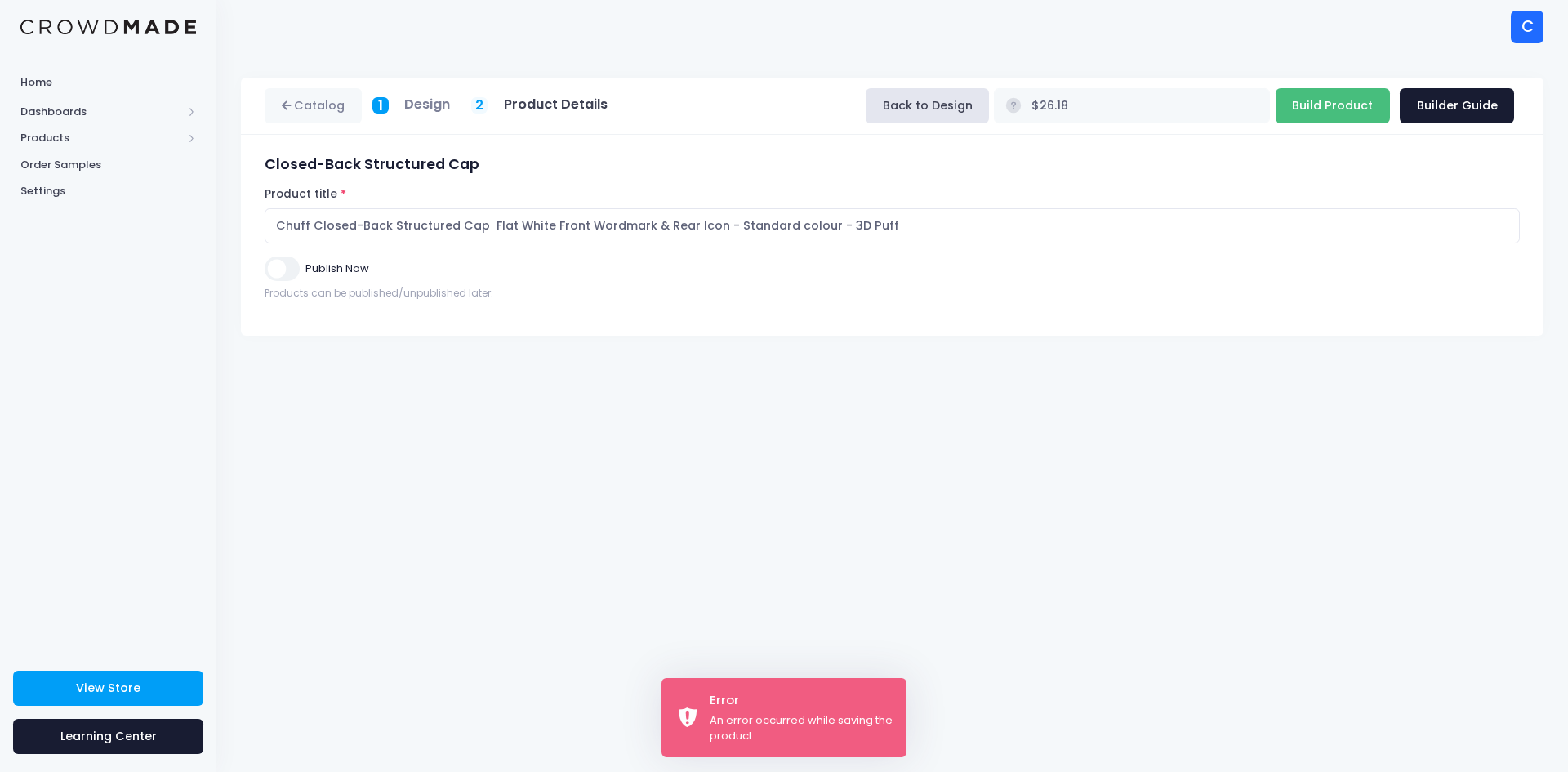
click at [1341, 107] on input "Build Product" at bounding box center [1333, 105] width 115 height 35
type input "Building product..."
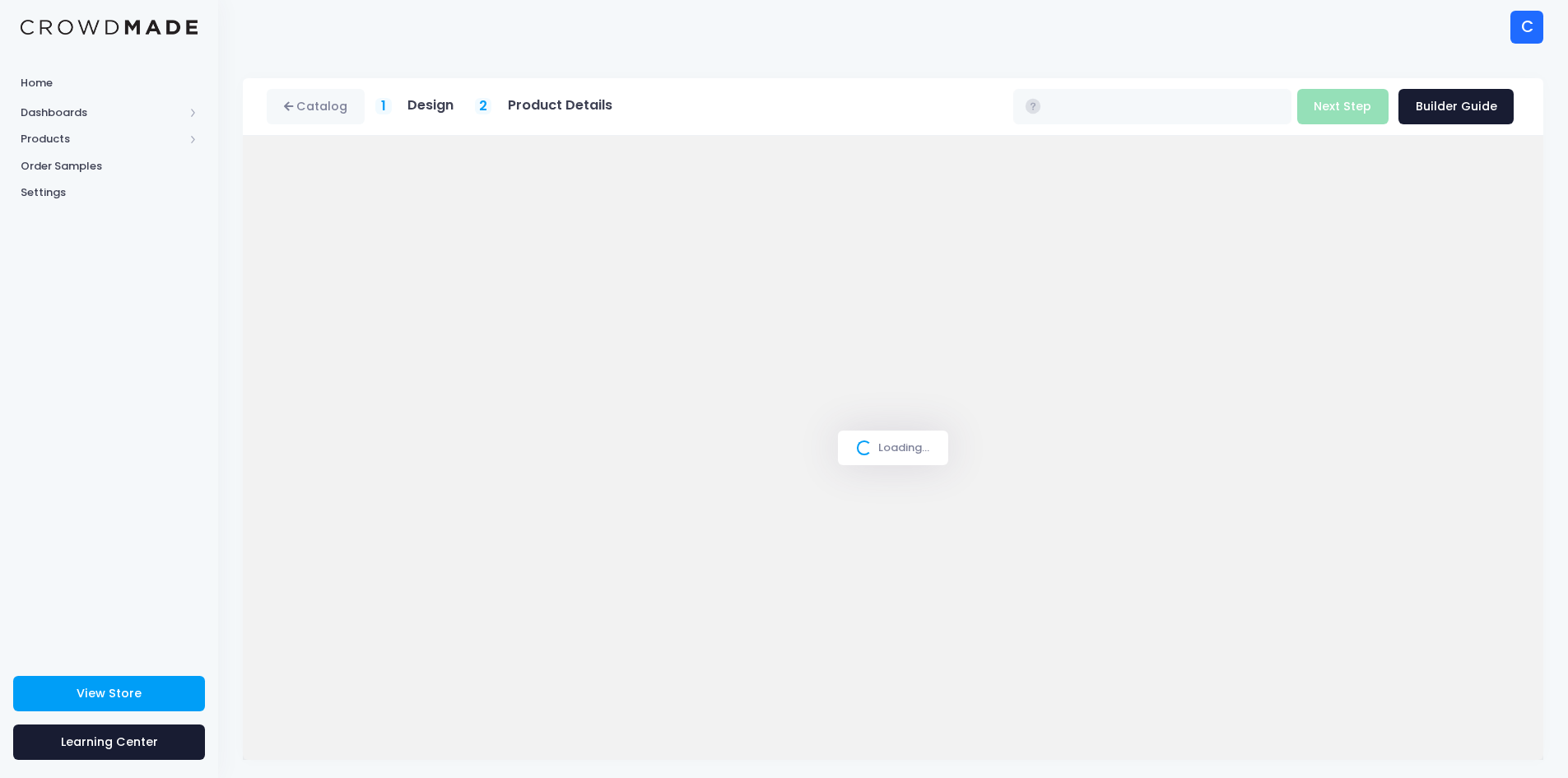
type input "$26.18"
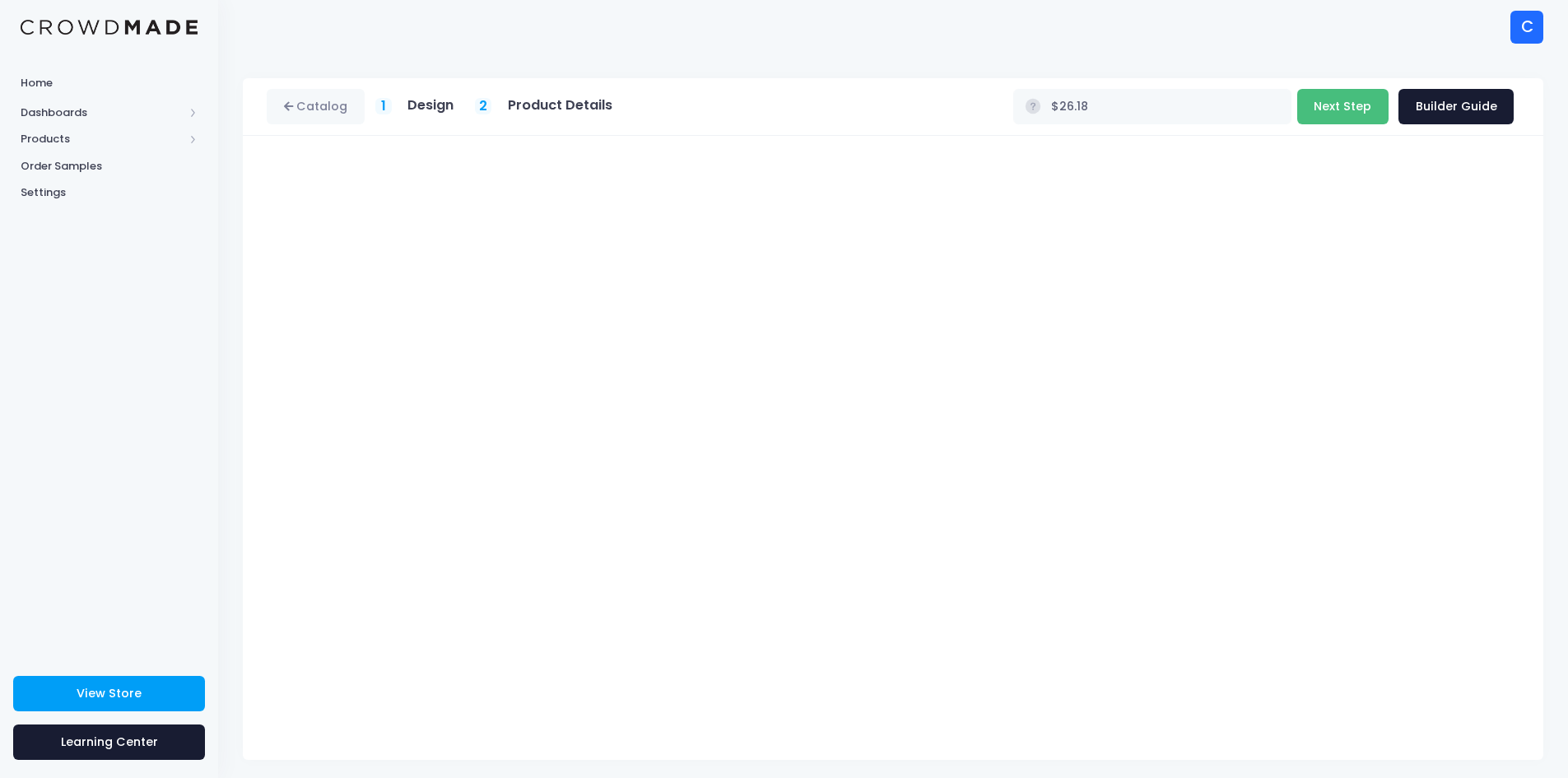
click at [1349, 115] on button "Next Step" at bounding box center [1343, 106] width 92 height 35
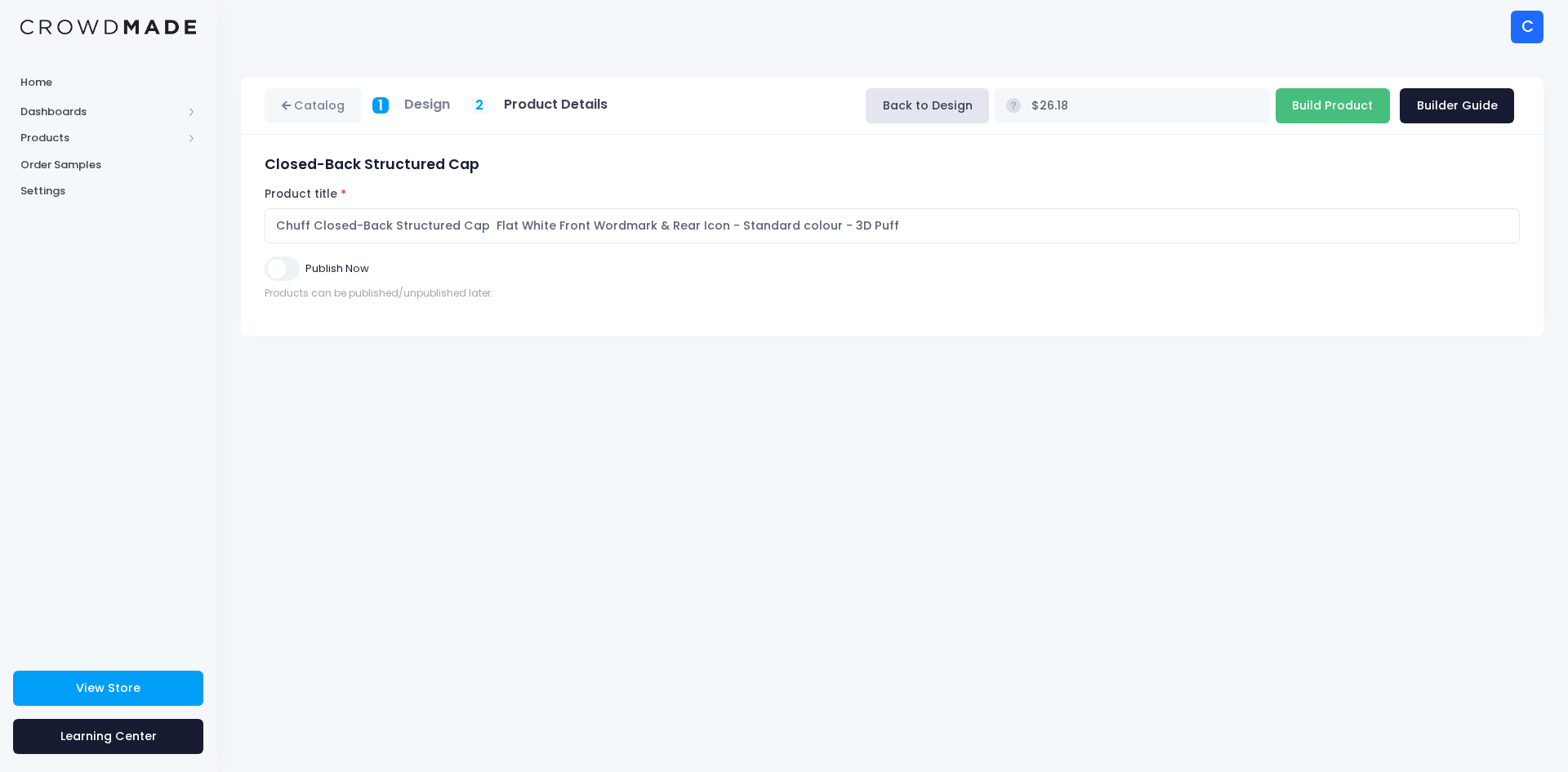
click at [1334, 111] on input "Build Product" at bounding box center [1333, 105] width 115 height 35
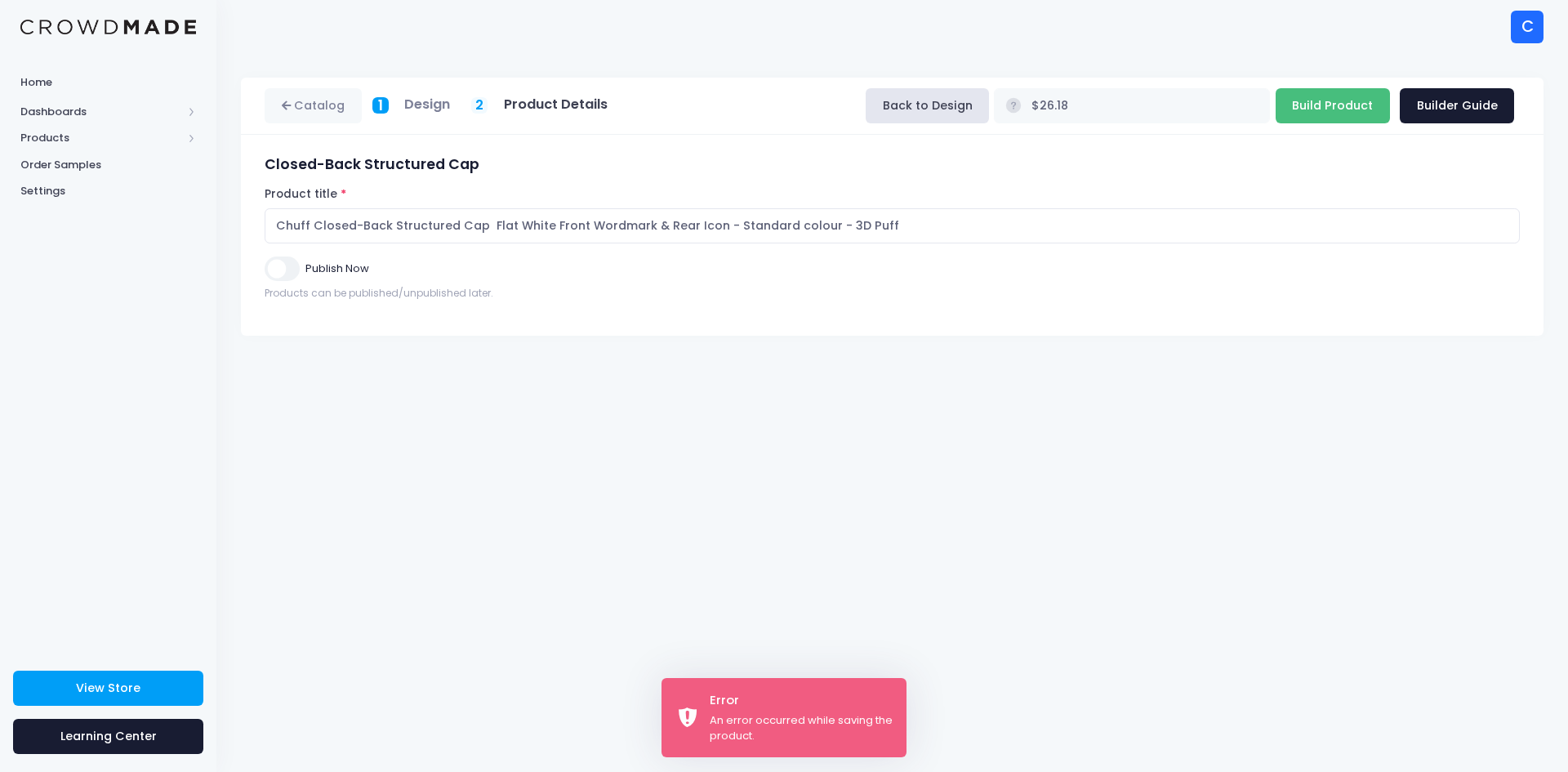
click at [1321, 107] on input "Build Product" at bounding box center [1333, 105] width 115 height 35
type input "Building product..."
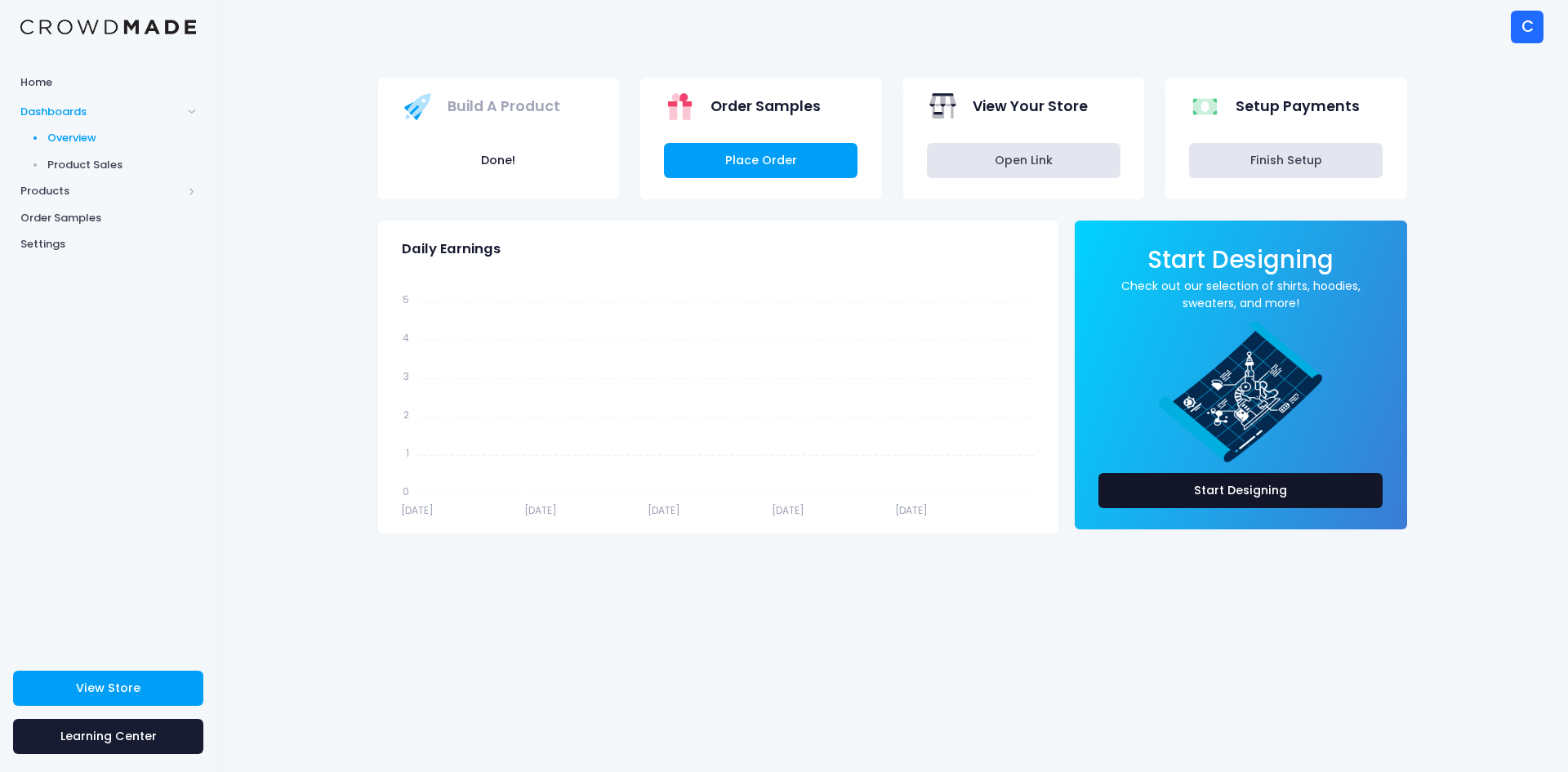
click at [1283, 481] on link "Start Designing" at bounding box center [1241, 490] width 286 height 35
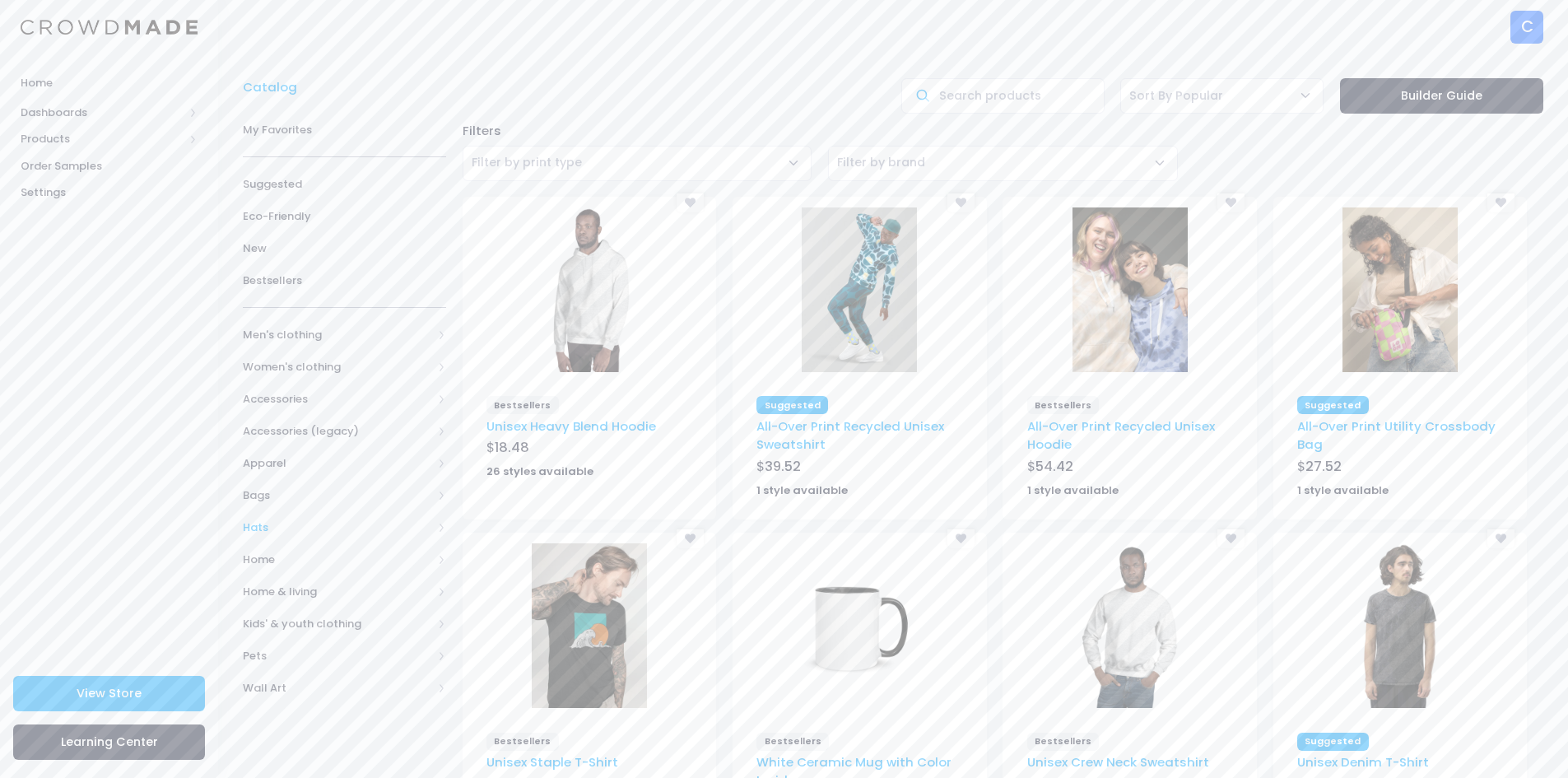
click at [272, 525] on span "Hats" at bounding box center [338, 527] width 189 height 16
click at [53, 83] on span "Home" at bounding box center [109, 82] width 177 height 16
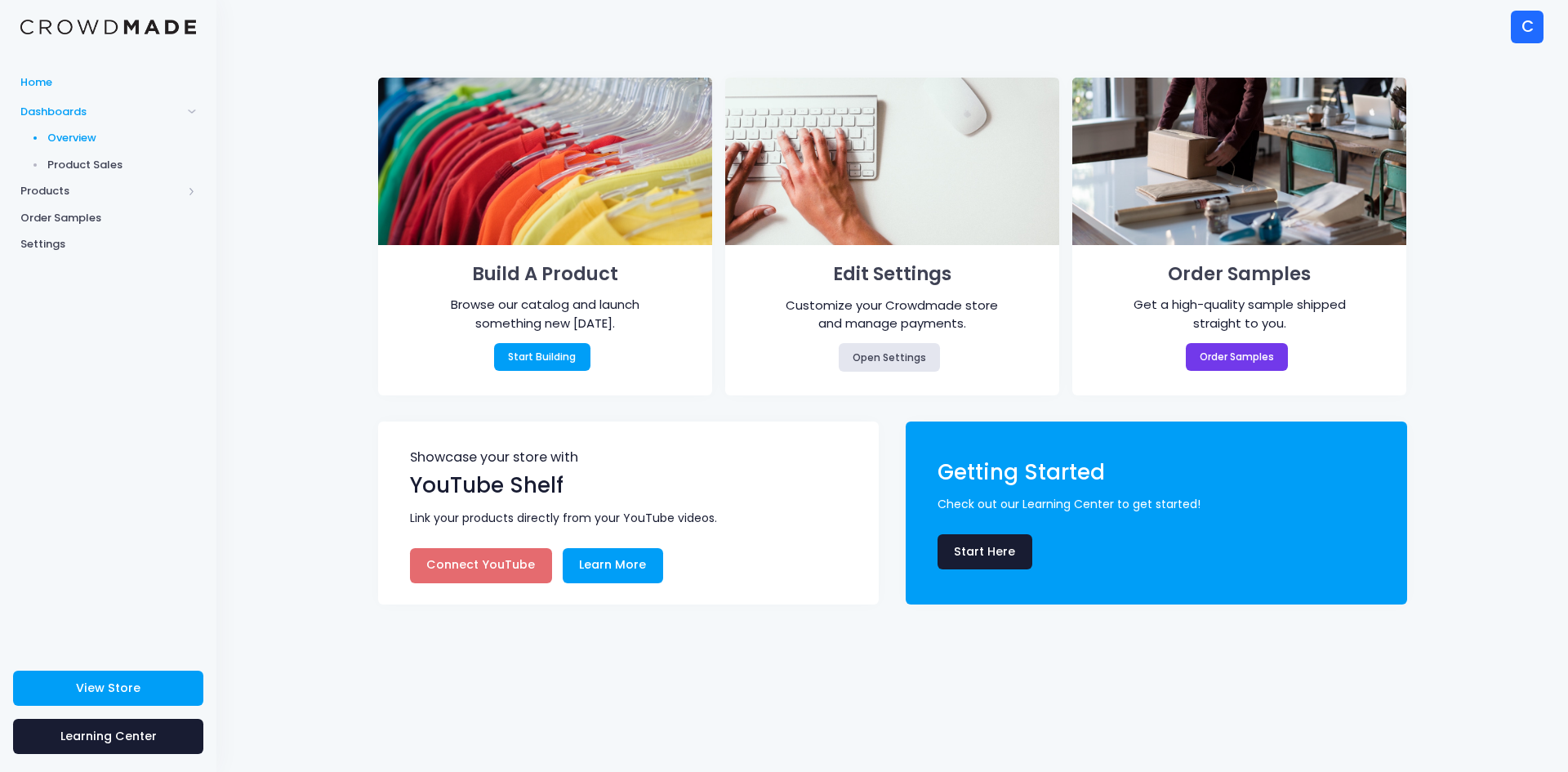
click at [82, 136] on span "Overview" at bounding box center [122, 138] width 150 height 16
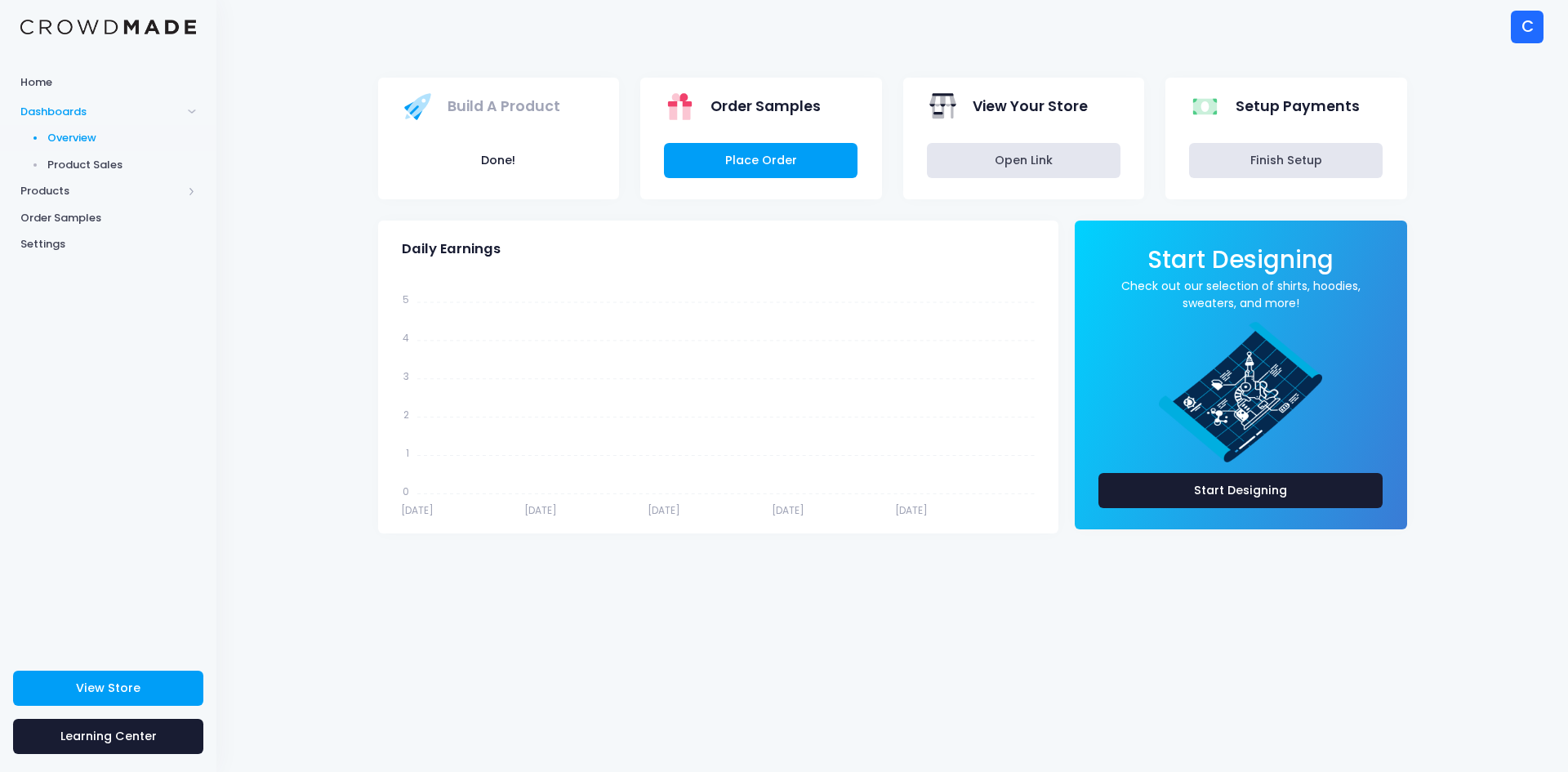
click at [989, 110] on span "View Your Store" at bounding box center [1030, 106] width 115 height 21
click at [65, 164] on span "Product Sales" at bounding box center [122, 164] width 150 height 16
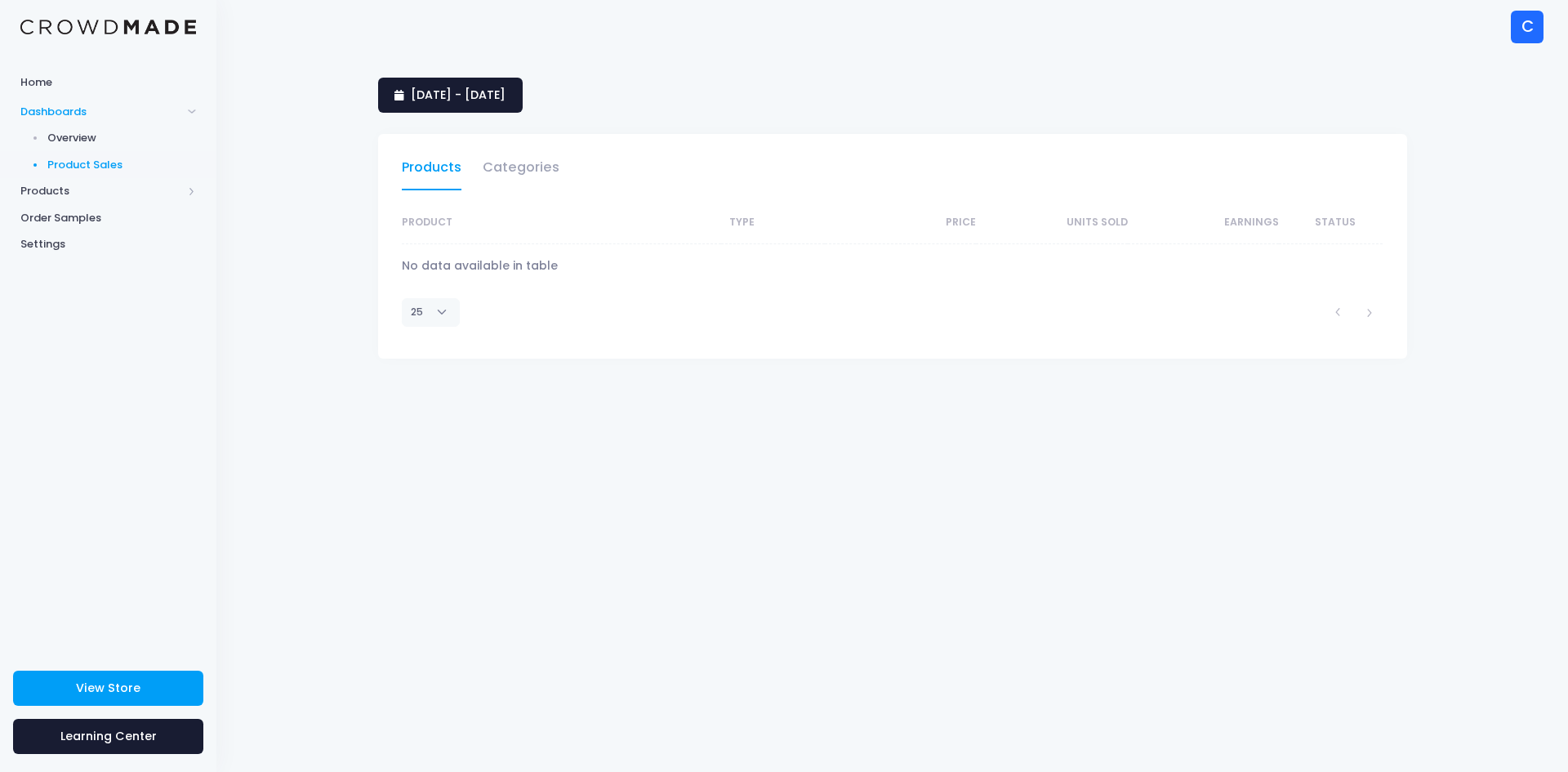
select select "25"
click at [54, 188] on span "Products" at bounding box center [101, 191] width 162 height 16
click at [88, 164] on span "Product Builder" at bounding box center [122, 164] width 150 height 16
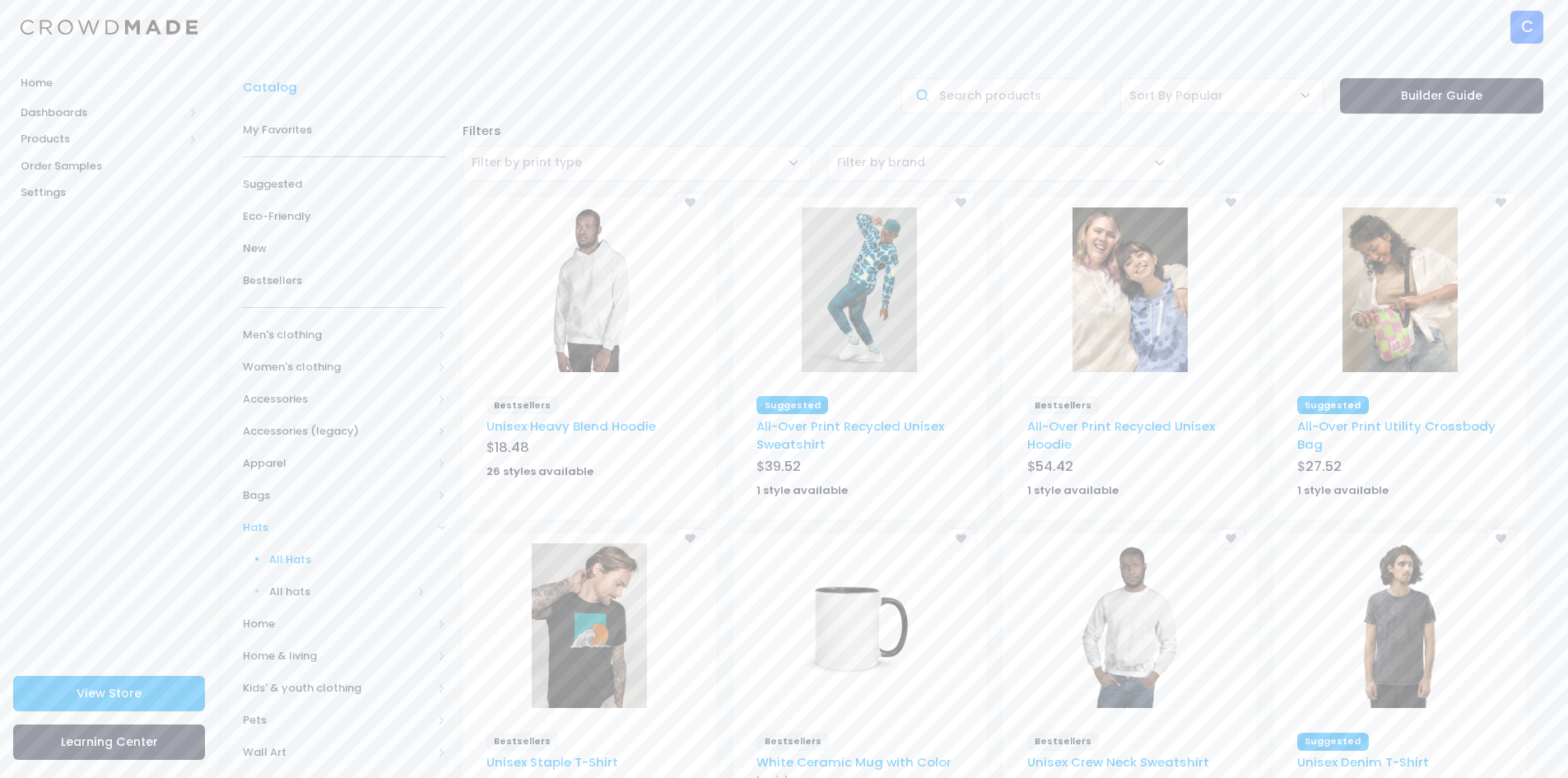
click at [294, 558] on span "All Hats" at bounding box center [348, 559] width 157 height 16
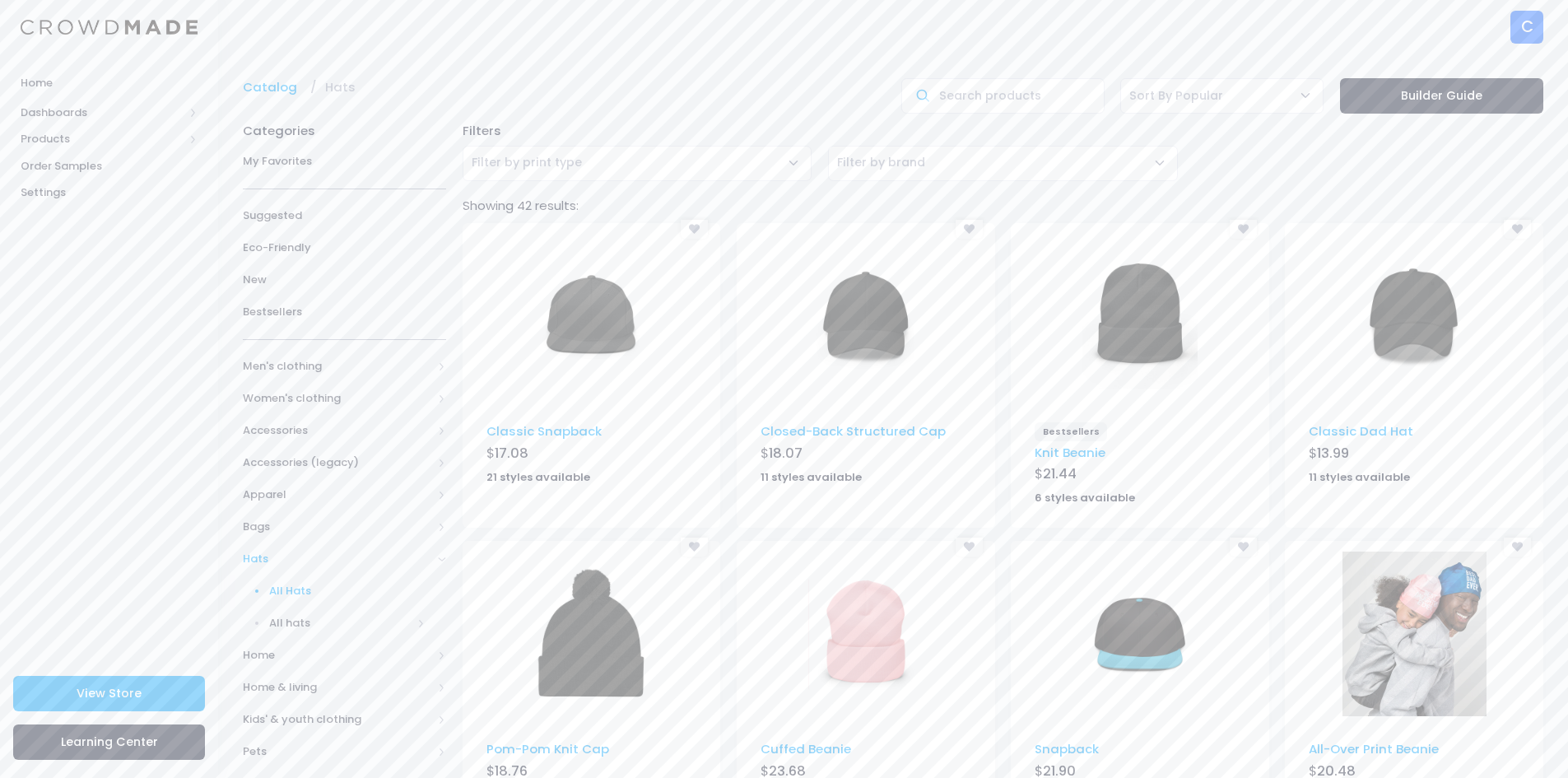
click at [853, 323] on img at bounding box center [866, 316] width 116 height 164
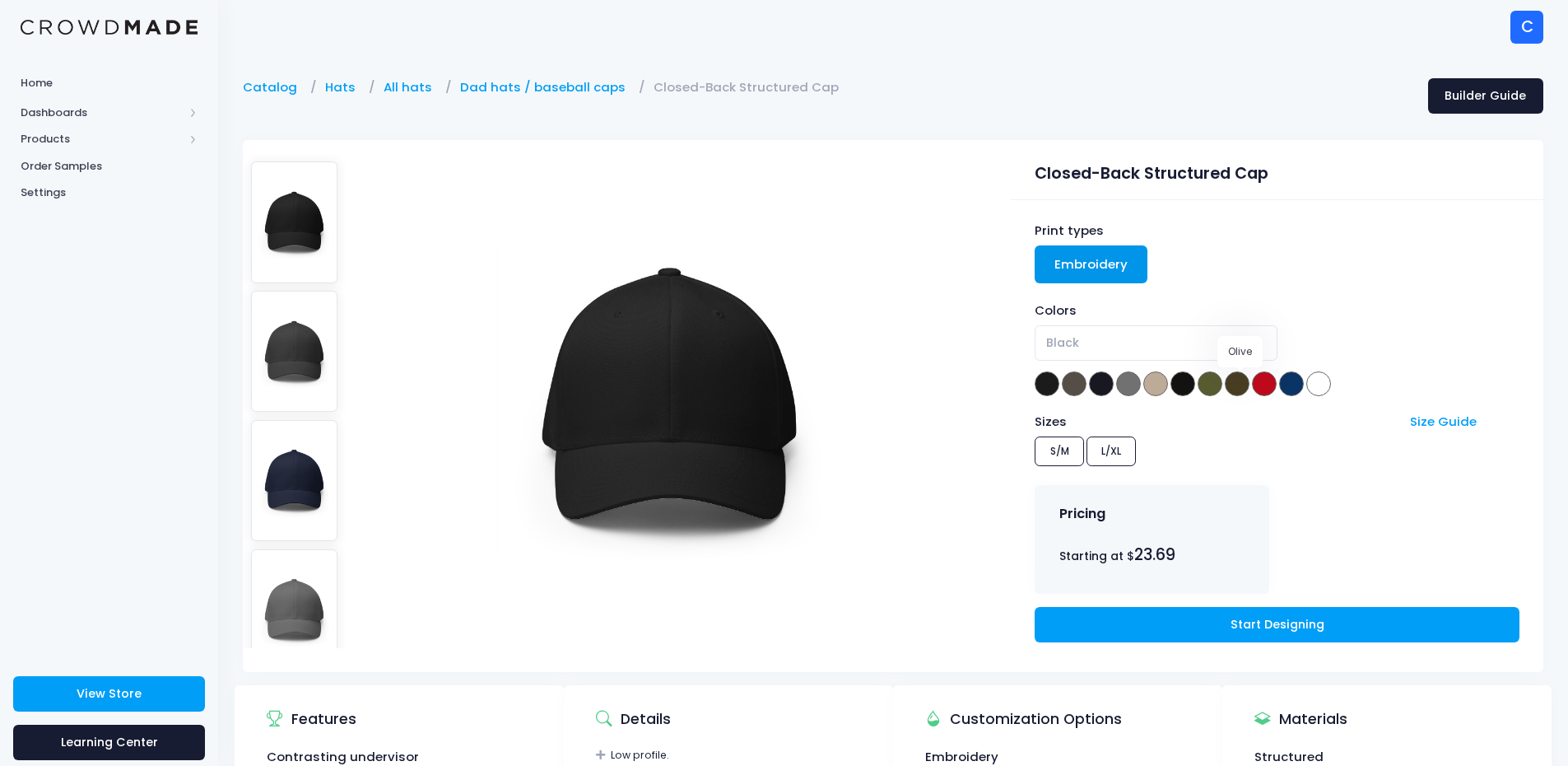
click at [1236, 381] on span at bounding box center [1237, 383] width 25 height 25
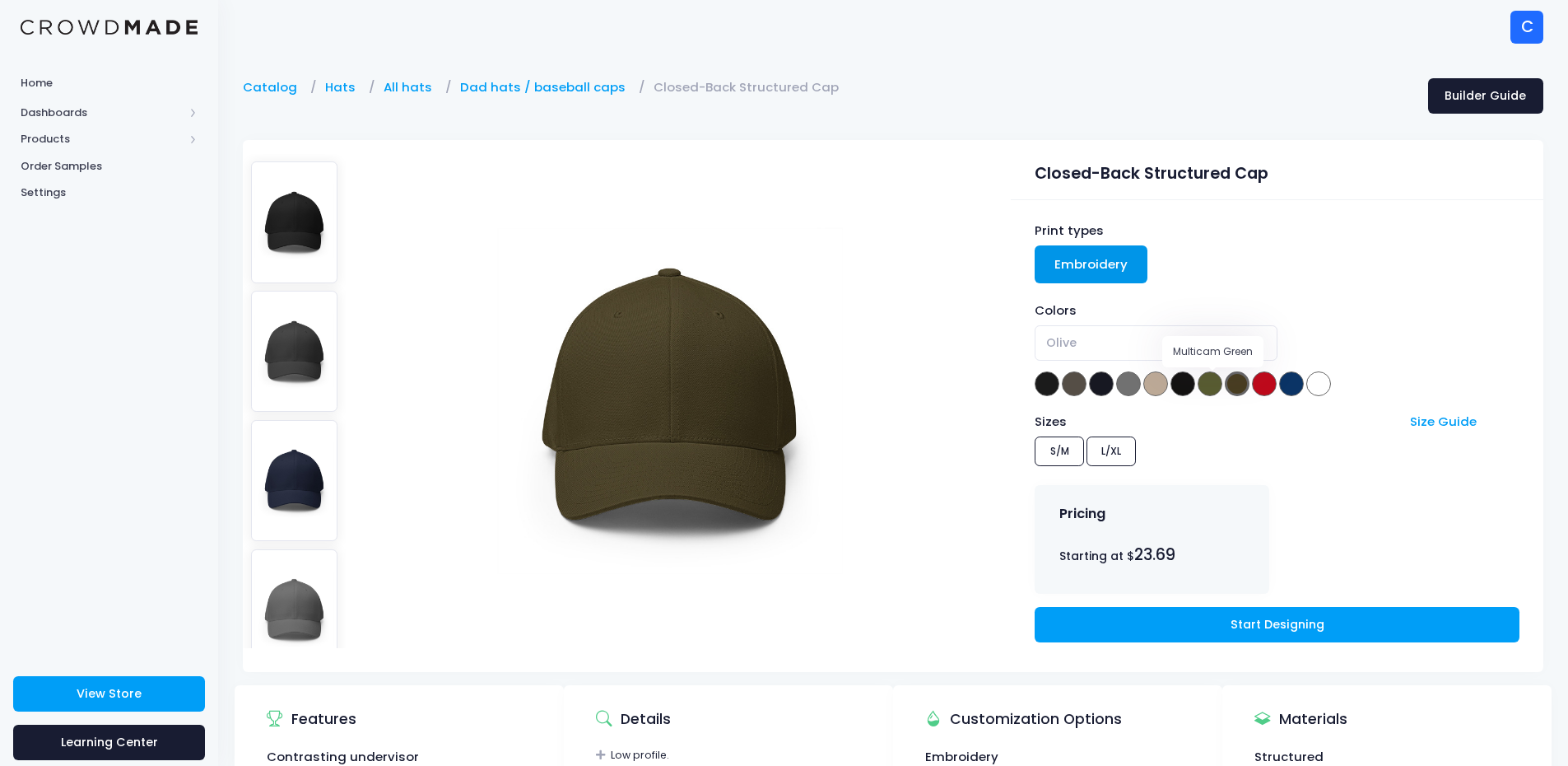
click at [1209, 381] on span at bounding box center [1210, 383] width 25 height 25
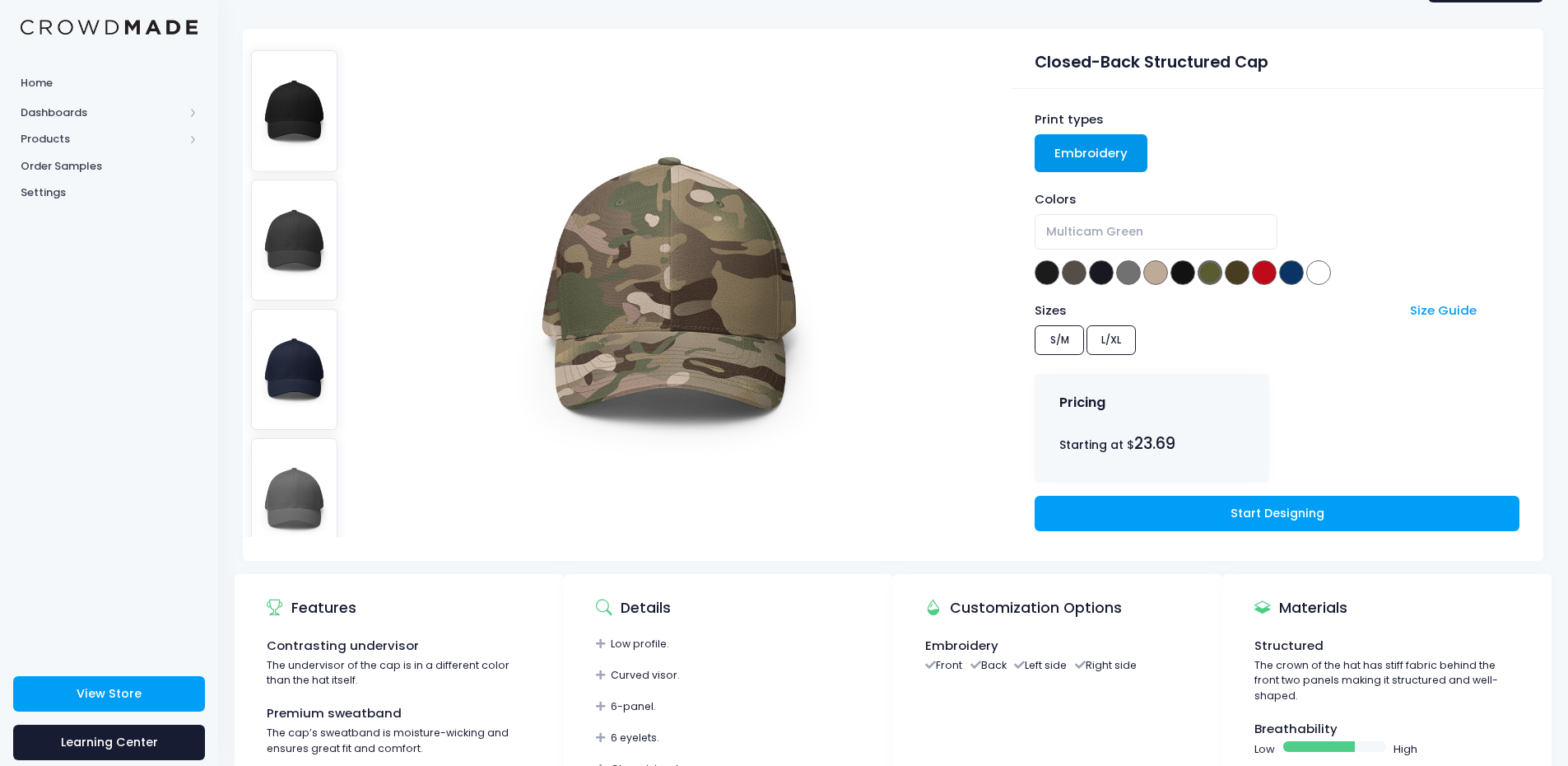
scroll to position [82, 0]
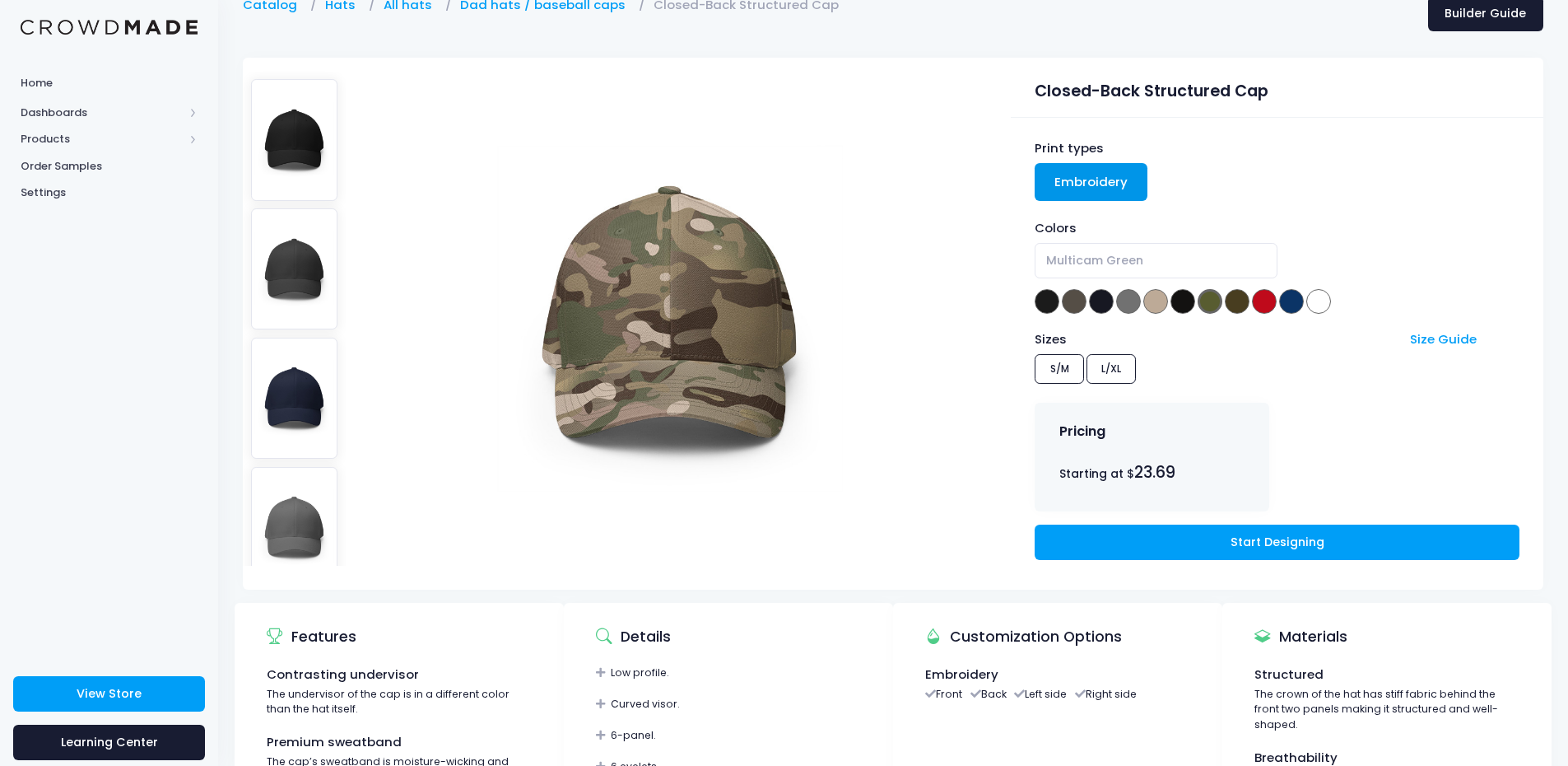
click at [945, 71] on div at bounding box center [619, 317] width 752 height 521
click at [1043, 295] on span at bounding box center [1047, 301] width 25 height 25
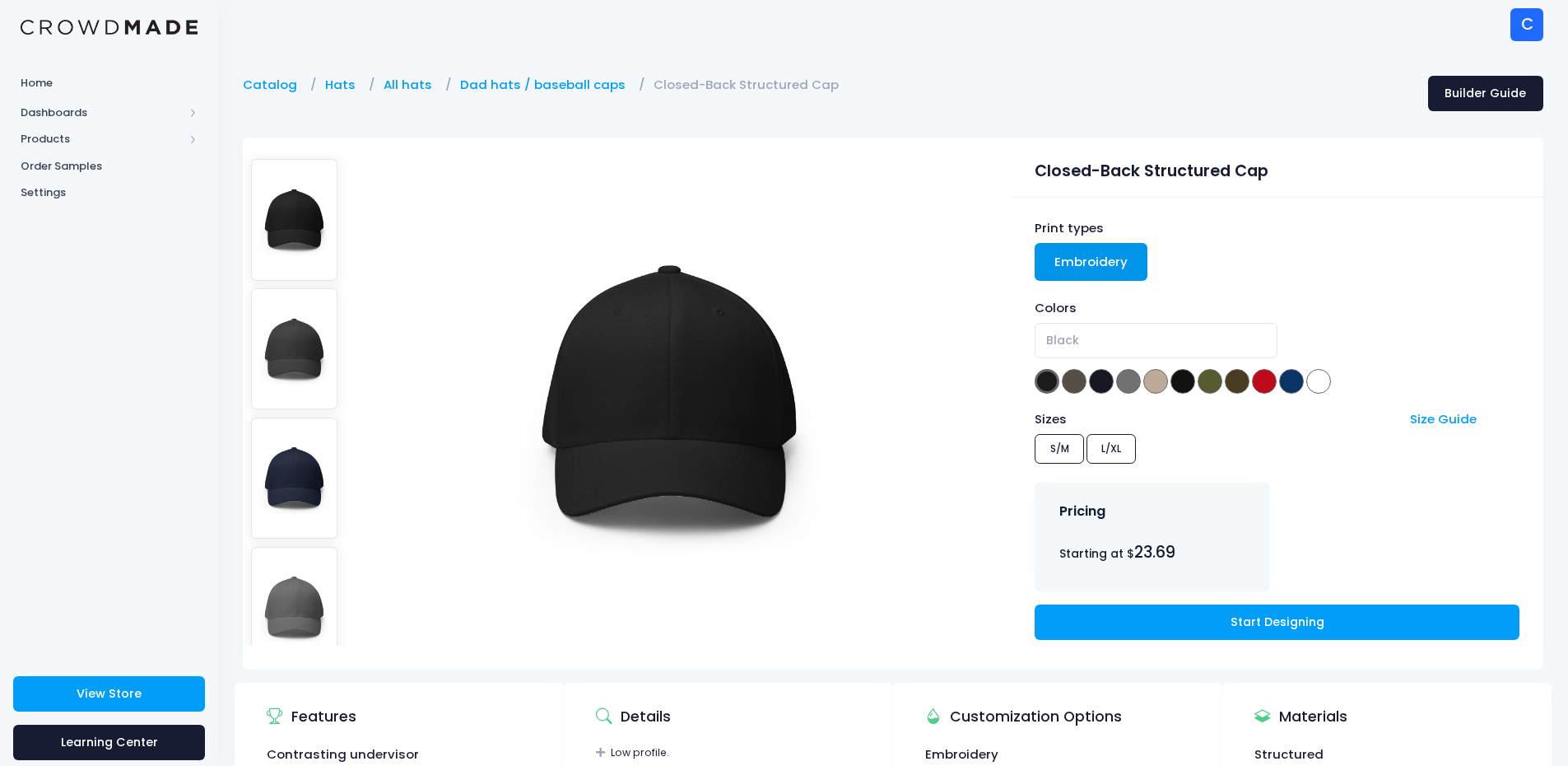
scroll to position [0, 0]
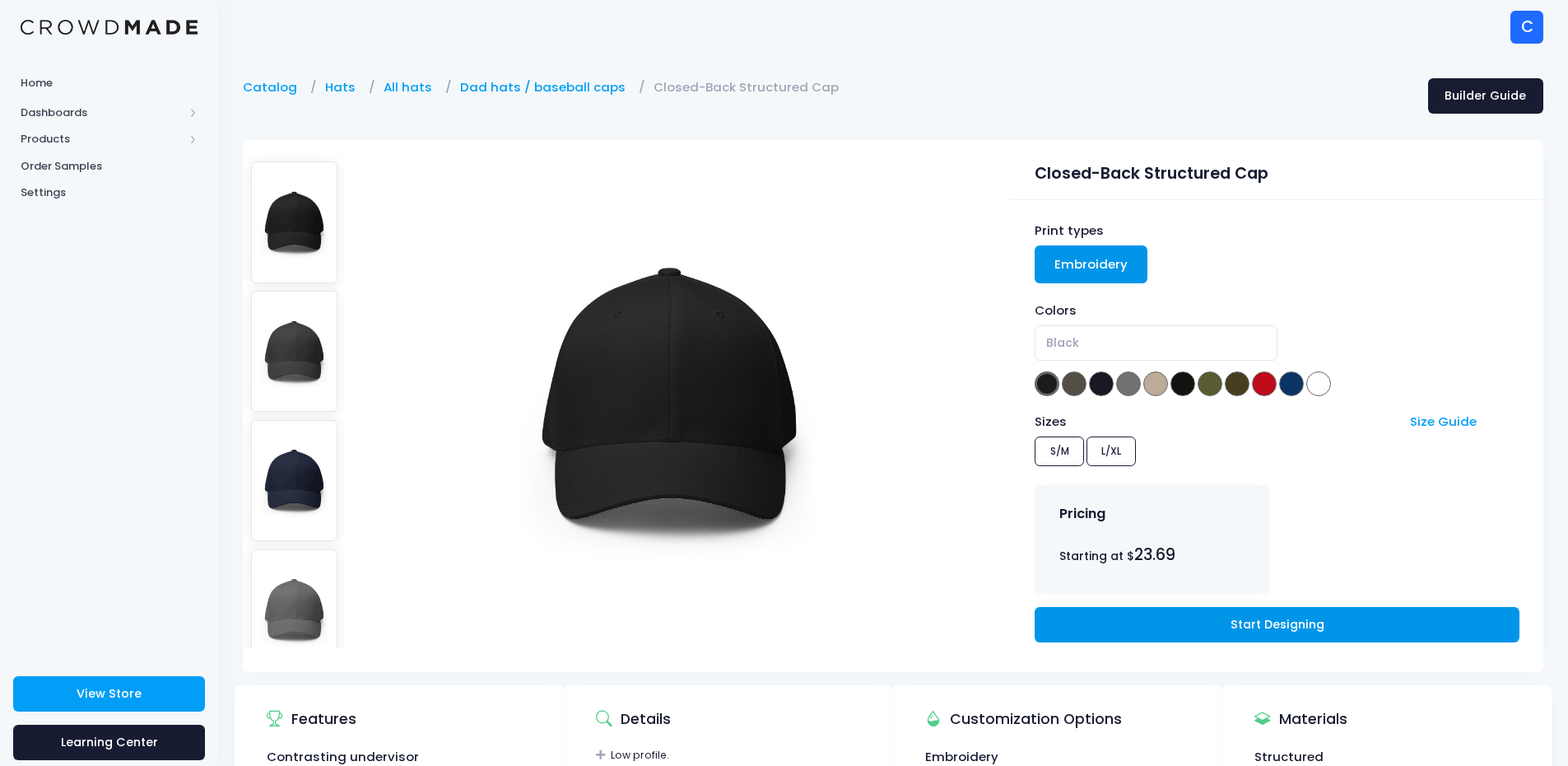
click at [1325, 622] on link "Start Designing" at bounding box center [1276, 624] width 484 height 35
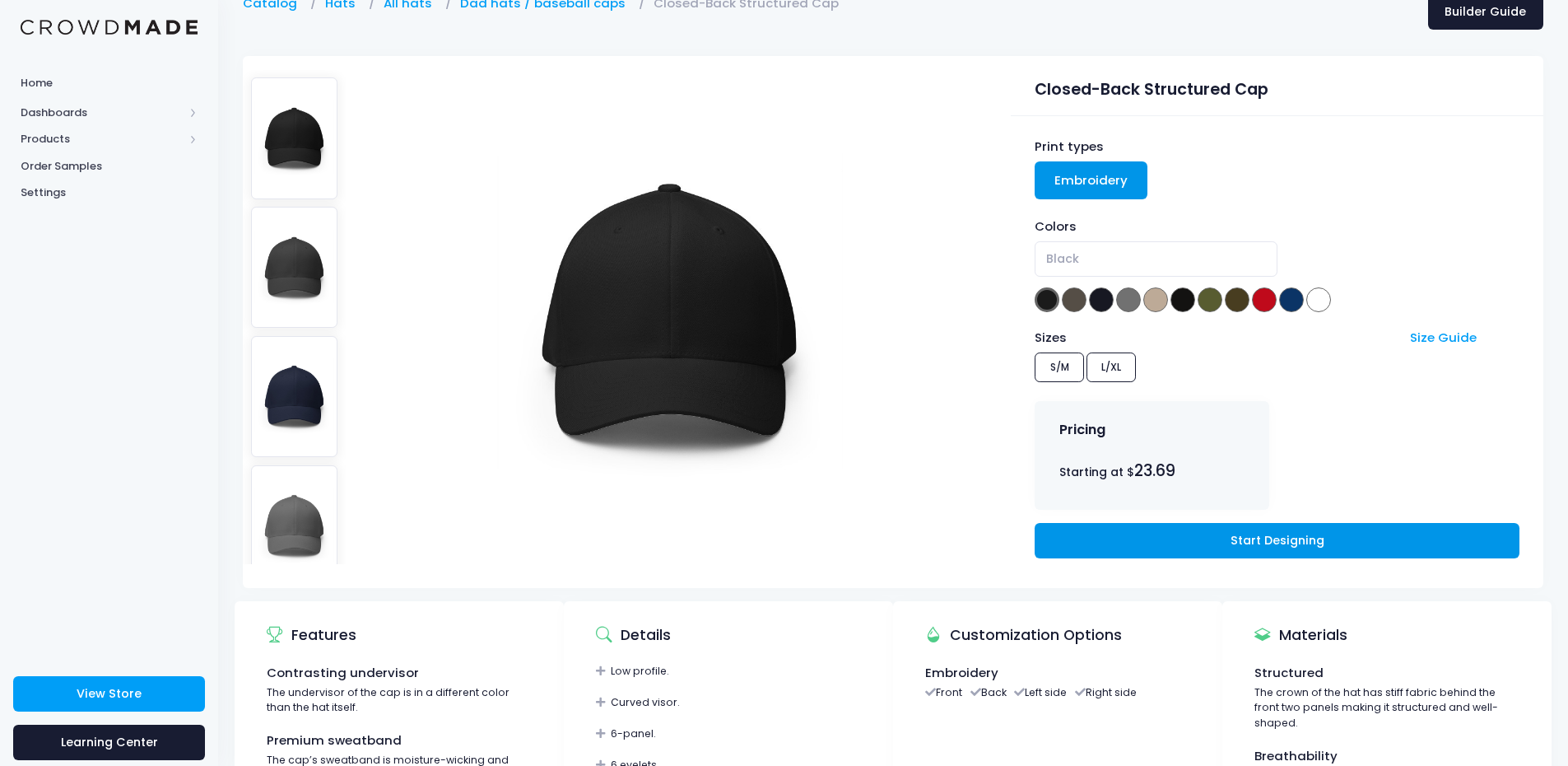
scroll to position [82, 0]
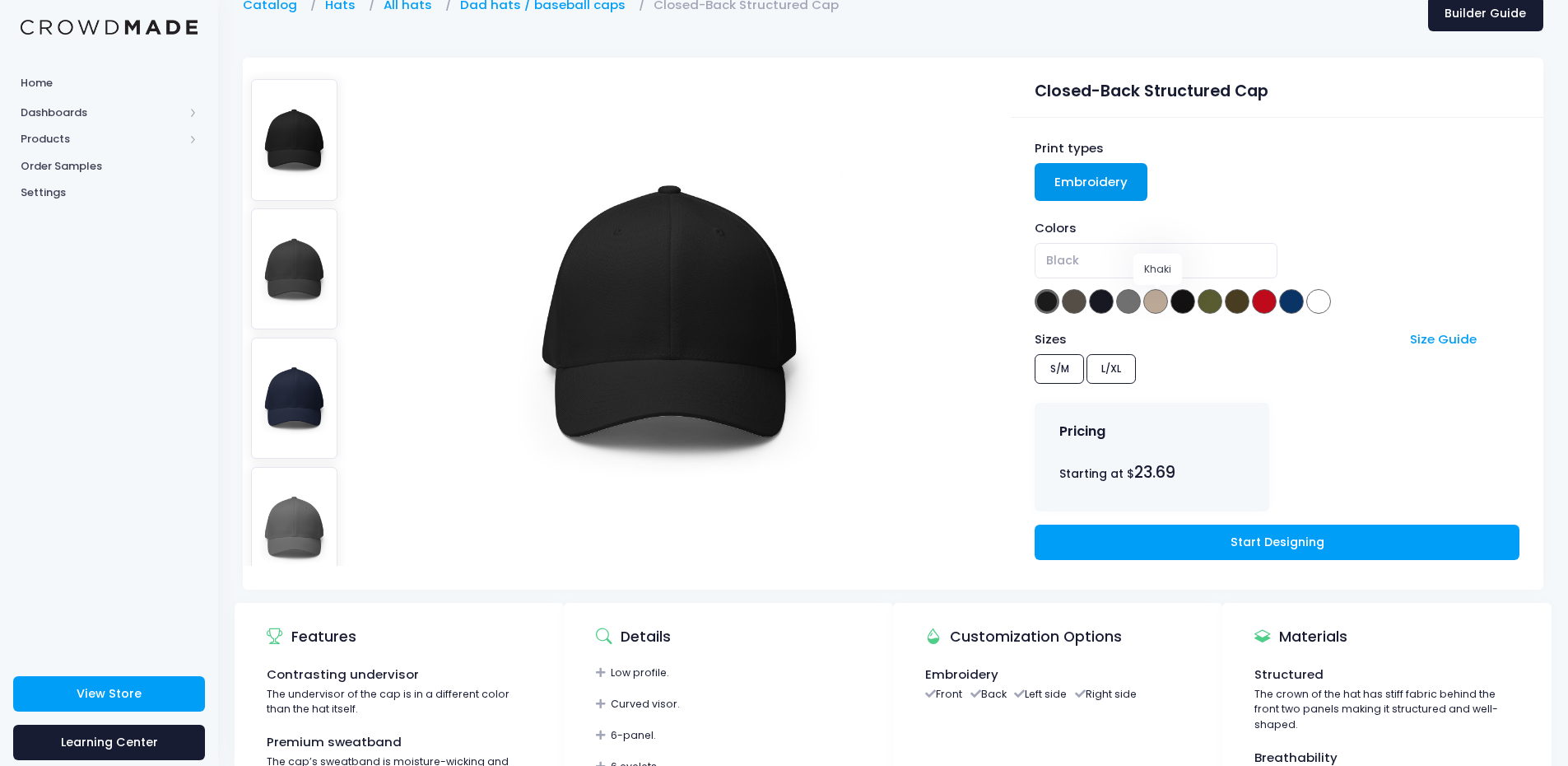
click at [1150, 299] on span at bounding box center [1156, 301] width 25 height 25
select select "Khaki"
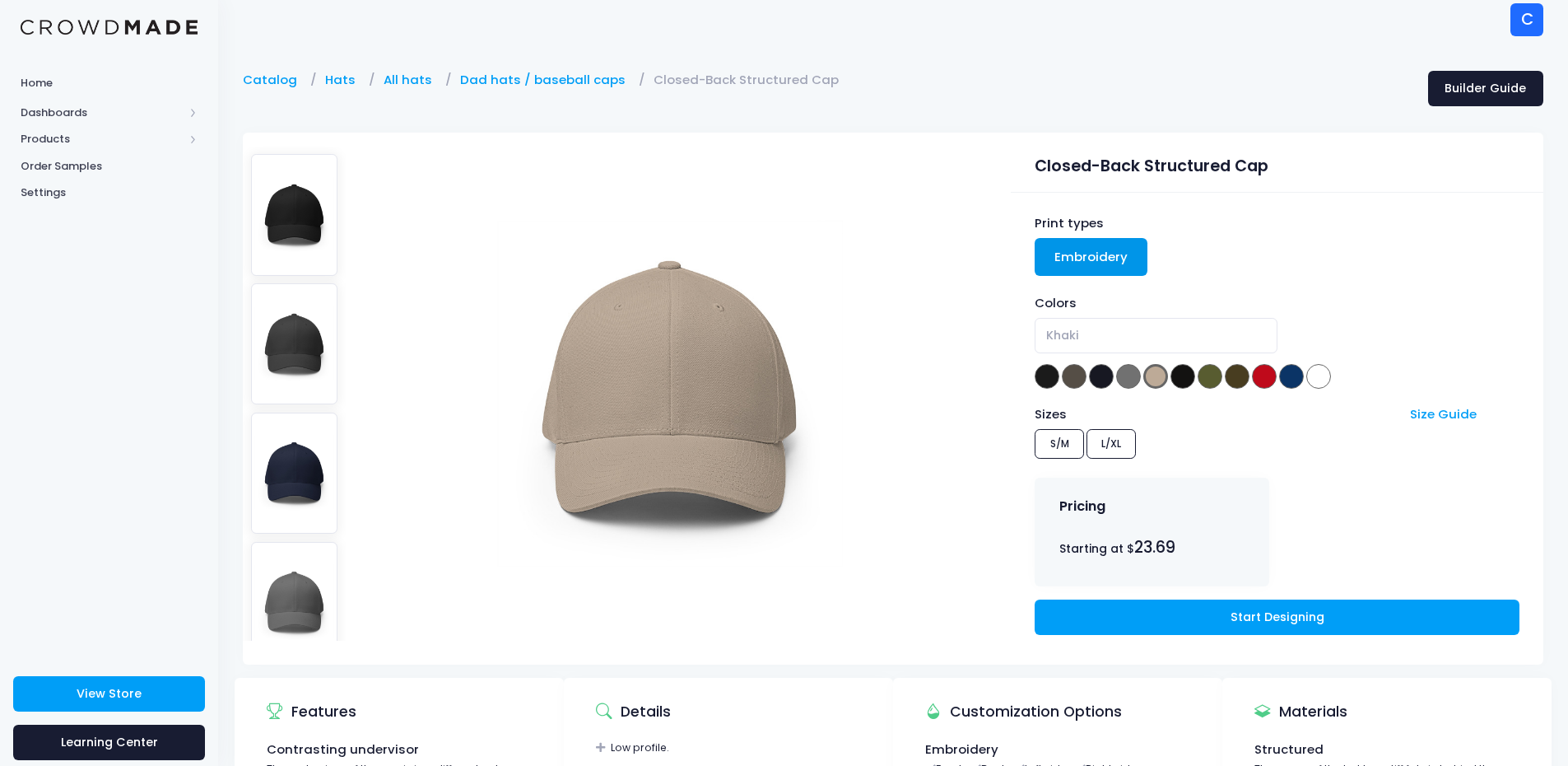
scroll to position [0, 0]
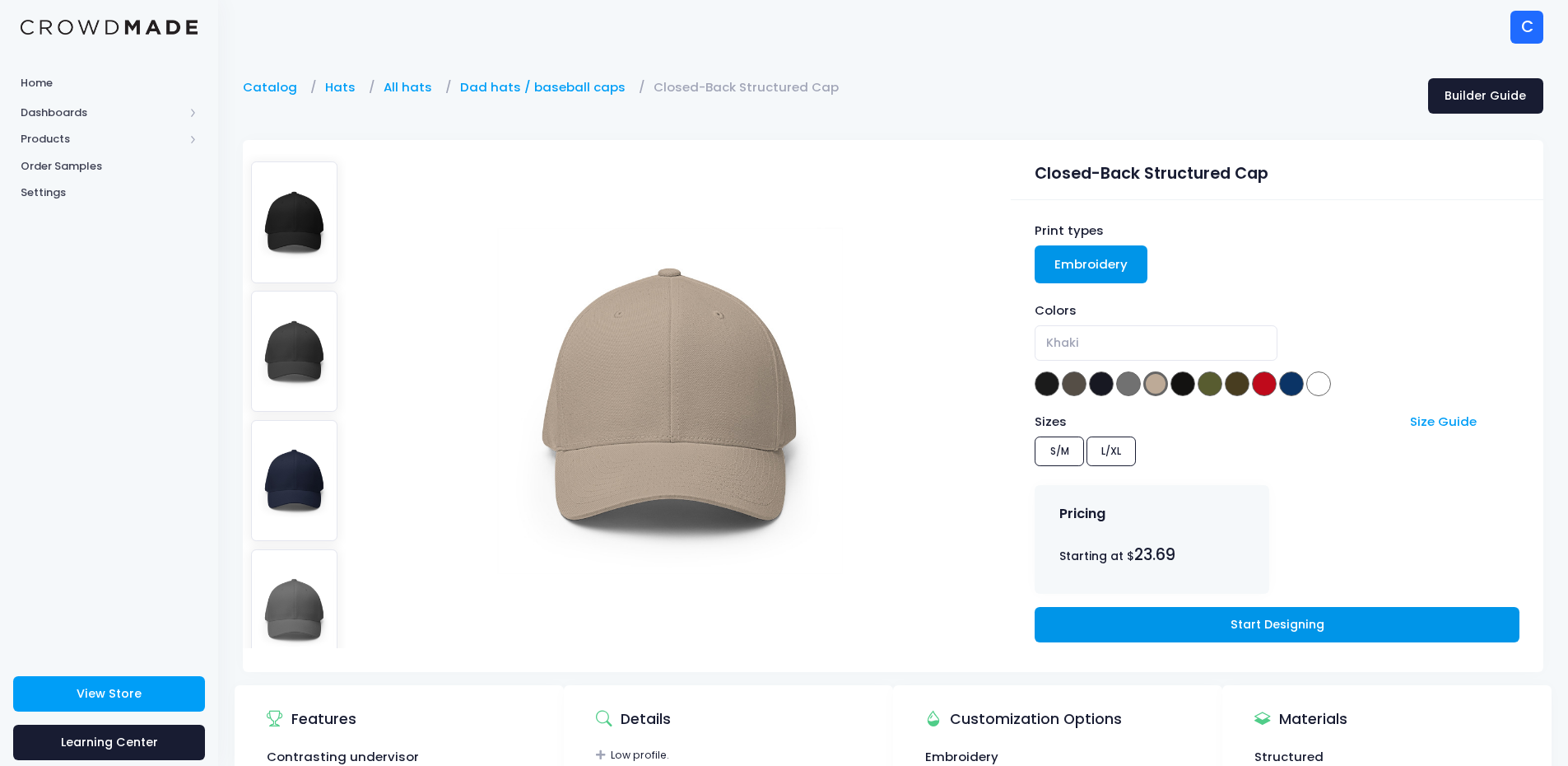
click at [1216, 627] on link "Start Designing" at bounding box center [1276, 624] width 484 height 35
click at [1288, 625] on link "Start Designing" at bounding box center [1276, 624] width 484 height 35
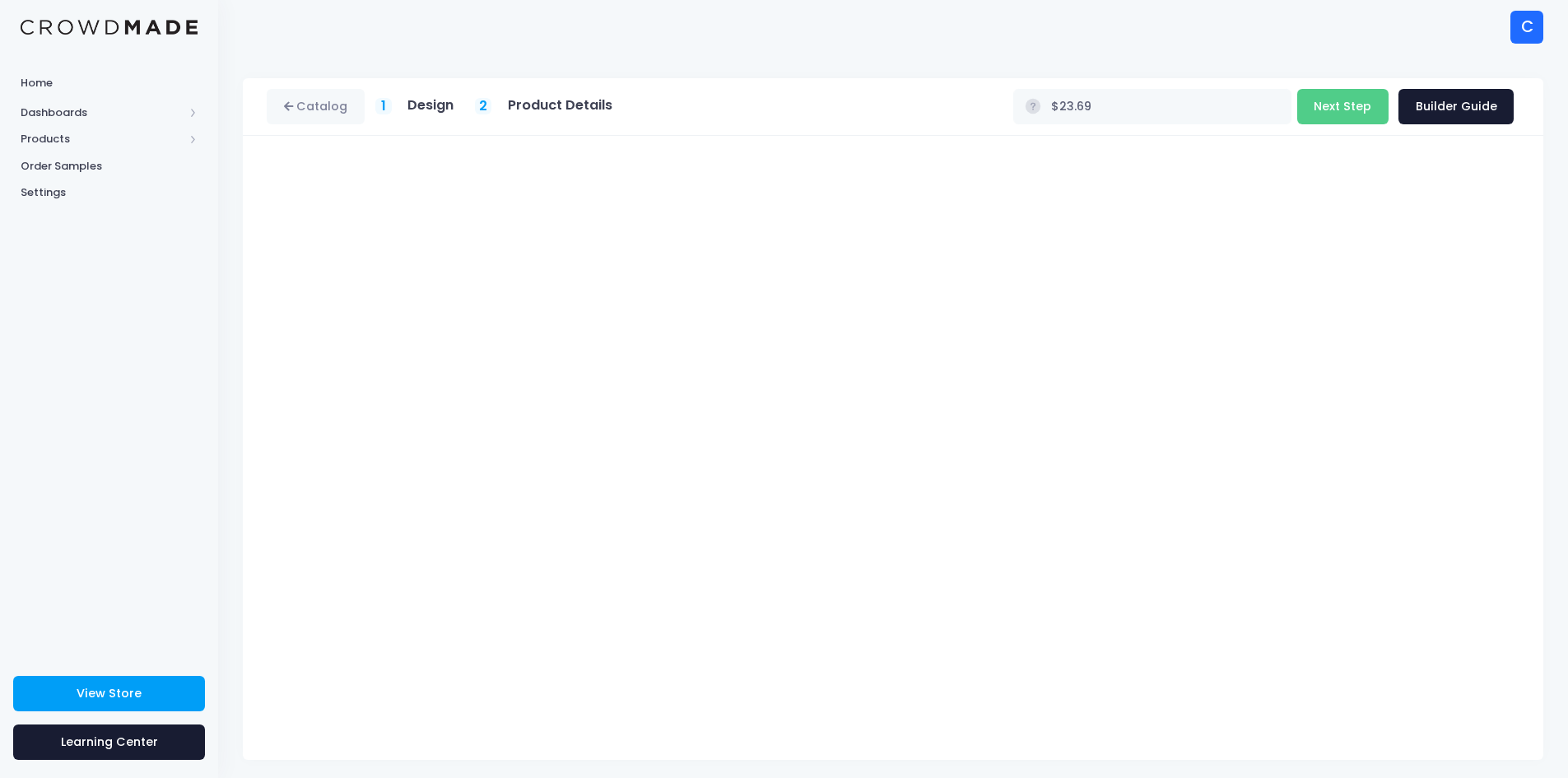
type input "$26.18"
click at [1345, 110] on button "Next Step" at bounding box center [1343, 106] width 92 height 35
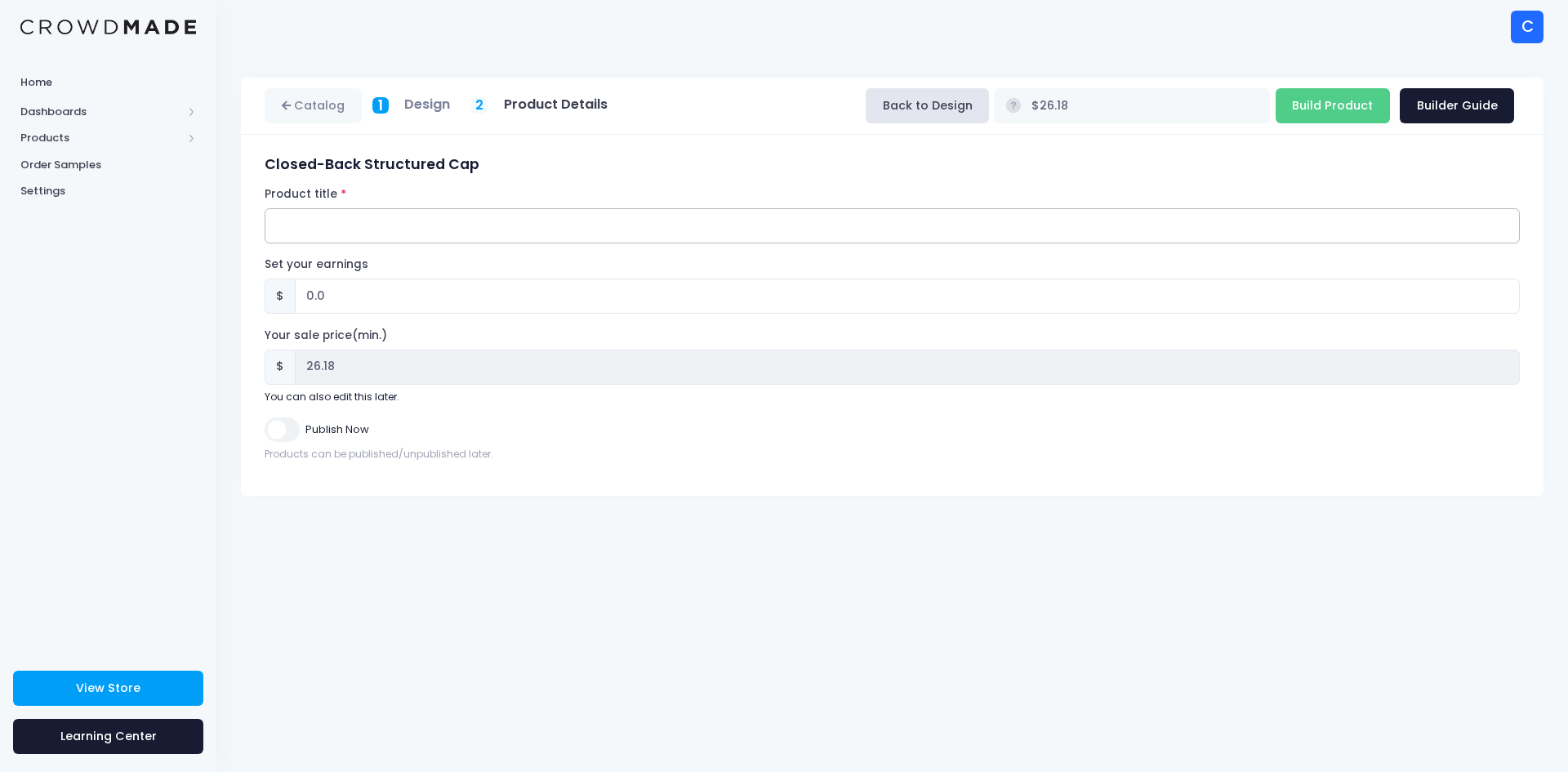
click at [295, 220] on input "Product title" at bounding box center [893, 226] width 1256 height 35
paste input "Chuff Closed-Back Structured Cap Stylized Front Icon & Rear Wordmark- Standard …"
type input "Chuff Closed-Back Structured Cap Stylized Front Icon & Rear Wordmark- Standard …"
click at [1341, 103] on input "Build Product" at bounding box center [1333, 105] width 115 height 35
type input "Building product..."
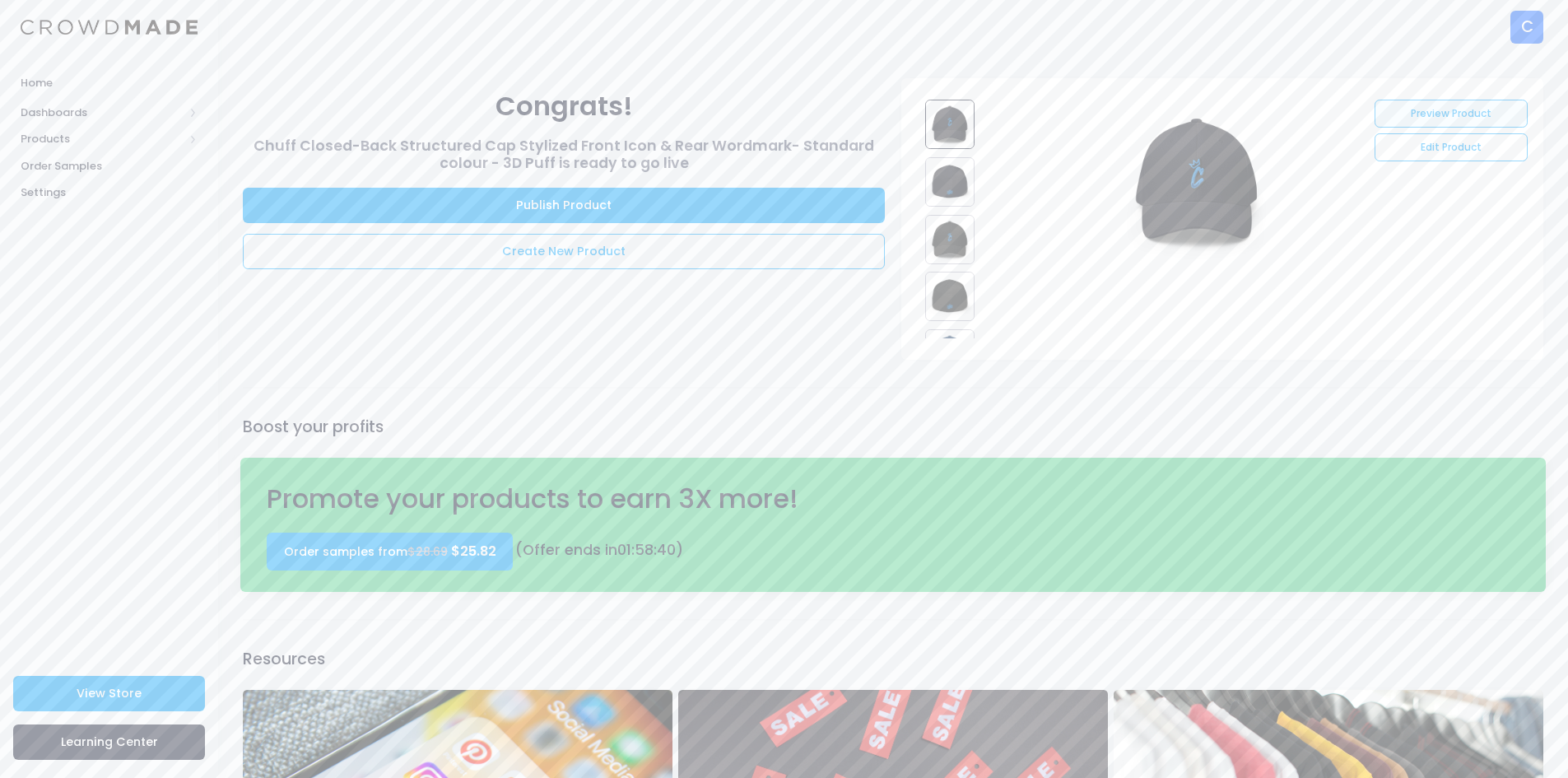
click at [1435, 110] on link "Preview Product" at bounding box center [1450, 113] width 152 height 28
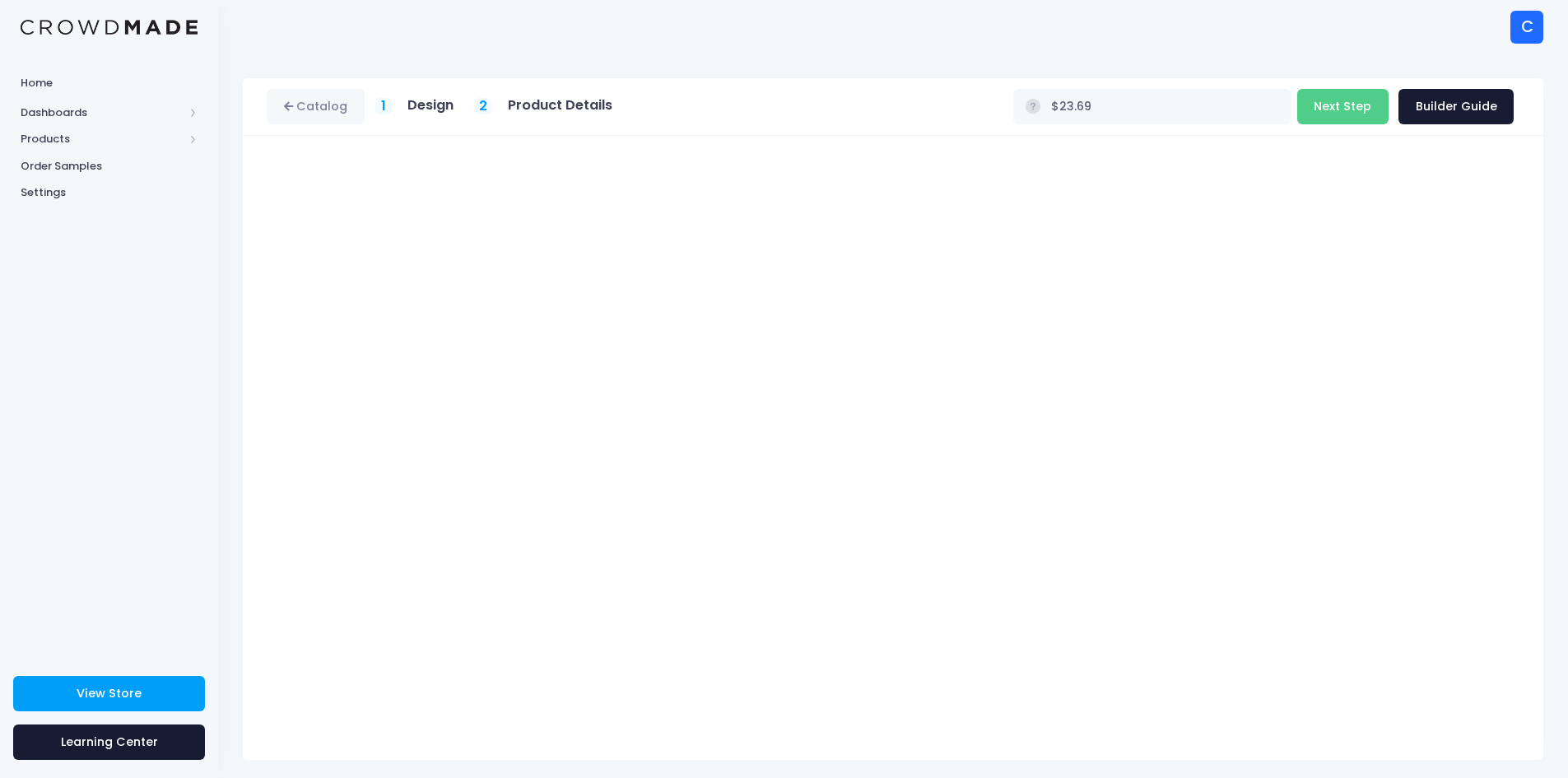
scroll to position [7, 0]
type input "$26.18"
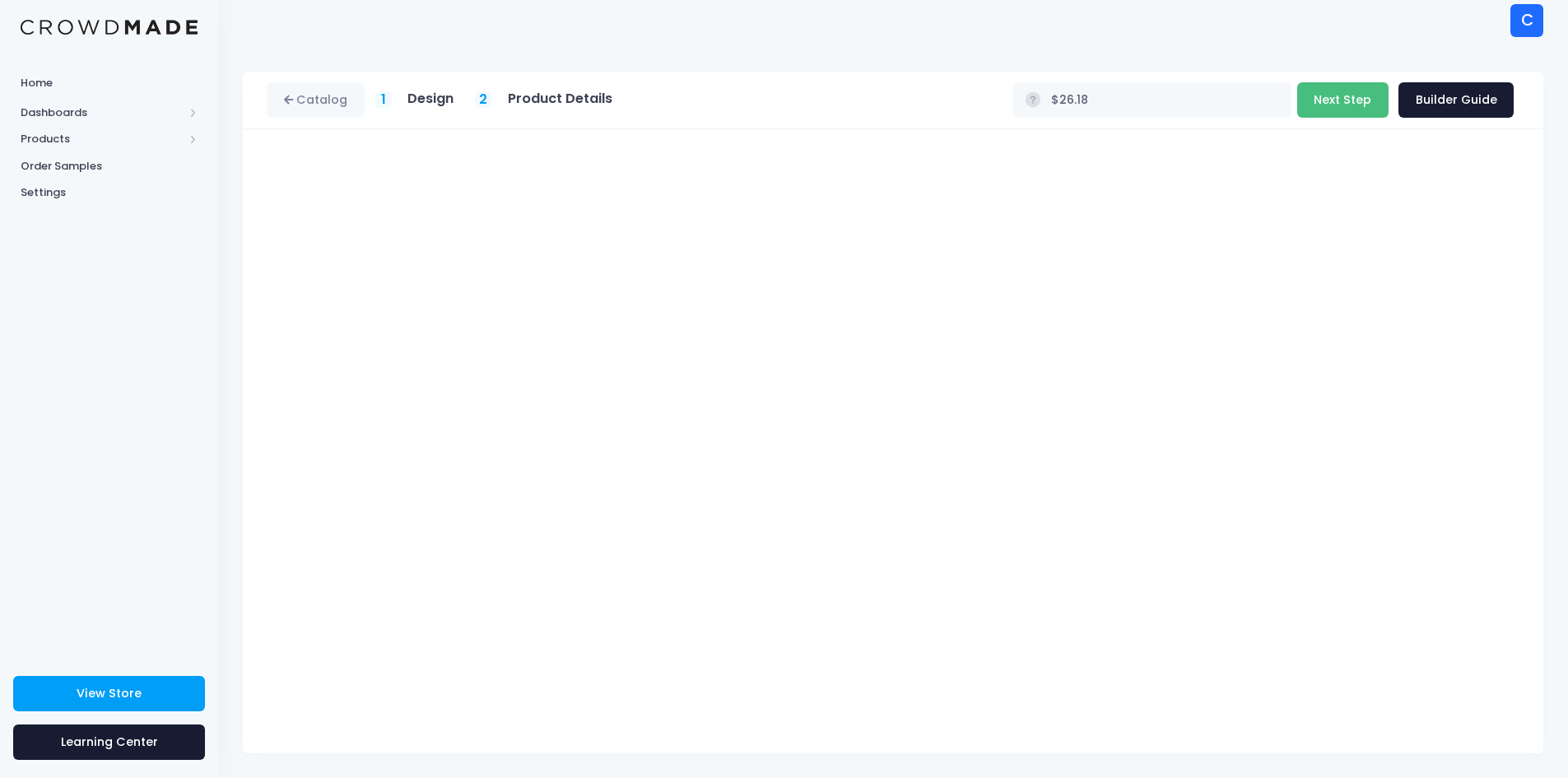
click at [1349, 98] on button "Next Step" at bounding box center [1343, 99] width 92 height 35
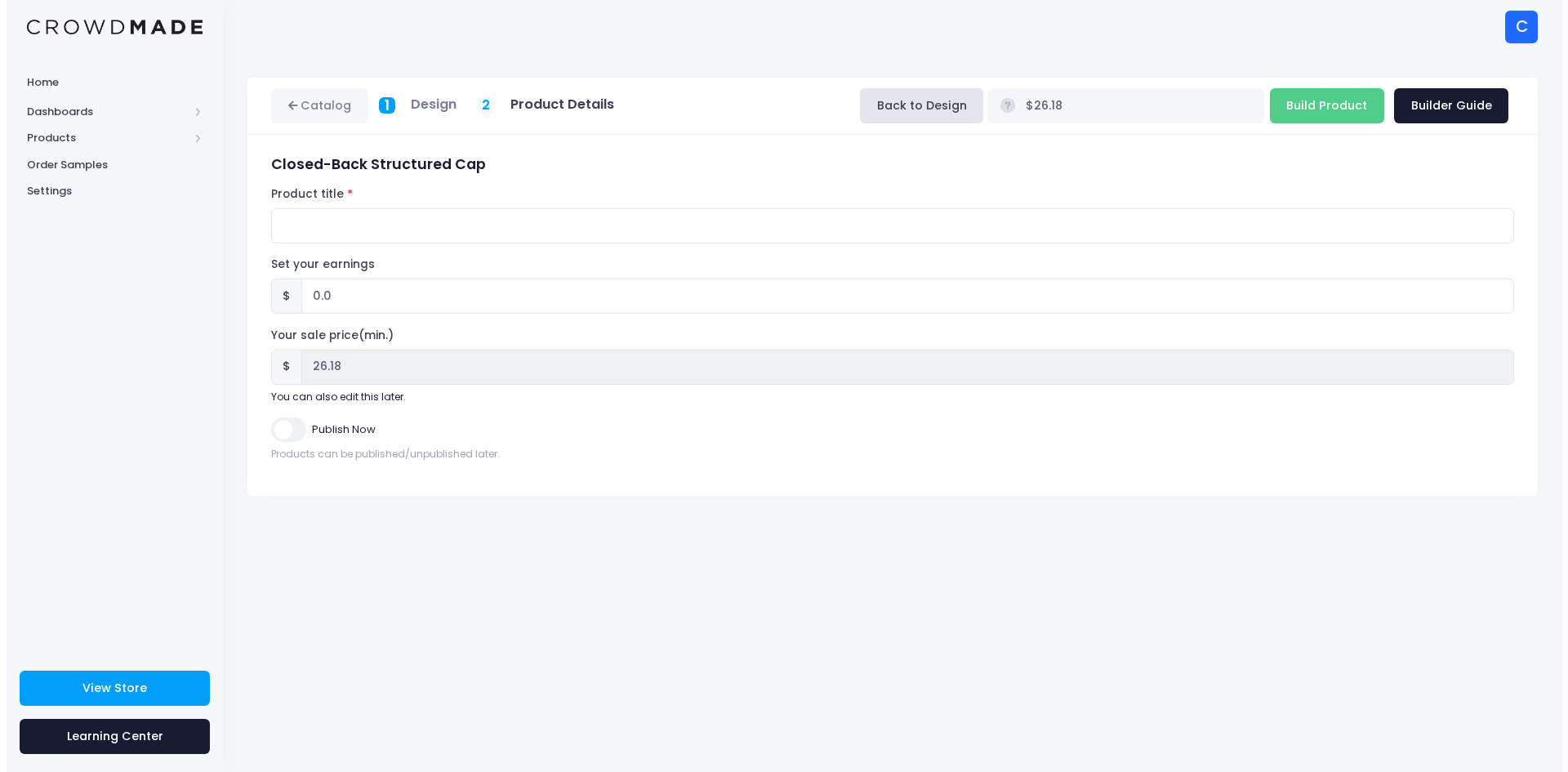
scroll to position [0, 0]
click at [310, 192] on label "Product title" at bounding box center [304, 193] width 81 height 16
click at [310, 209] on input "Product title" at bounding box center [893, 226] width 1256 height 35
paste input "Chuff Closed-Back Structured Cap Stylized Front Icon & Rear Wordmark- Standard …"
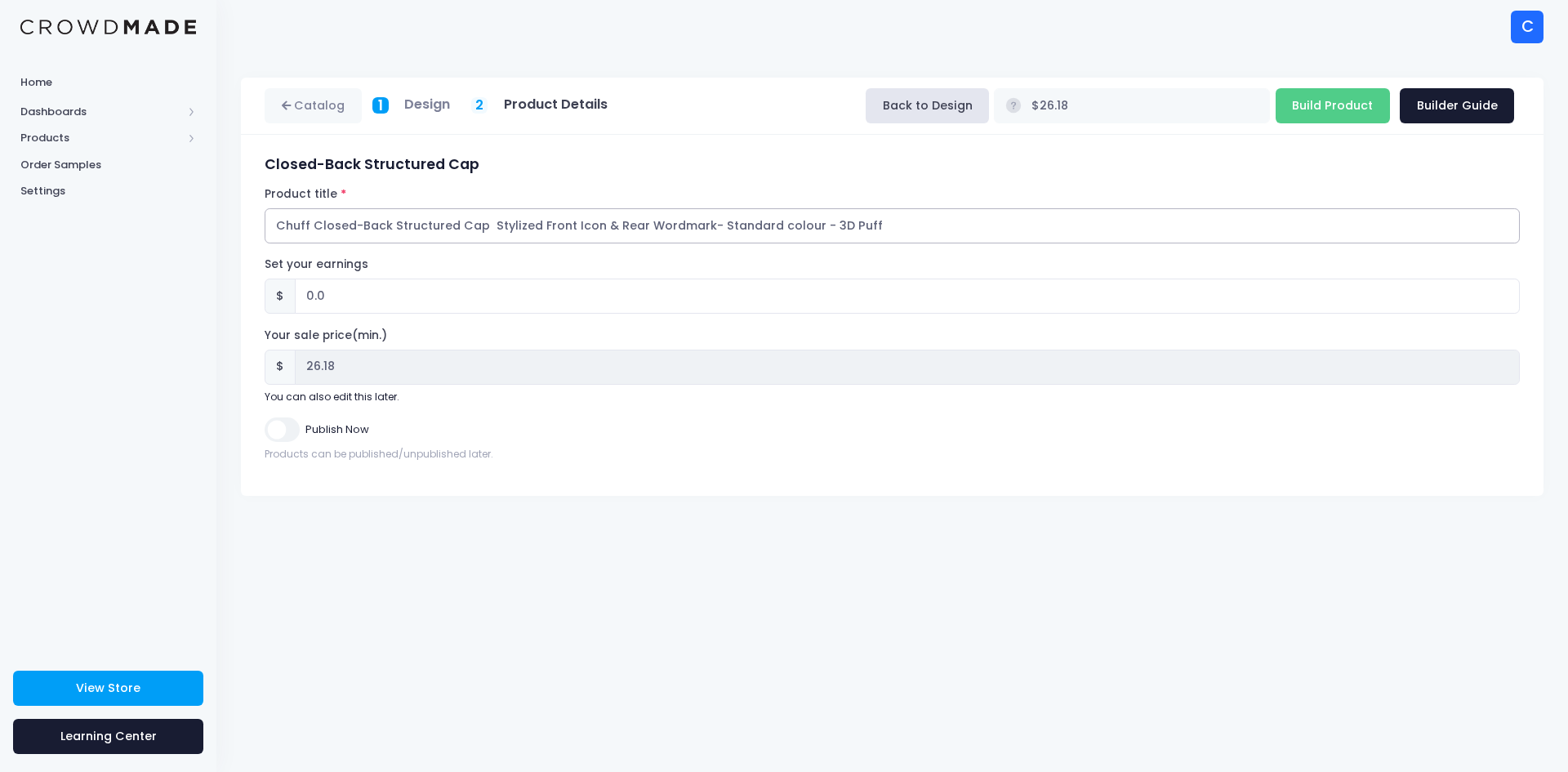
drag, startPoint x: 531, startPoint y: 223, endPoint x: 486, endPoint y: 225, distance: 45.0
click at [486, 225] on input "Chuff Closed-Back Structured Cap Stylized Front Icon & Rear Wordmark- Standard …" at bounding box center [893, 226] width 1256 height 35
drag, startPoint x: 607, startPoint y: 223, endPoint x: 582, endPoint y: 226, distance: 25.2
click at [582, 226] on input "Chuff Closed-Back Structured Cap Flat White Front Icon & Rear Wordmark- Standar…" at bounding box center [893, 226] width 1256 height 35
drag, startPoint x: 752, startPoint y: 224, endPoint x: 692, endPoint y: 224, distance: 60.0
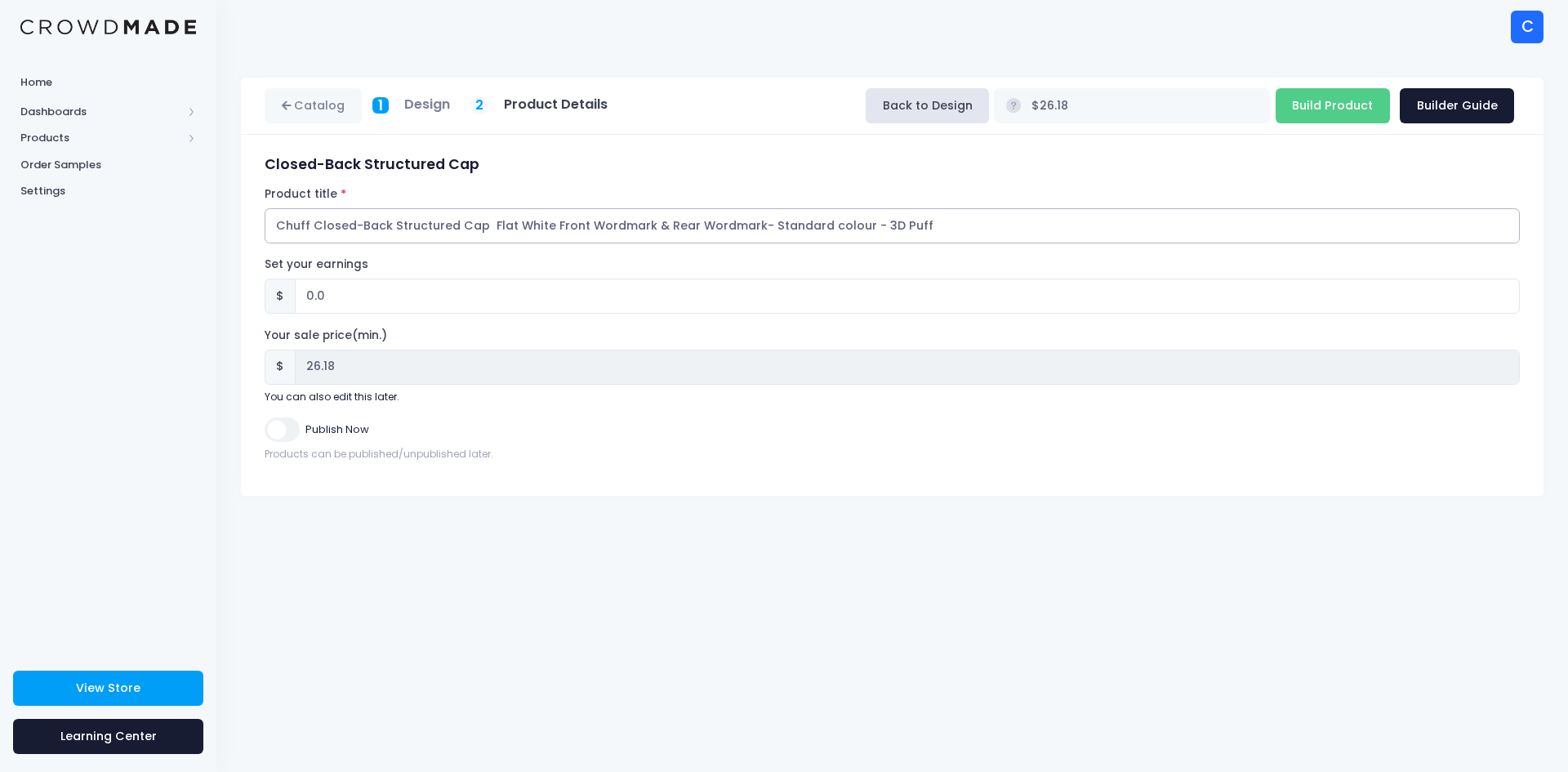
click at [692, 224] on input "Chuff Closed-Back Structured Cap Flat White Front Wordmark & Rear Wordmark- Sta…" at bounding box center [893, 226] width 1256 height 35
paste input "Icon"
drag, startPoint x: 923, startPoint y: 232, endPoint x: 260, endPoint y: 238, distance: 663.0
click at [260, 238] on div "Closed-Back Structured Cap Product title Chuff Closed-Back Structured Cap Flat …" at bounding box center [893, 315] width 1271 height 319
type input "Chuff Closed-Back Structured Cap Flat White Front Wordmark & Rear Icon - Standa…"
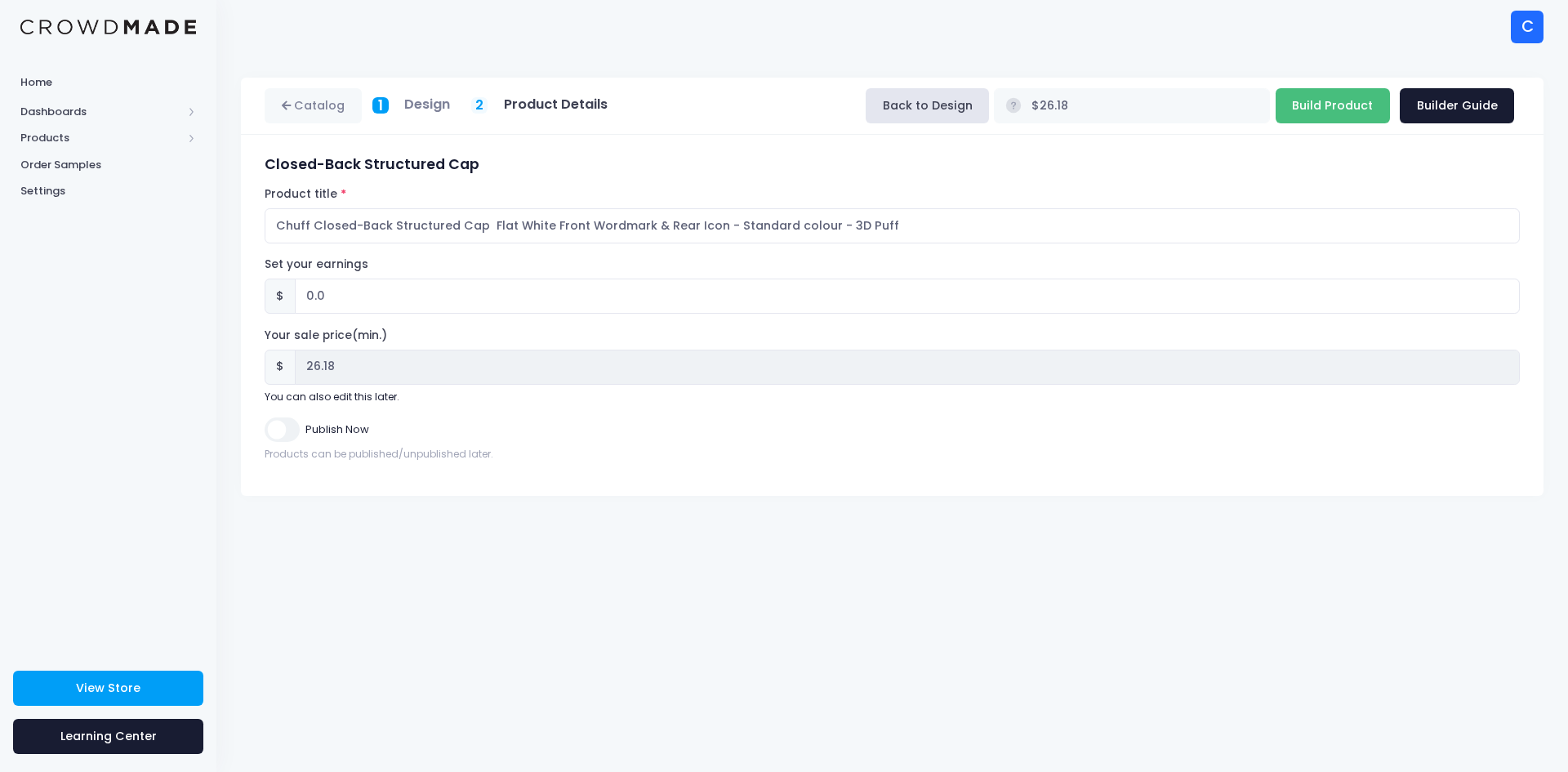
click at [1325, 105] on input "Build Product" at bounding box center [1333, 105] width 115 height 35
type input "Building product..."
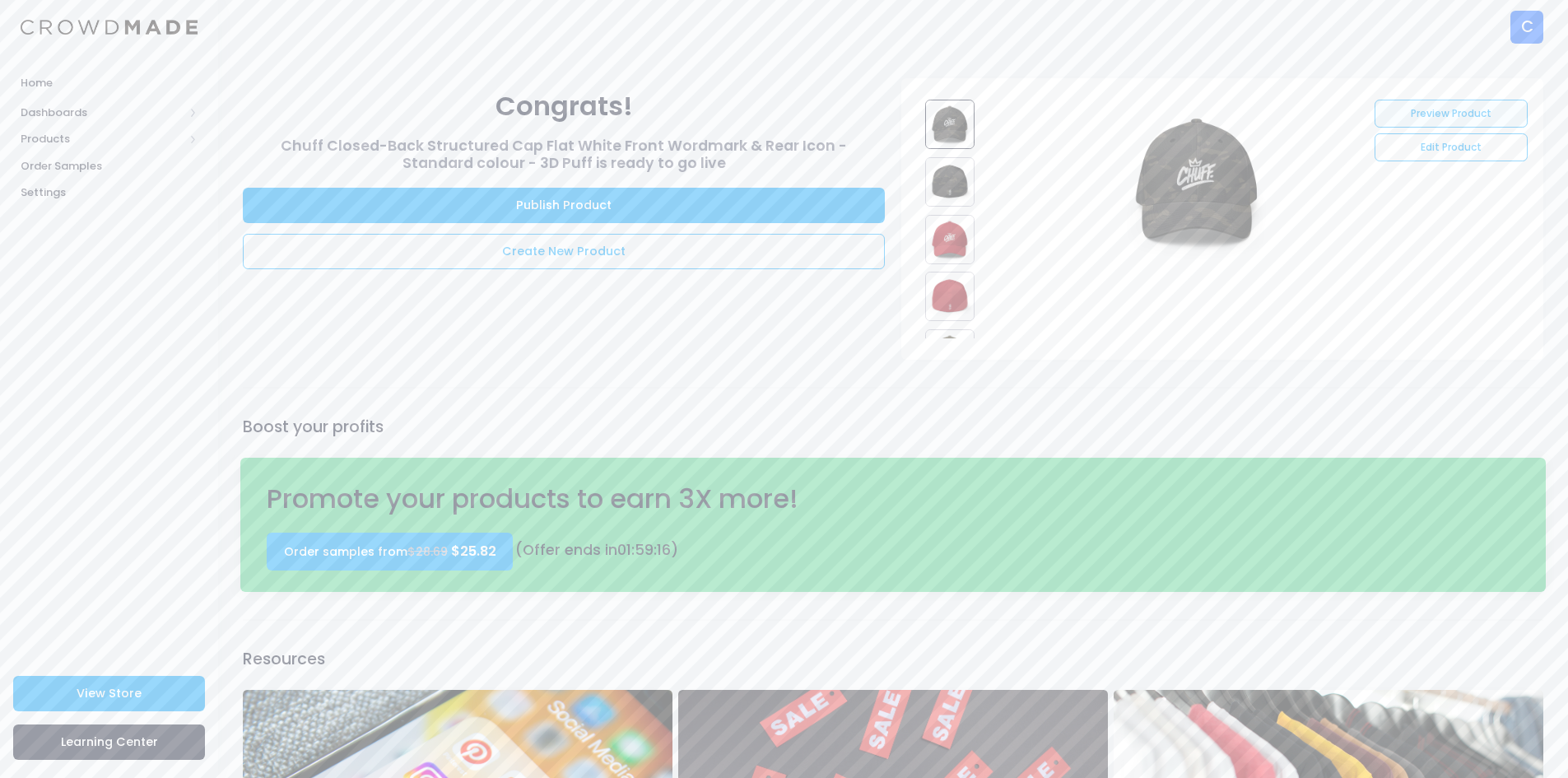
click at [1444, 115] on link "Preview Product" at bounding box center [1450, 113] width 152 height 28
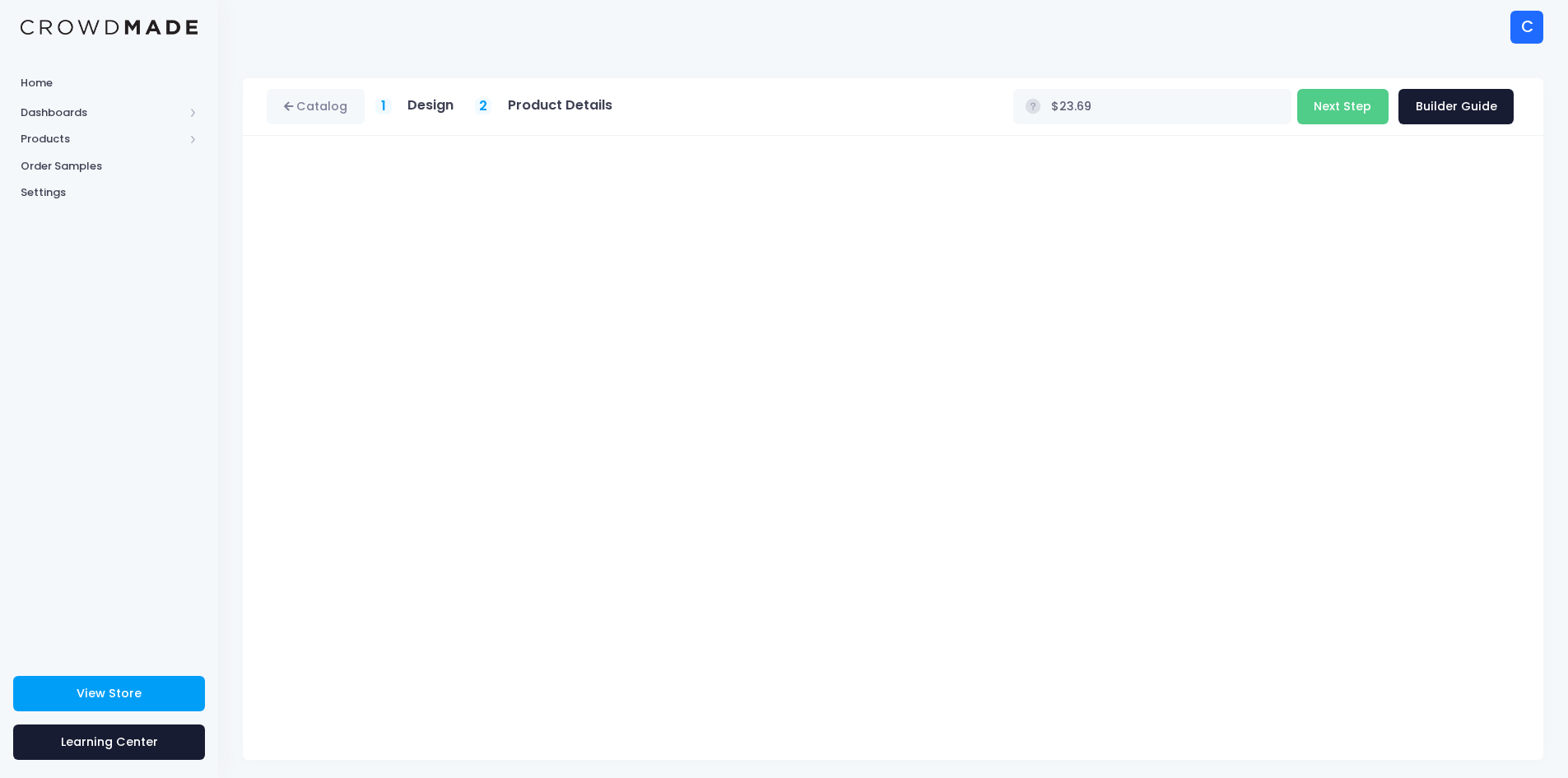
type input "$26.18"
click at [1349, 121] on button "Next Step" at bounding box center [1343, 106] width 92 height 35
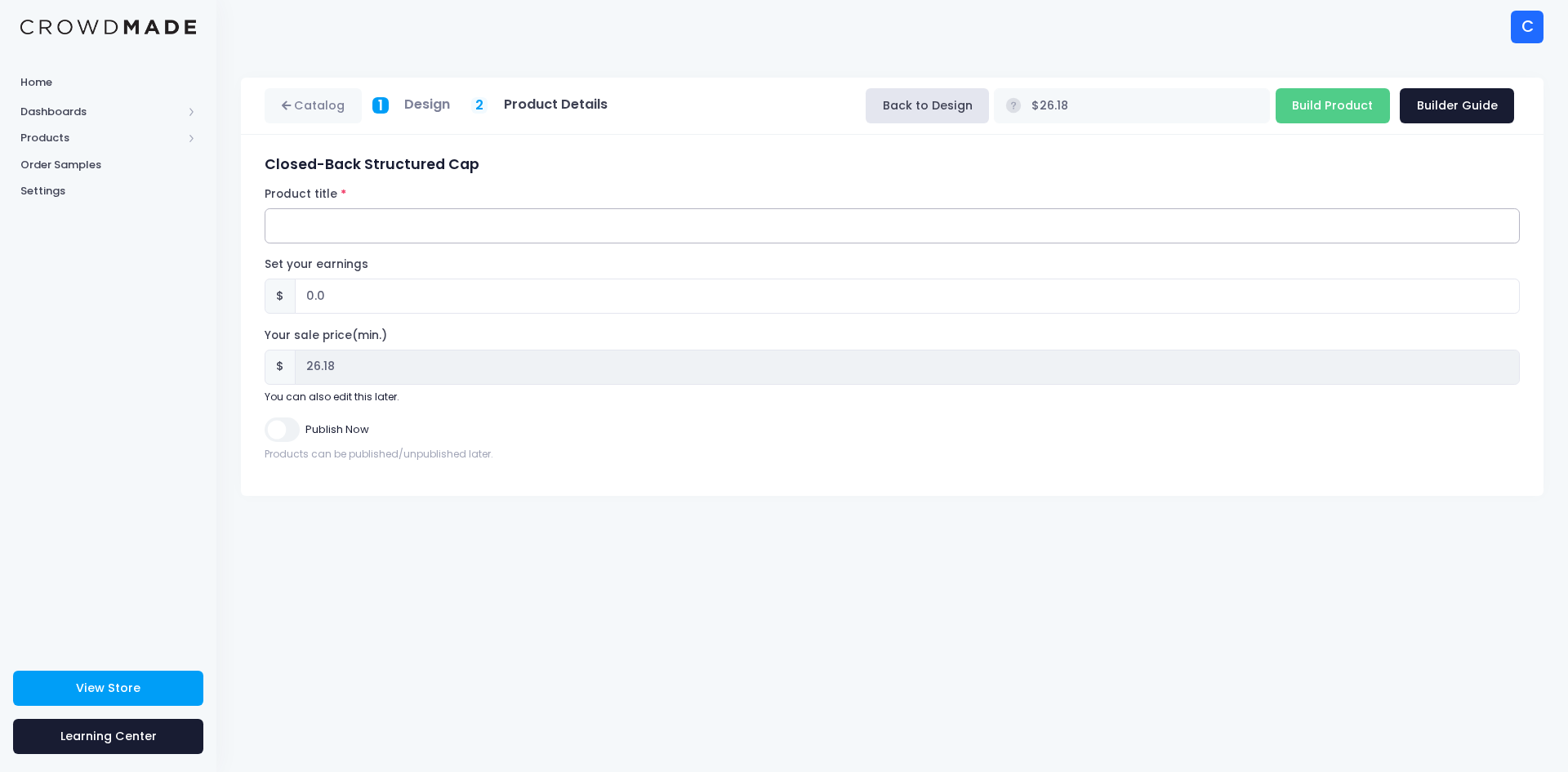
click at [339, 214] on input "Product title" at bounding box center [893, 226] width 1256 height 35
paste input "Chuff Closed-Back Structured Cap Flat White Front Wordmark & Rear Icon - Standa…"
drag, startPoint x: 646, startPoint y: 225, endPoint x: 581, endPoint y: 227, distance: 65.0
click at [581, 227] on input "Chuff Closed-Back Structured Cap Flat White Front Wordmark & Rear Icon - Standa…" at bounding box center [893, 226] width 1256 height 35
drag, startPoint x: 647, startPoint y: 225, endPoint x: 622, endPoint y: 226, distance: 25.0
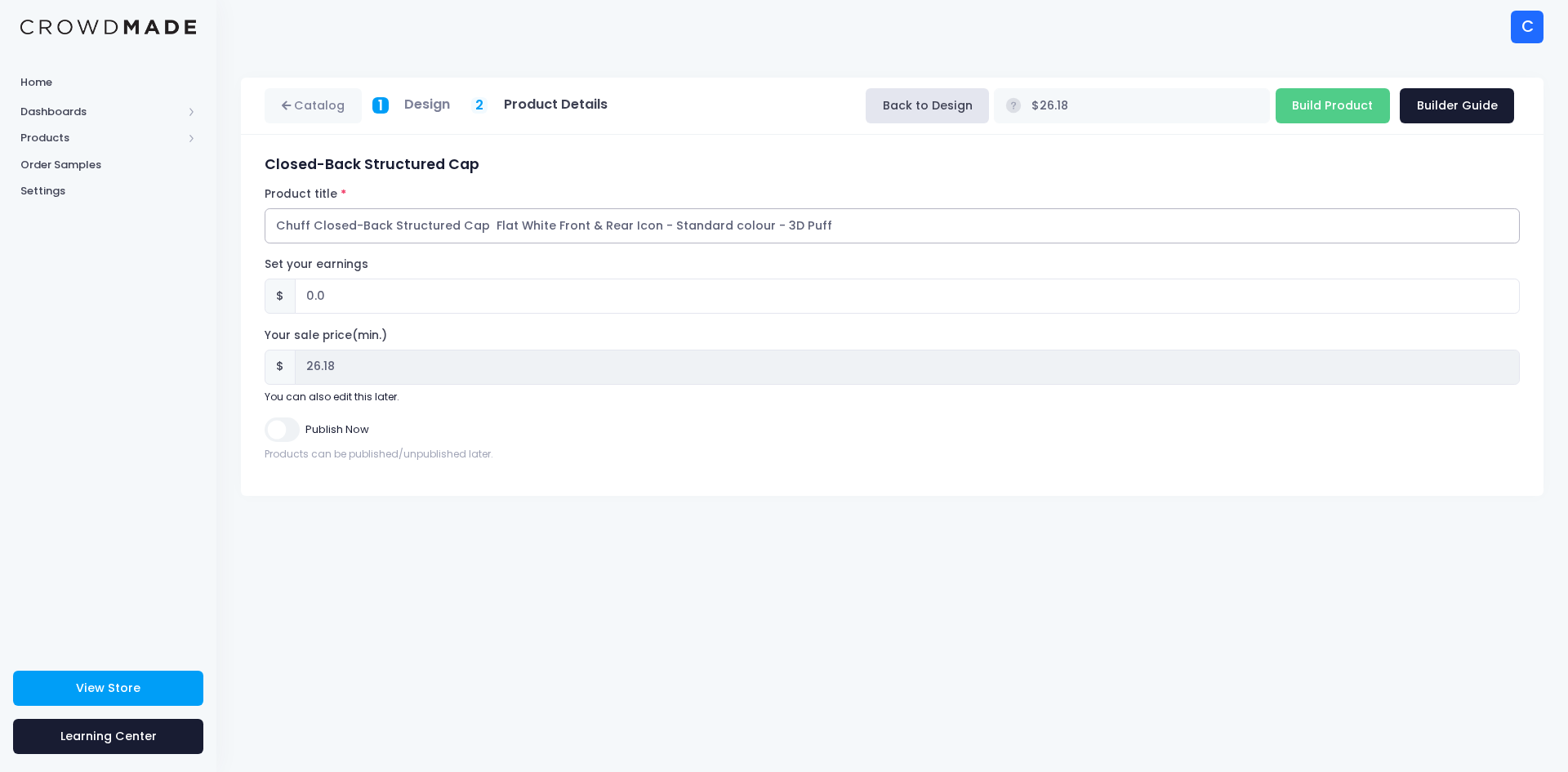
click at [622, 226] on input "Chuff Closed-Back Structured Cap Flat White Front & Rear Icon - Standard colour…" at bounding box center [893, 226] width 1256 height 35
paste input "Wordmark"
click at [578, 221] on input "Chuff Closed-Back Structured Cap Flat White Front & Rear Wordmark - Standard co…" at bounding box center [893, 226] width 1256 height 35
type input "Chuff Closed-Back Structured Cap Flat White Front Icon & Rear Wordmark - Standa…"
click at [1322, 100] on input "Build Product" at bounding box center [1333, 105] width 115 height 35
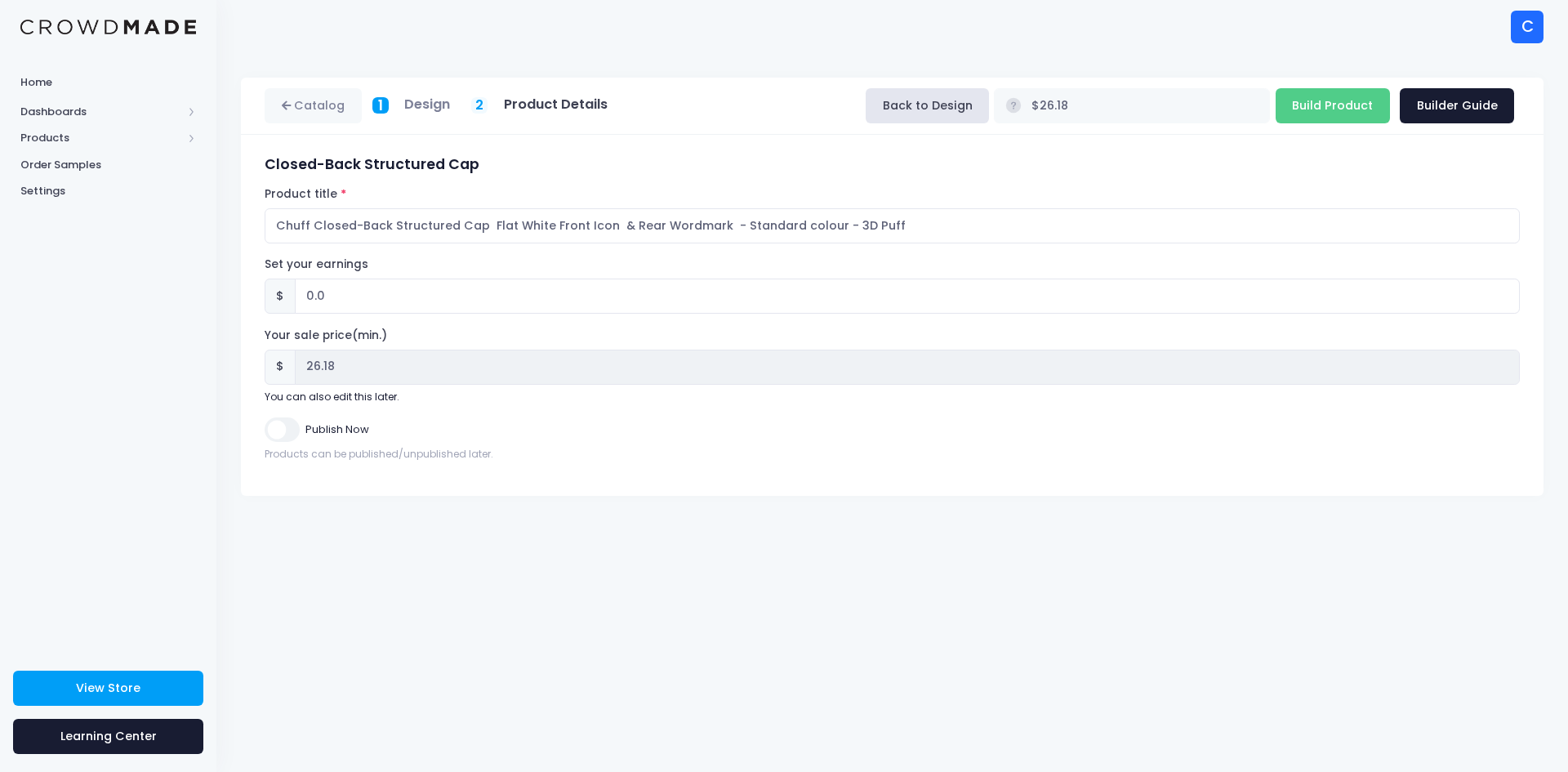
type input "Building product..."
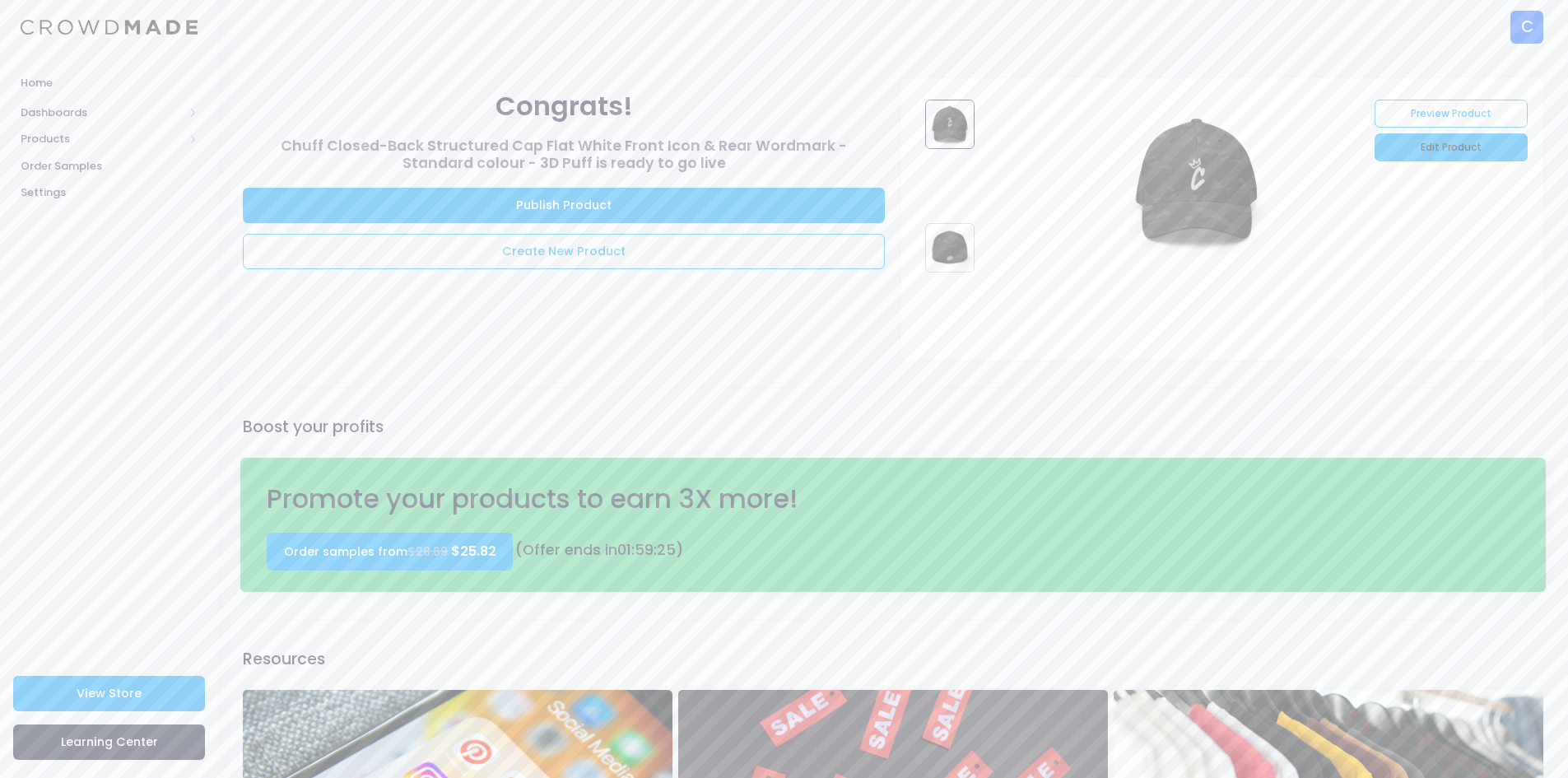
click at [1415, 143] on link "Edit Product" at bounding box center [1450, 147] width 152 height 28
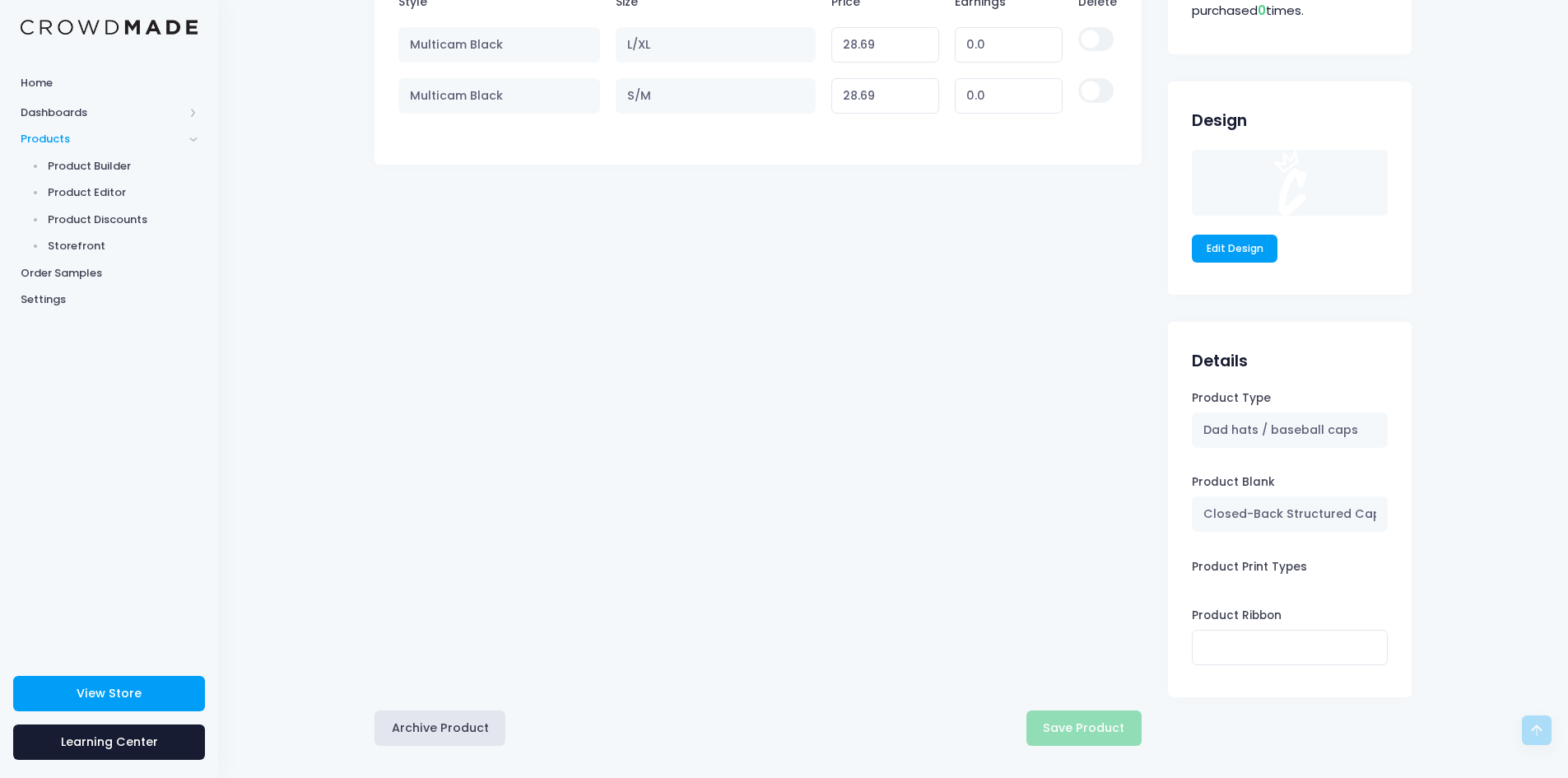
scroll to position [1005, 0]
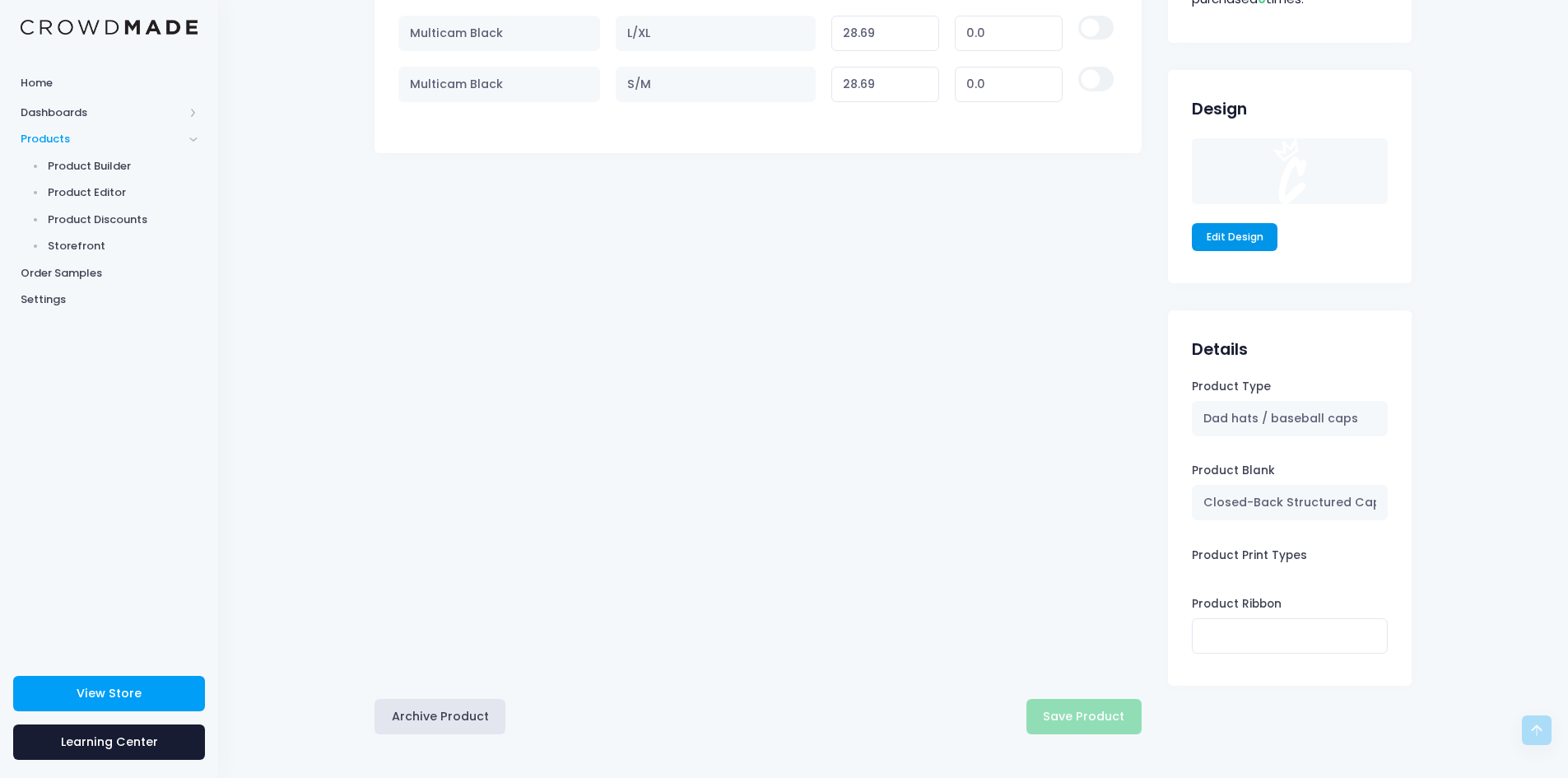
click at [1236, 238] on link "Edit Design" at bounding box center [1235, 236] width 86 height 28
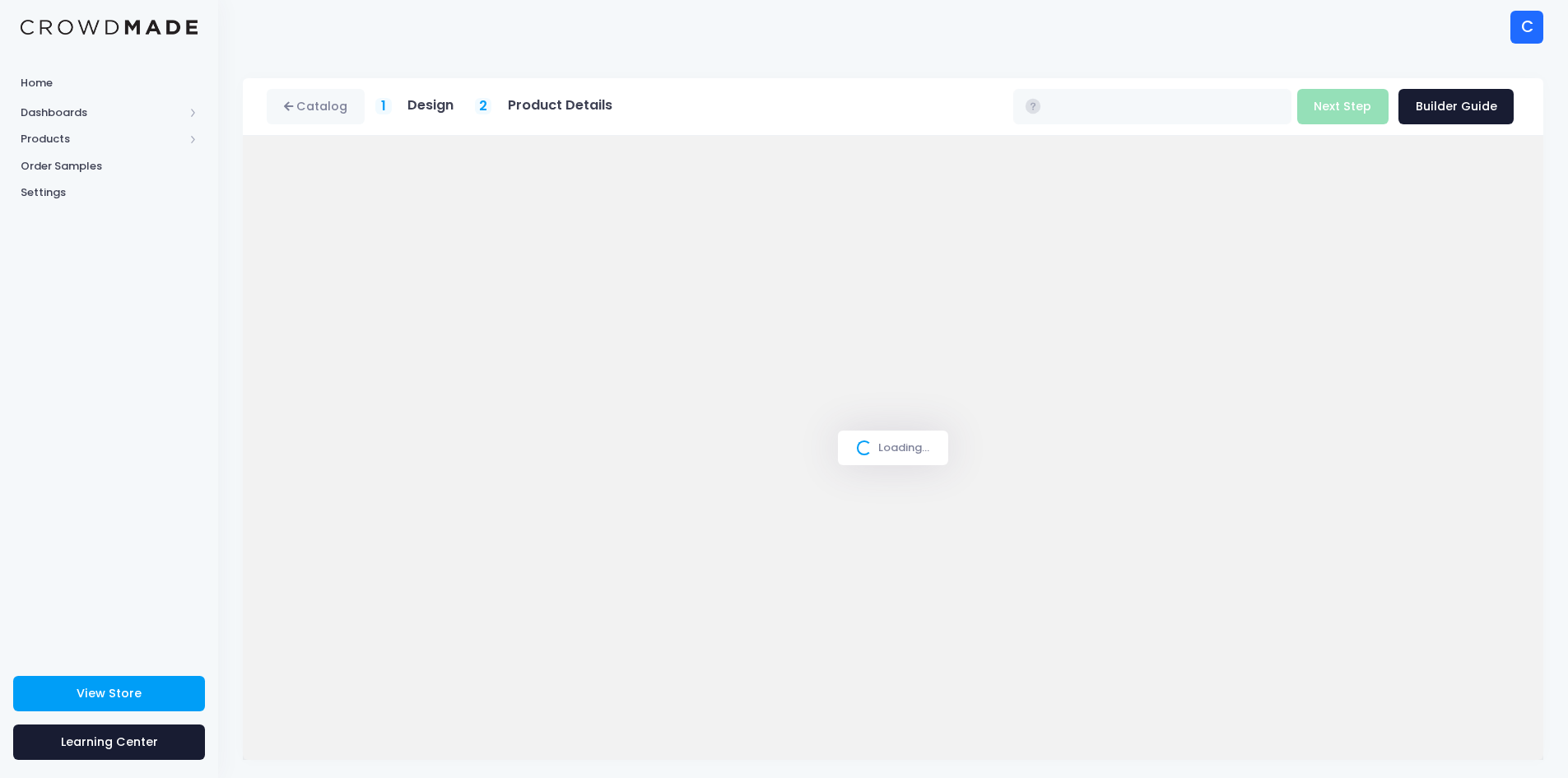
type input "$26.18"
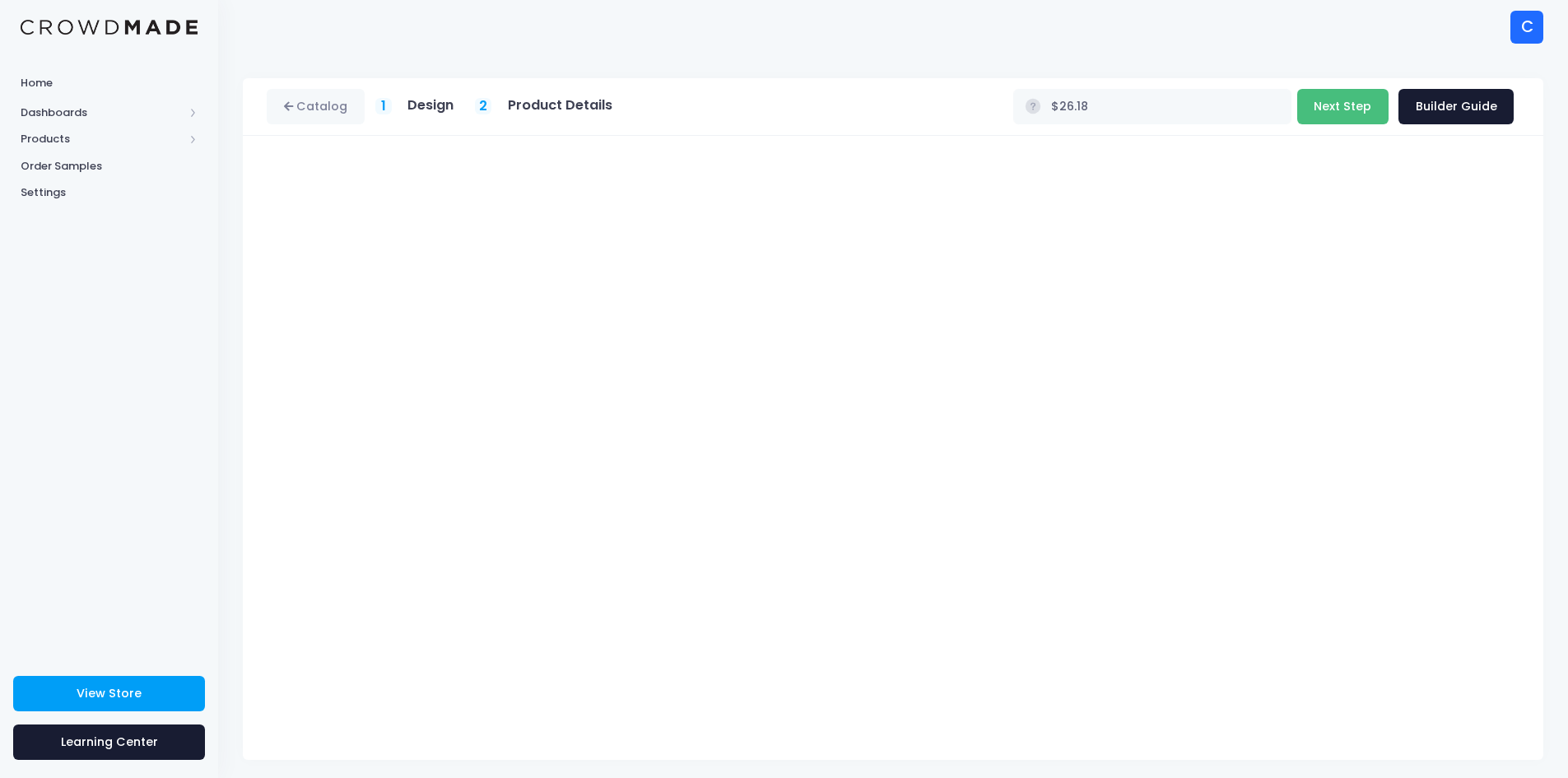
click at [1343, 104] on button "Next Step" at bounding box center [1343, 106] width 92 height 35
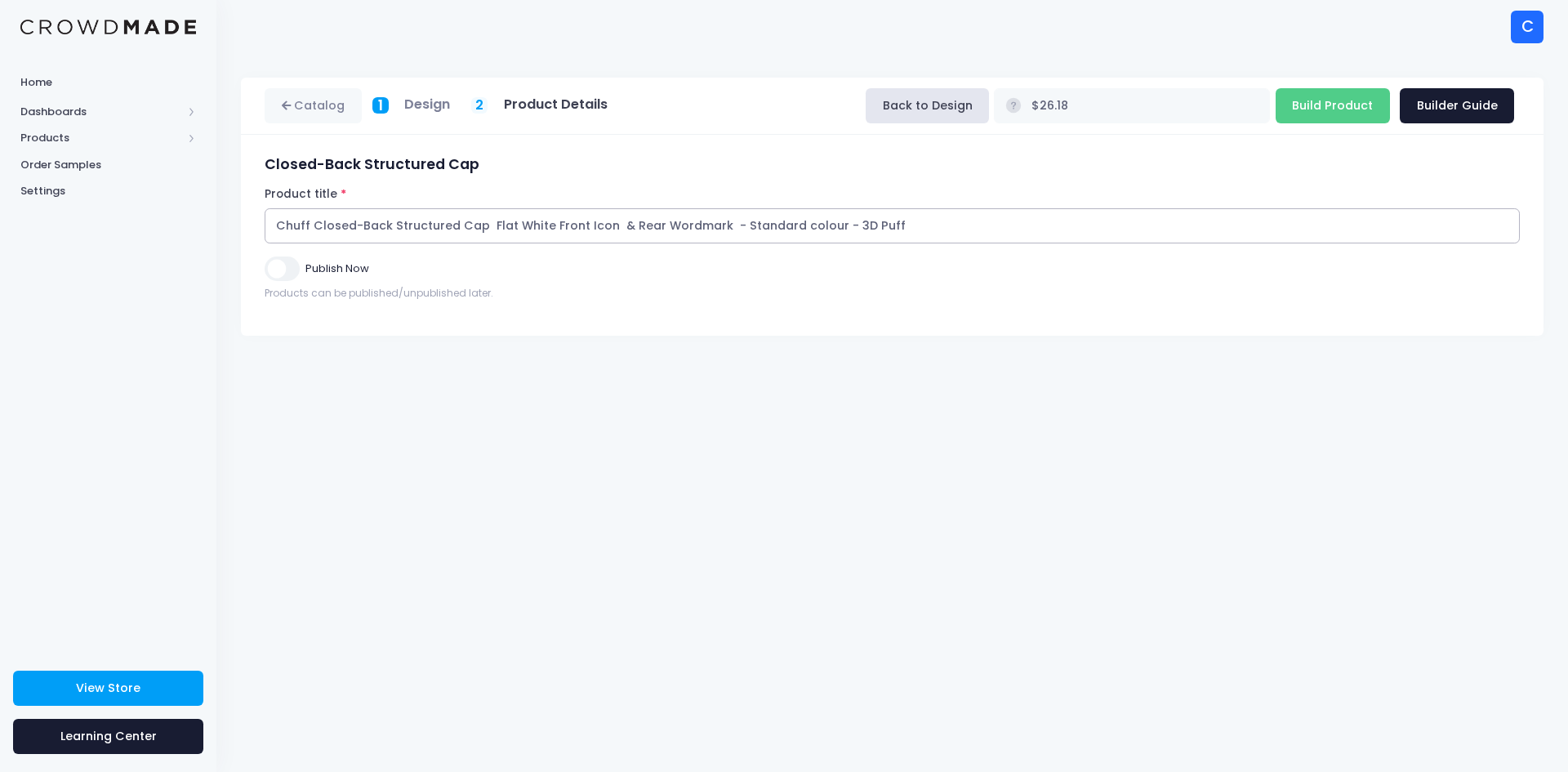
drag, startPoint x: 891, startPoint y: 228, endPoint x: 407, endPoint y: 236, distance: 484.1
click at [194, 237] on div "Home Dashboards Overview Product Sales Products Product Builder Product Editor …" at bounding box center [784, 386] width 1568 height 772
click at [1325, 99] on input "Build Product" at bounding box center [1333, 105] width 115 height 35
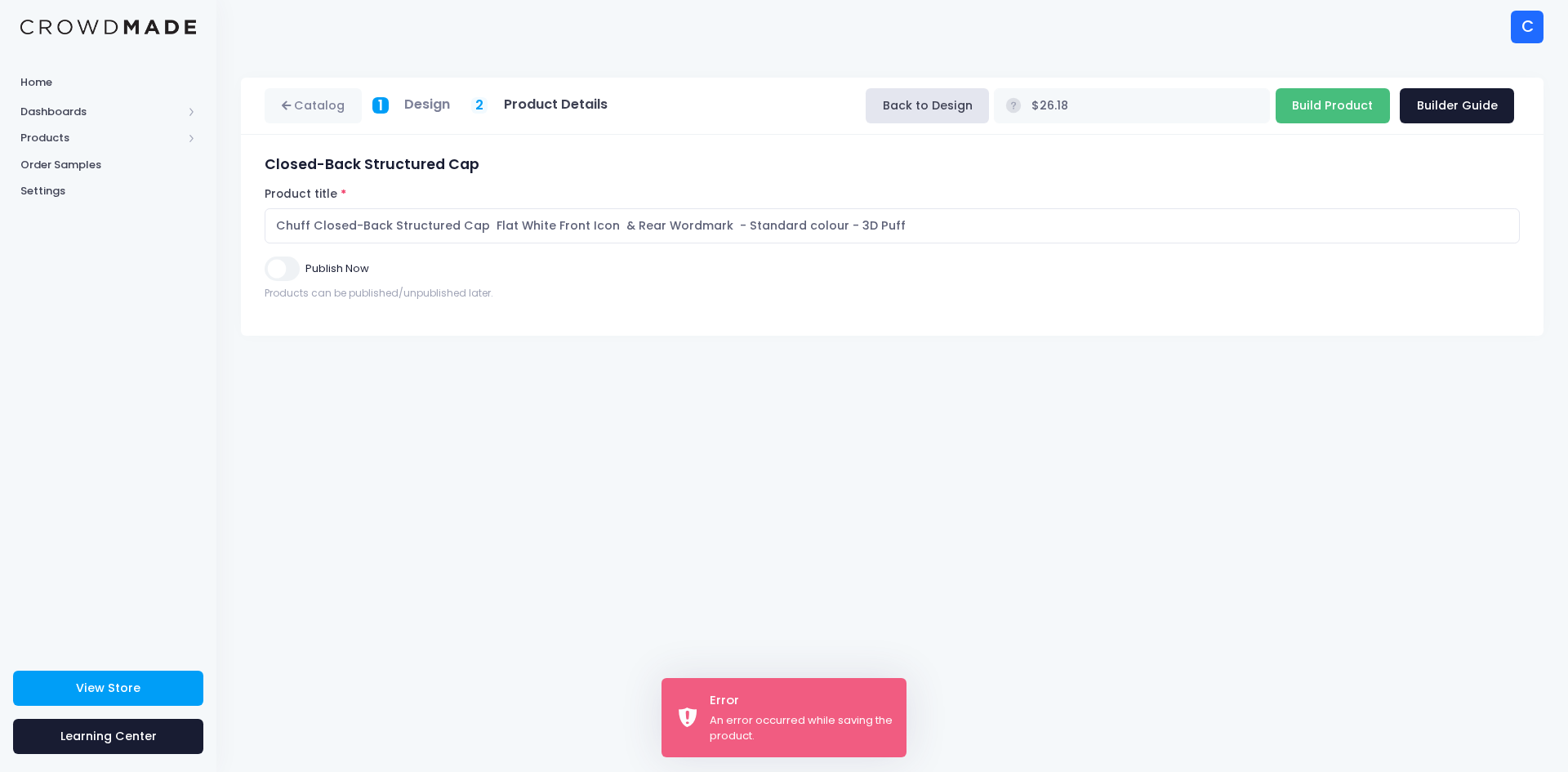
click at [1337, 116] on input "Build Product" at bounding box center [1333, 105] width 115 height 35
type input "Building product..."
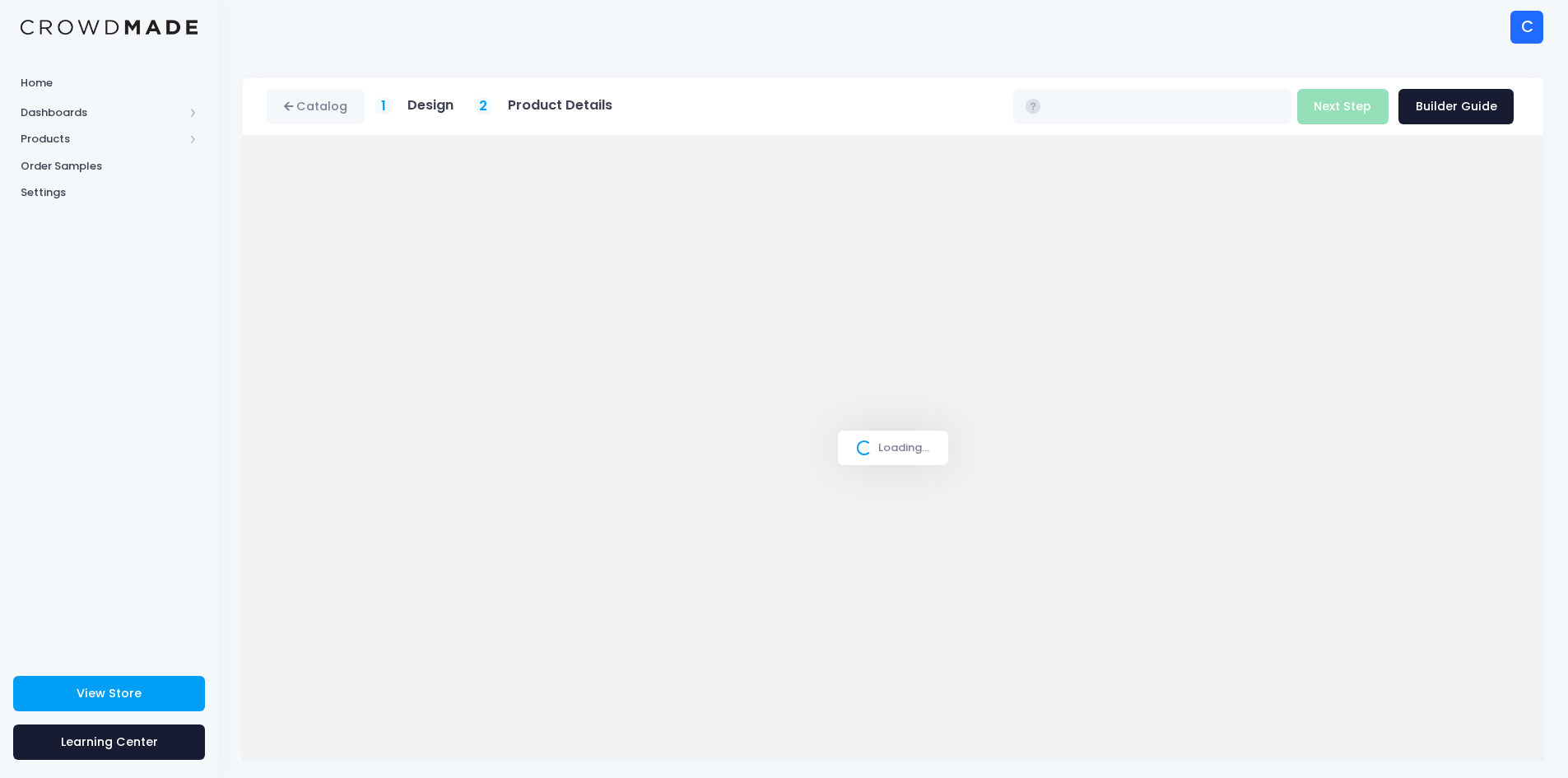
type input "$26.18"
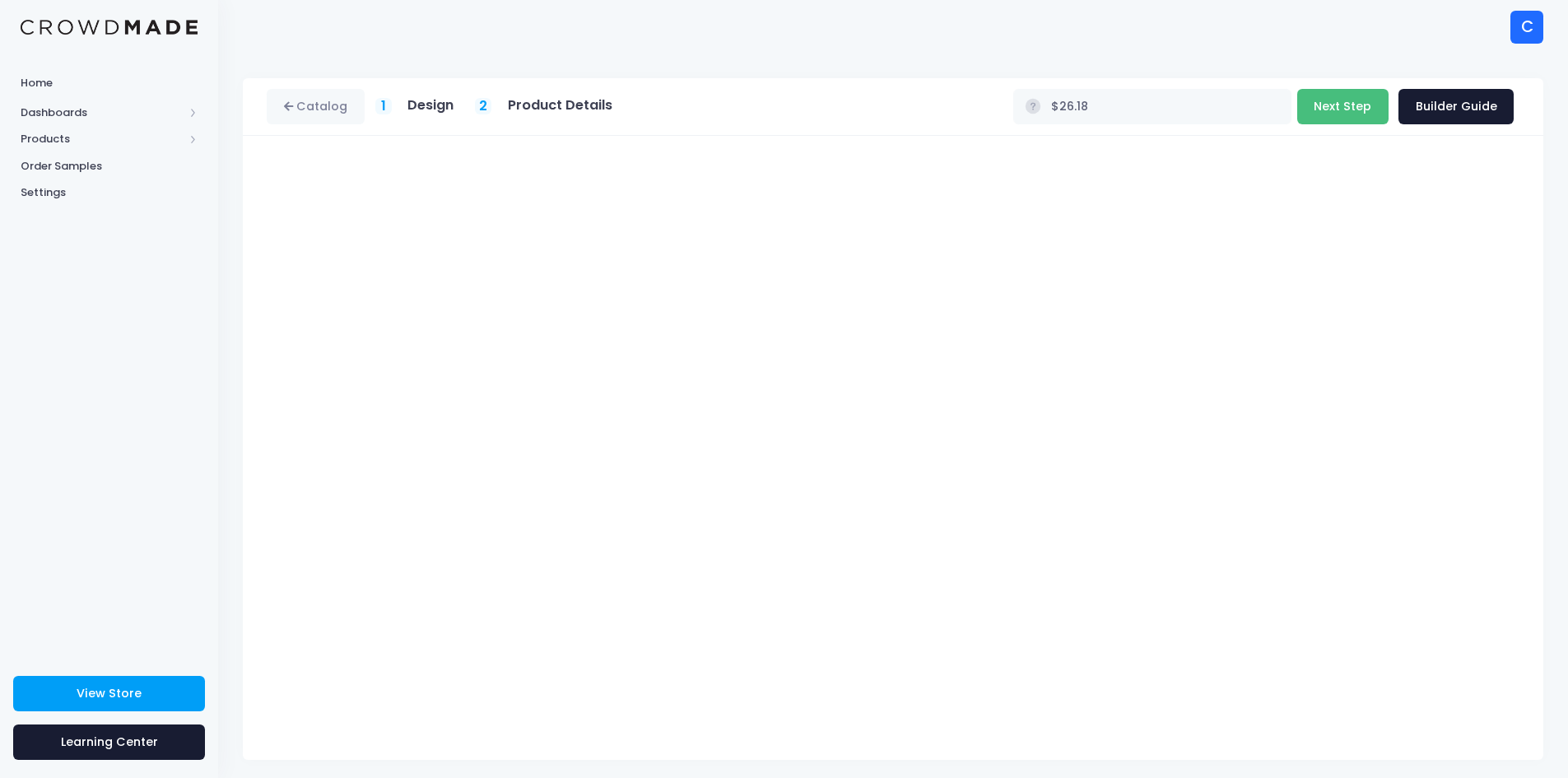
click at [1348, 107] on button "Next Step" at bounding box center [1343, 106] width 92 height 35
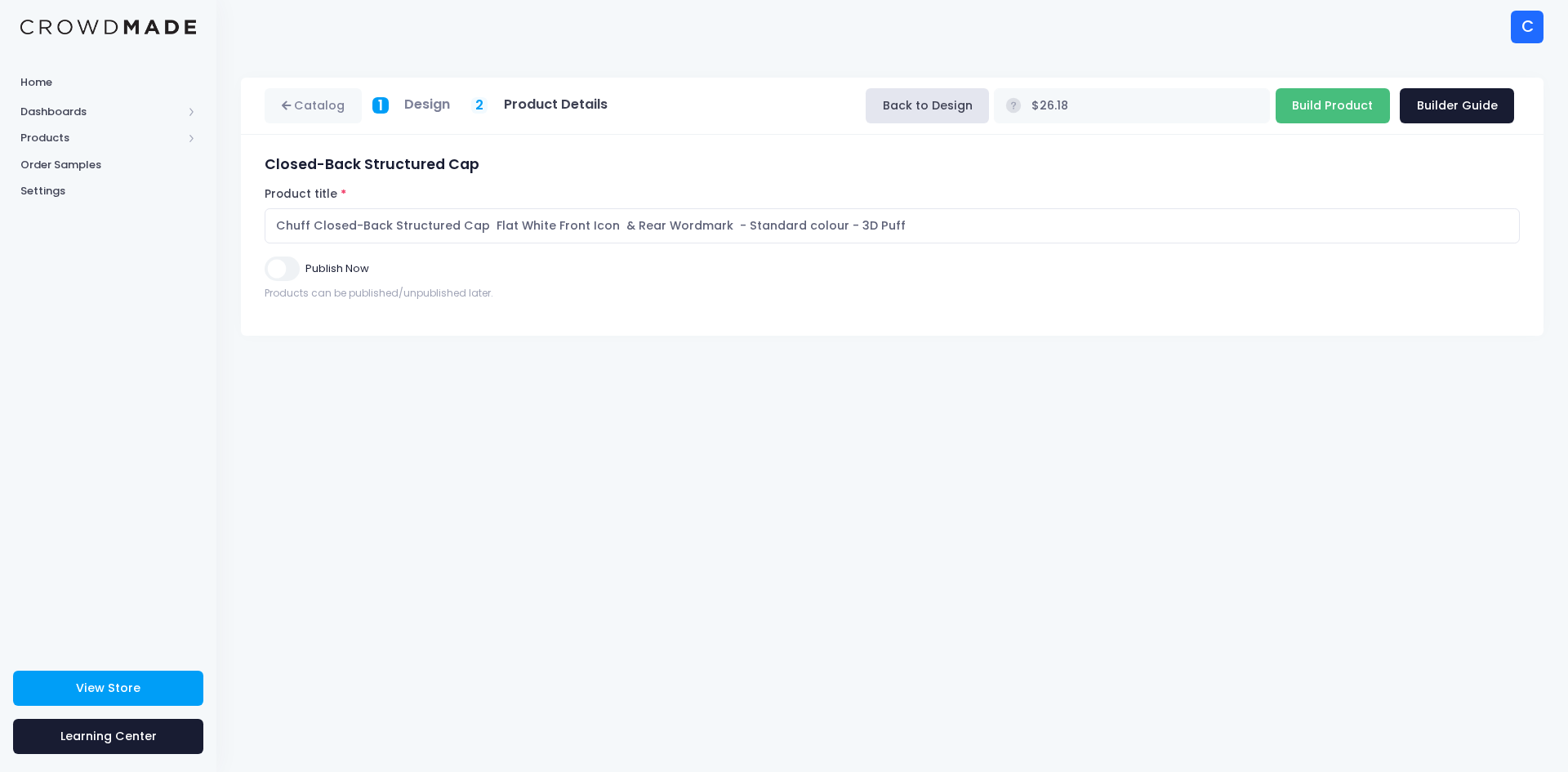
click at [1337, 106] on input "Build Product" at bounding box center [1333, 105] width 115 height 35
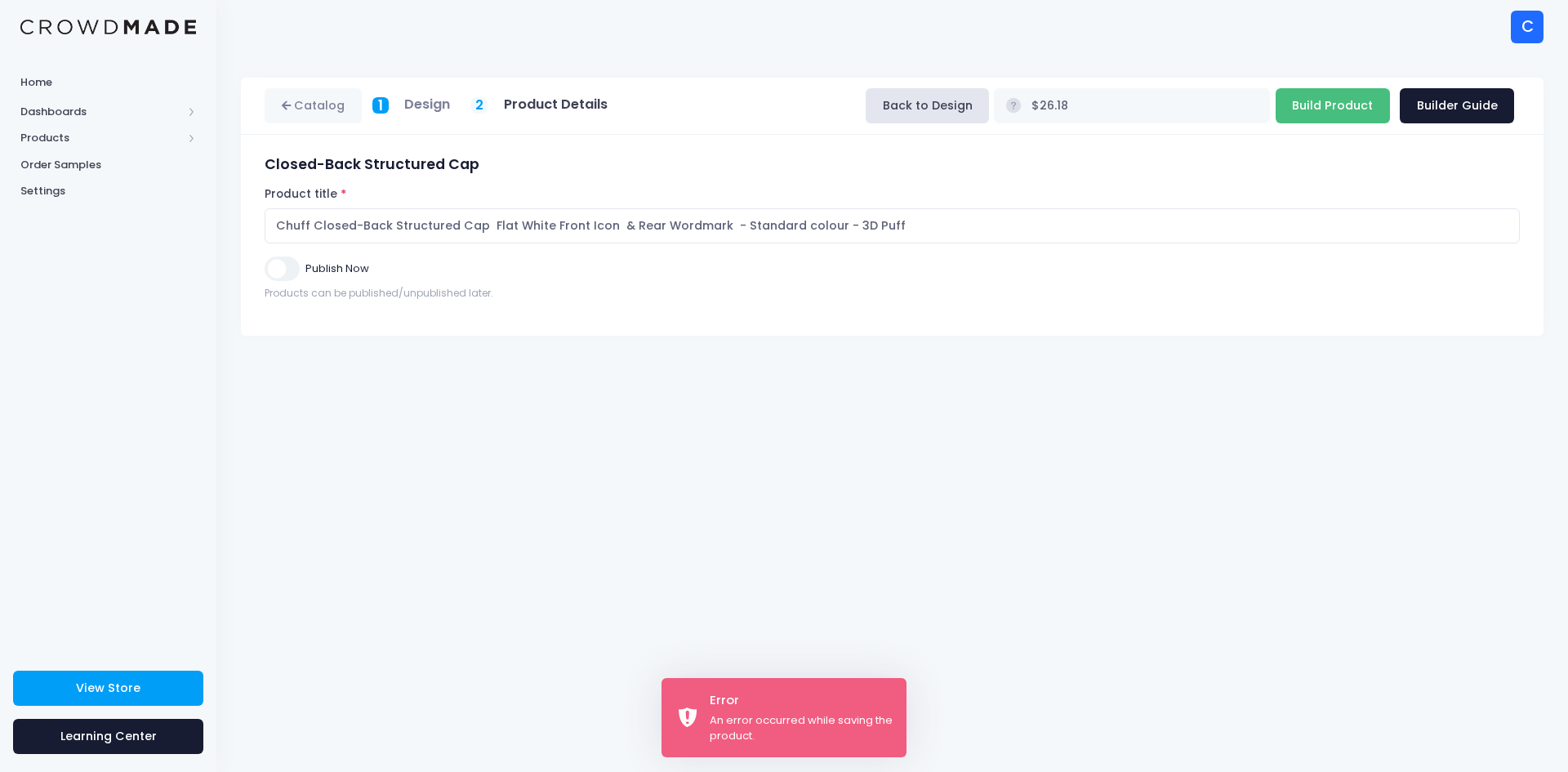
click at [1328, 106] on input "Build Product" at bounding box center [1333, 105] width 115 height 35
type input "Building product..."
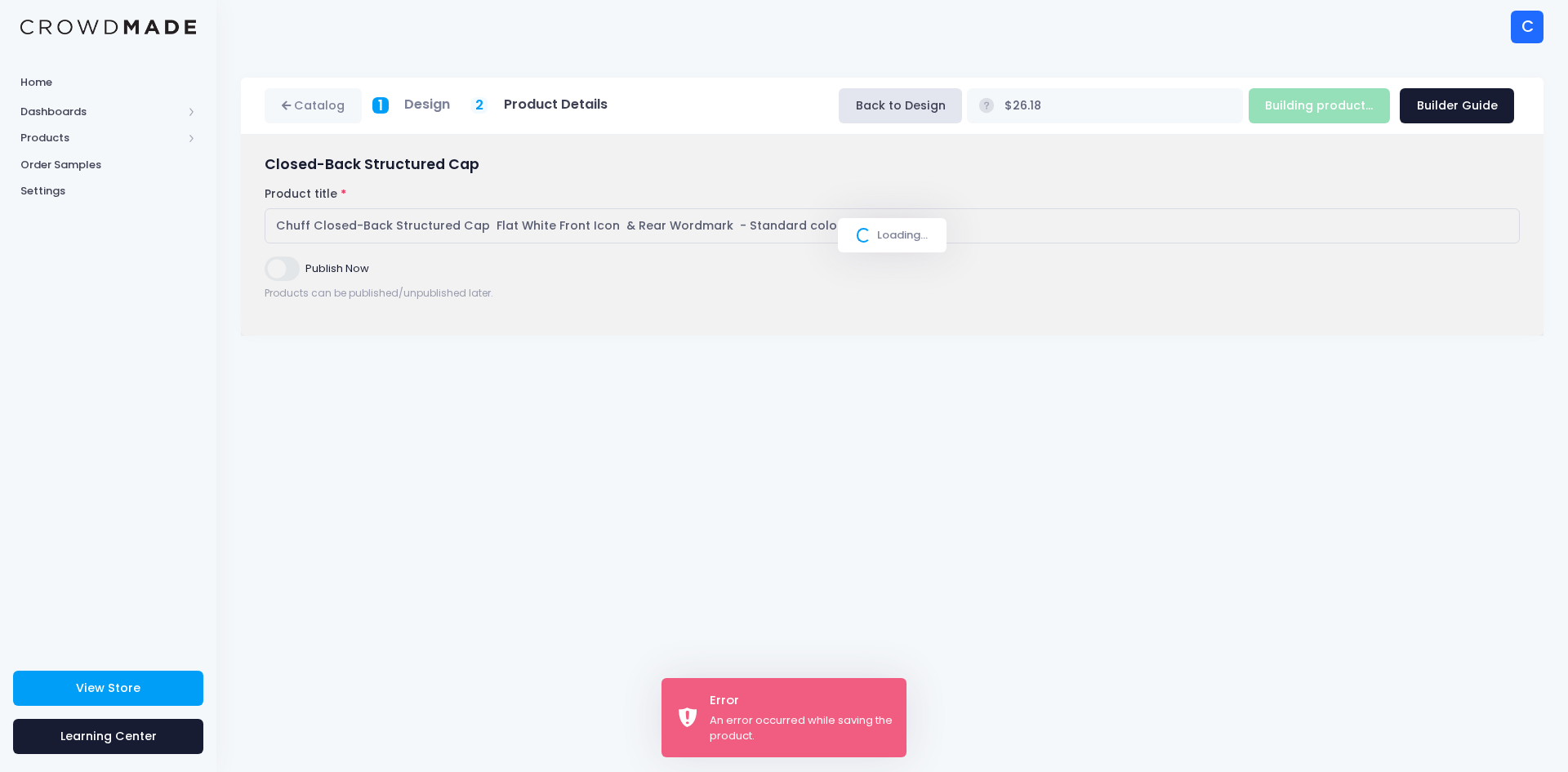
click at [891, 548] on div "Catalog 1 Design 2 Product Details" at bounding box center [892, 413] width 1352 height 719
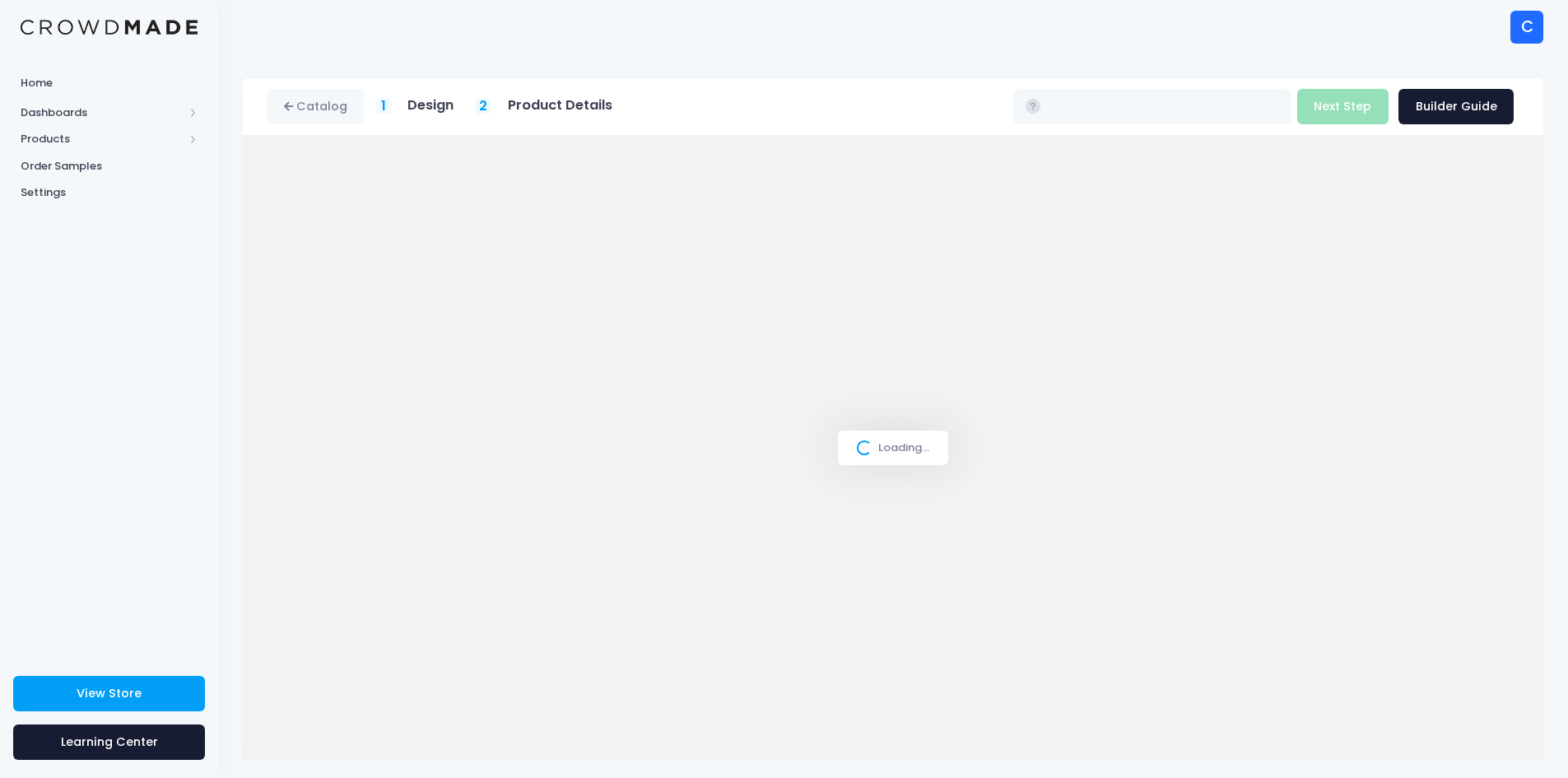
type input "$26.18"
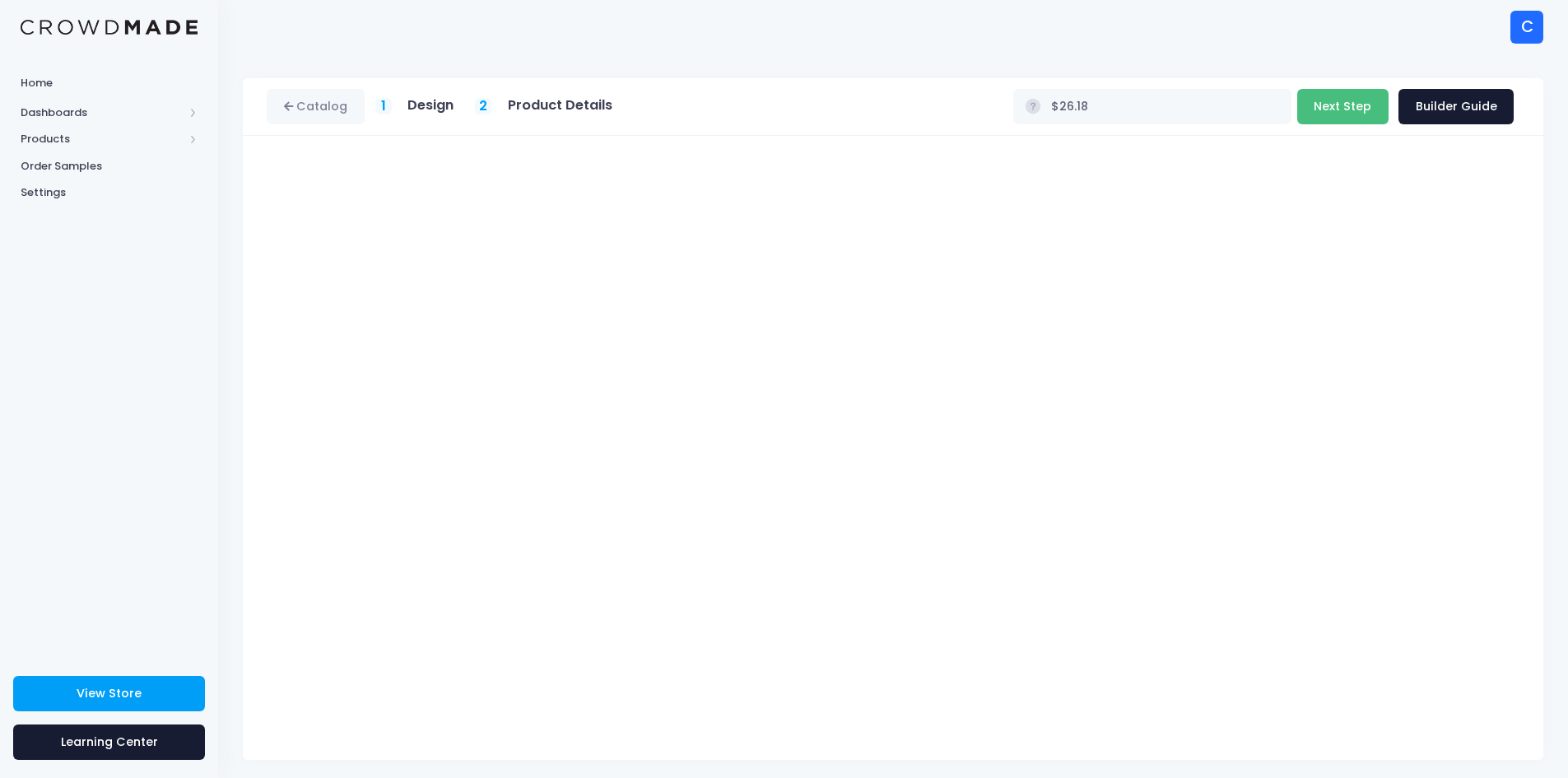
click at [1342, 101] on button "Next Step" at bounding box center [1343, 106] width 92 height 35
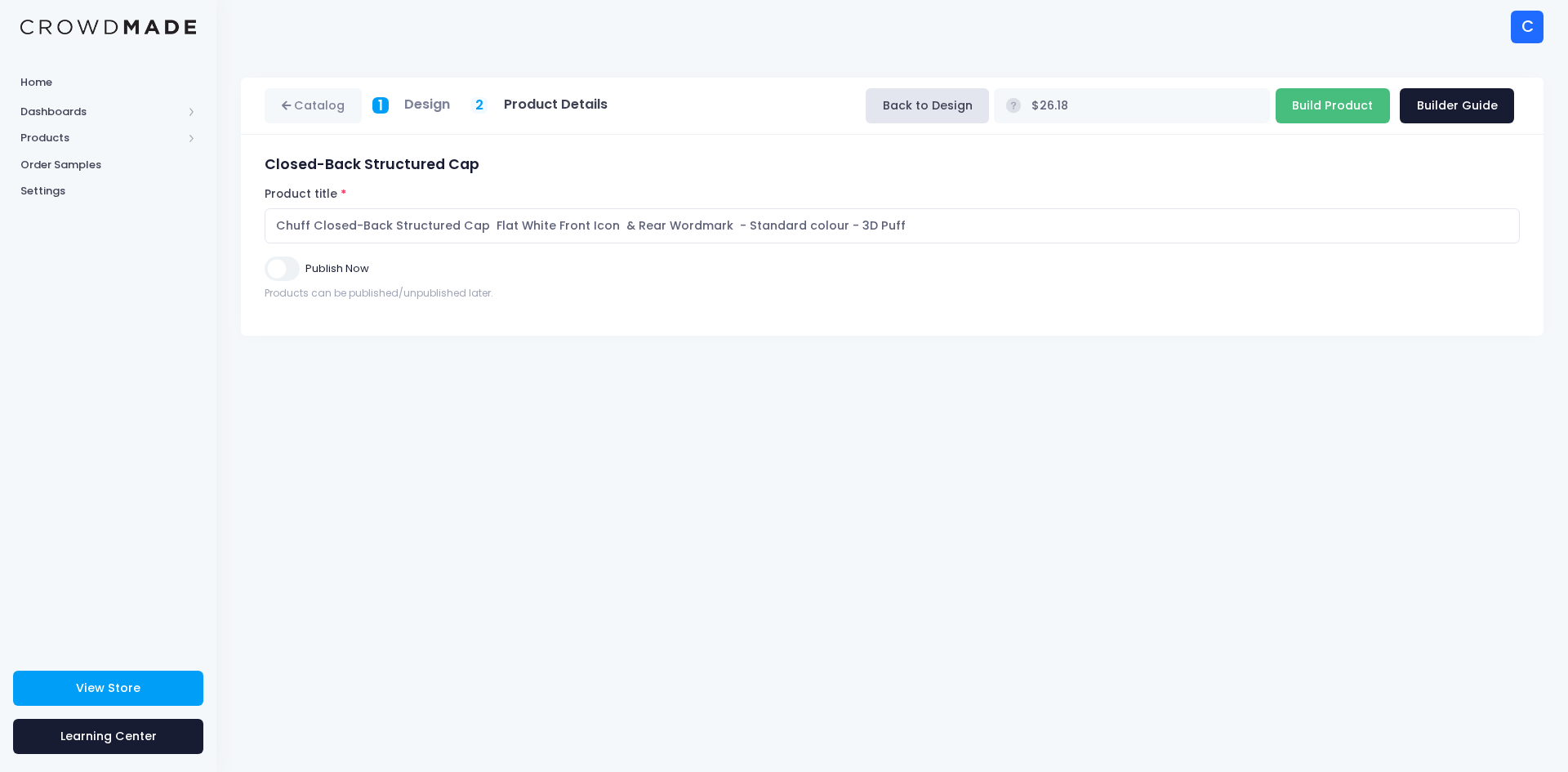
click at [1332, 101] on input "Build Product" at bounding box center [1333, 105] width 115 height 35
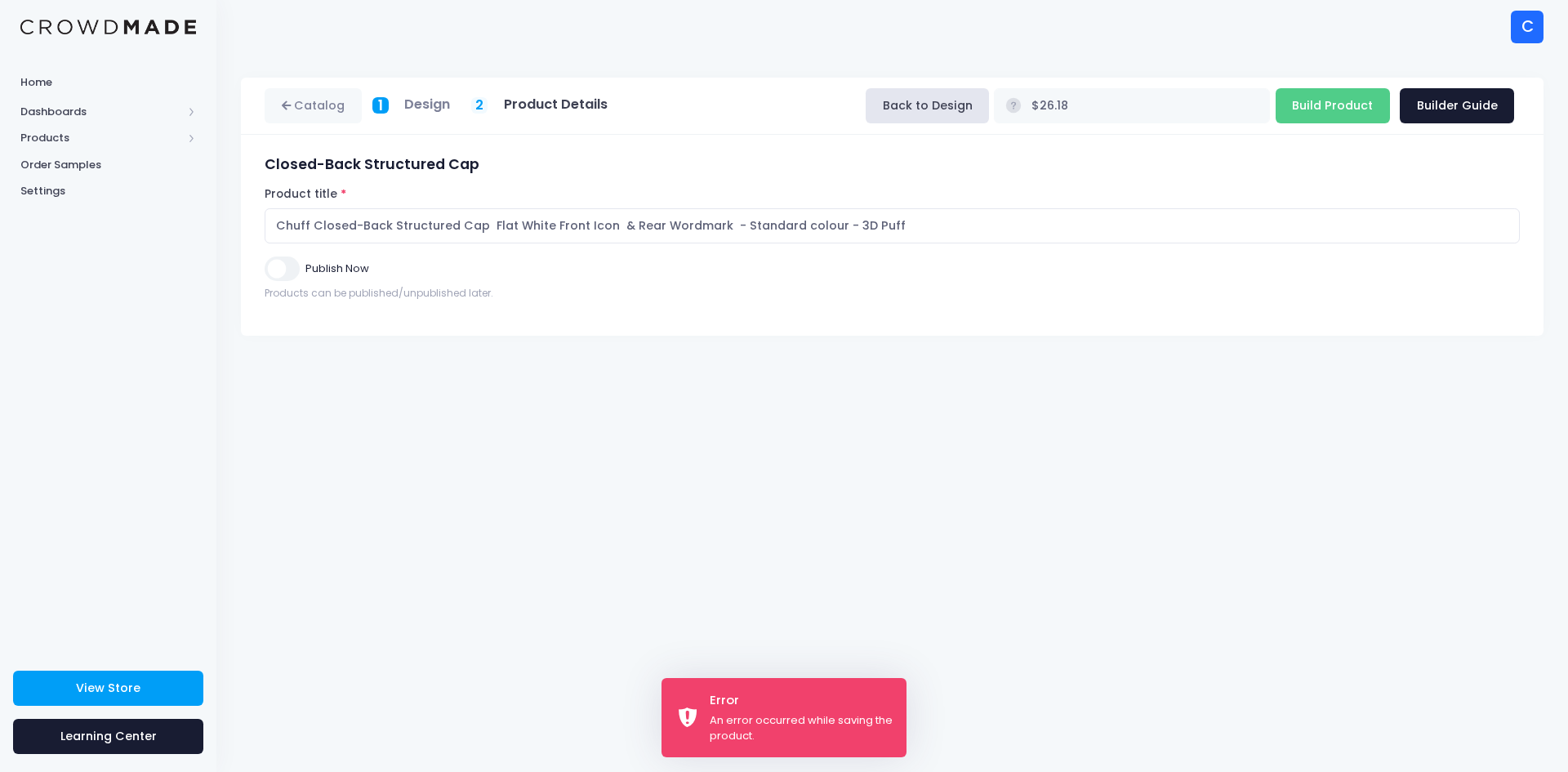
click at [843, 691] on div "Error" at bounding box center [802, 700] width 184 height 18
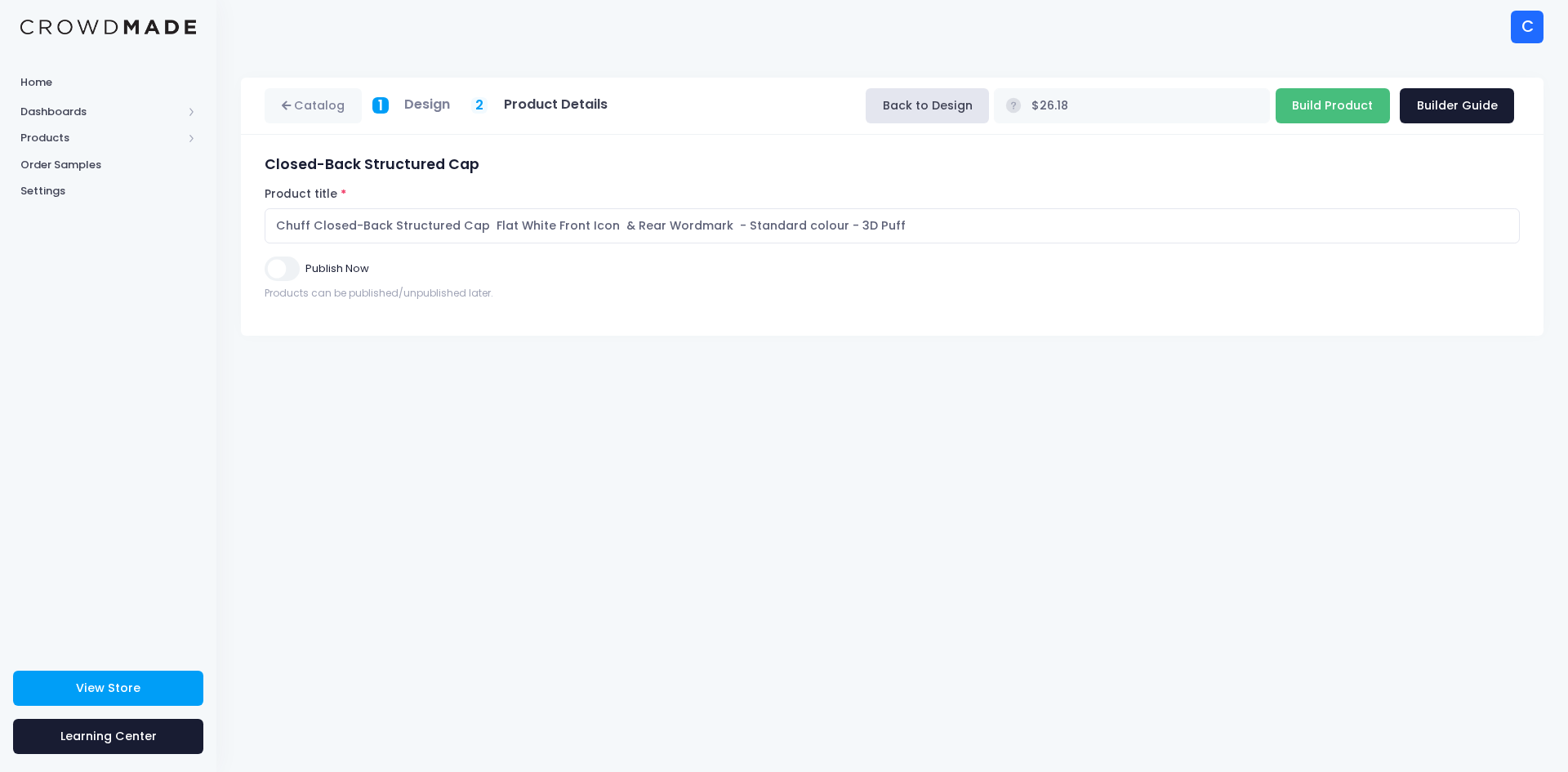
click at [1318, 110] on input "Build Product" at bounding box center [1333, 105] width 115 height 35
type input "Building product..."
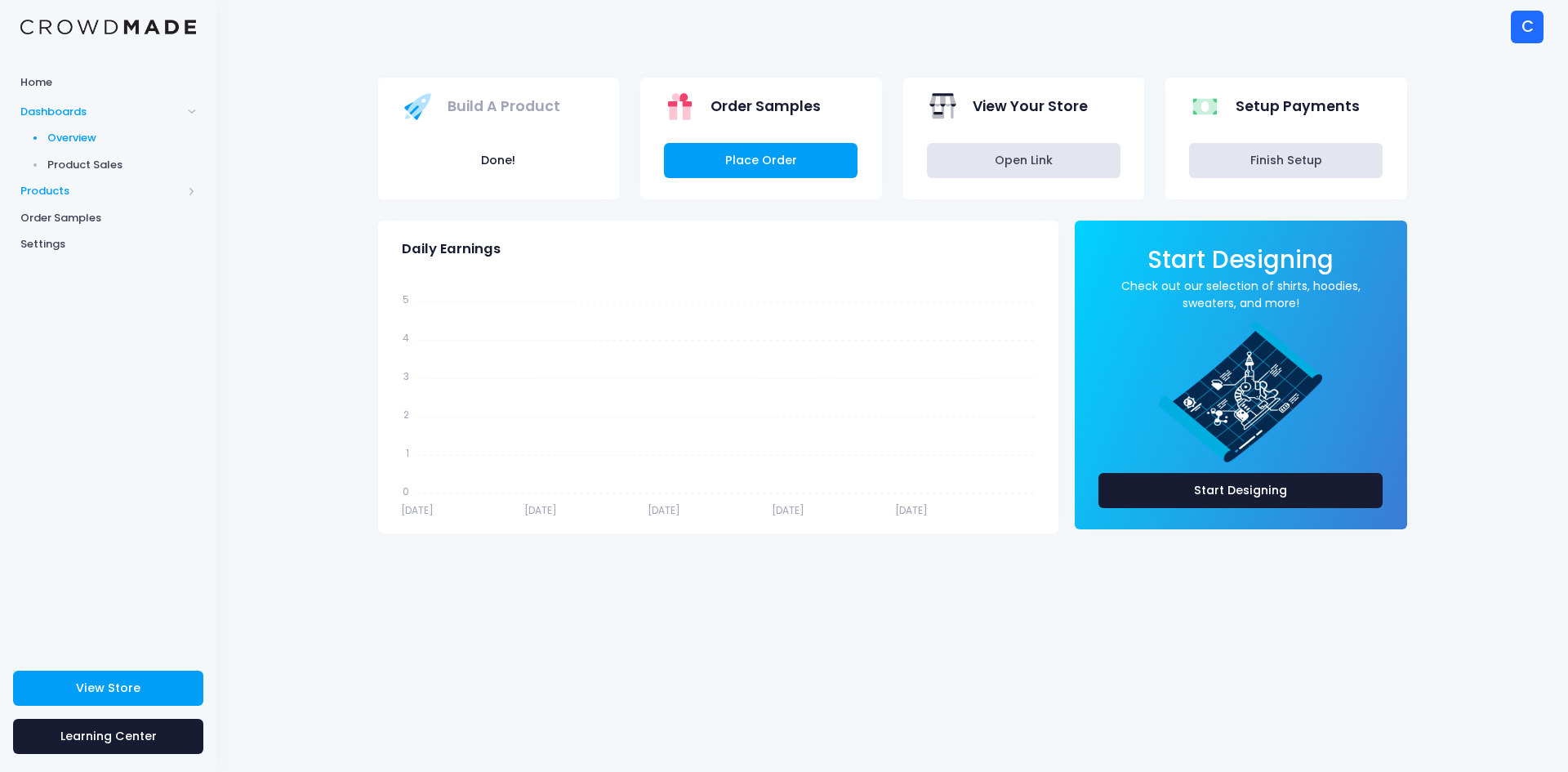
click at [60, 188] on span "Products" at bounding box center [101, 191] width 162 height 16
click at [78, 192] on span "Product Editor" at bounding box center [122, 191] width 150 height 16
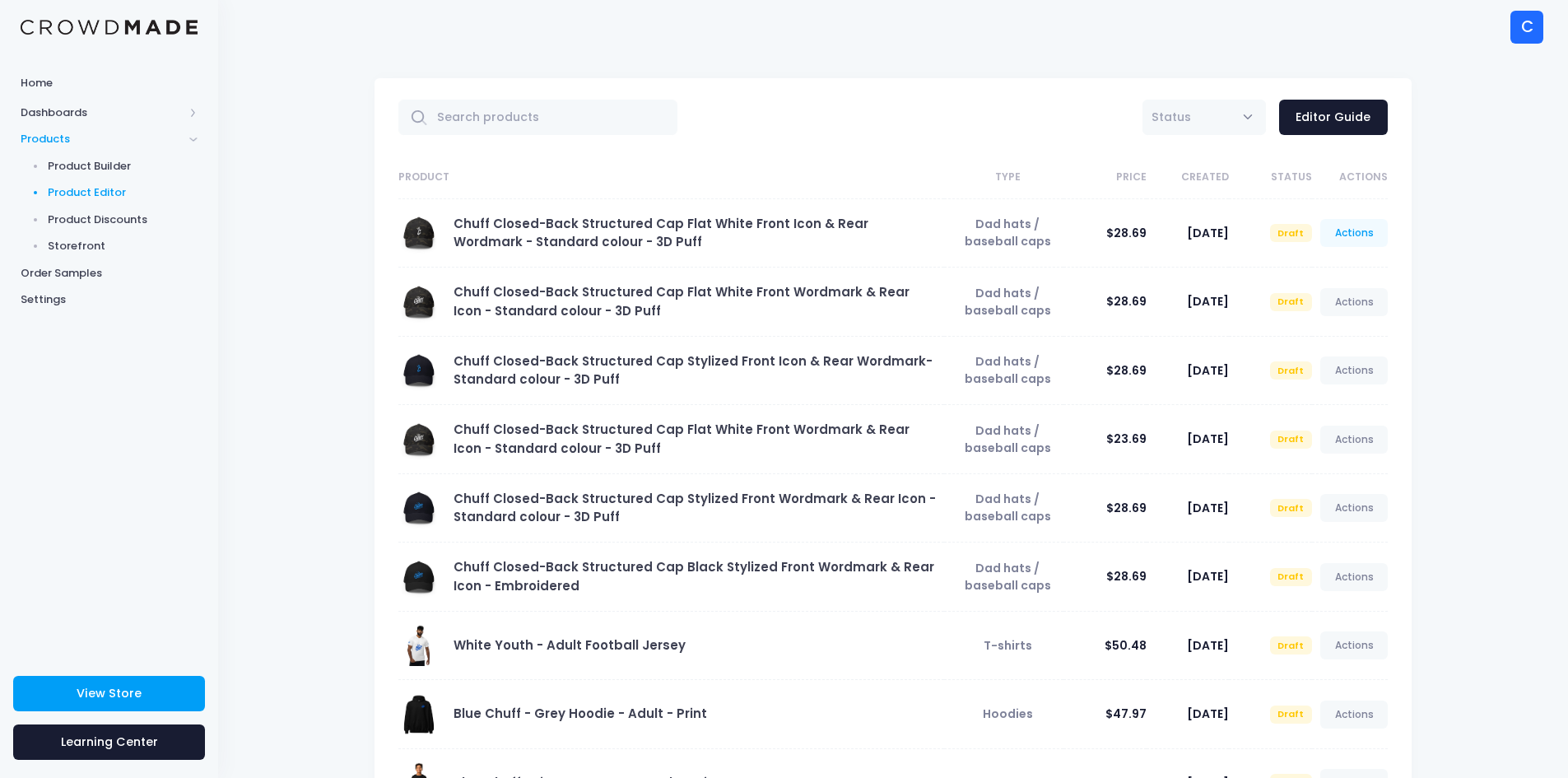
click at [1354, 232] on link "Actions" at bounding box center [1354, 232] width 68 height 28
click at [1333, 297] on link "Preview" at bounding box center [1337, 301] width 87 height 29
click at [1346, 234] on link "Actions" at bounding box center [1354, 232] width 68 height 28
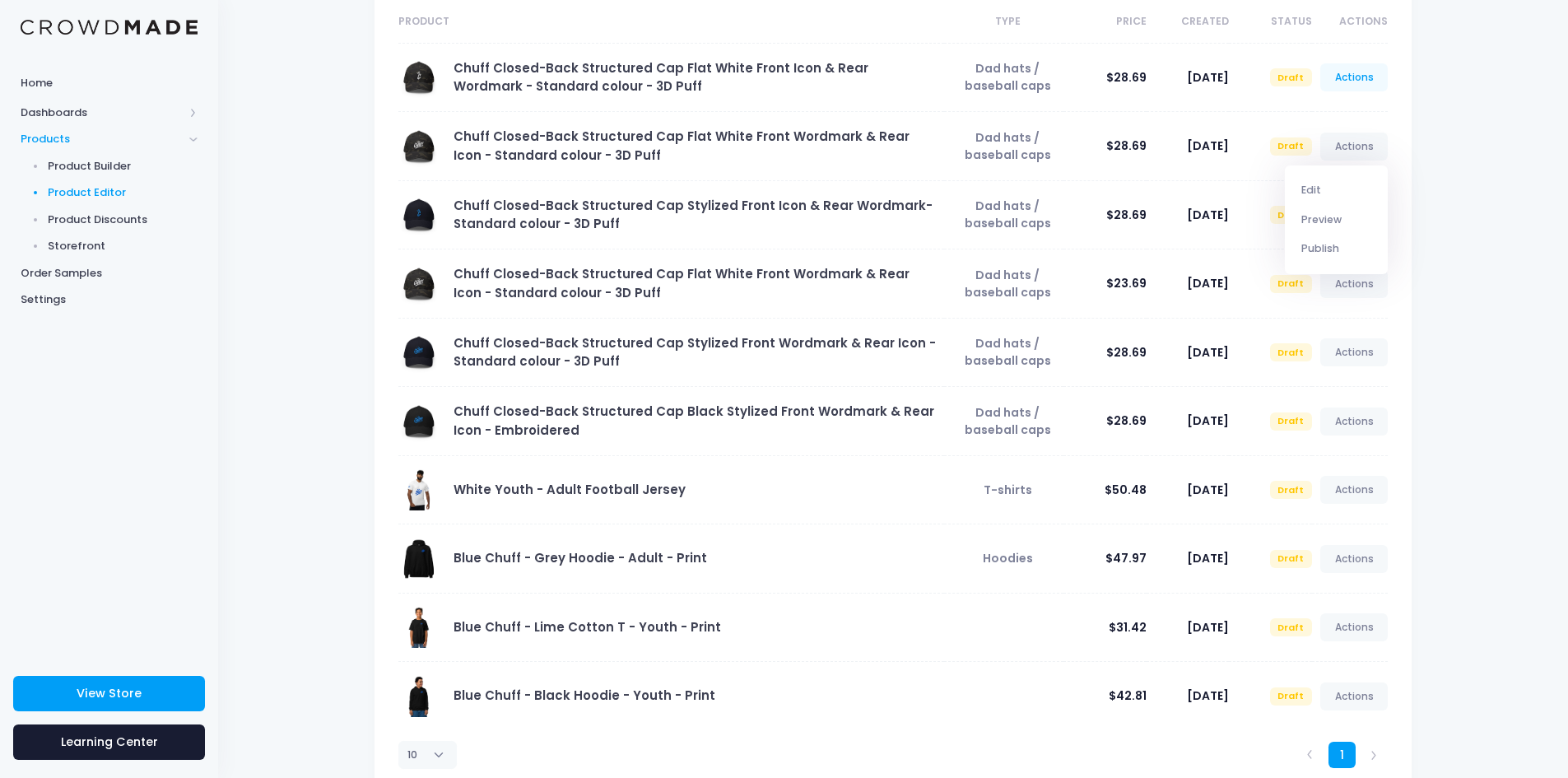
scroll to position [164, 0]
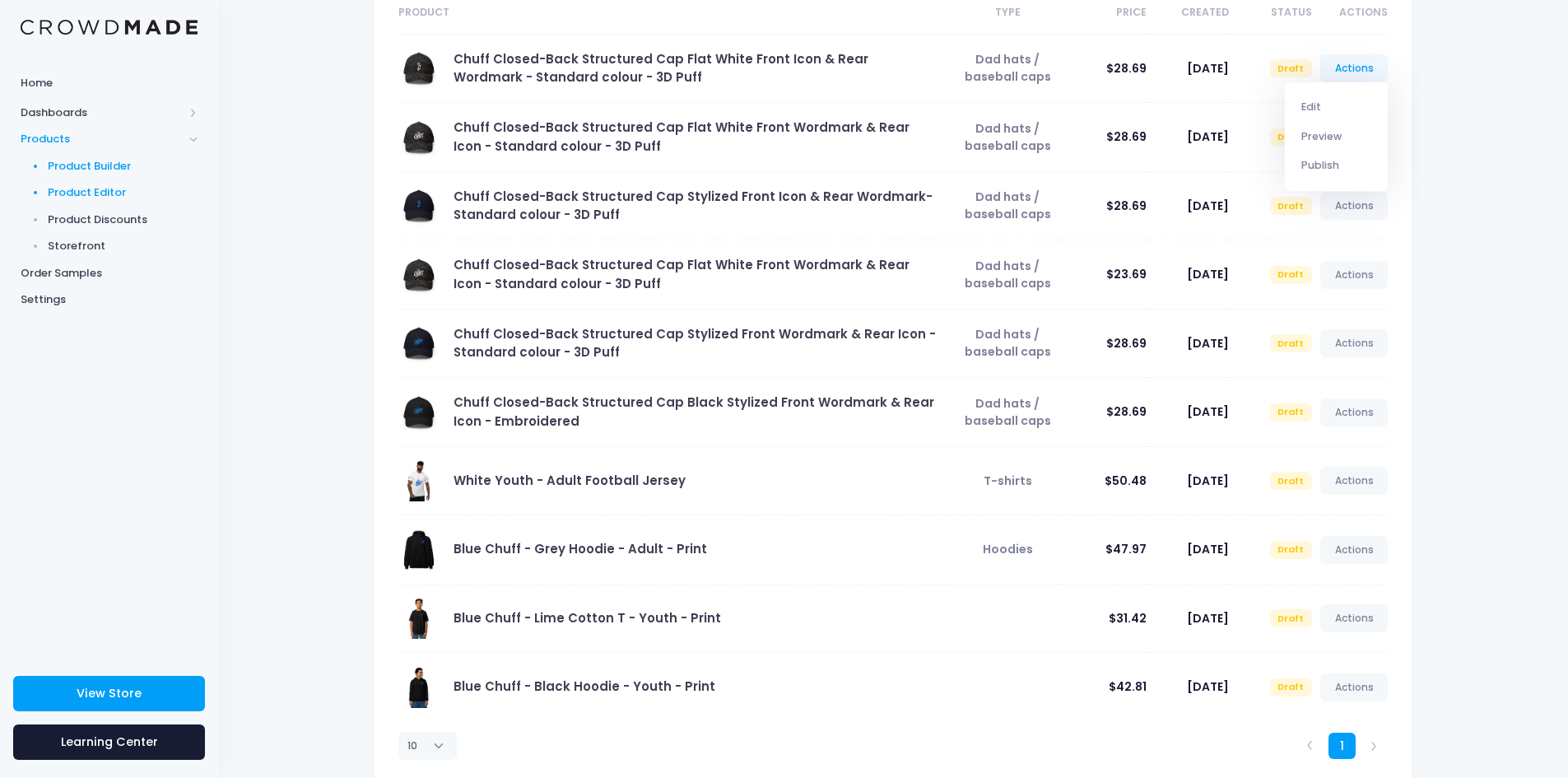
click at [92, 163] on span "Product Builder" at bounding box center [123, 165] width 151 height 16
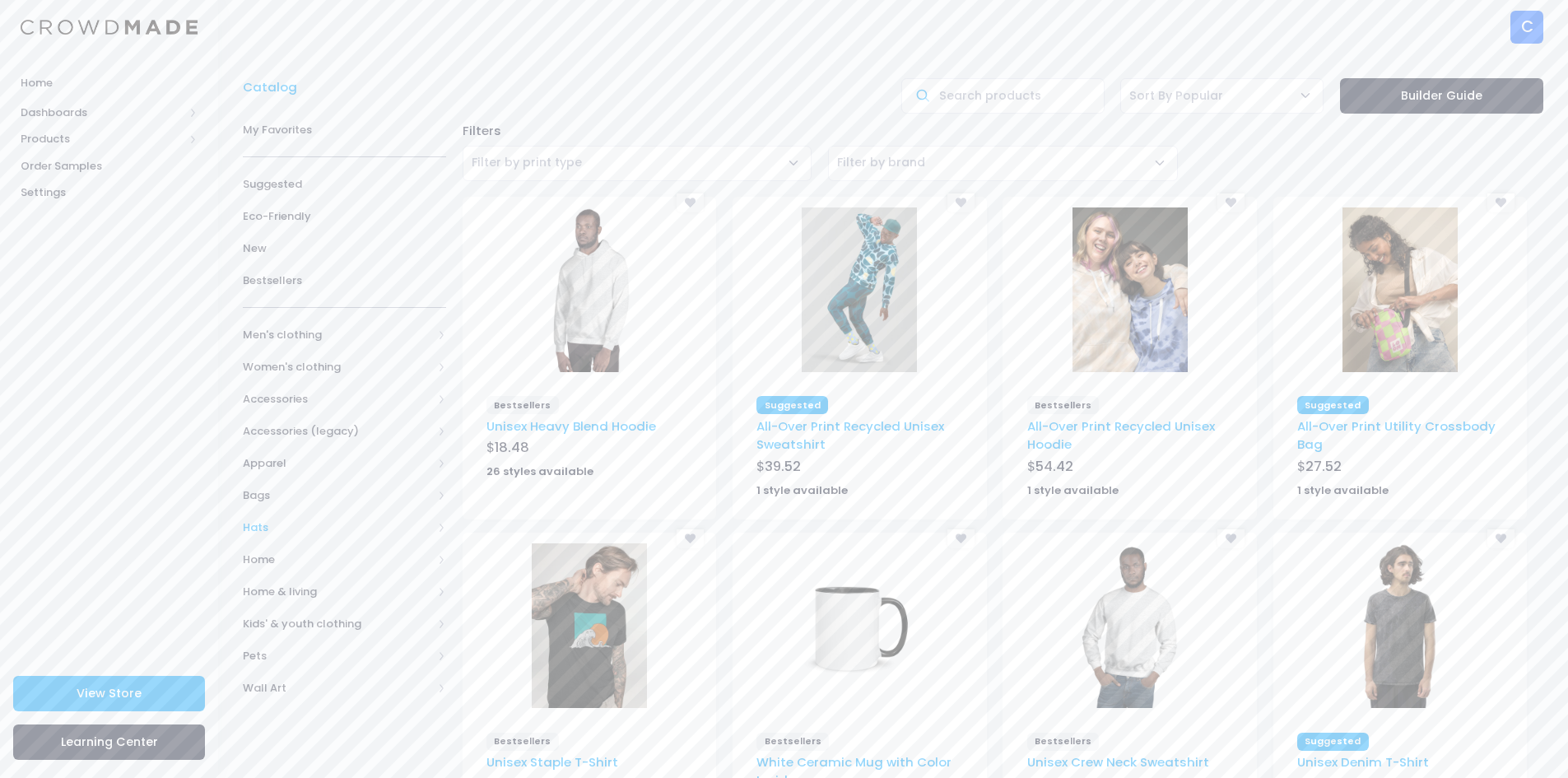
click at [267, 524] on span "Hats" at bounding box center [338, 527] width 189 height 16
click at [304, 555] on span "All Hats" at bounding box center [348, 559] width 157 height 16
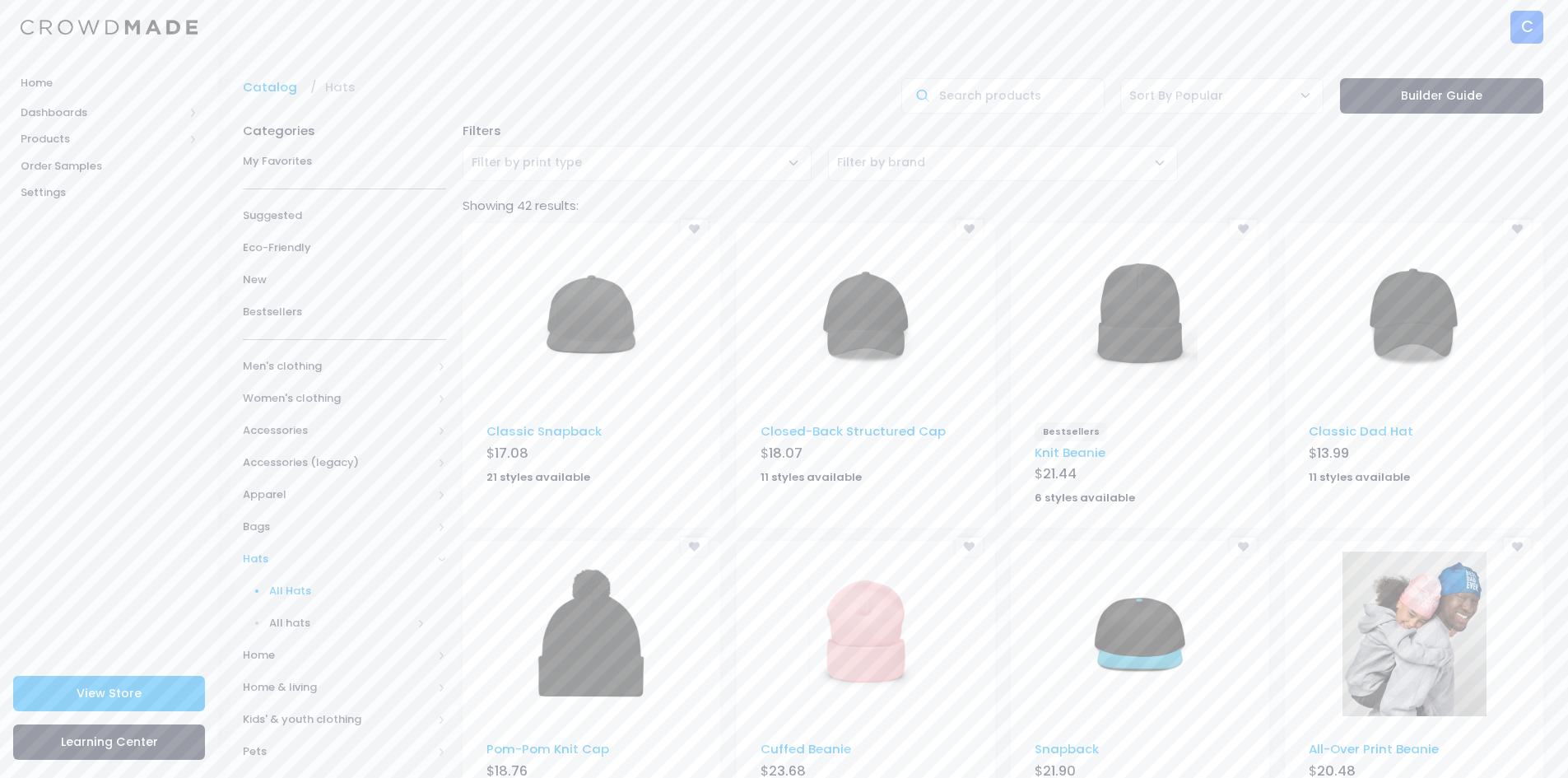
click at [877, 312] on img at bounding box center [866, 316] width 116 height 164
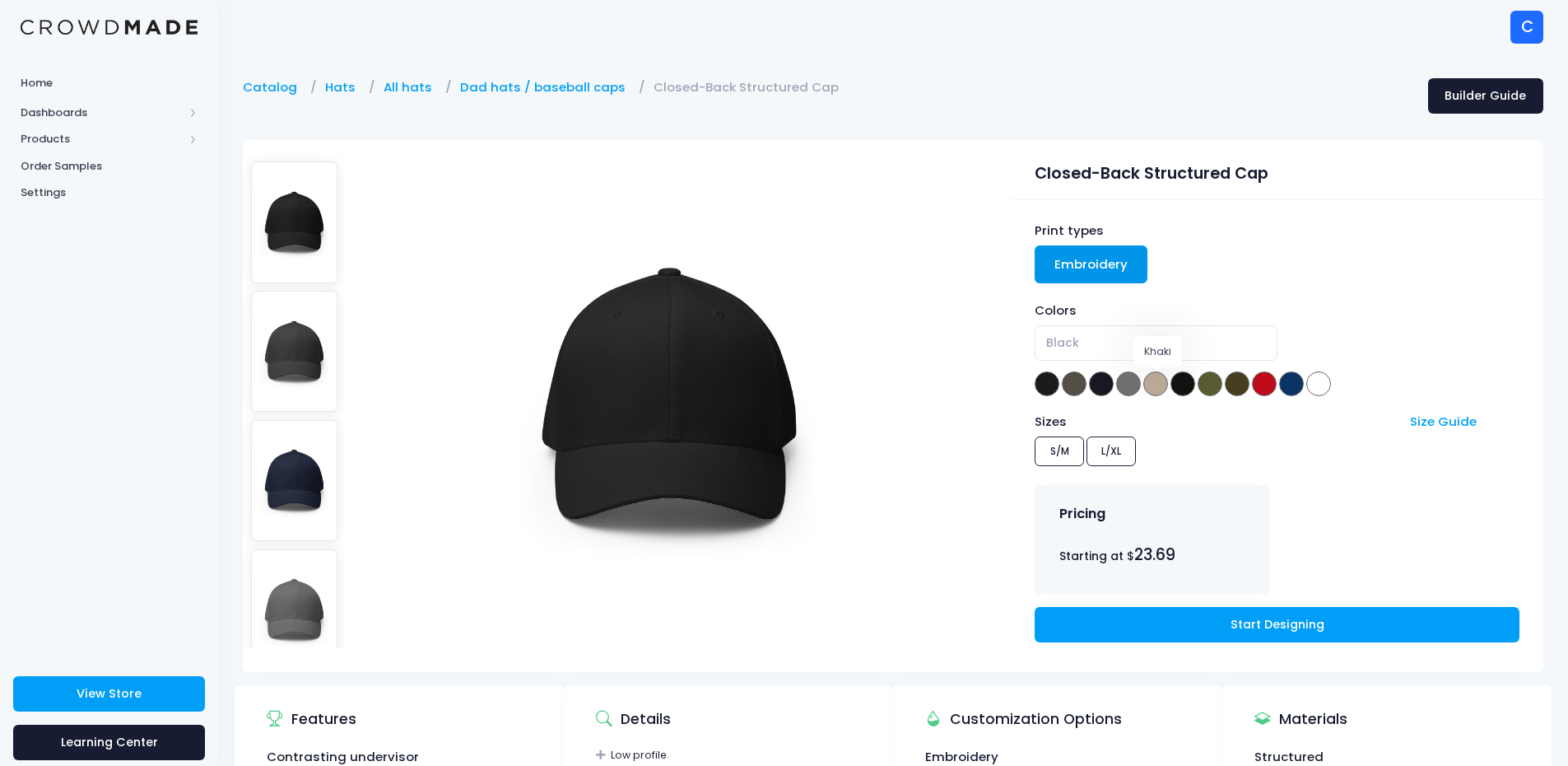
click at [1153, 376] on span at bounding box center [1156, 383] width 25 height 25
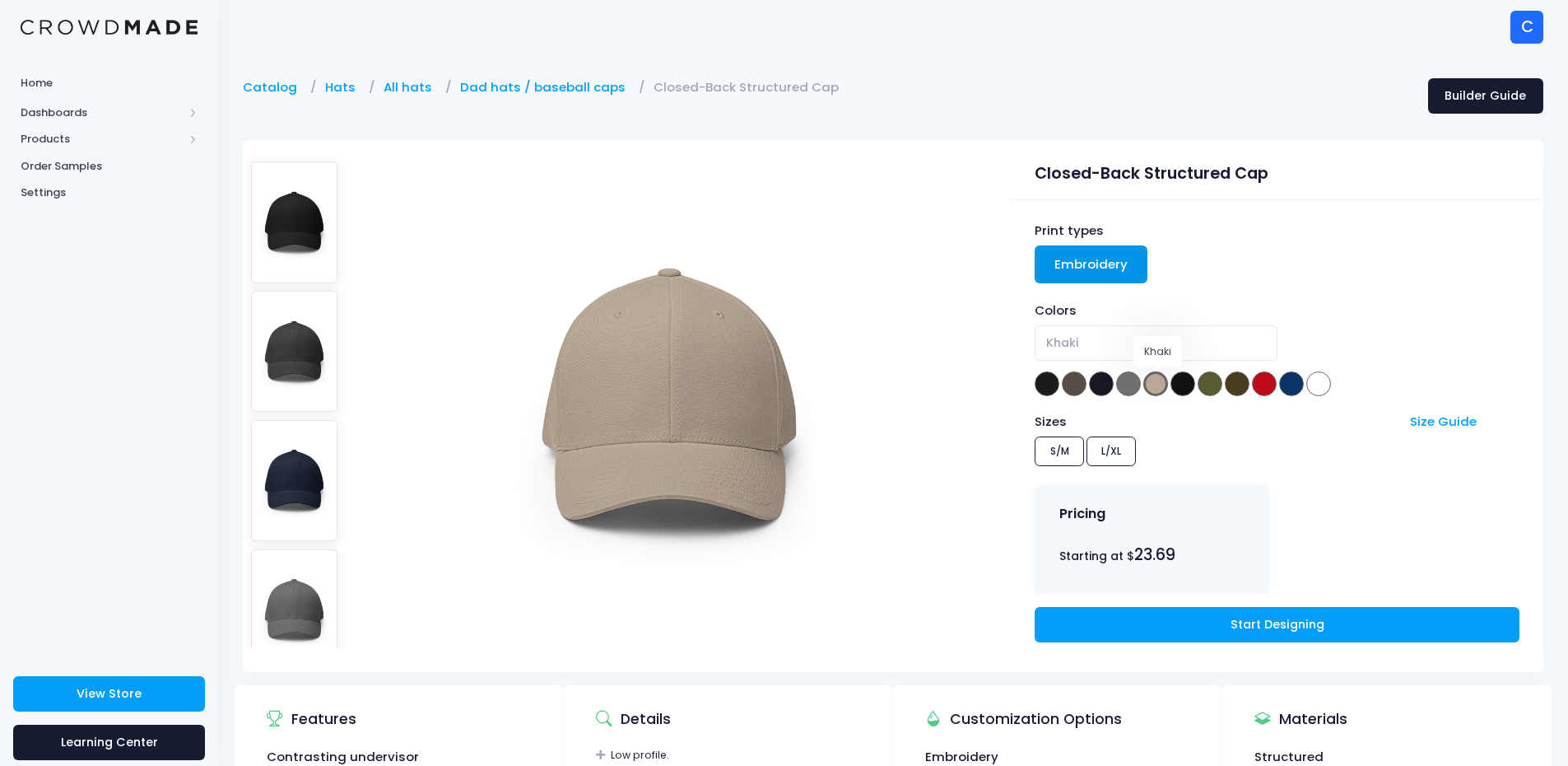
select select "Khaki"
click at [1193, 620] on link "Start Designing" at bounding box center [1276, 624] width 484 height 35
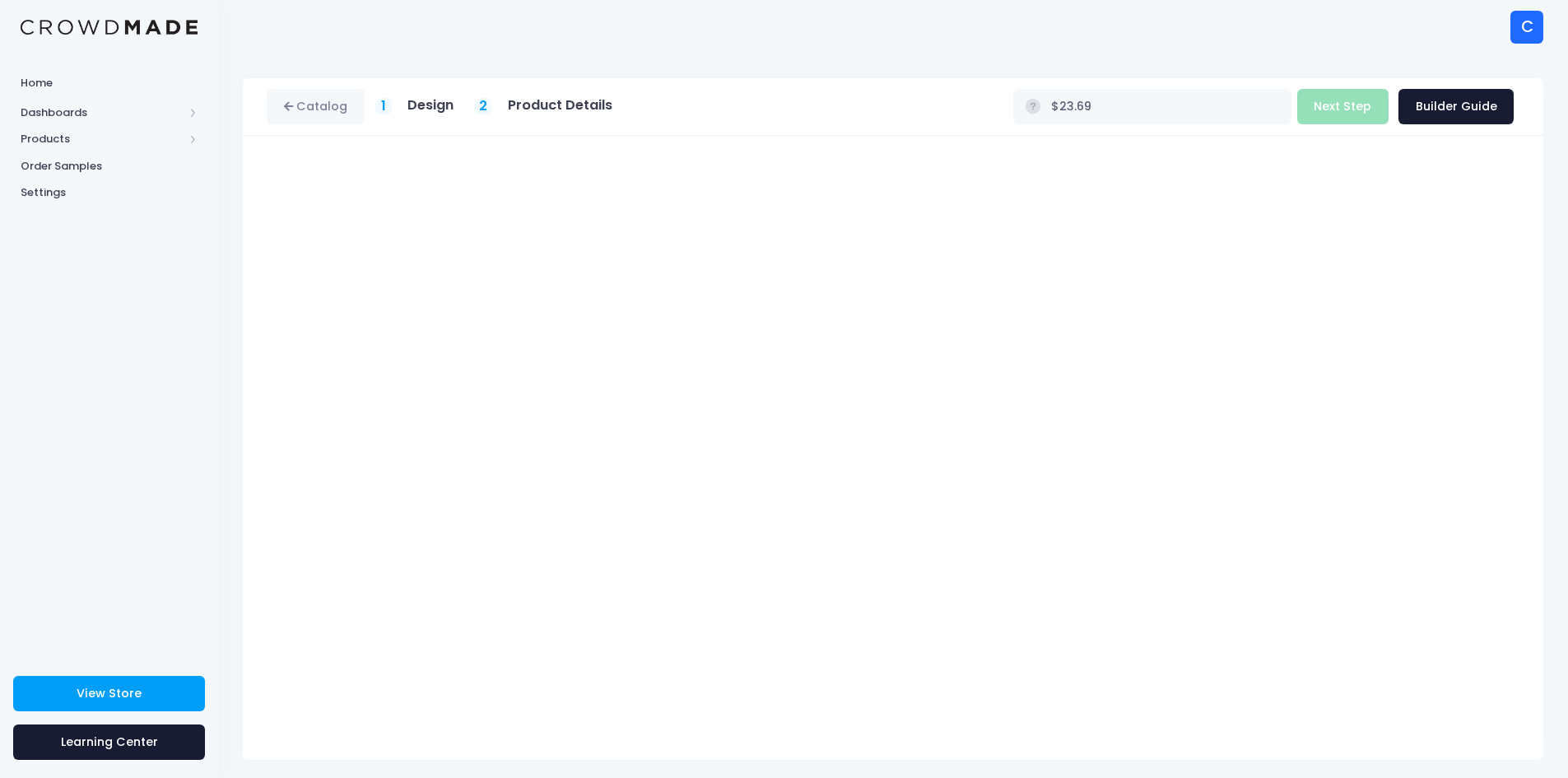
click at [1456, 39] on div "C C Chuffsters [EMAIL_ADDRESS][DOMAIN_NAME] Not Verified Settings Sign Out" at bounding box center [893, 27] width 1301 height 54
click at [1451, 37] on div "C C Chuffsters [EMAIL_ADDRESS][DOMAIN_NAME] Not Verified Settings Sign Out" at bounding box center [893, 27] width 1301 height 54
click at [1439, 27] on div "C C Chuffsters [EMAIL_ADDRESS][DOMAIN_NAME] Not Verified Settings Sign Out" at bounding box center [893, 27] width 1301 height 54
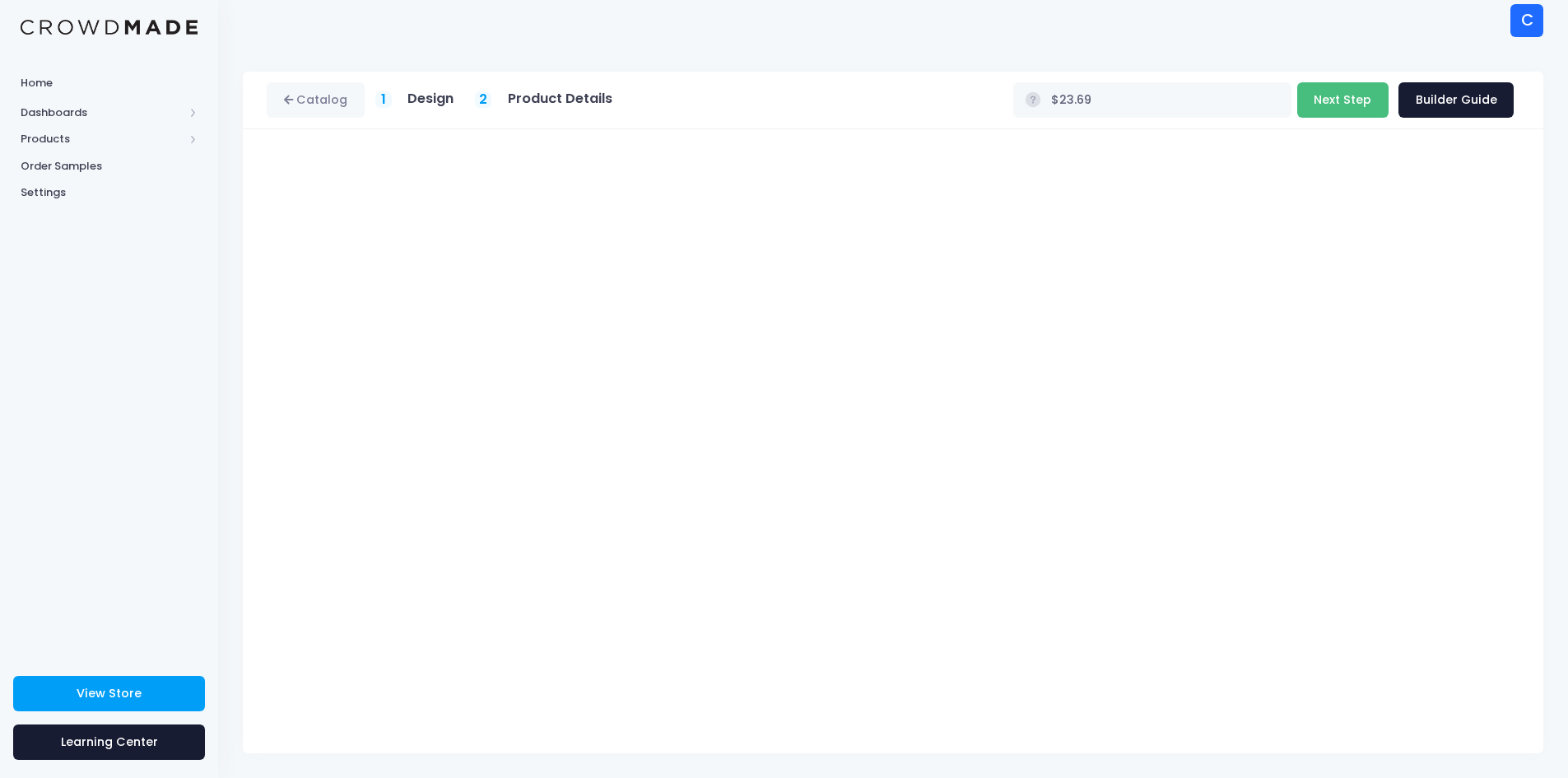
click at [1344, 99] on button "Next Step" at bounding box center [1343, 99] width 92 height 35
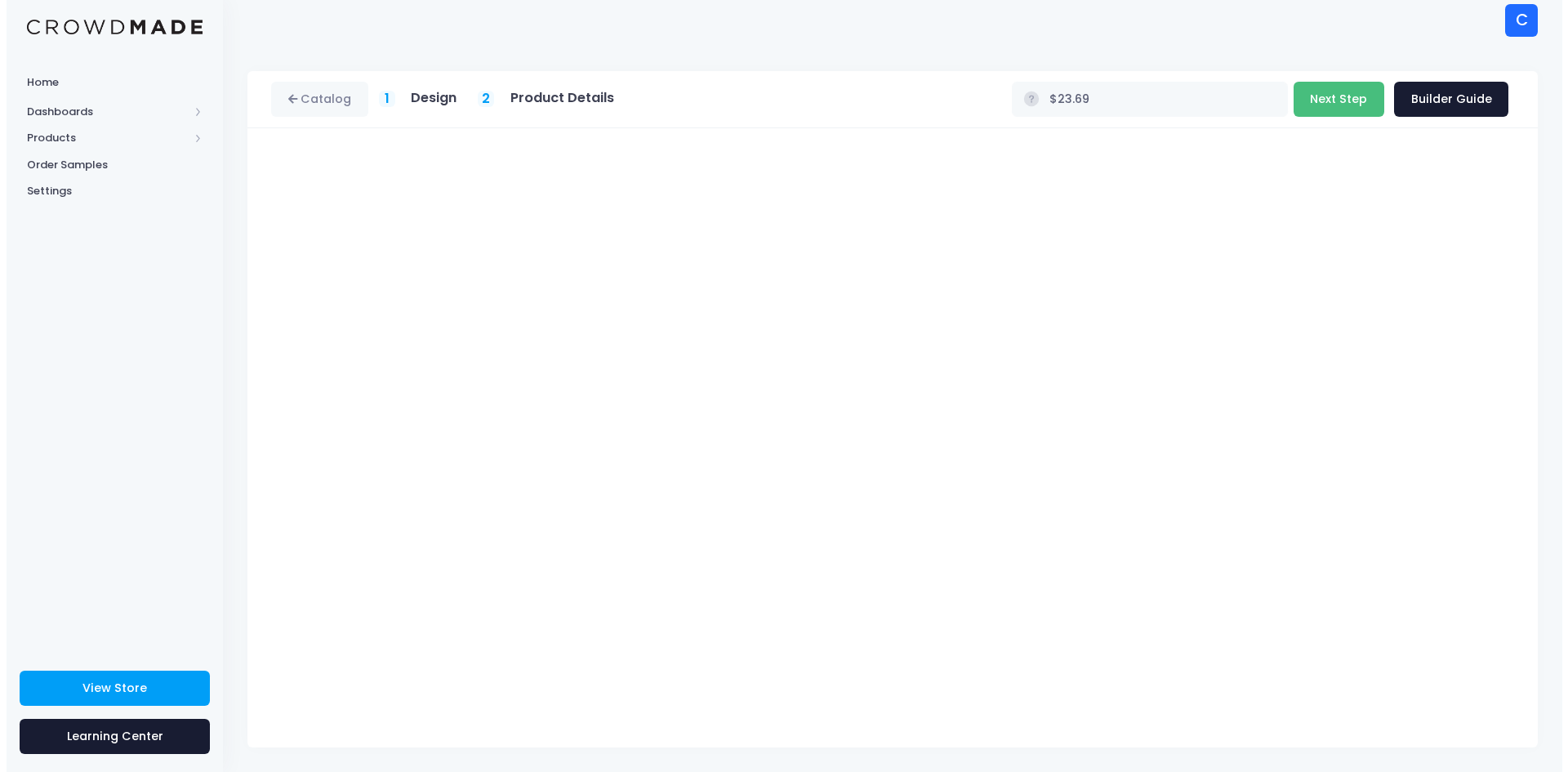
scroll to position [0, 0]
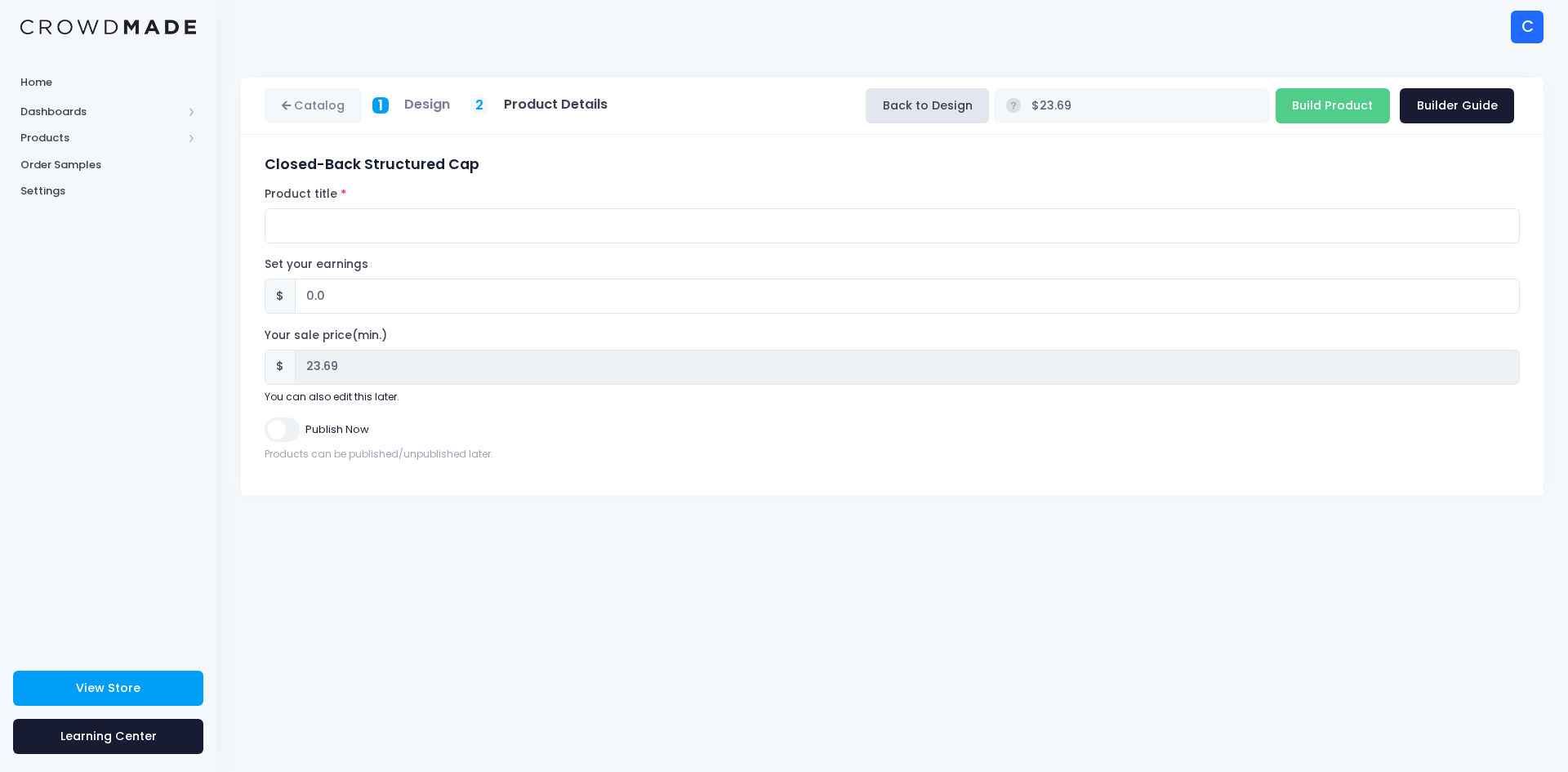
click at [417, 106] on h5 "Design" at bounding box center [427, 104] width 46 height 16
click at [989, 103] on button "Back to Design" at bounding box center [928, 105] width 123 height 35
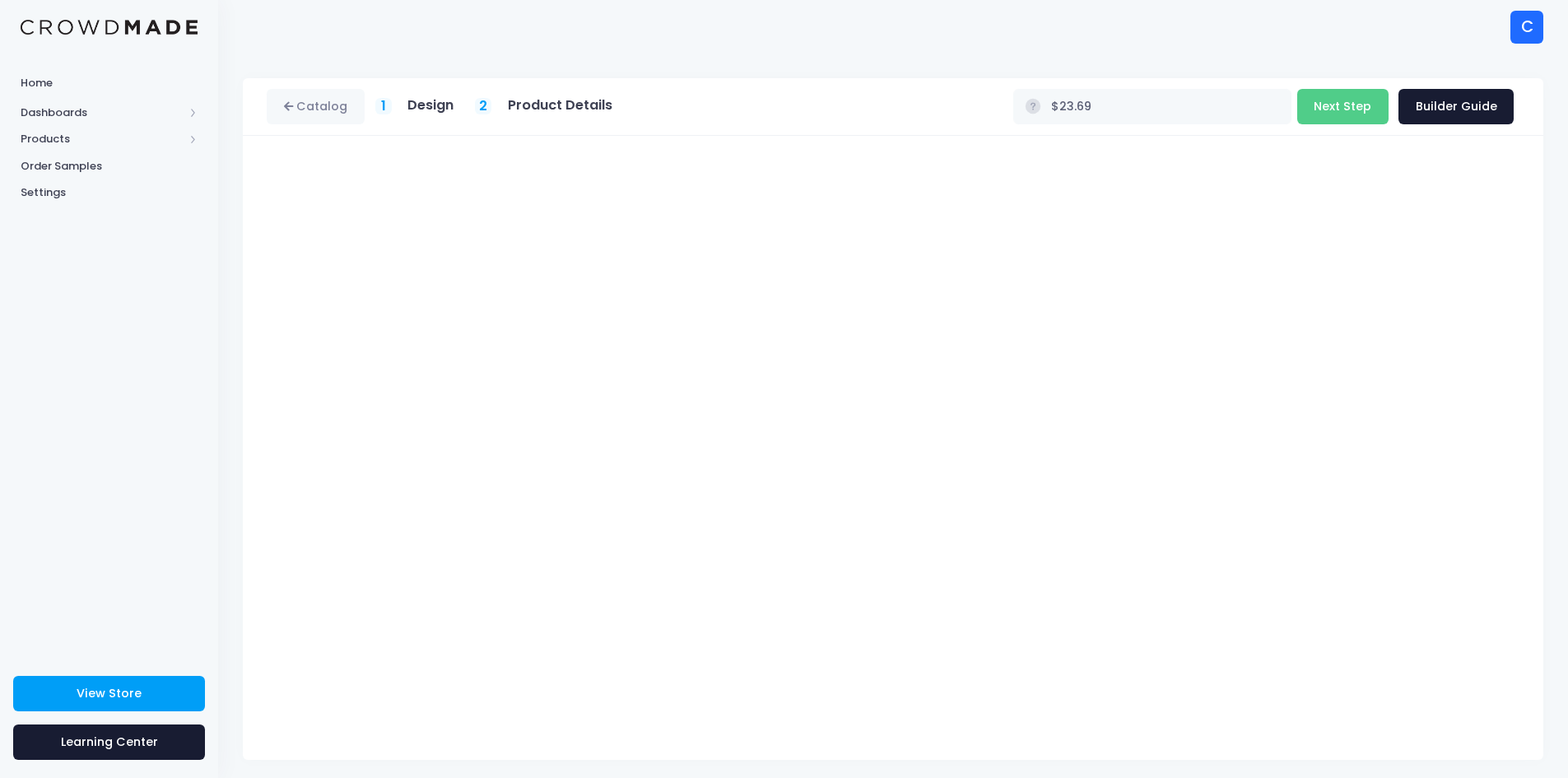
type input "$26.18"
click at [1331, 110] on button "Next Step" at bounding box center [1343, 106] width 92 height 35
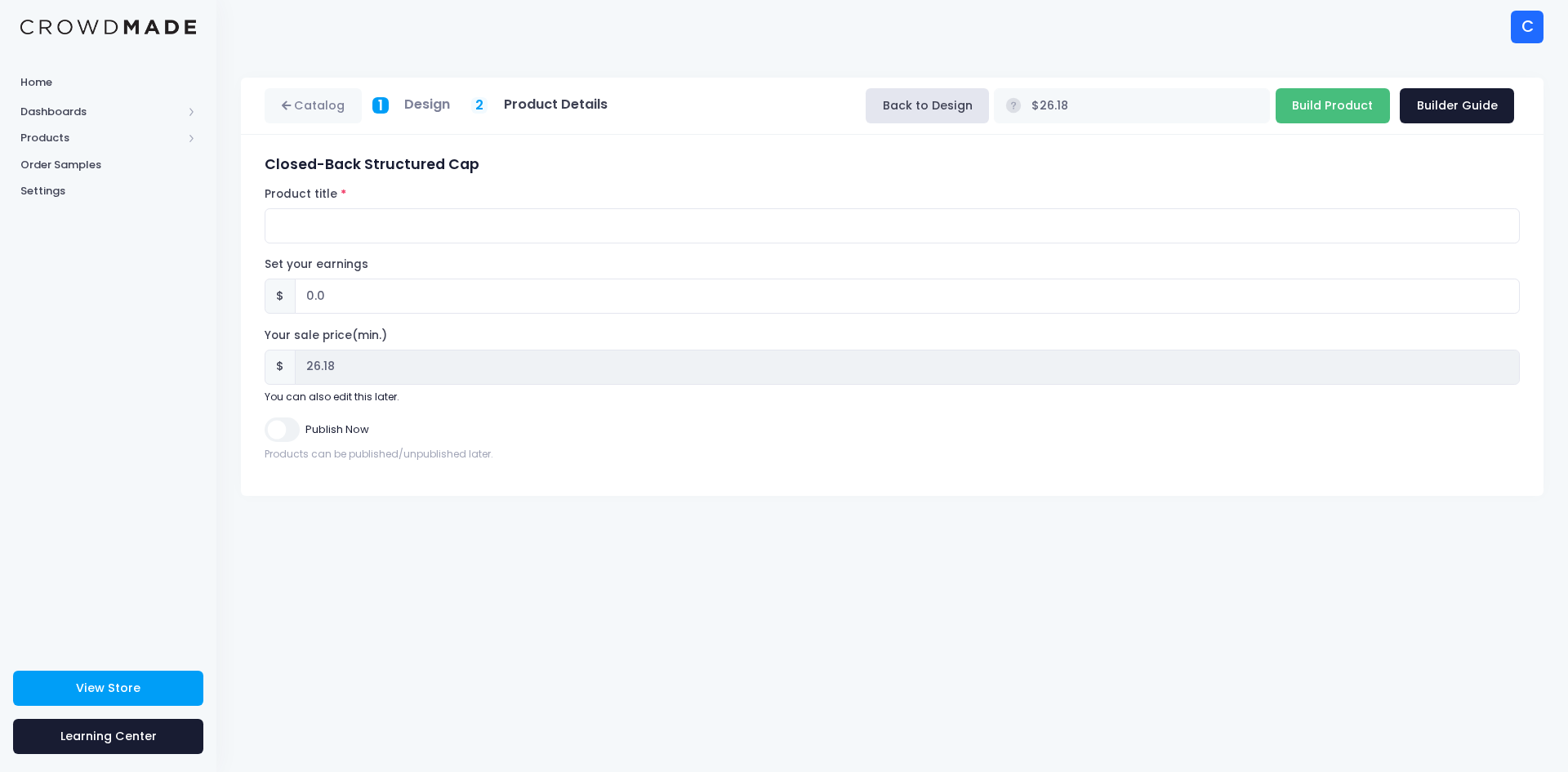
click at [1320, 109] on input "Build Product" at bounding box center [1333, 105] width 115 height 35
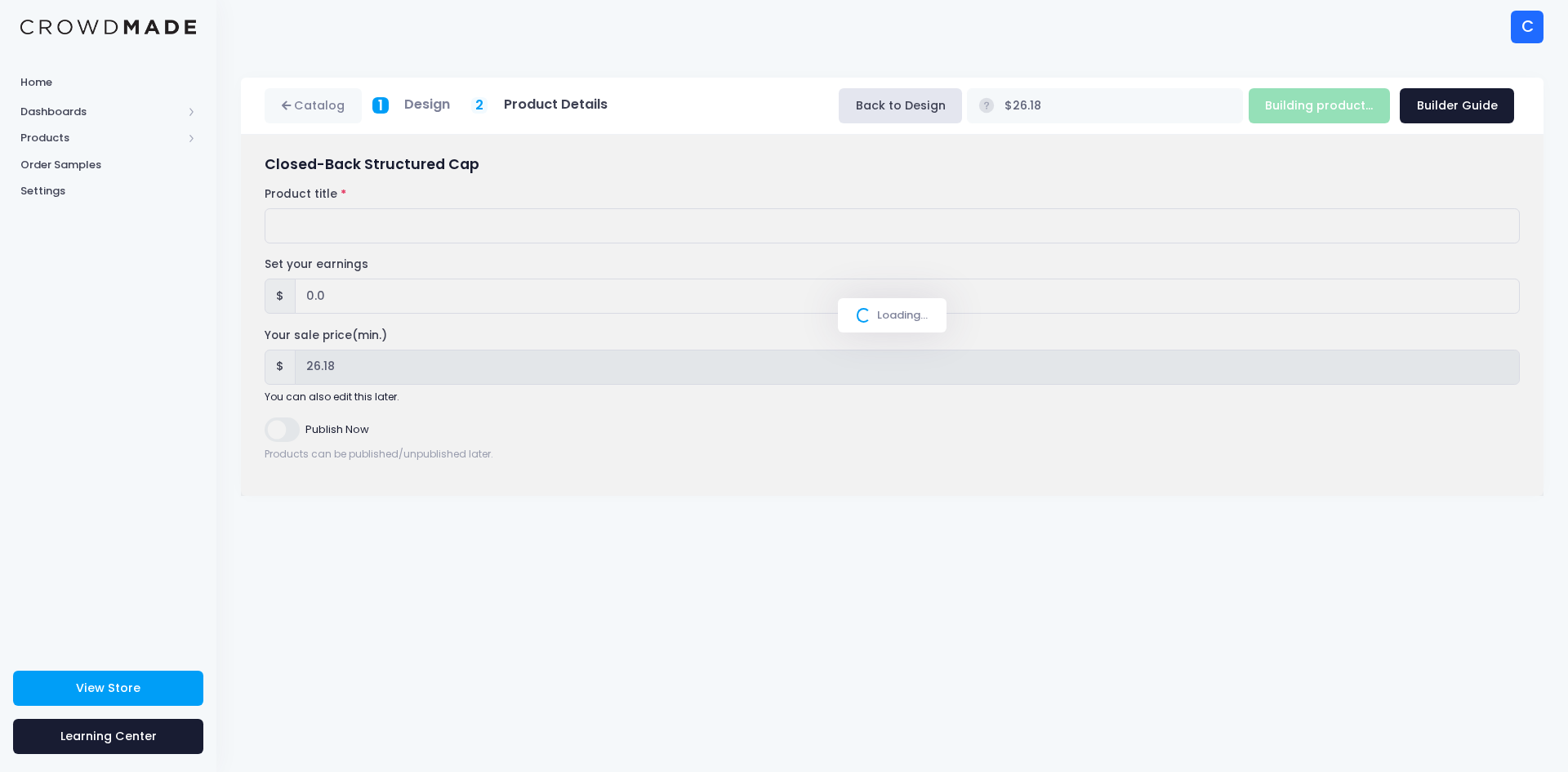
type input "Build Product"
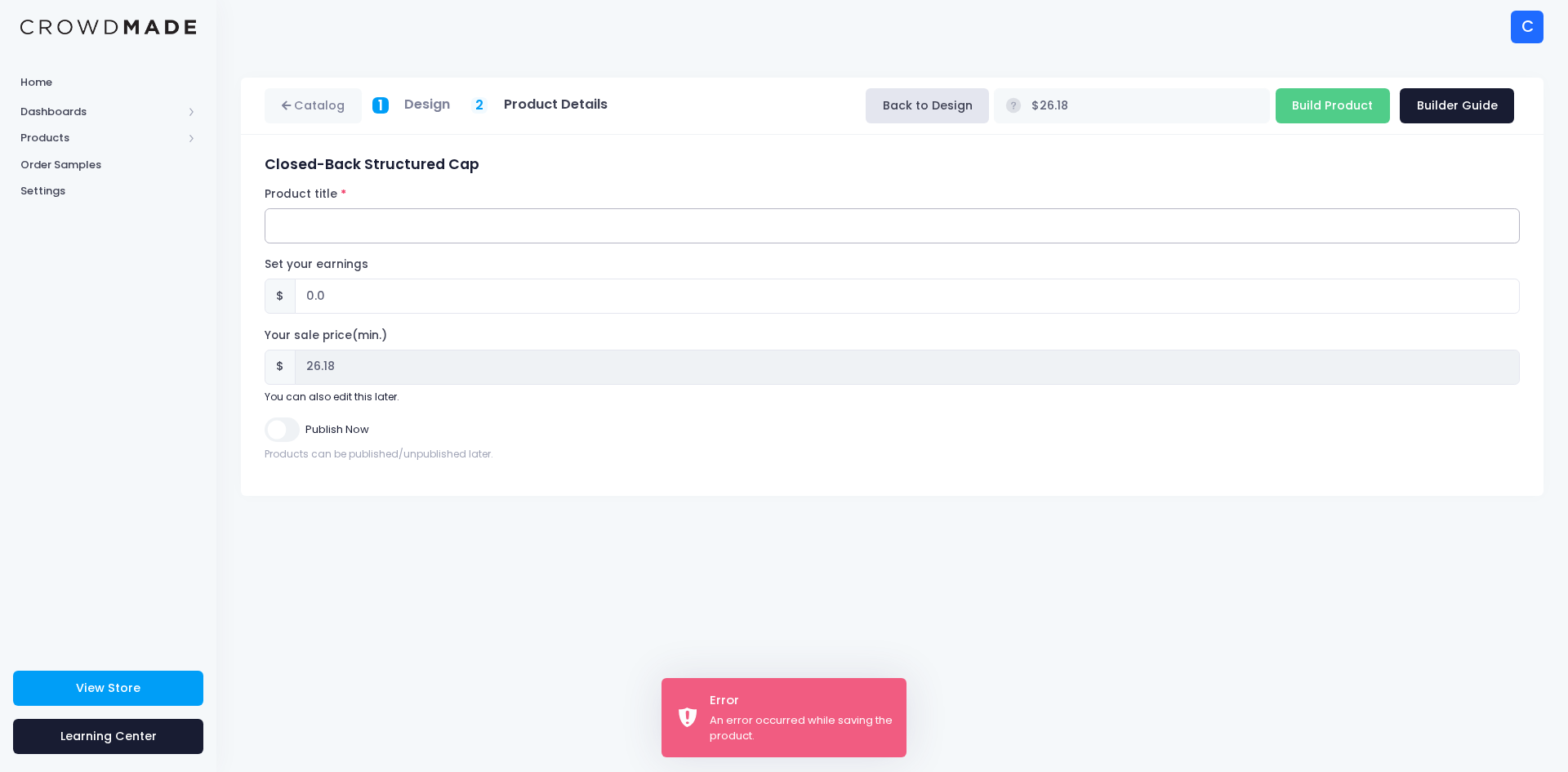
click at [335, 214] on input "Product title" at bounding box center [893, 226] width 1256 height 35
paste input "Also side embroidary options"
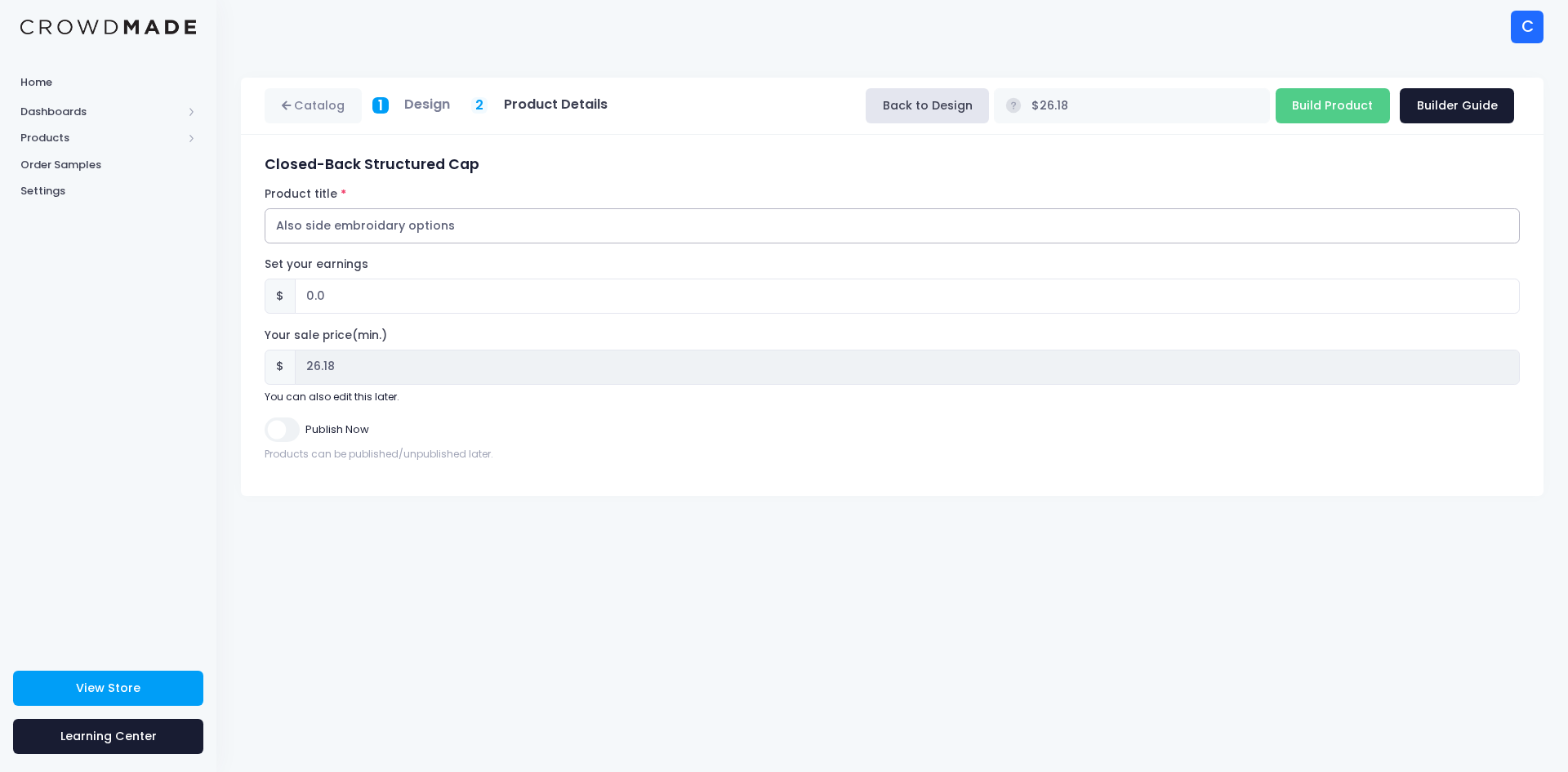
drag, startPoint x: 479, startPoint y: 227, endPoint x: 268, endPoint y: 228, distance: 211.0
click at [268, 228] on input "Also side embroidary options" at bounding box center [893, 226] width 1256 height 35
paste input "Chuff Closed-Back Structured Cap Flat White Front Icon & Rear Wordmark - Standa…"
type input "Chuff Closed-Back Structured Cap Flat White Front Icon & Rear Wordmark - Standa…"
click at [1321, 107] on input "Build Product" at bounding box center [1333, 105] width 115 height 35
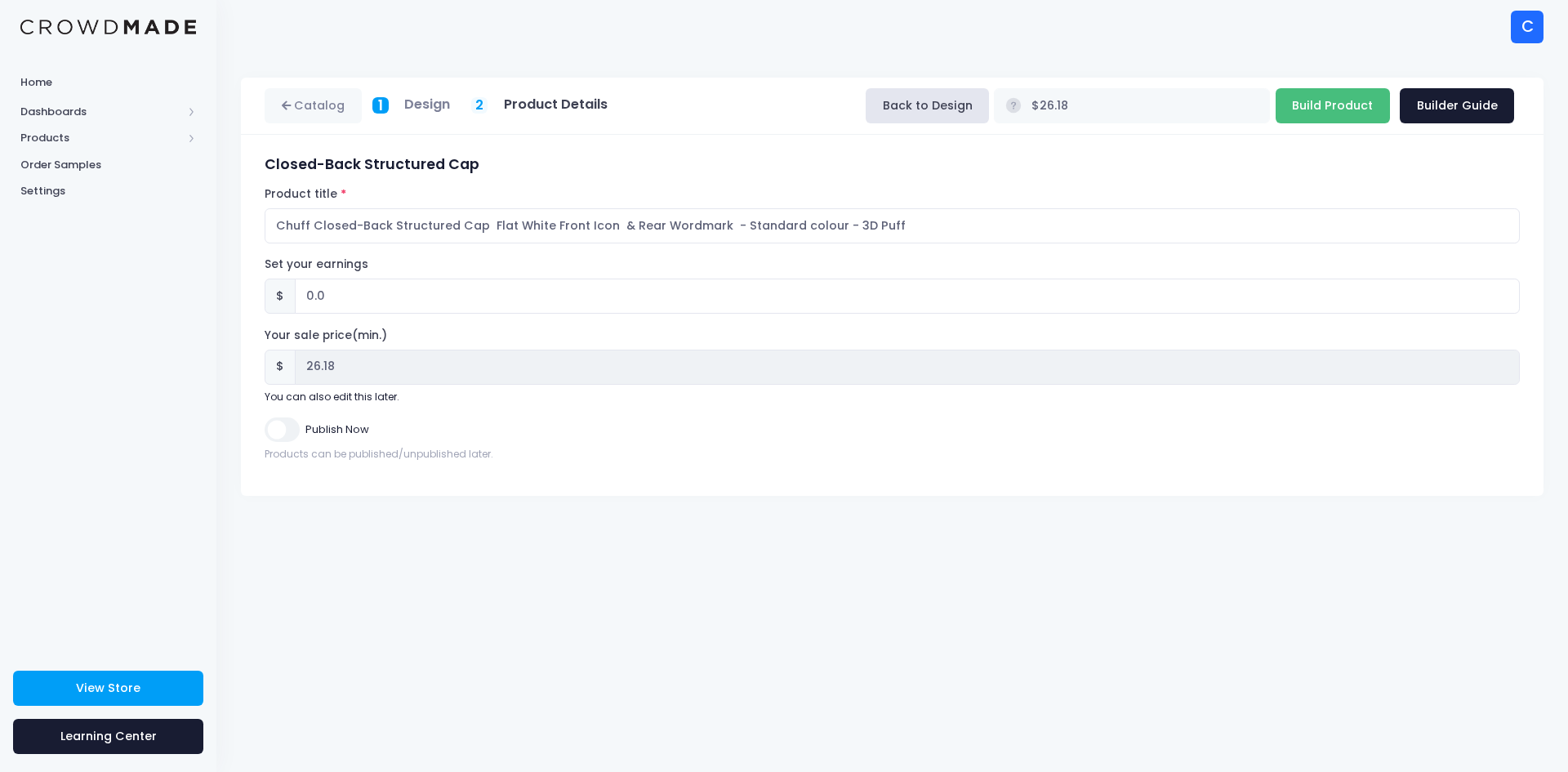
type input "Building product..."
